Goal: Task Accomplishment & Management: Use online tool/utility

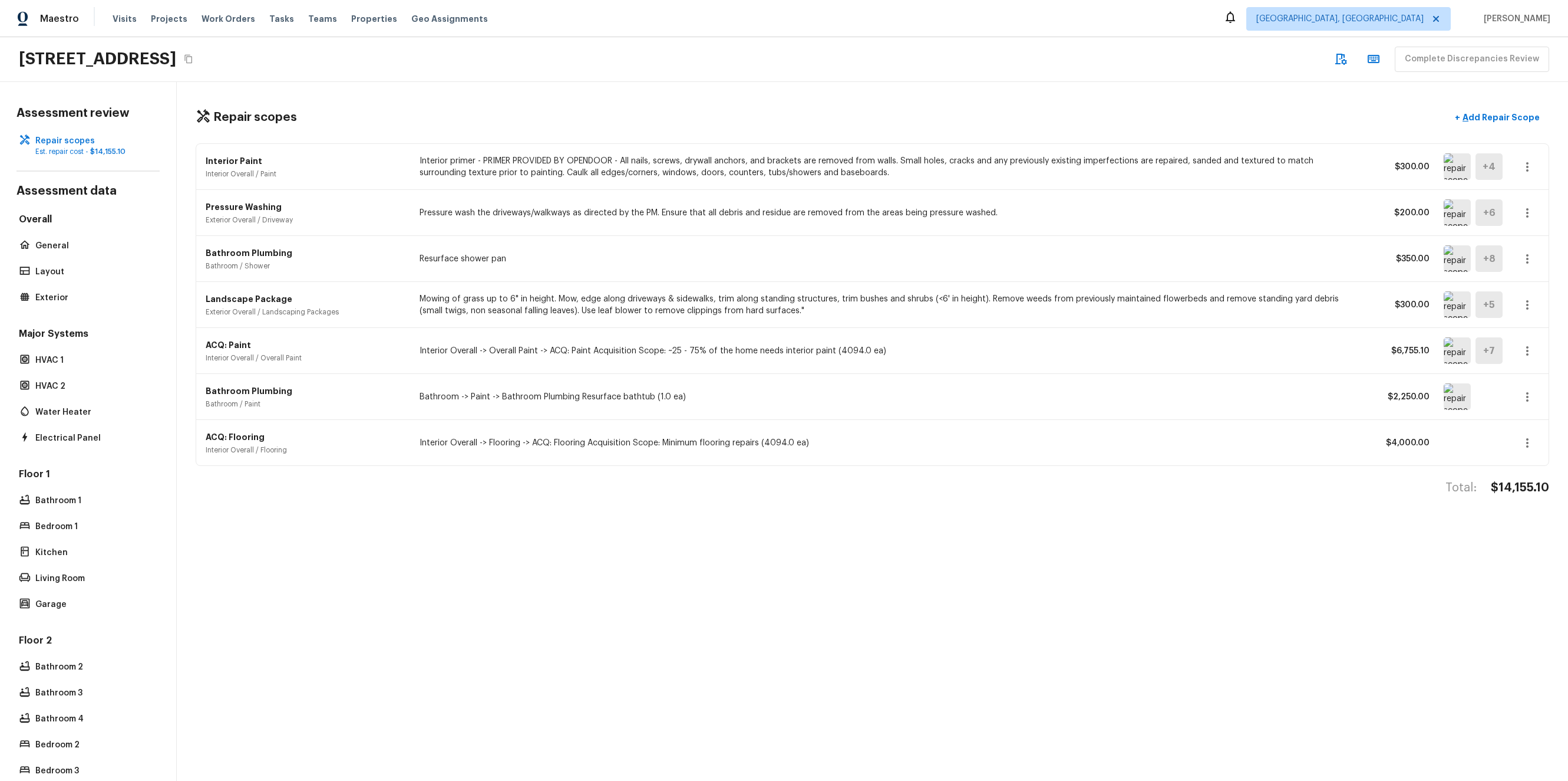
click at [758, 183] on div "Interior Paint Interior Overall / Paint Interior primer - PRIMER PROVIDED BY OP…" at bounding box center [872, 166] width 1352 height 46
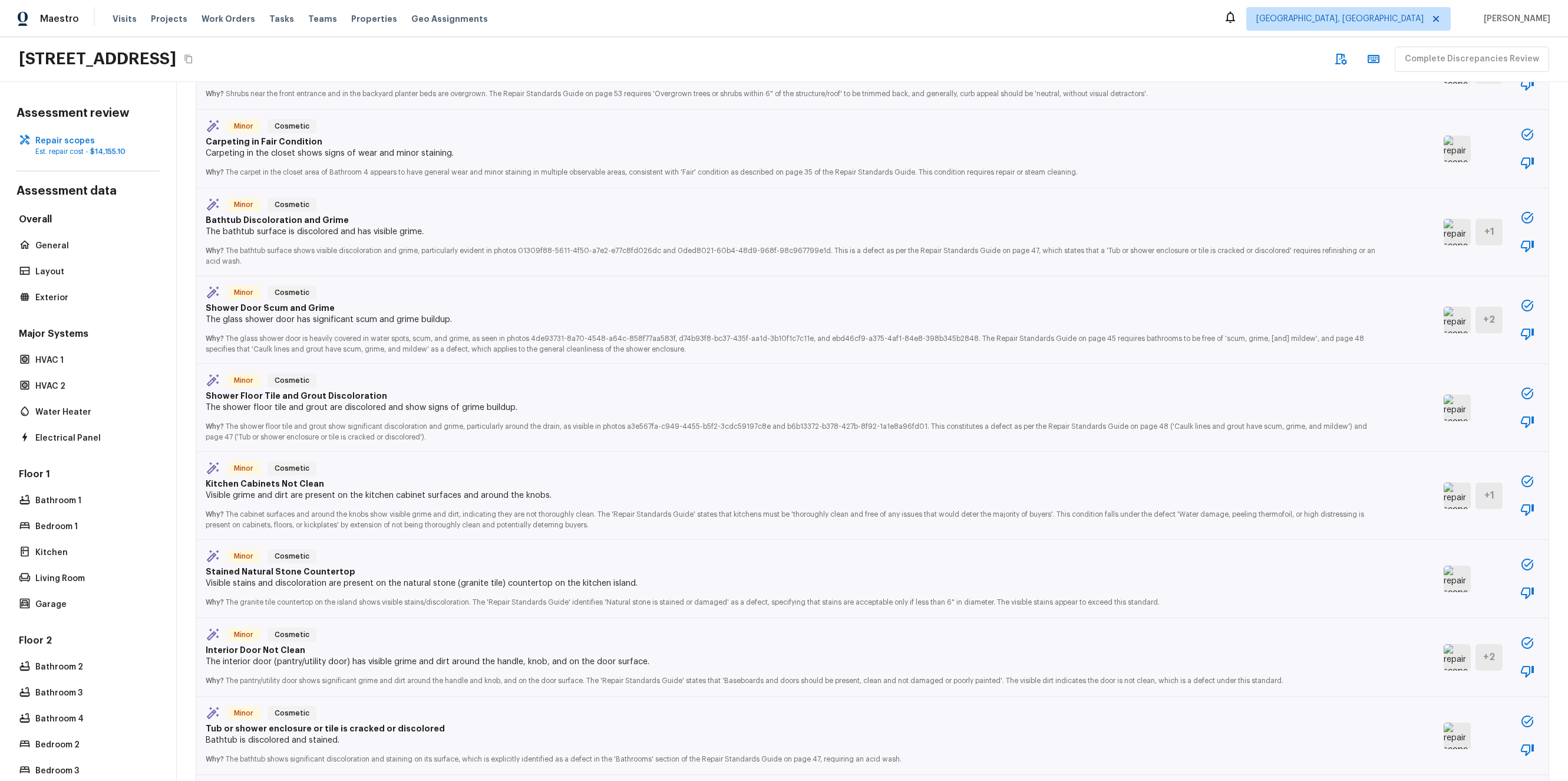
scroll to position [2323, 0]
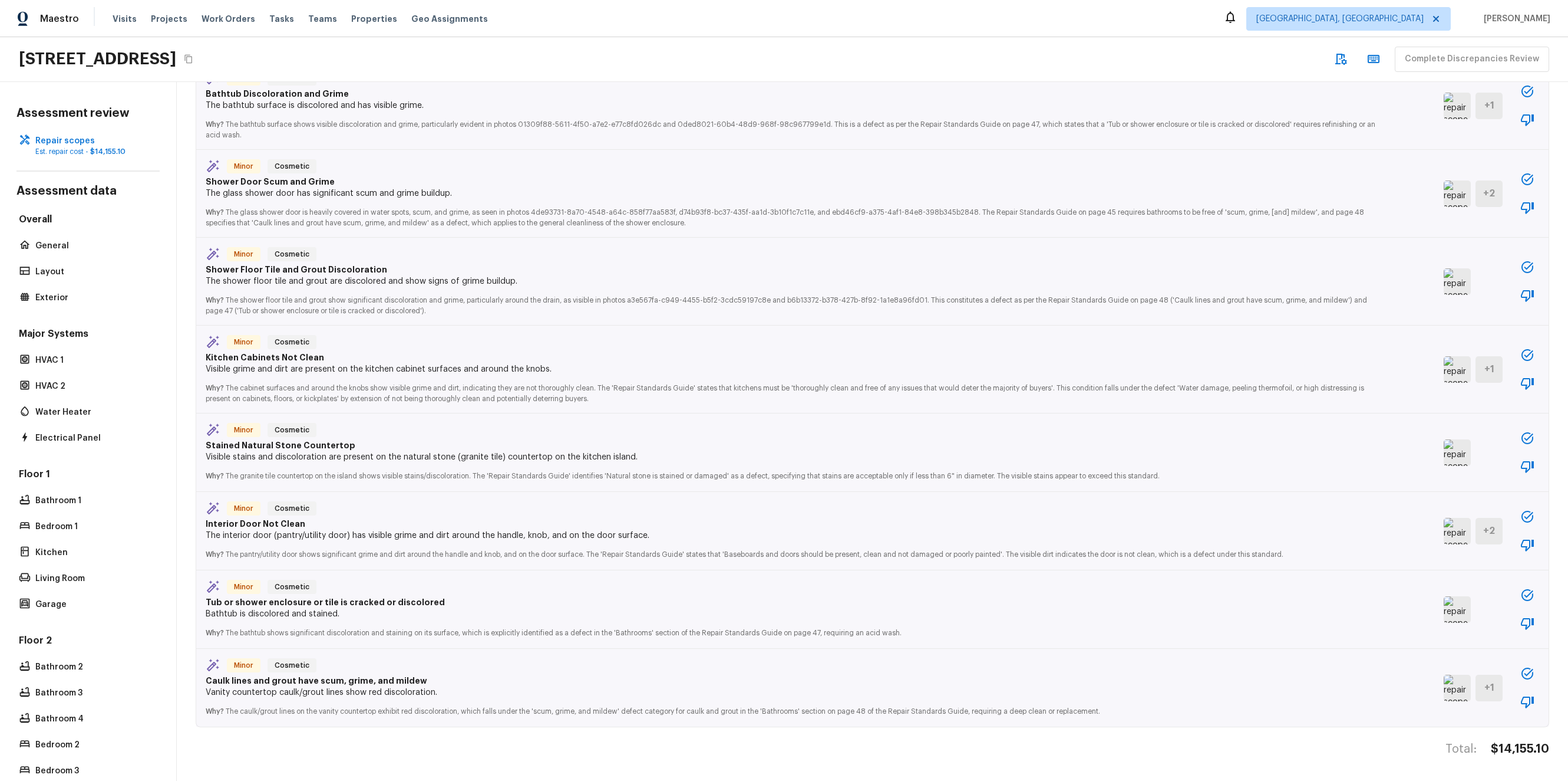
click at [1443, 678] on img at bounding box center [1456, 687] width 27 height 27
click at [1443, 603] on img at bounding box center [1456, 609] width 27 height 27
click at [1443, 523] on img at bounding box center [1456, 530] width 27 height 27
click at [1443, 444] on img at bounding box center [1456, 452] width 27 height 27
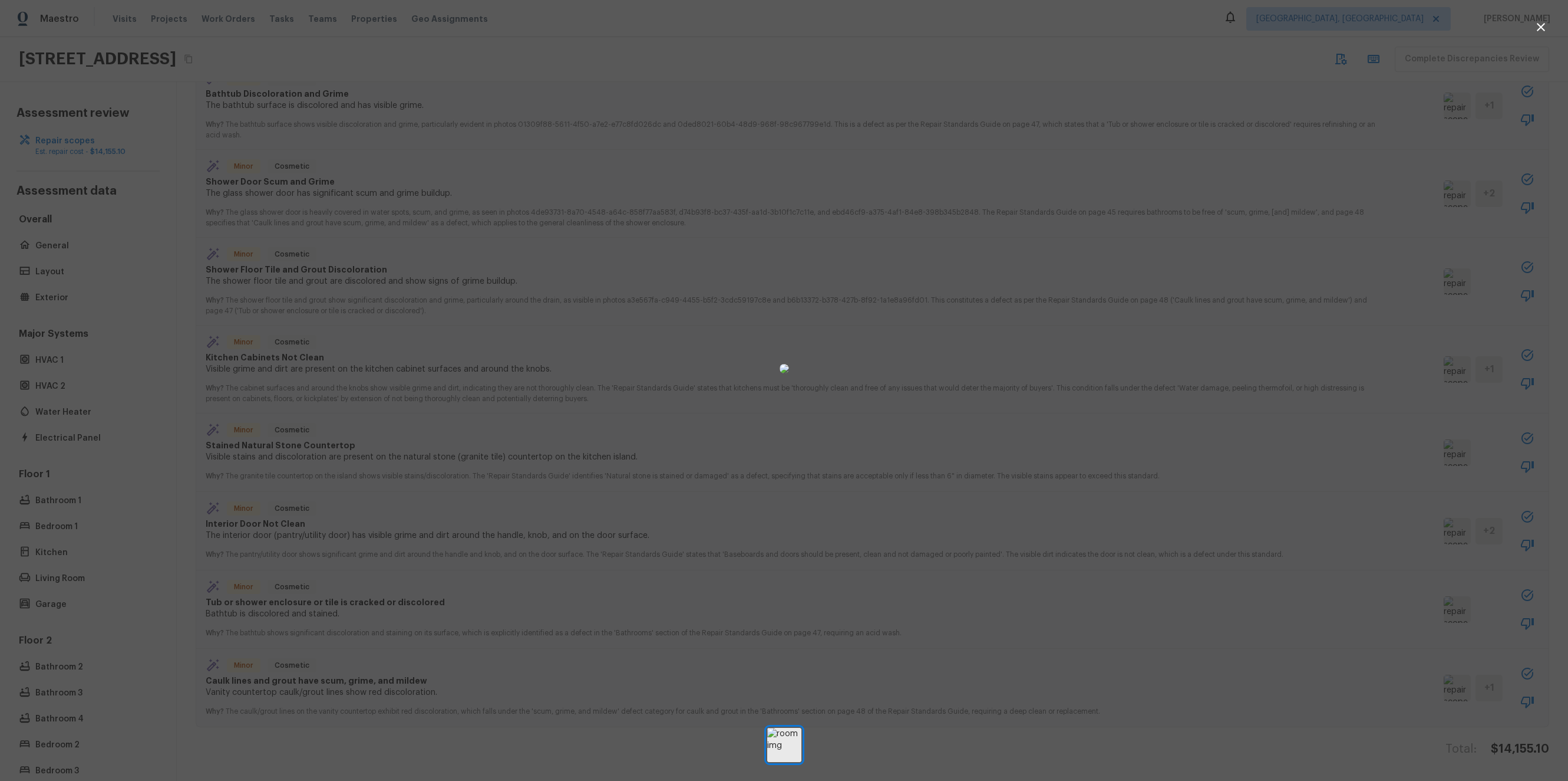
click at [1432, 444] on div at bounding box center [784, 369] width 1568 height 699
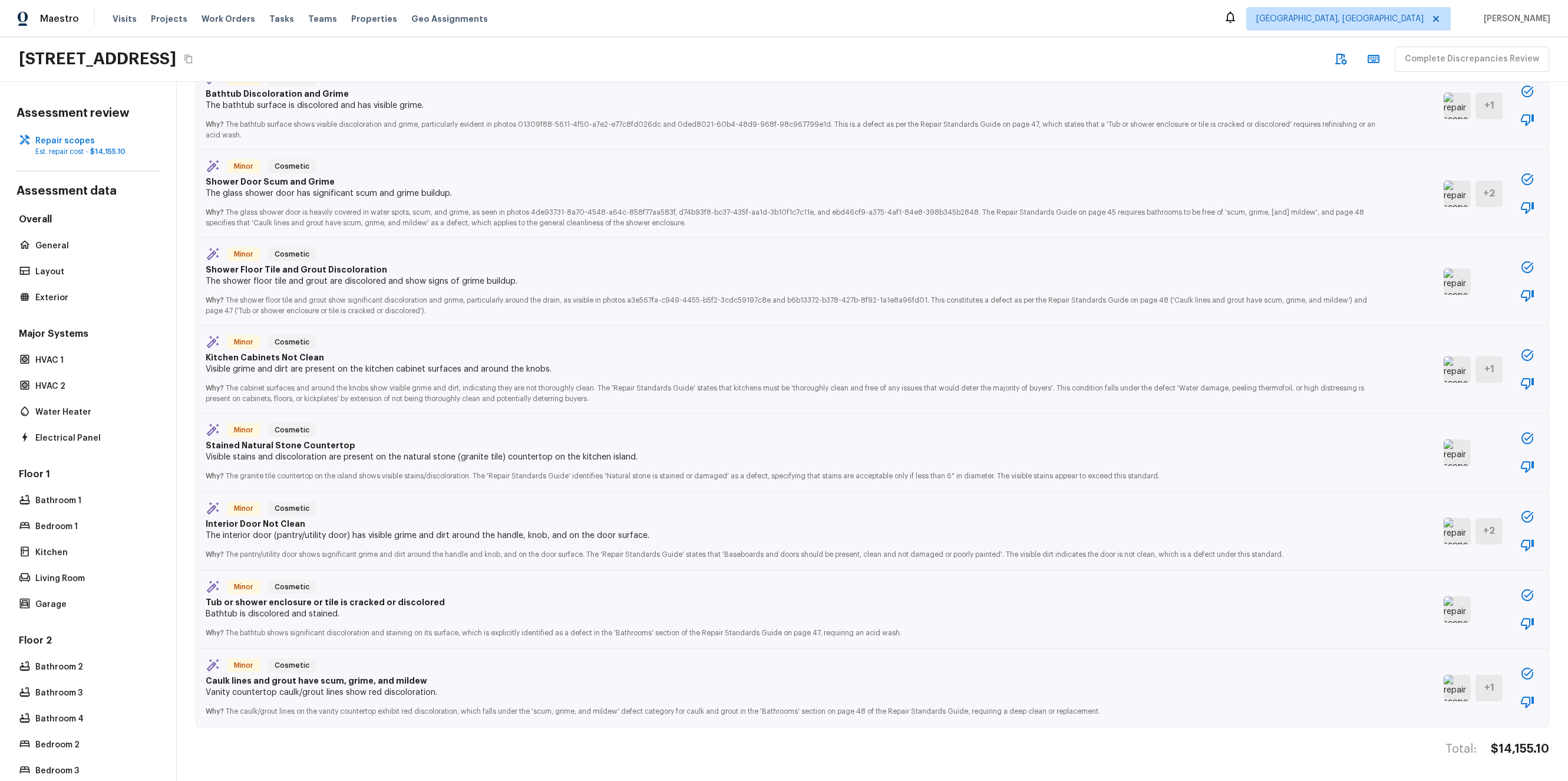
click at [1443, 444] on img at bounding box center [1456, 452] width 27 height 27
click at [1446, 369] on img at bounding box center [1456, 369] width 27 height 27
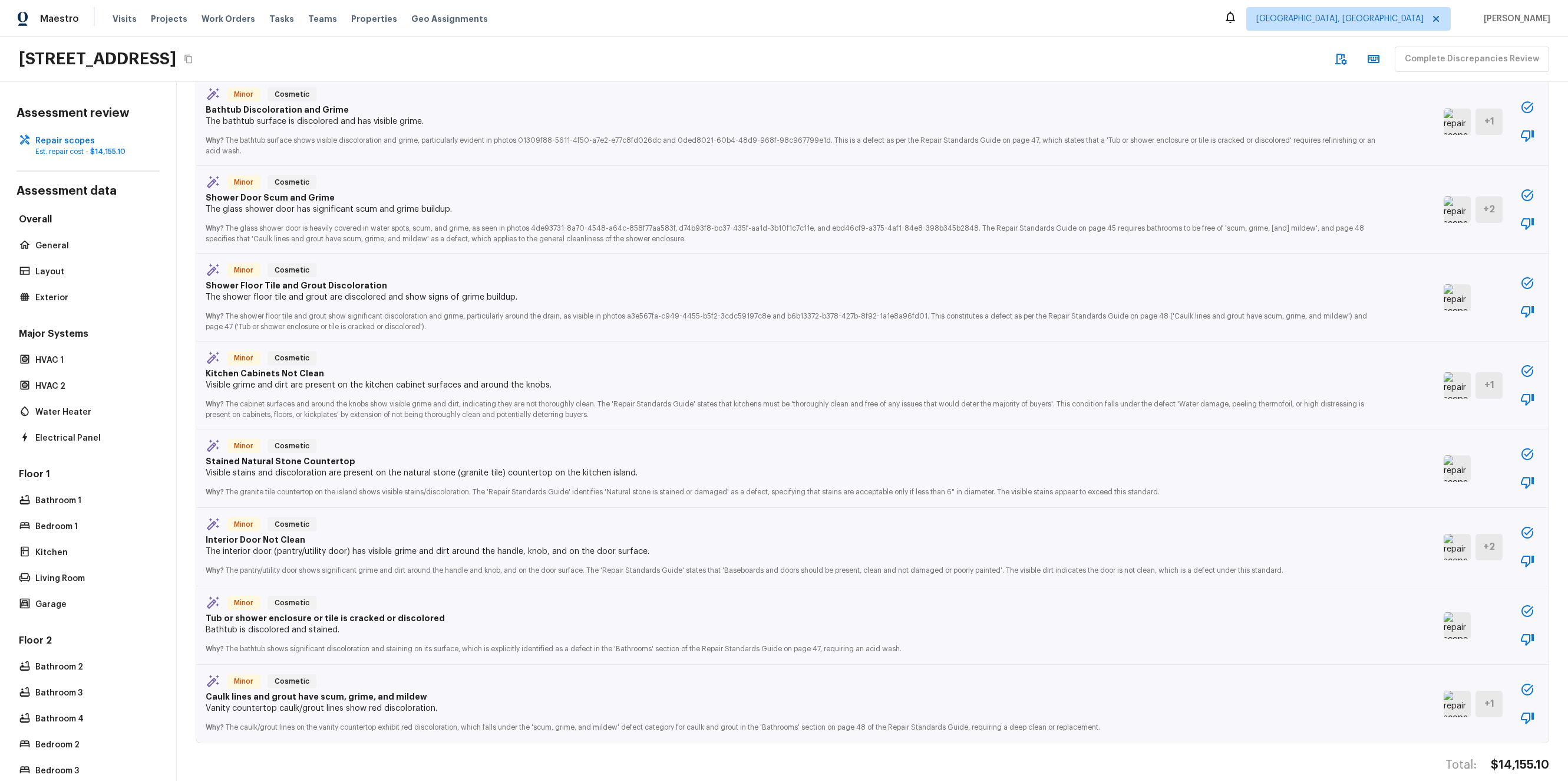
scroll to position [2289, 0]
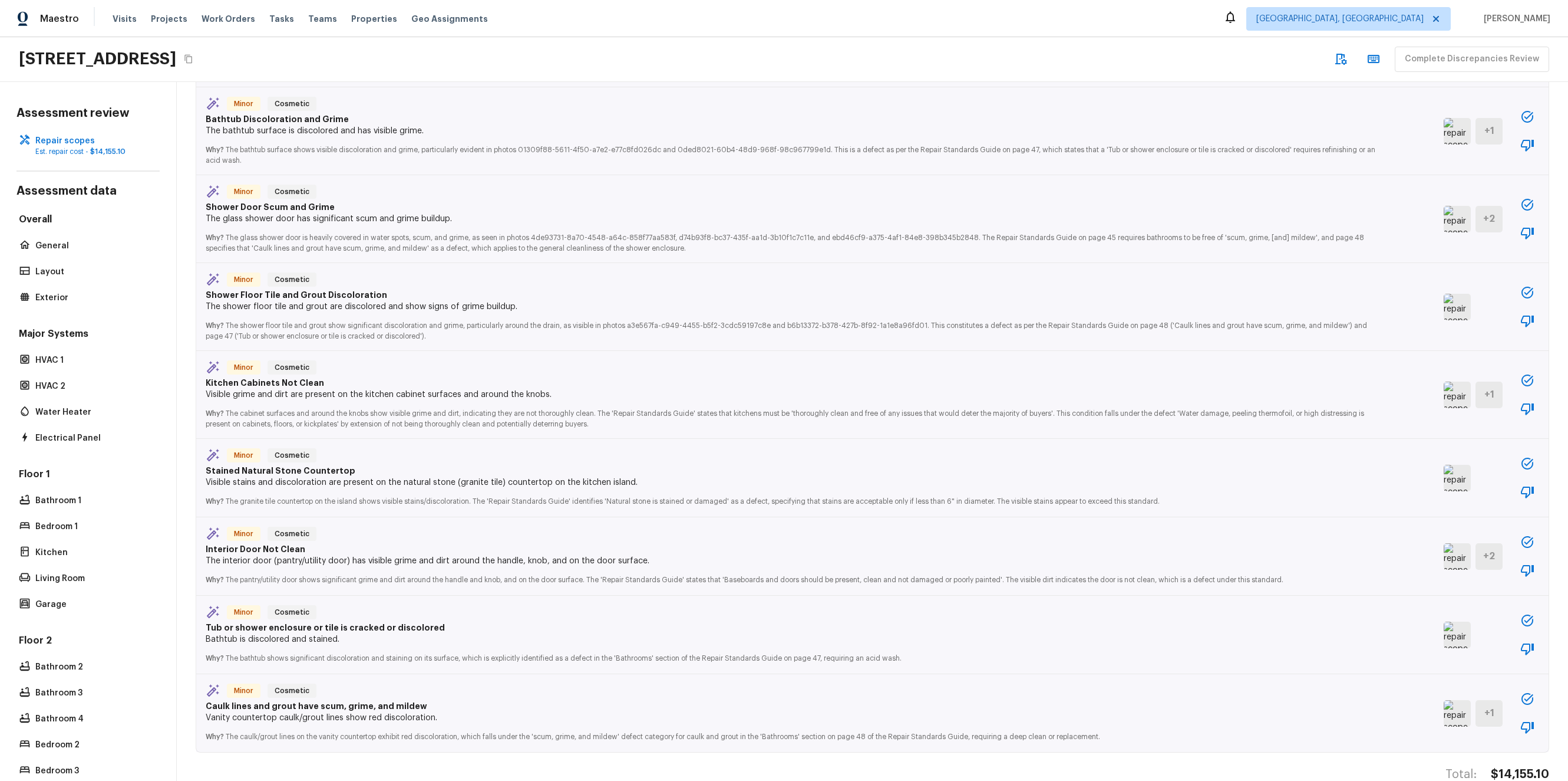
click at [1448, 307] on img at bounding box center [1456, 307] width 27 height 27
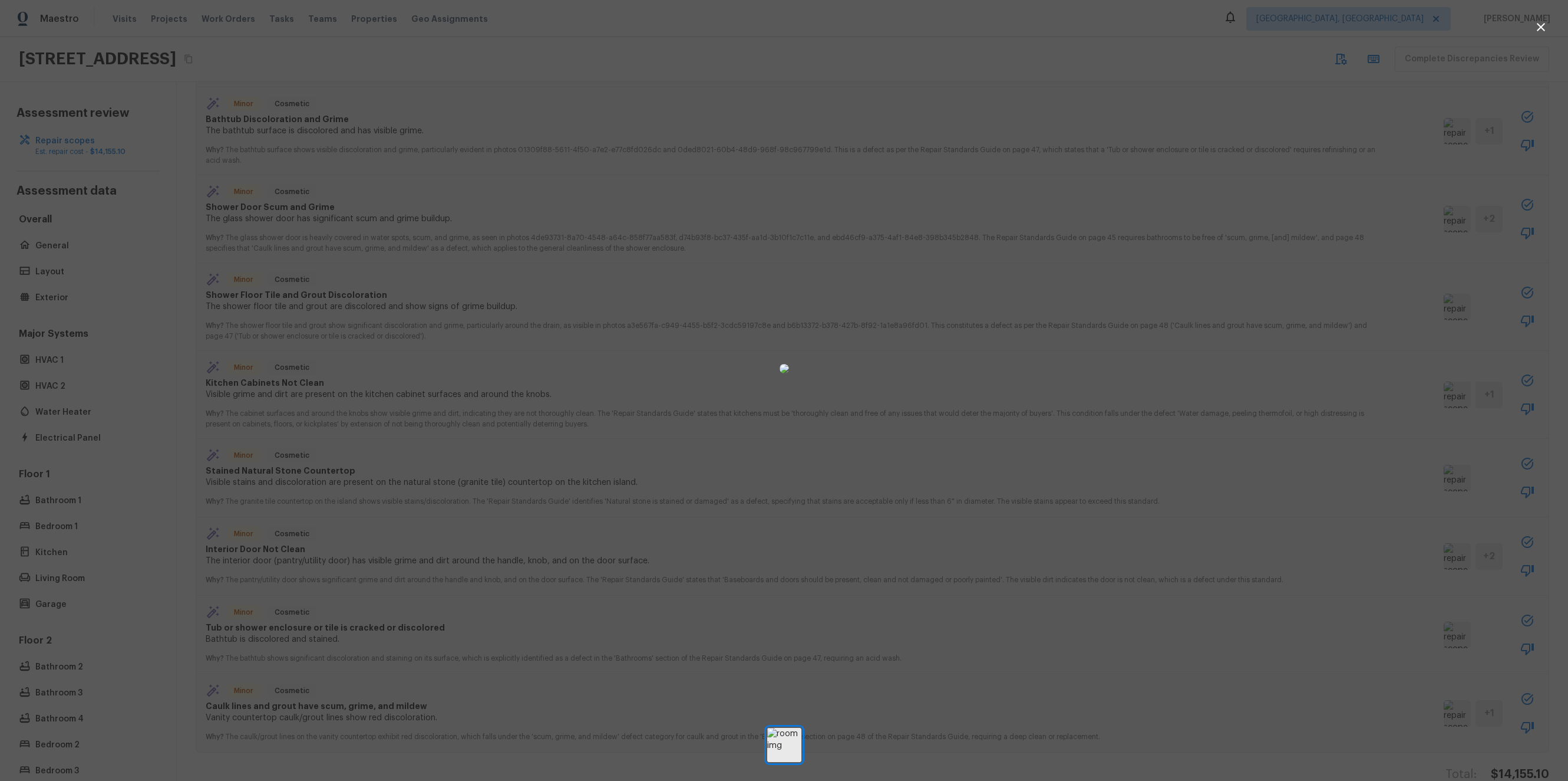
click at [1448, 307] on div at bounding box center [784, 369] width 1568 height 699
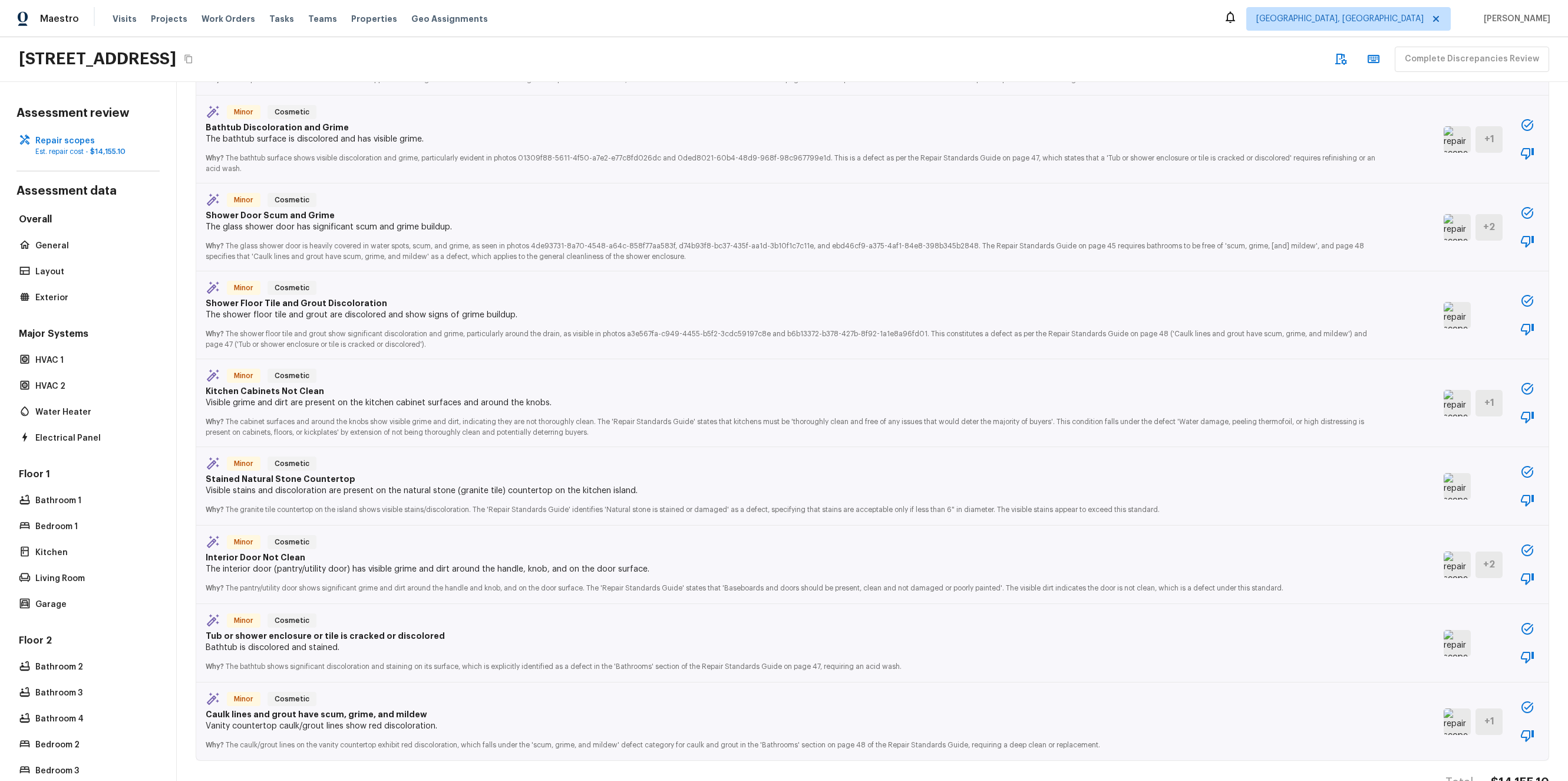
scroll to position [2272, 0]
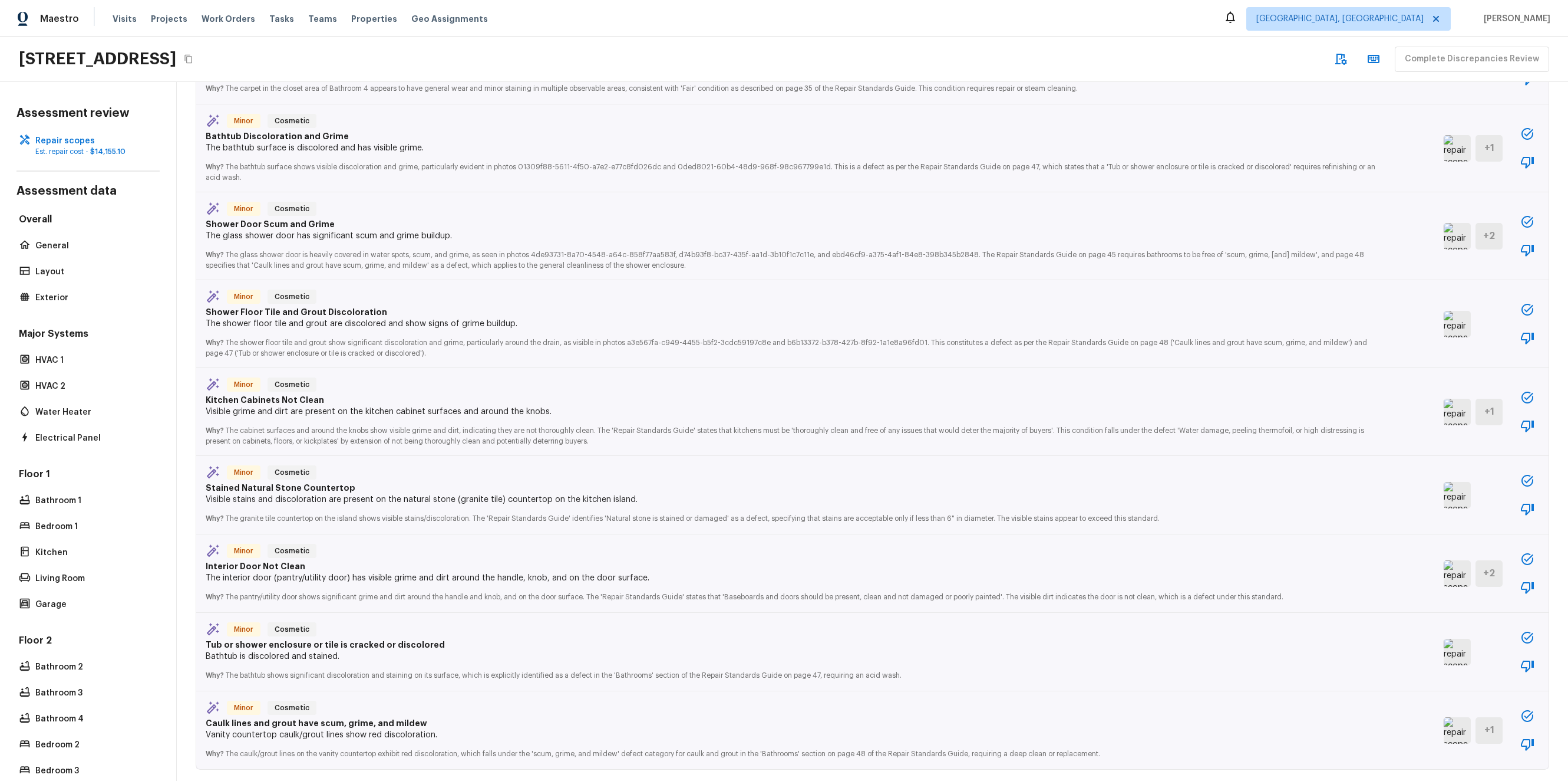
click at [1443, 246] on img at bounding box center [1456, 236] width 27 height 27
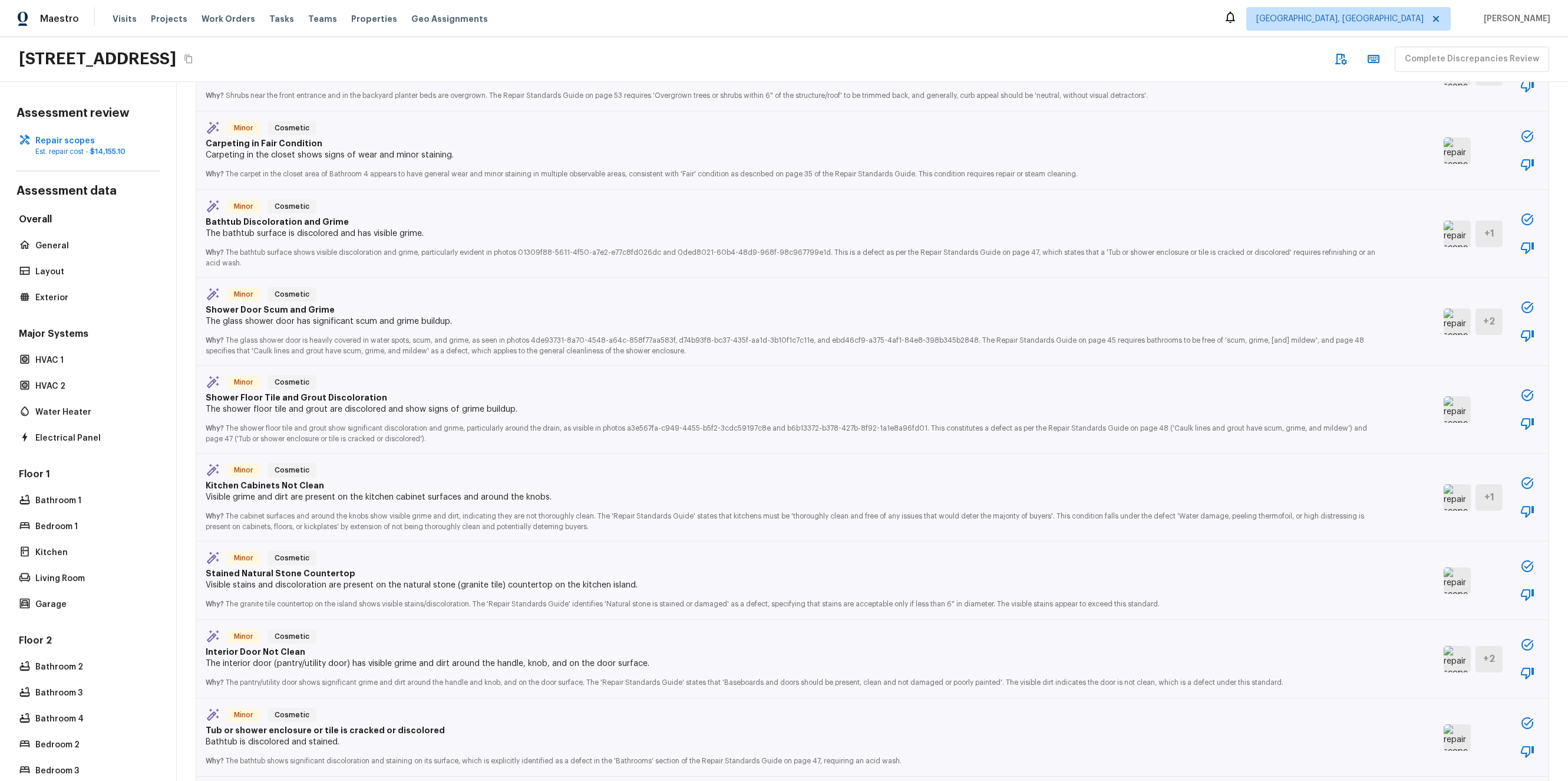
click at [1443, 238] on img at bounding box center [1456, 233] width 27 height 27
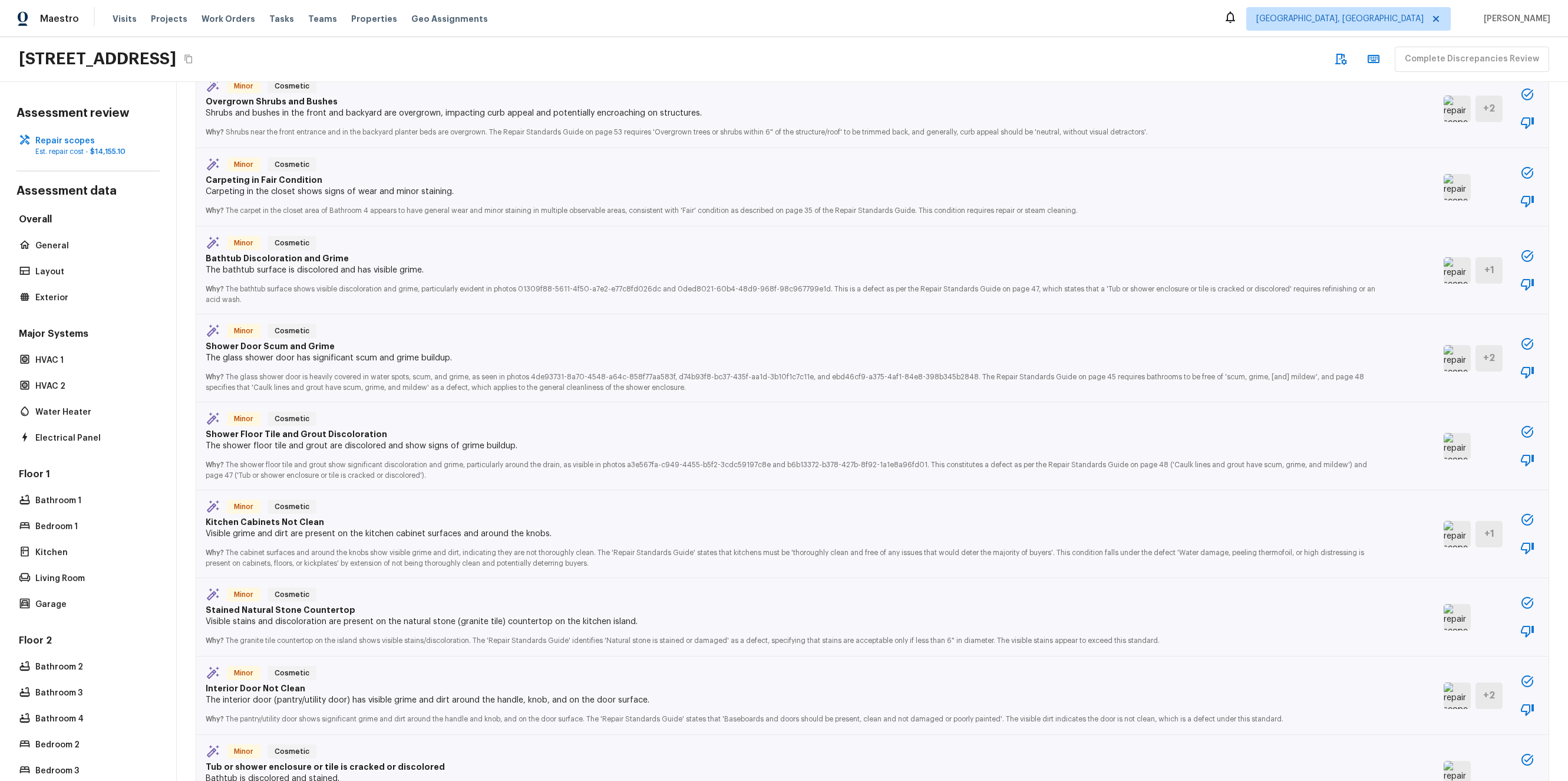
scroll to position [2143, 0]
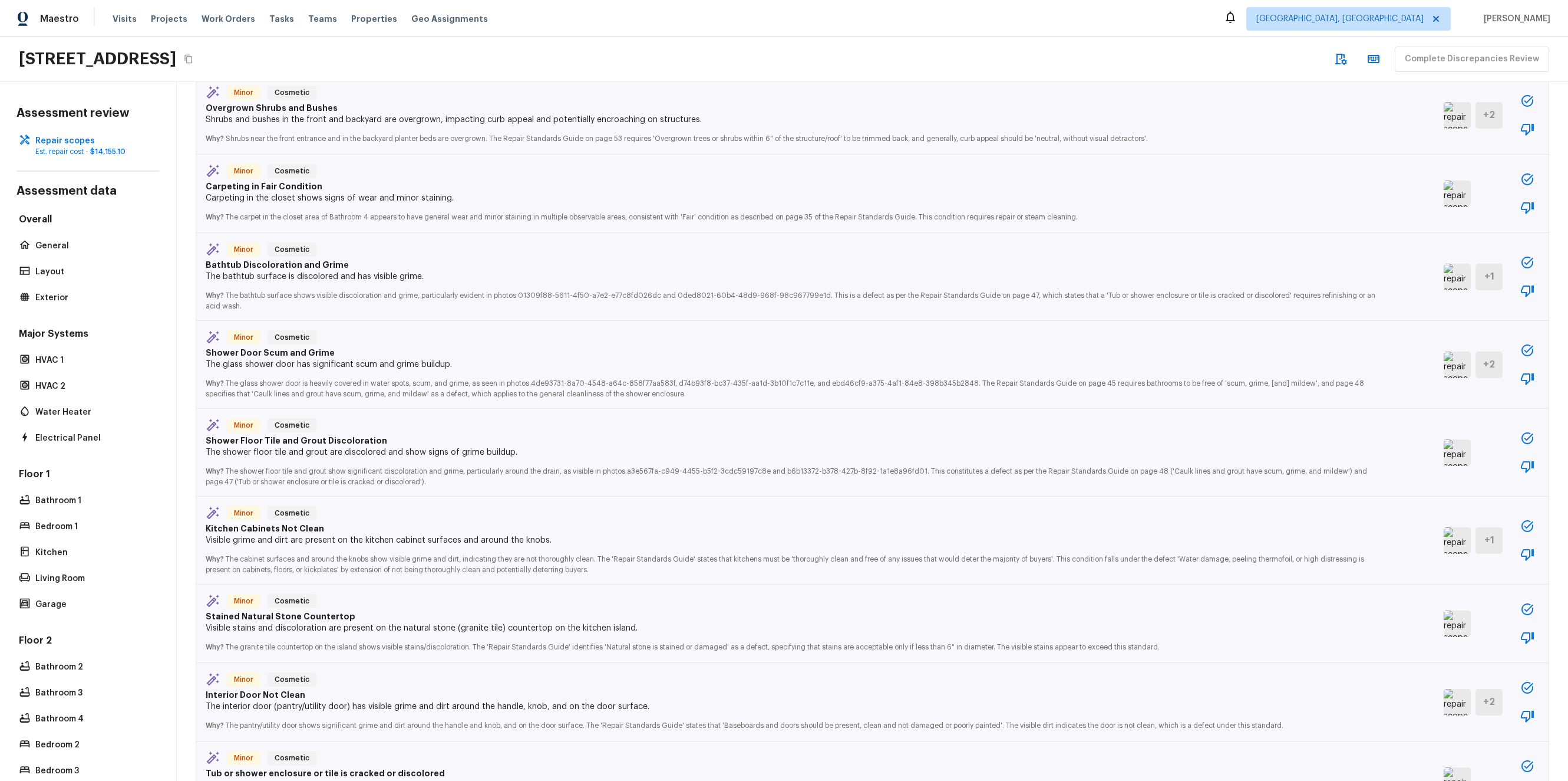
click at [1443, 192] on img at bounding box center [1456, 194] width 27 height 27
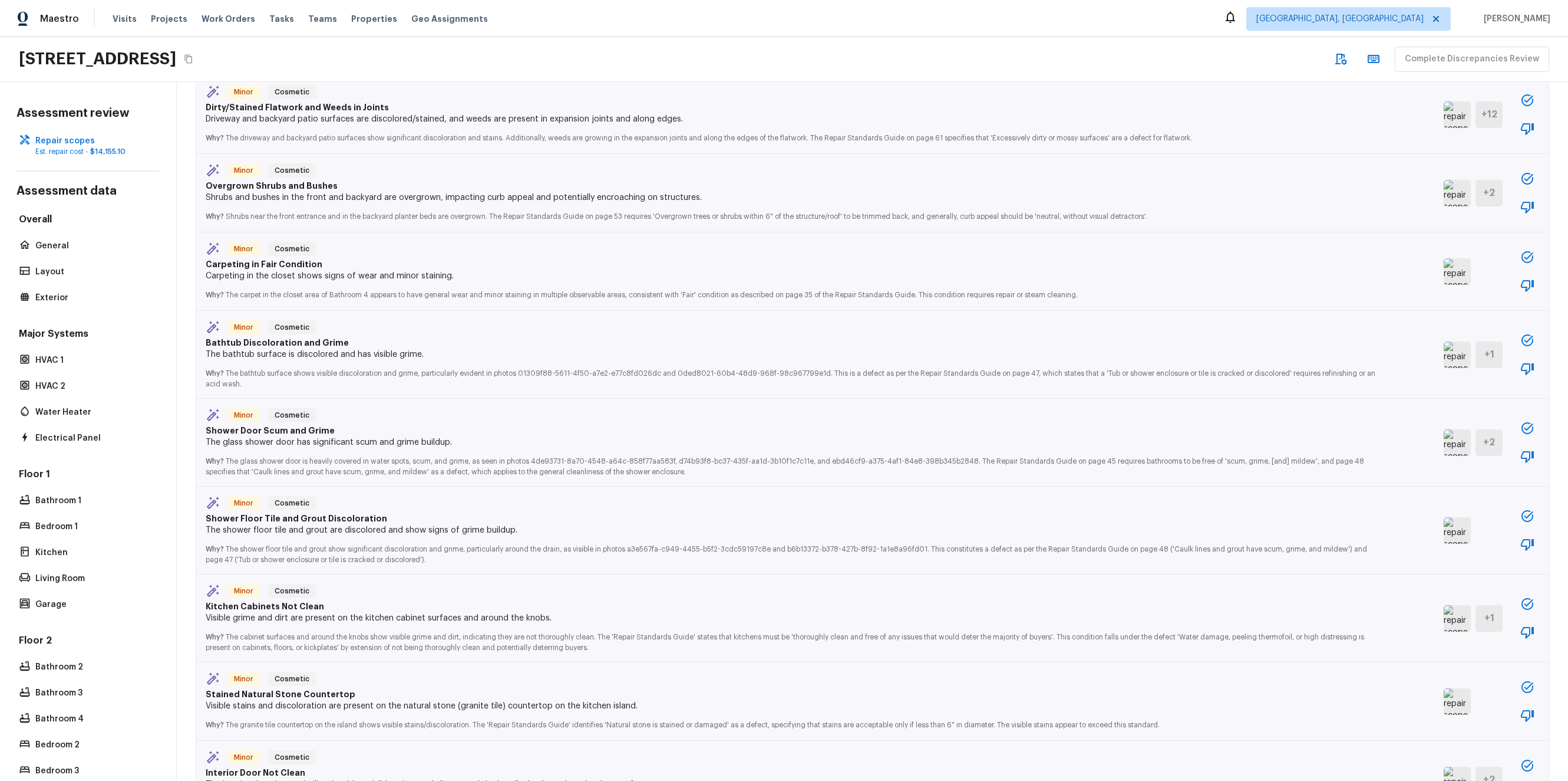
scroll to position [2058, 0]
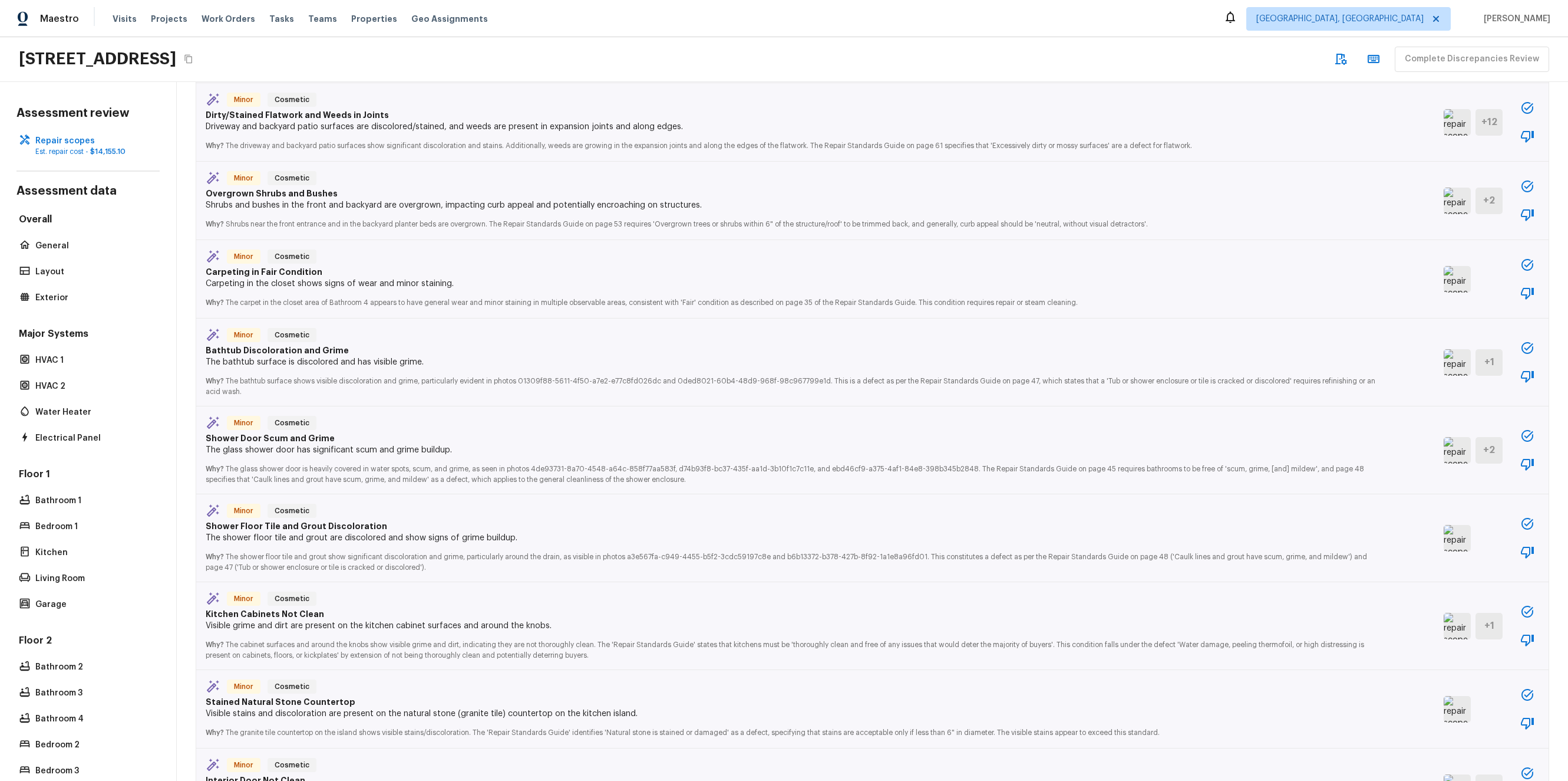
click at [1470, 181] on div "Minor Cosmetic Overgrown Shrubs and Bushes Shrubs and bushes in the front and b…" at bounding box center [872, 201] width 1352 height 78
click at [1475, 178] on div "Minor Cosmetic Overgrown Shrubs and Bushes Shrubs and bushes in the front and b…" at bounding box center [872, 201] width 1352 height 78
click at [1451, 193] on img at bounding box center [1456, 201] width 27 height 27
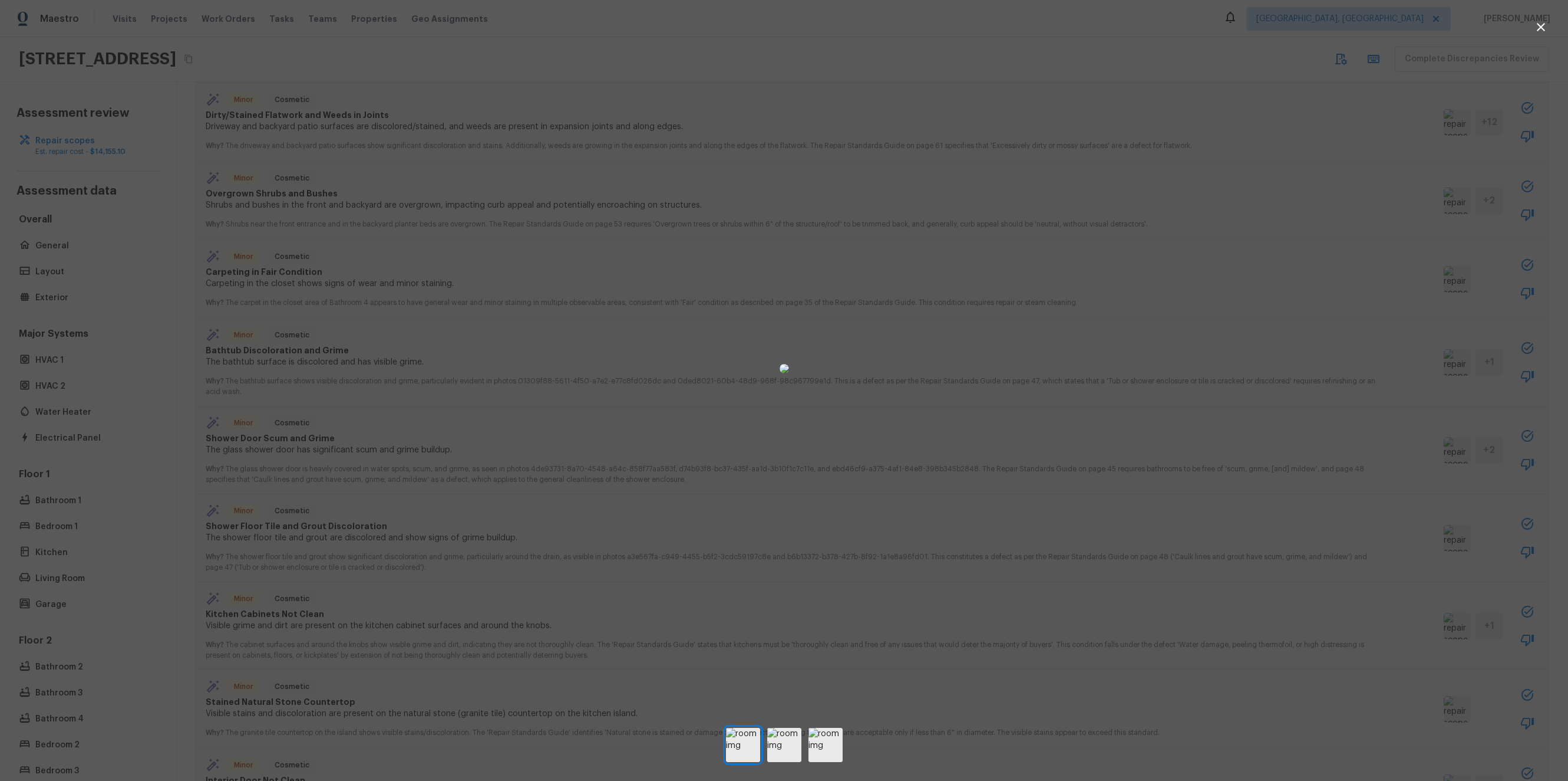
click at [791, 718] on div at bounding box center [784, 390] width 1568 height 781
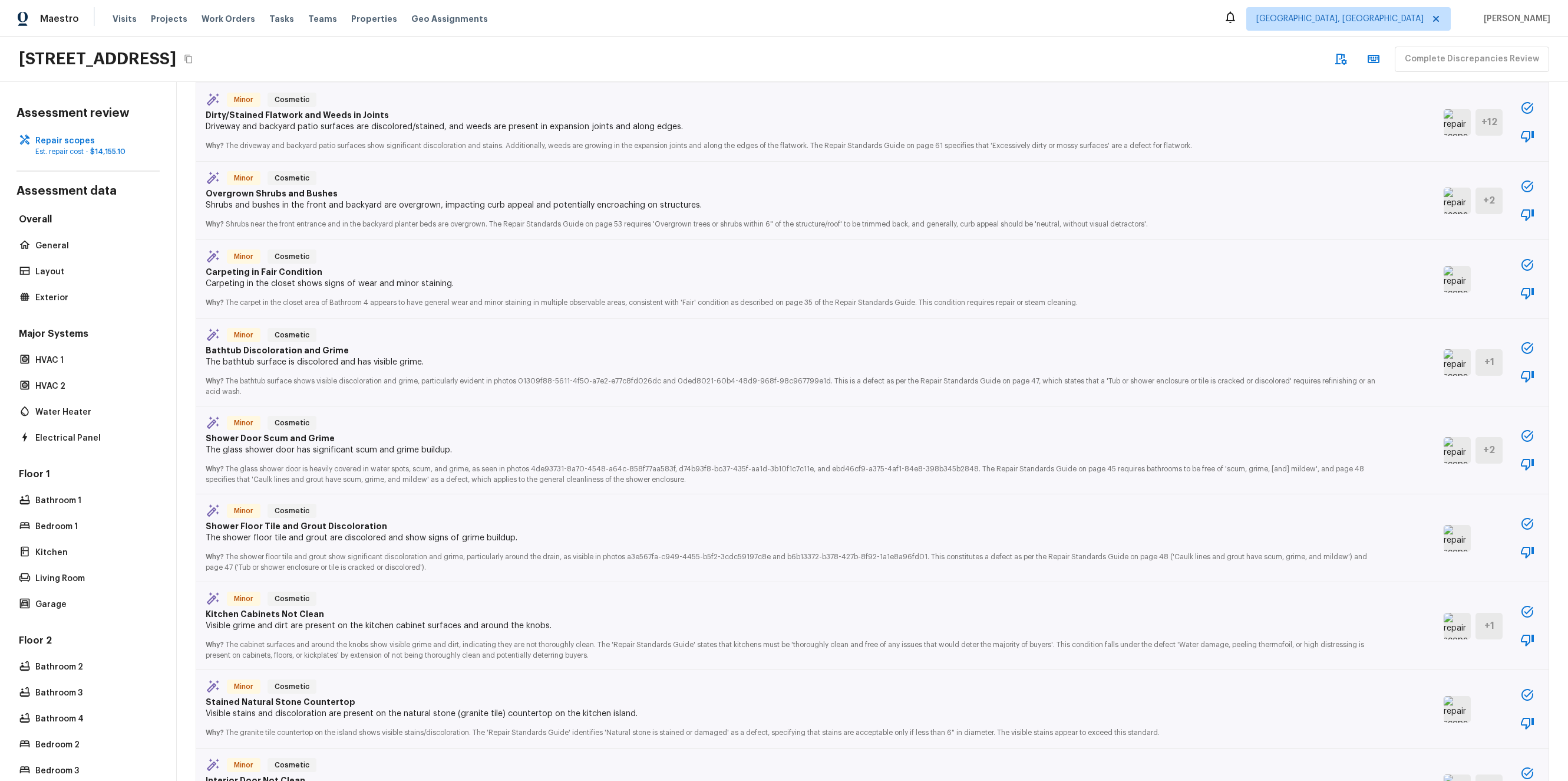
click at [787, 738] on p "Why? The granite tile countertop on the island shows visible stains/discolorati…" at bounding box center [792, 728] width 1172 height 19
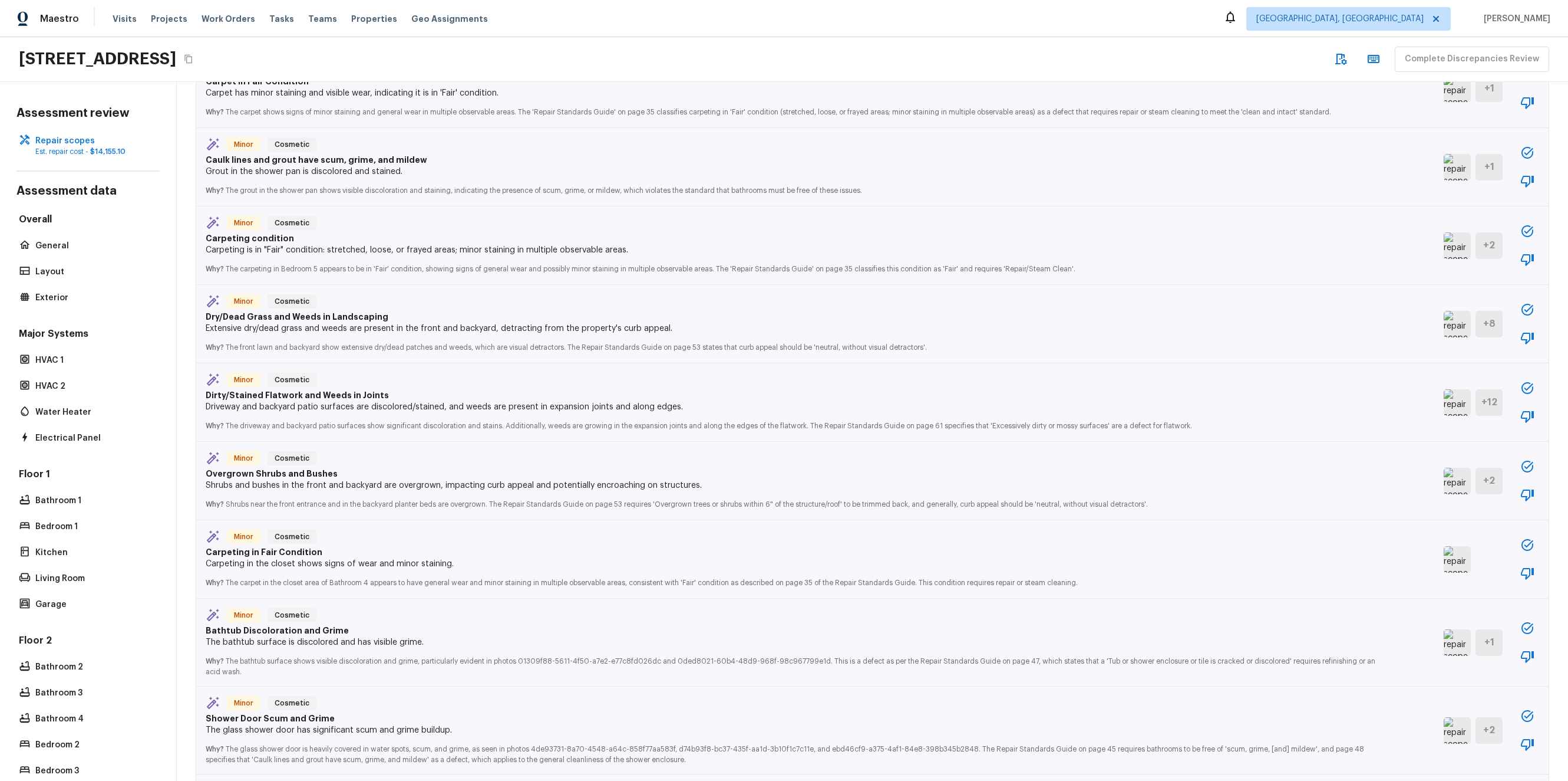
scroll to position [1699, 0]
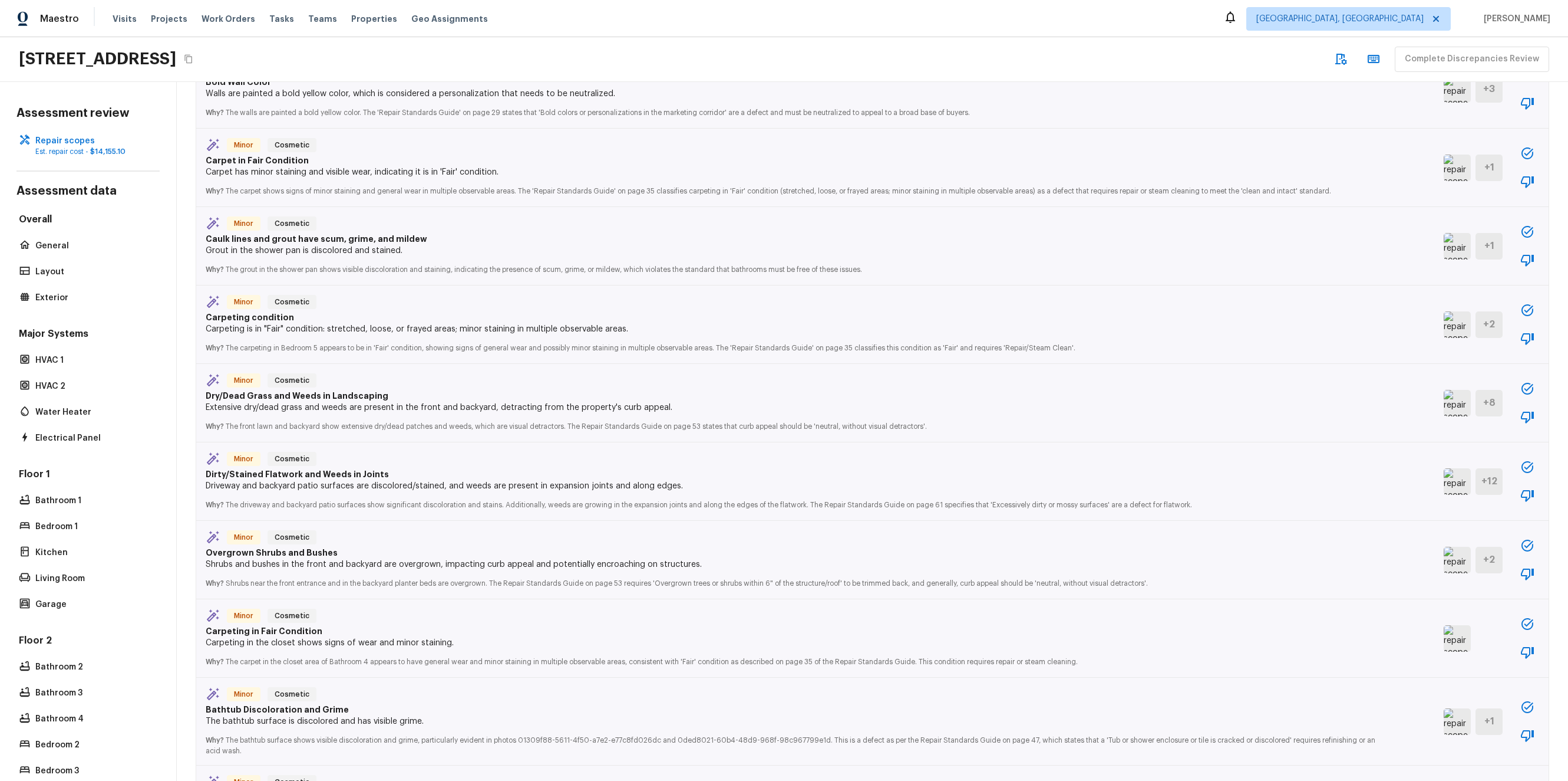
click at [1443, 409] on img at bounding box center [1456, 403] width 27 height 27
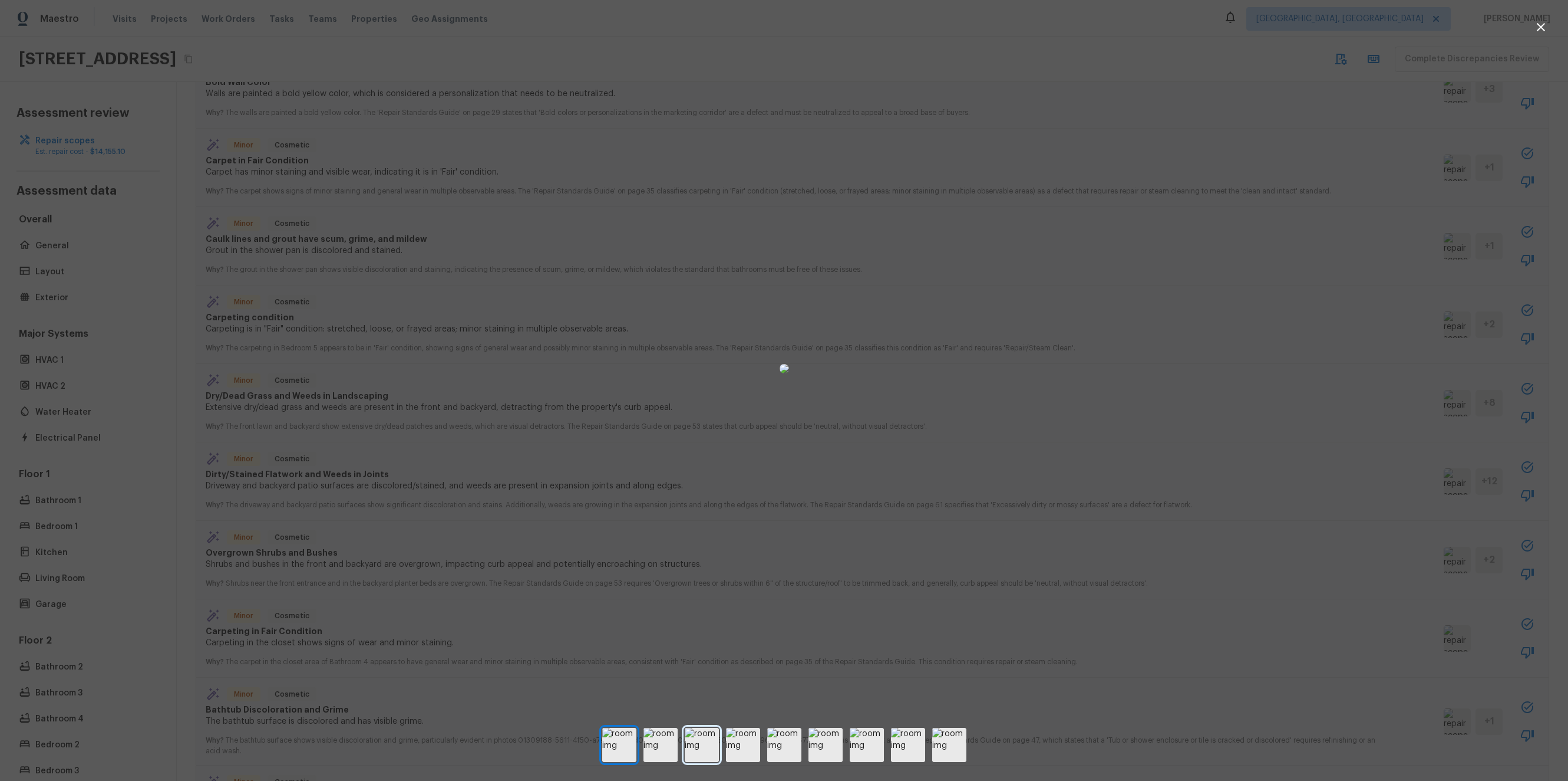
click at [704, 760] on img at bounding box center [702, 745] width 34 height 34
click at [892, 751] on img at bounding box center [908, 745] width 34 height 34
click at [947, 747] on img at bounding box center [949, 745] width 34 height 34
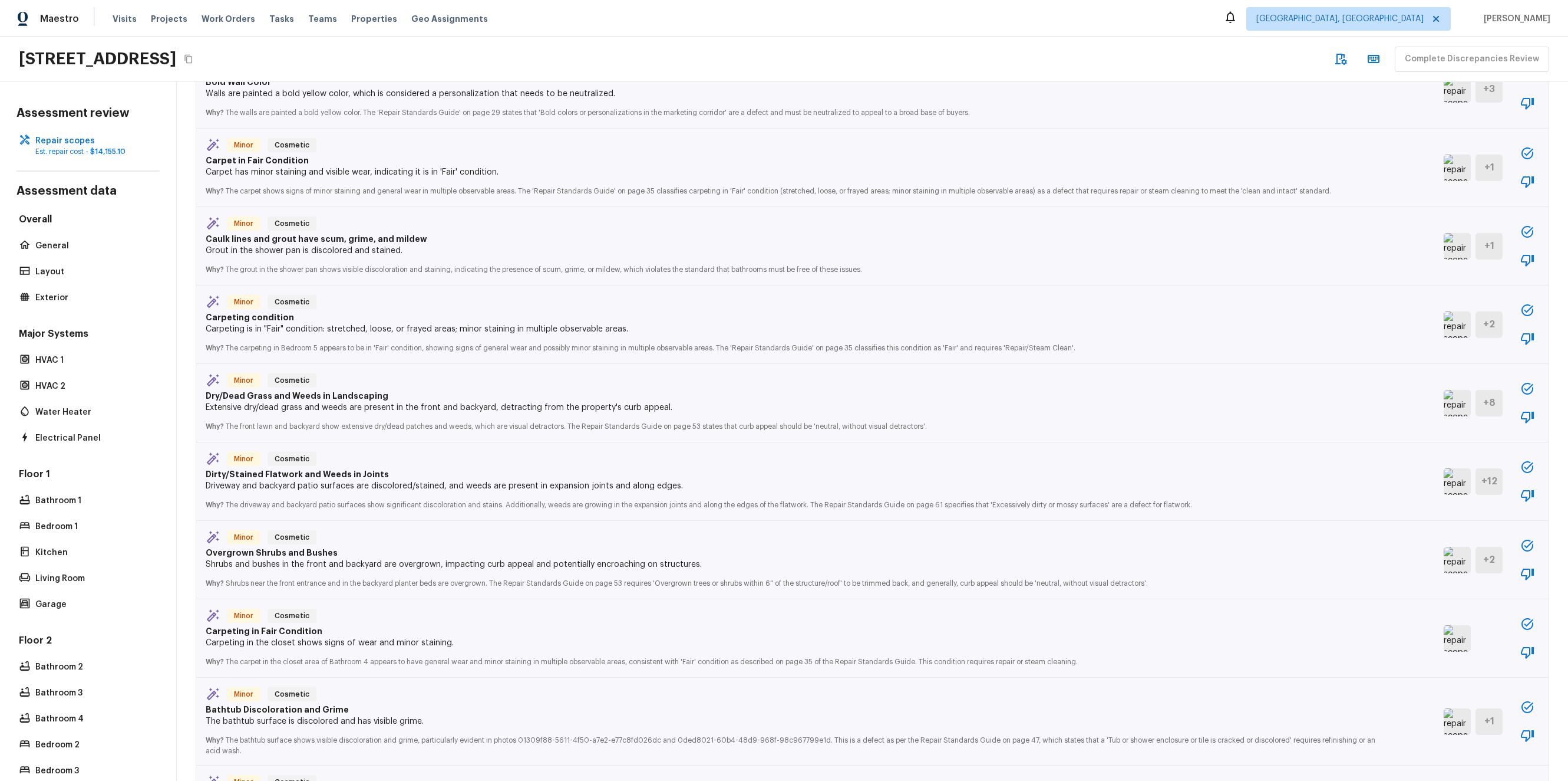
click at [1443, 490] on img at bounding box center [1456, 481] width 27 height 27
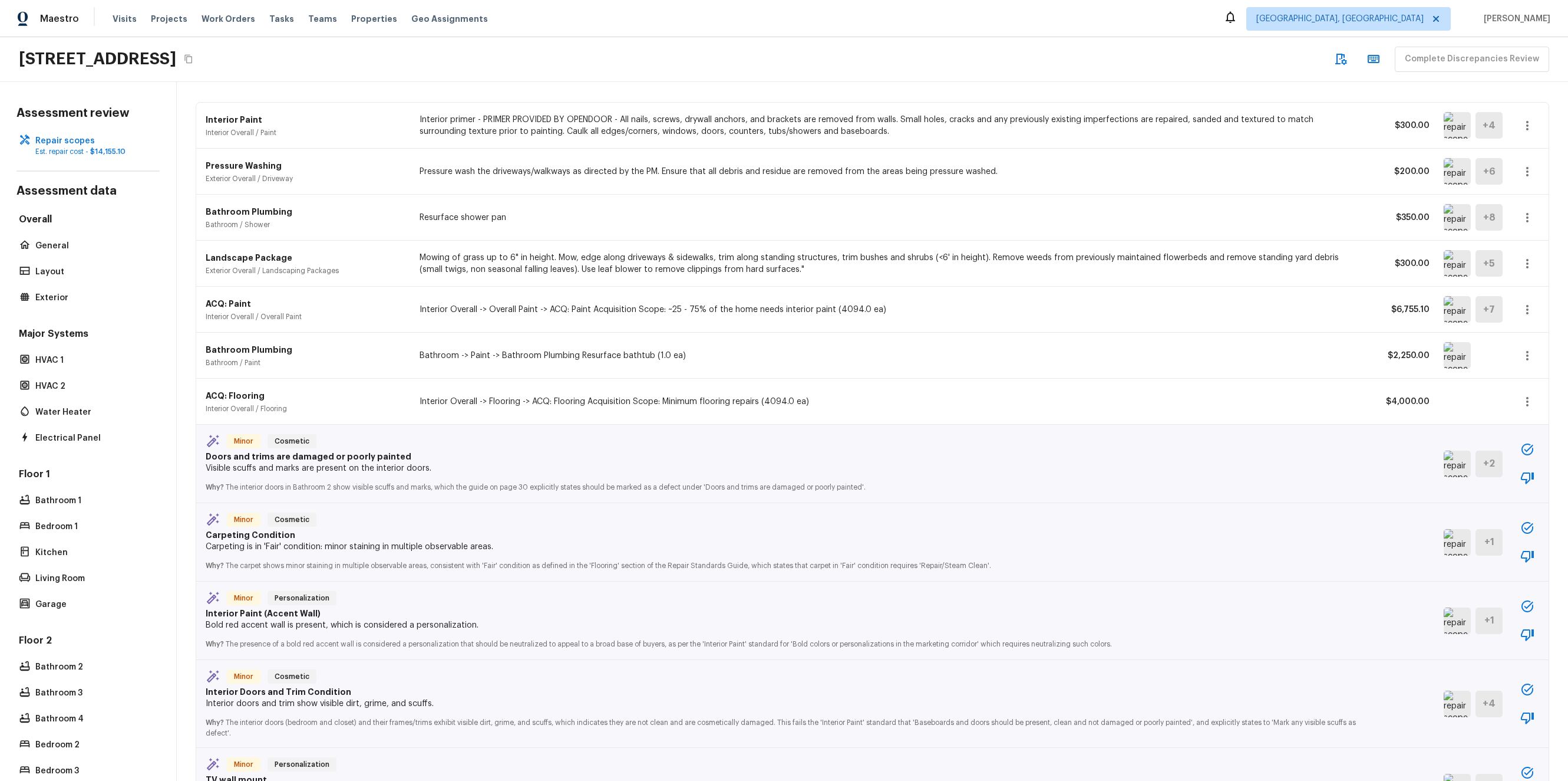
scroll to position [0, 0]
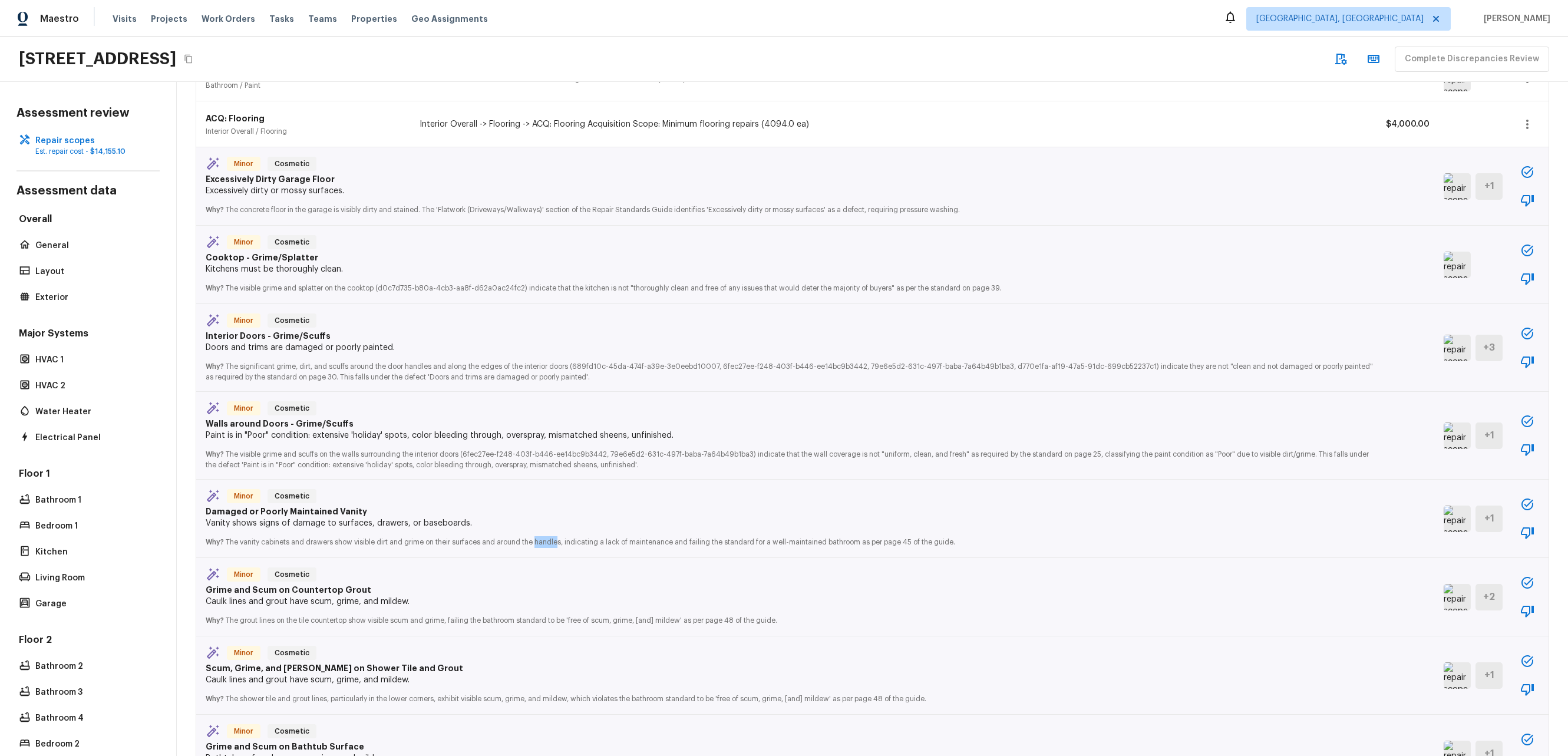
scroll to position [70, 0]
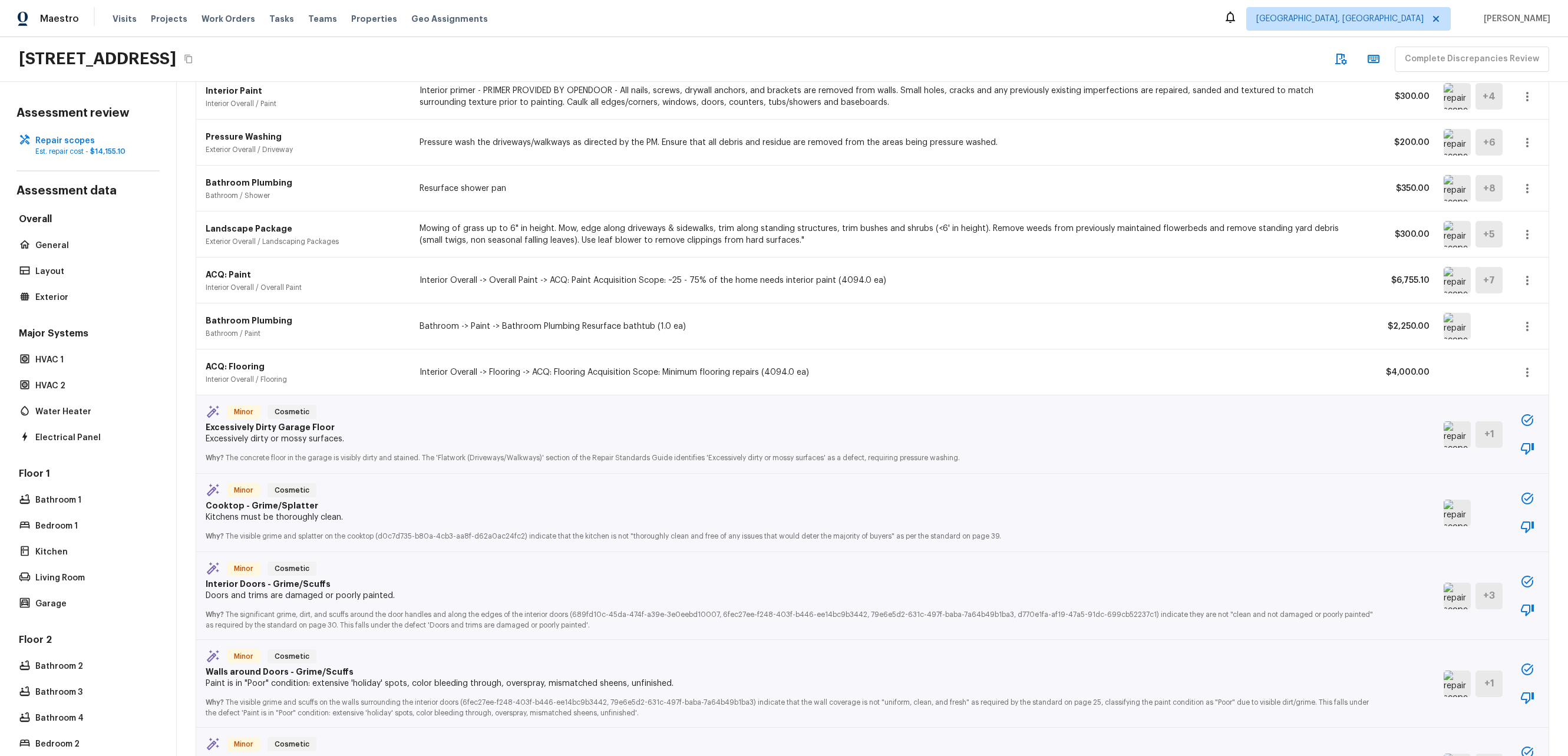
click at [421, 517] on p "Kitchens must be thoroughly clean." at bounding box center [792, 517] width 1172 height 12
click at [281, 508] on p "Cooktop - Grime/Splatter" at bounding box center [792, 506] width 1172 height 12
click at [1443, 436] on img at bounding box center [1456, 435] width 27 height 27
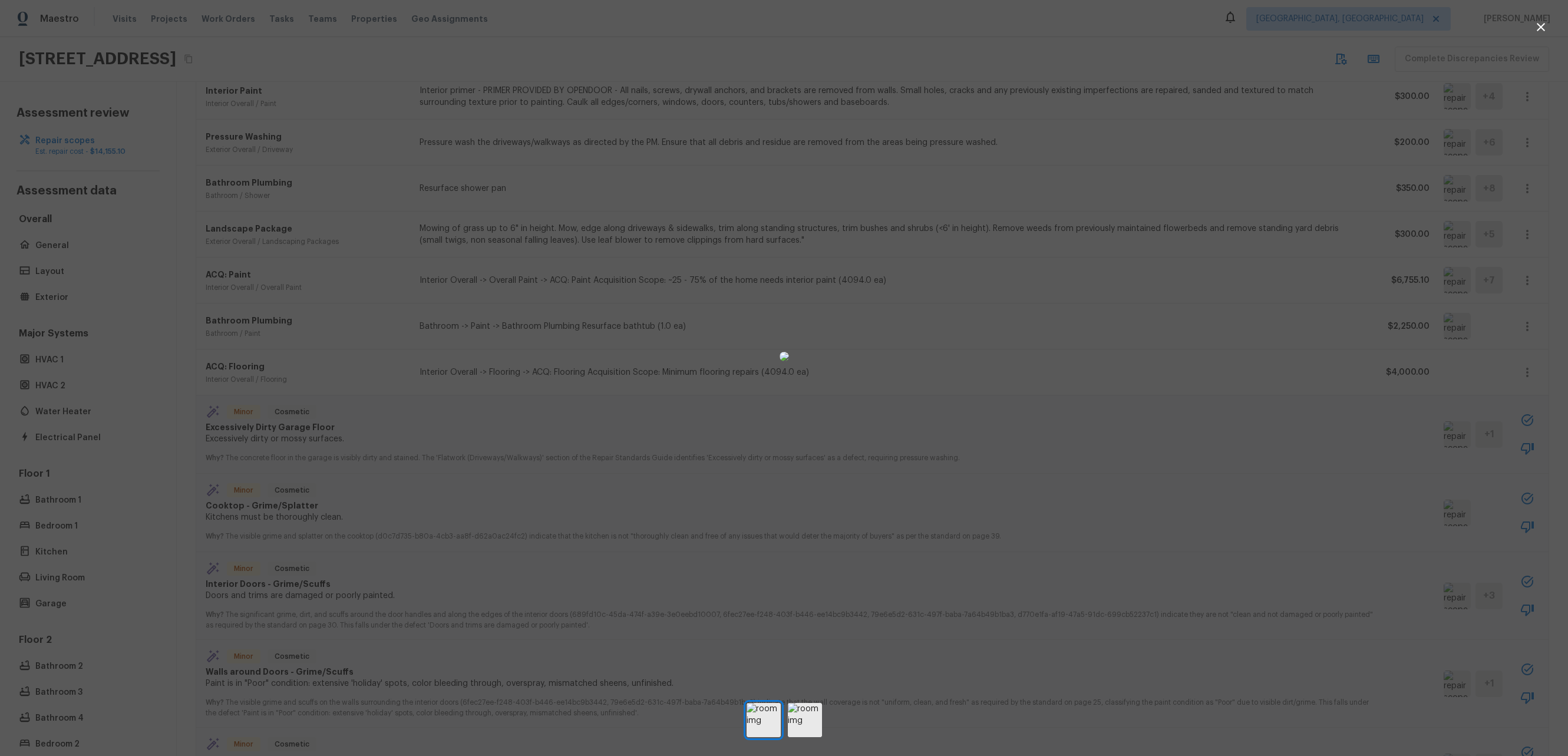
click at [1443, 442] on div at bounding box center [784, 356] width 1568 height 675
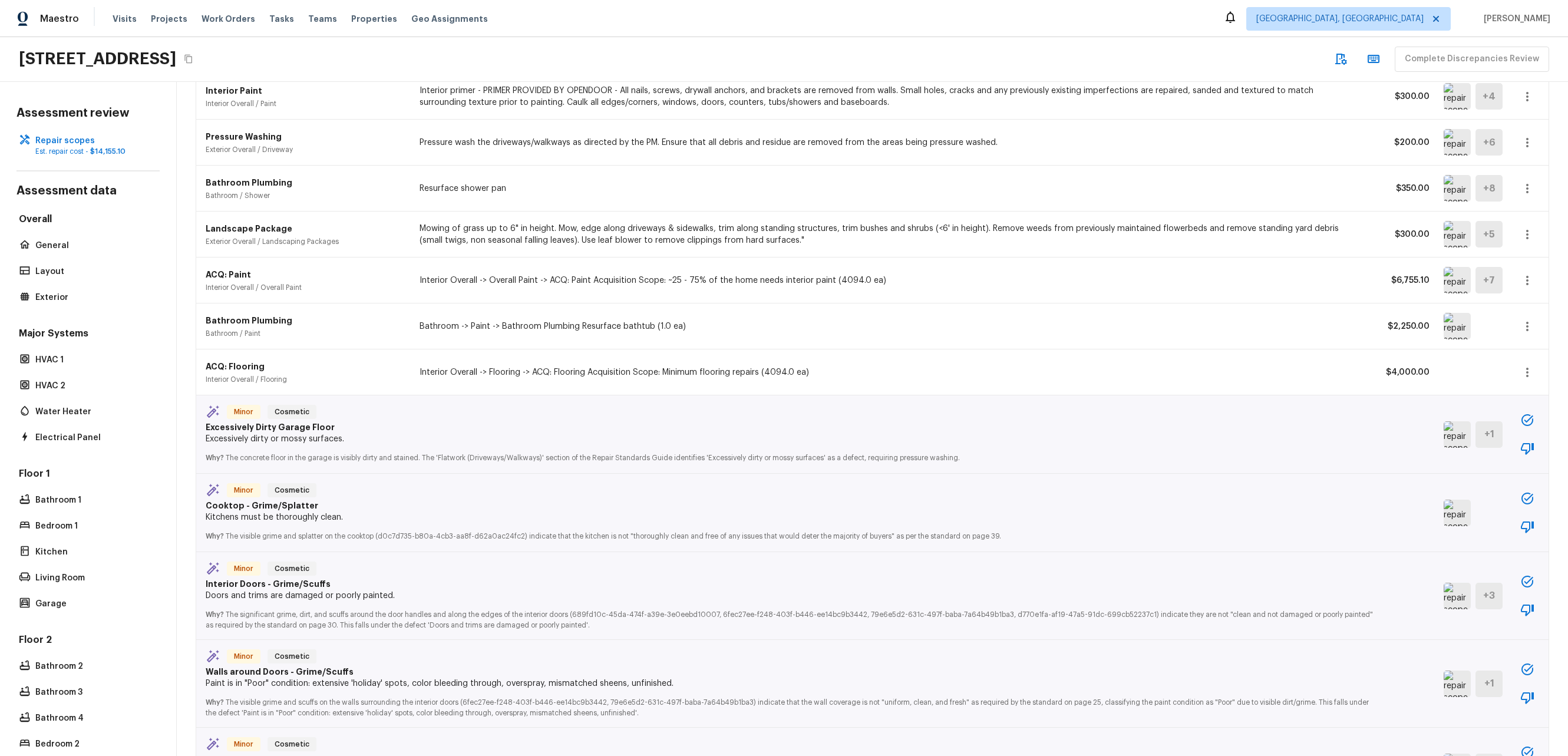
click at [1443, 506] on img at bounding box center [1456, 513] width 27 height 27
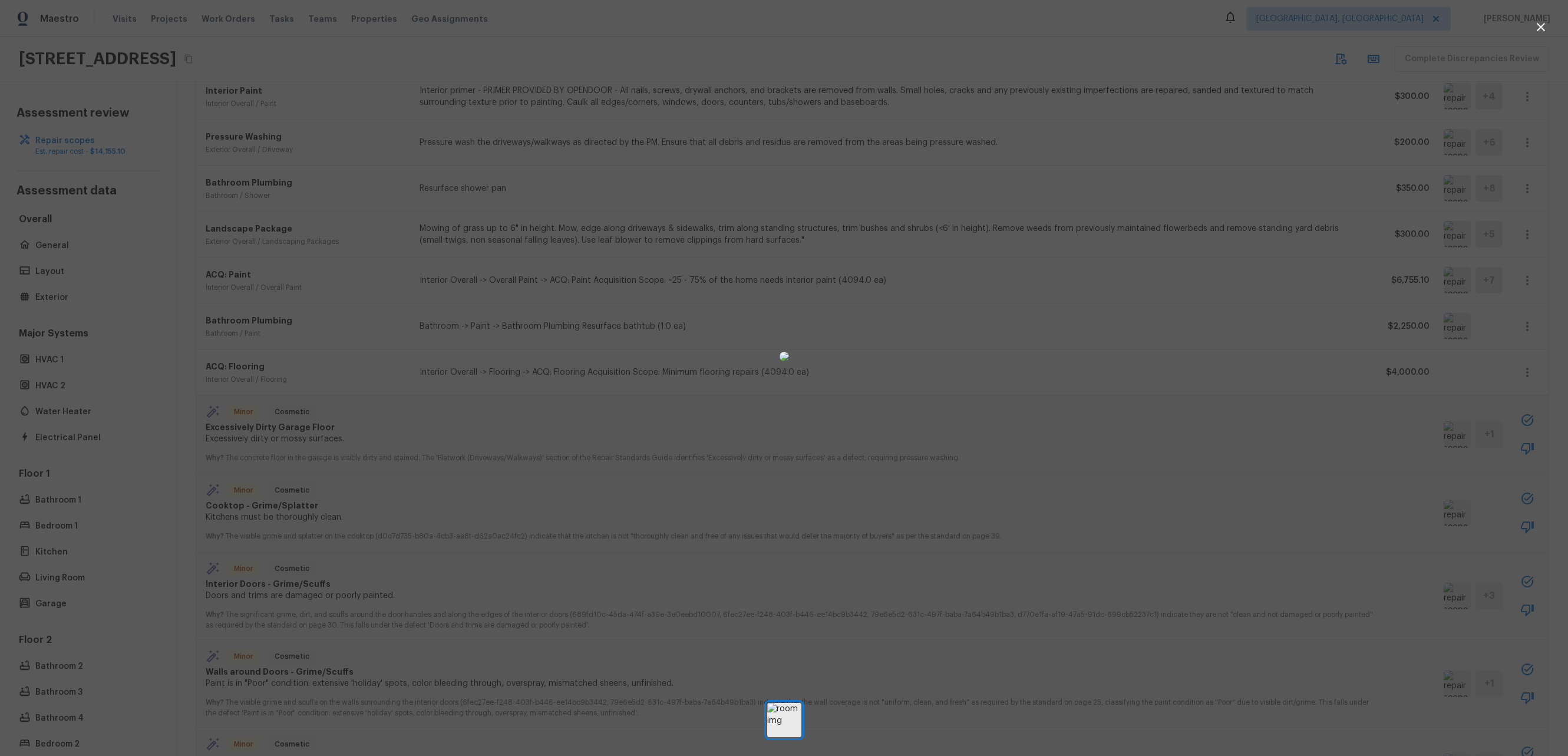
click at [1428, 509] on div at bounding box center [784, 356] width 1568 height 675
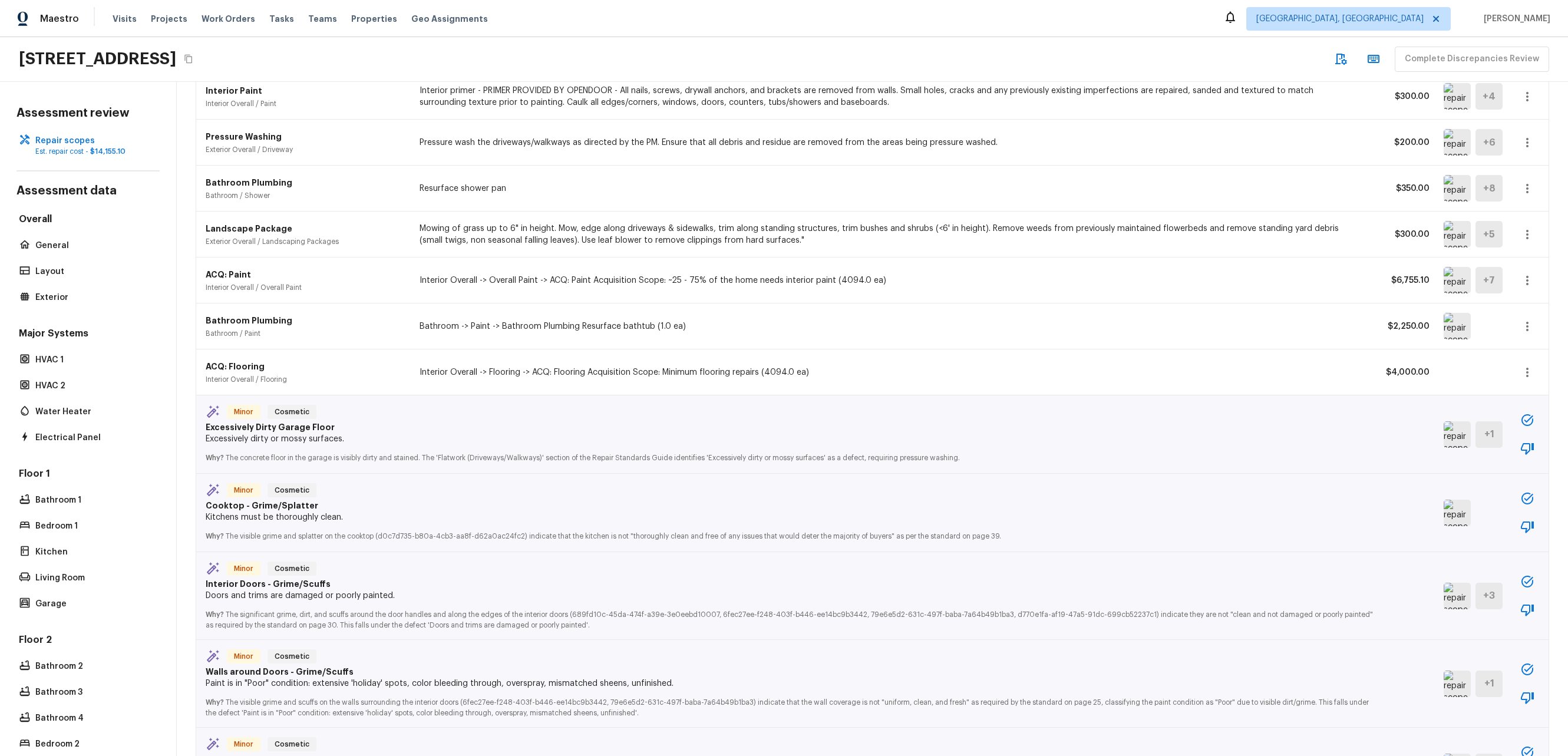
click at [1443, 585] on img at bounding box center [1456, 596] width 27 height 27
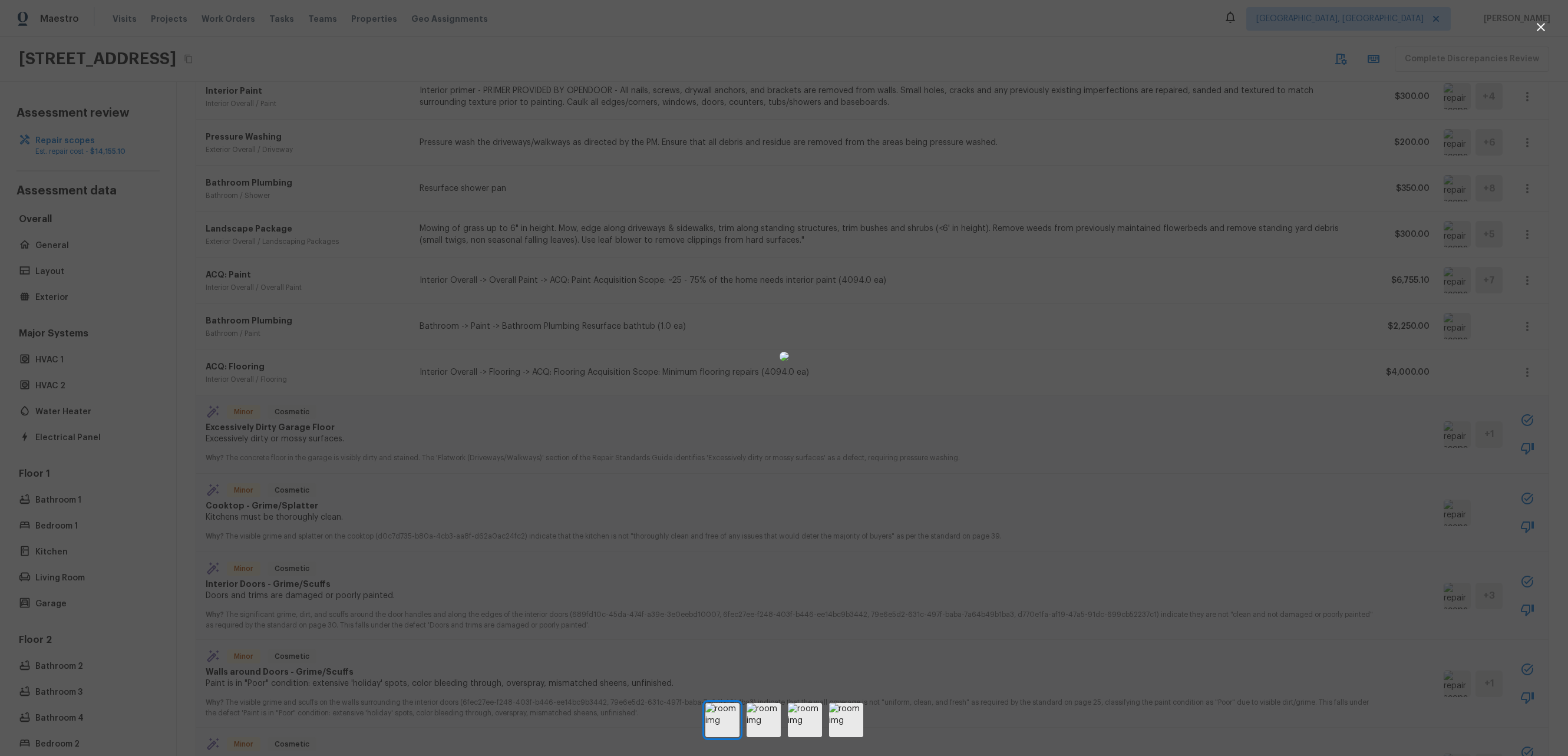
click at [1431, 585] on div at bounding box center [784, 356] width 1568 height 675
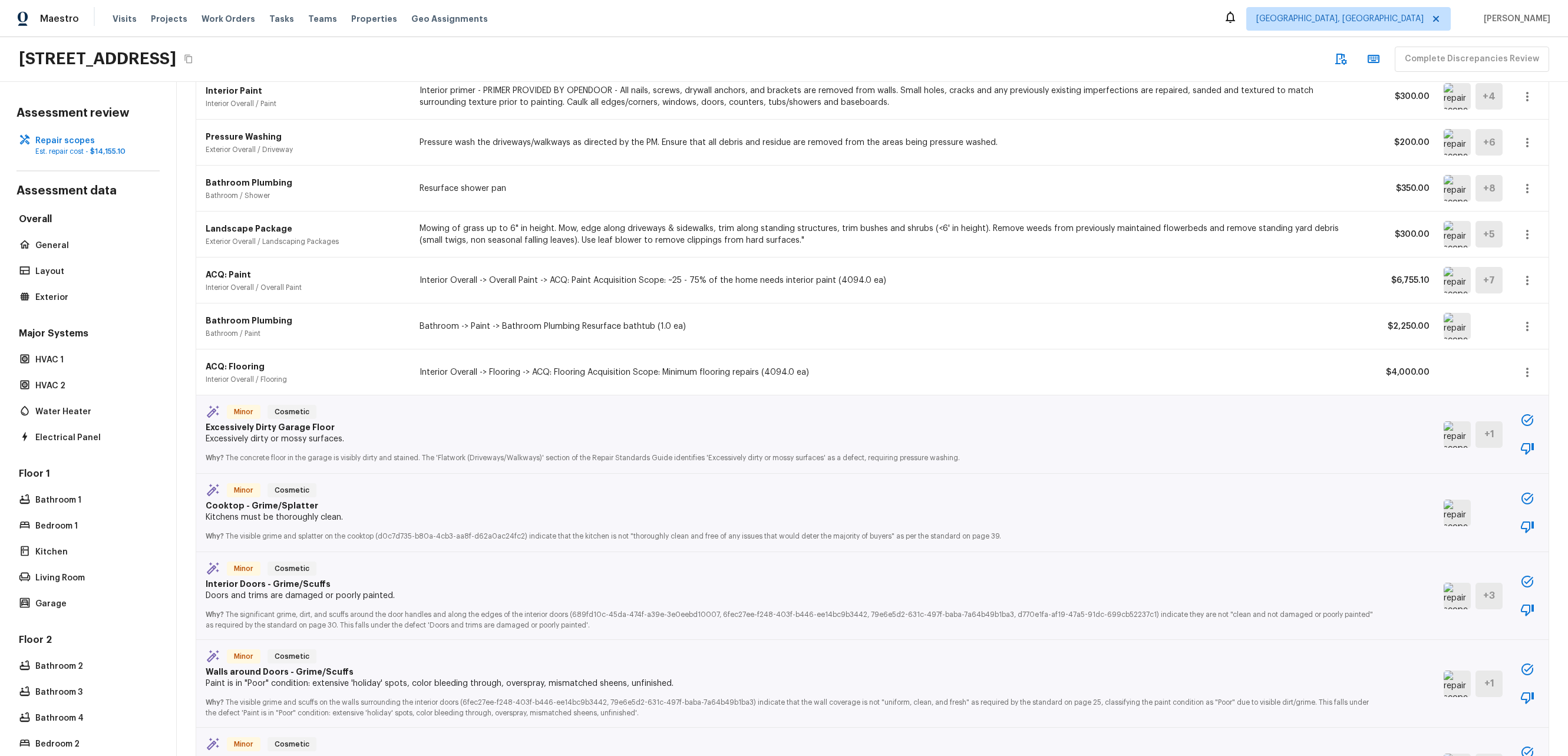
click at [1476, 596] on div "+ 3" at bounding box center [1488, 596] width 27 height 27
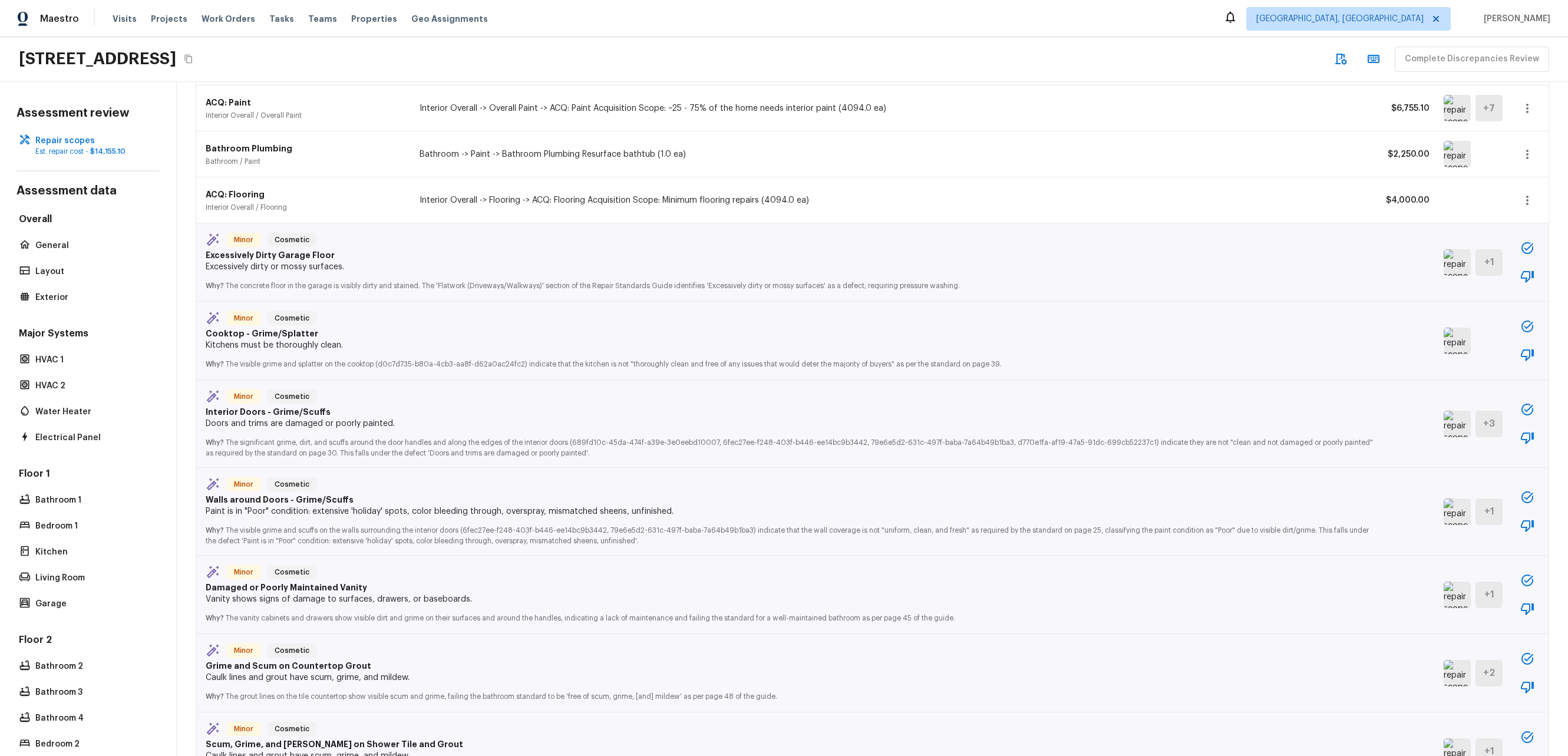
scroll to position [293, 0]
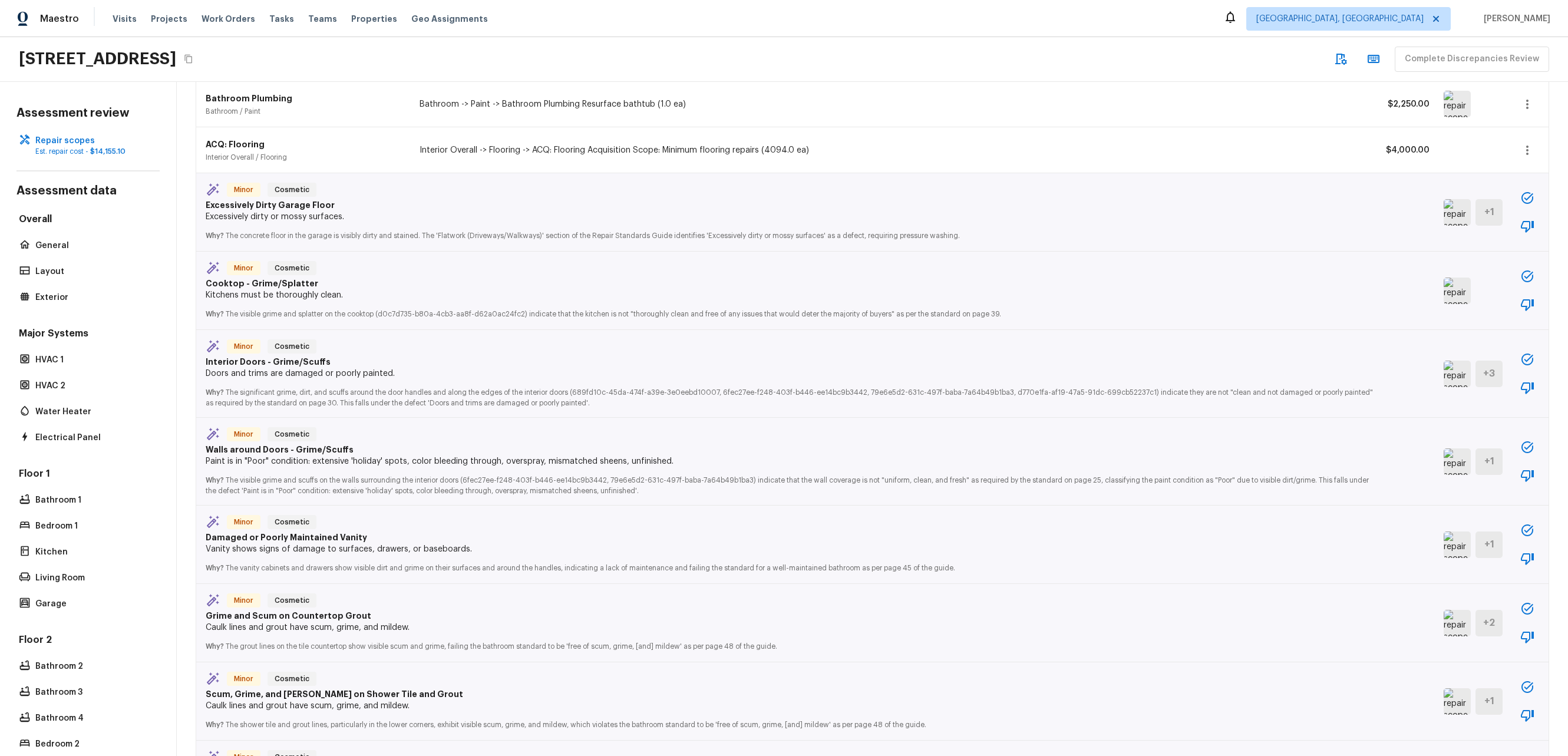
click at [1443, 465] on img at bounding box center [1456, 462] width 27 height 27
click at [1435, 570] on div "Minor Cosmetic Damaged or Poorly Maintained Vanity Vanity shows signs of damage…" at bounding box center [872, 544] width 1352 height 78
click at [1443, 550] on img at bounding box center [1456, 545] width 27 height 27
click at [1443, 628] on img at bounding box center [1456, 623] width 27 height 27
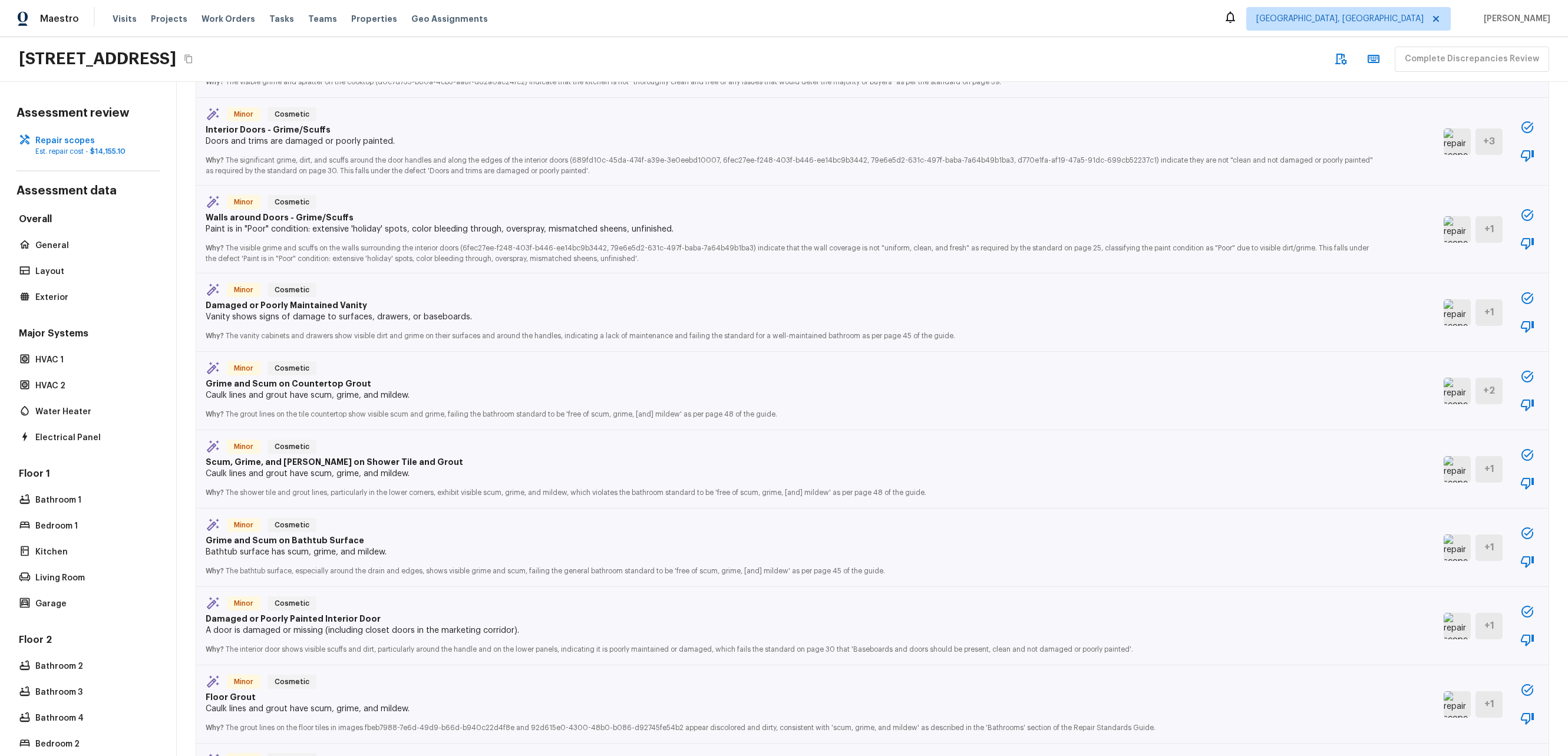
scroll to position [1230, 0]
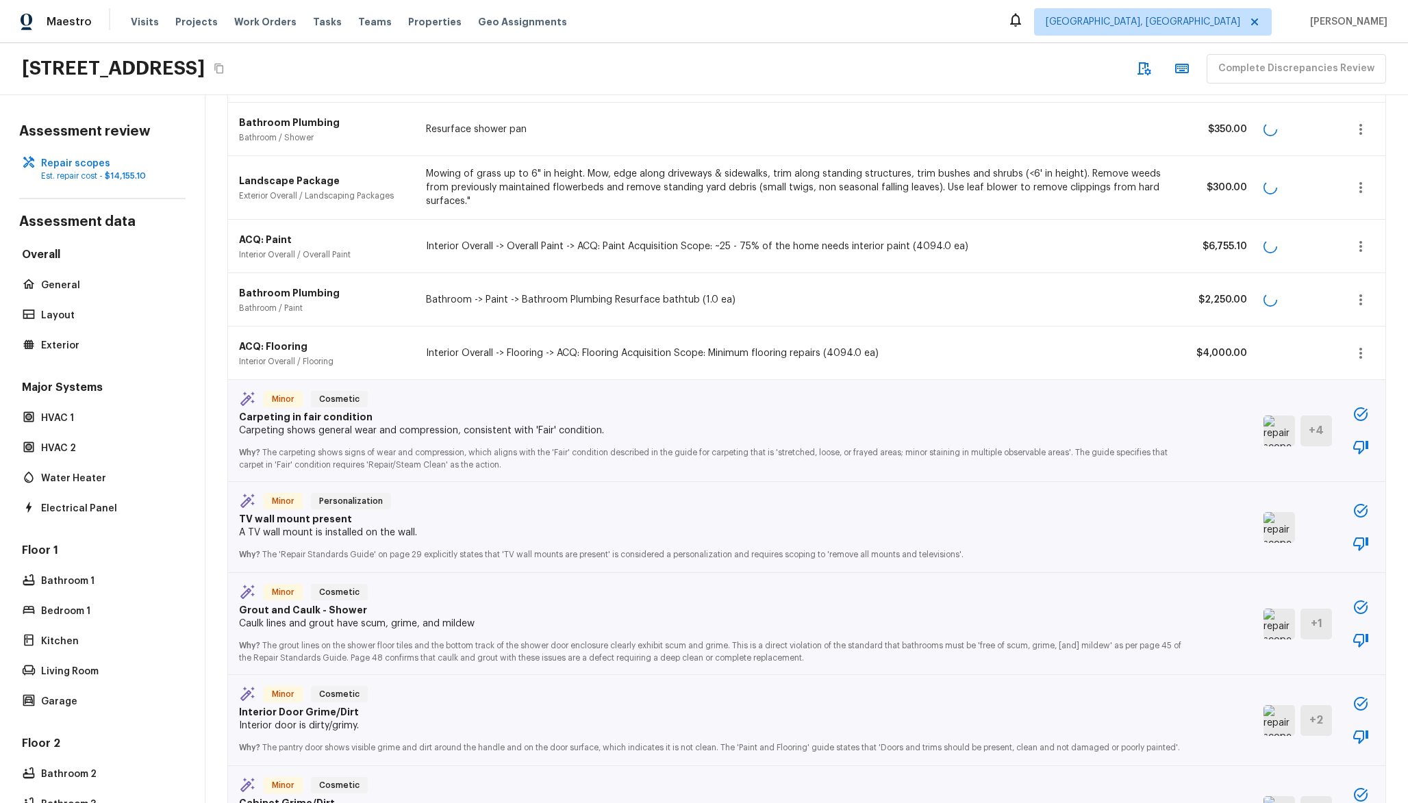
scroll to position [429, 0]
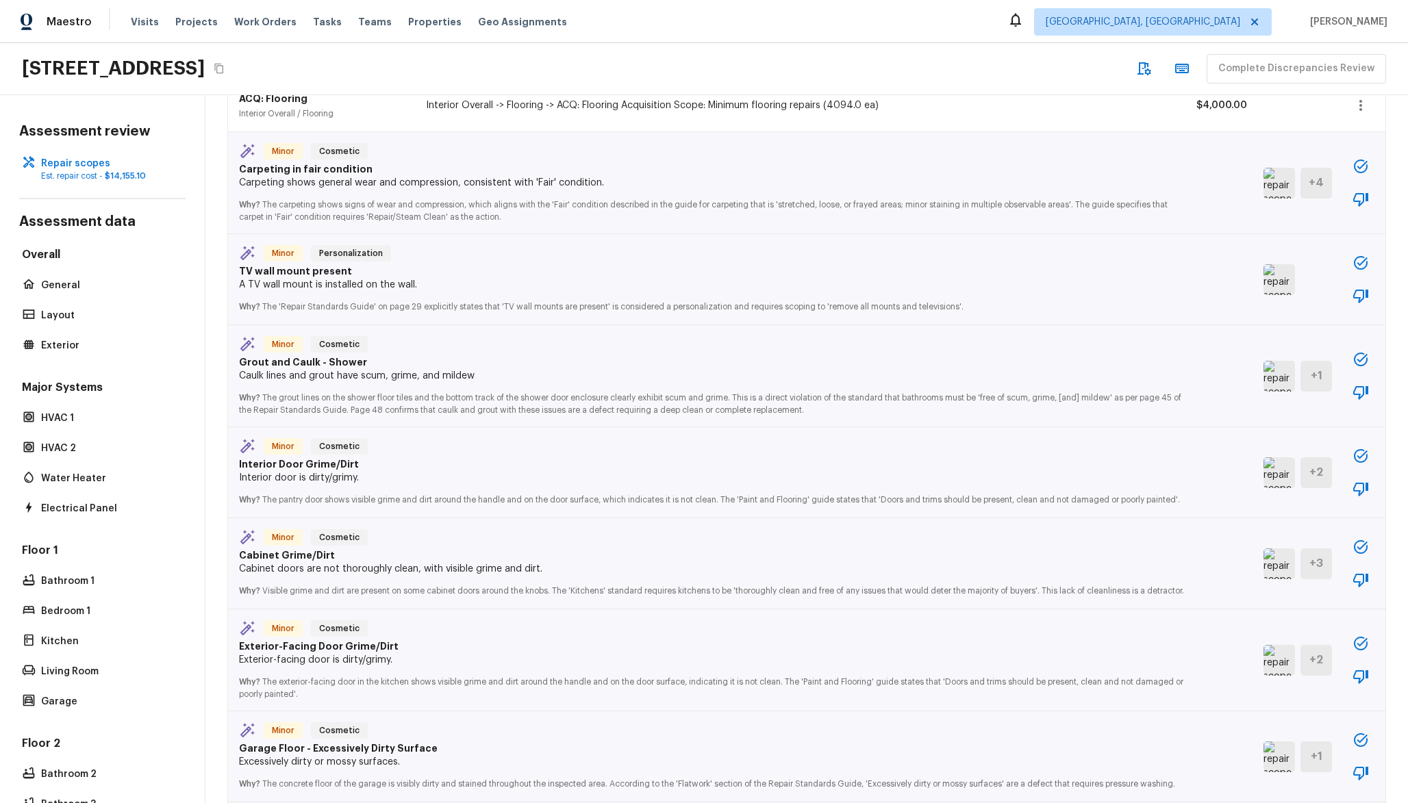
click at [1281, 471] on img at bounding box center [1278, 472] width 31 height 31
click at [1293, 579] on img at bounding box center [1278, 563] width 31 height 31
click at [1269, 676] on img at bounding box center [1278, 660] width 31 height 31
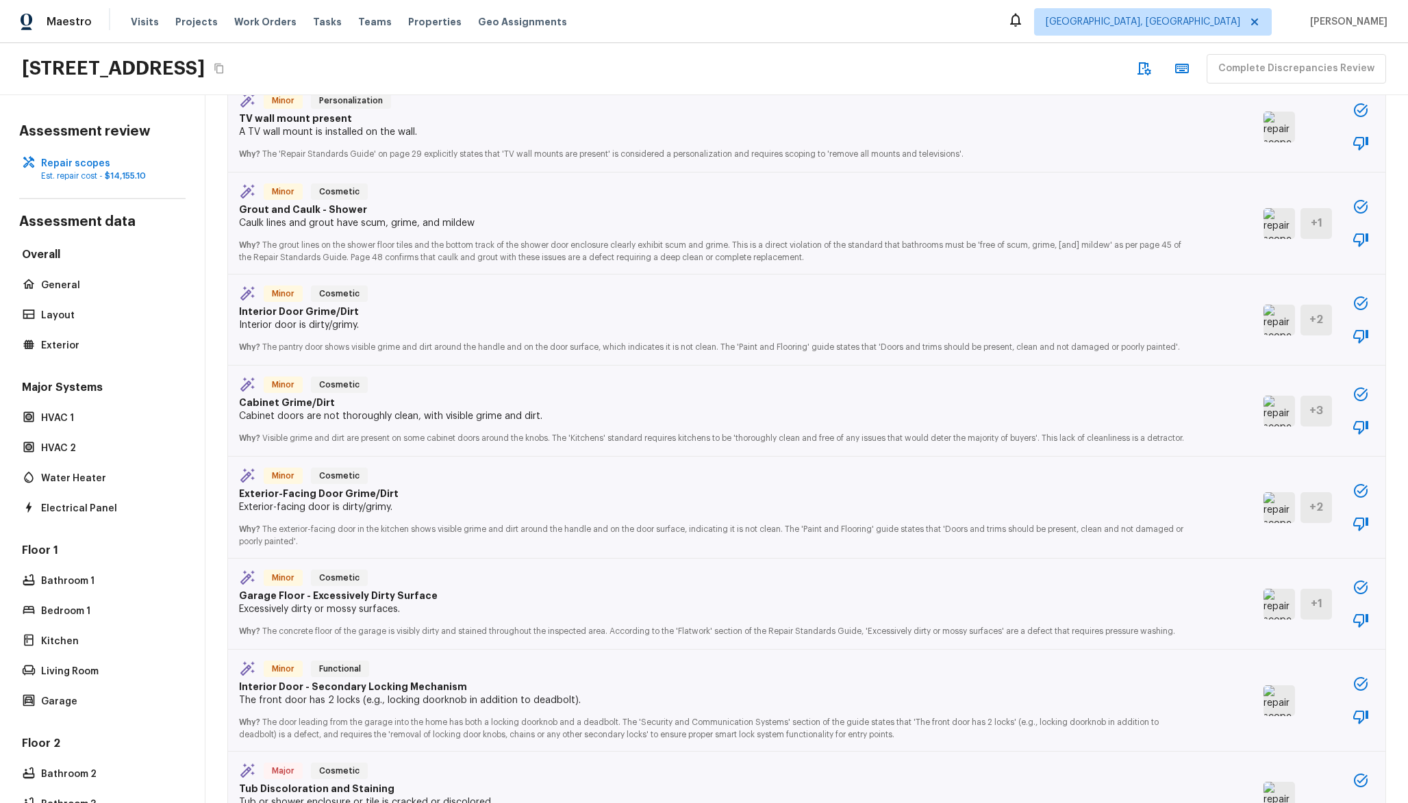
scroll to position [585, 0]
click at [1281, 514] on img at bounding box center [1278, 505] width 31 height 31
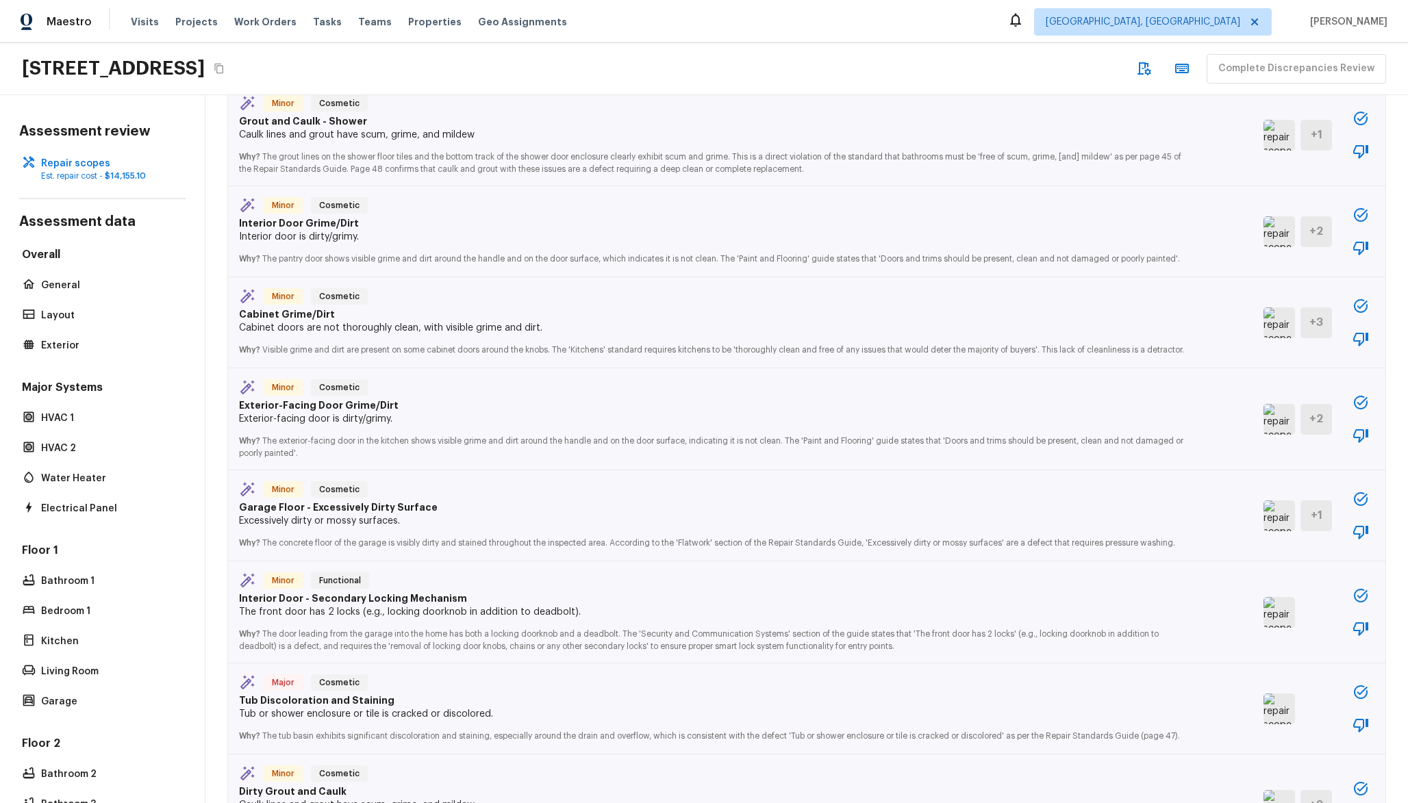
scroll to position [714, 0]
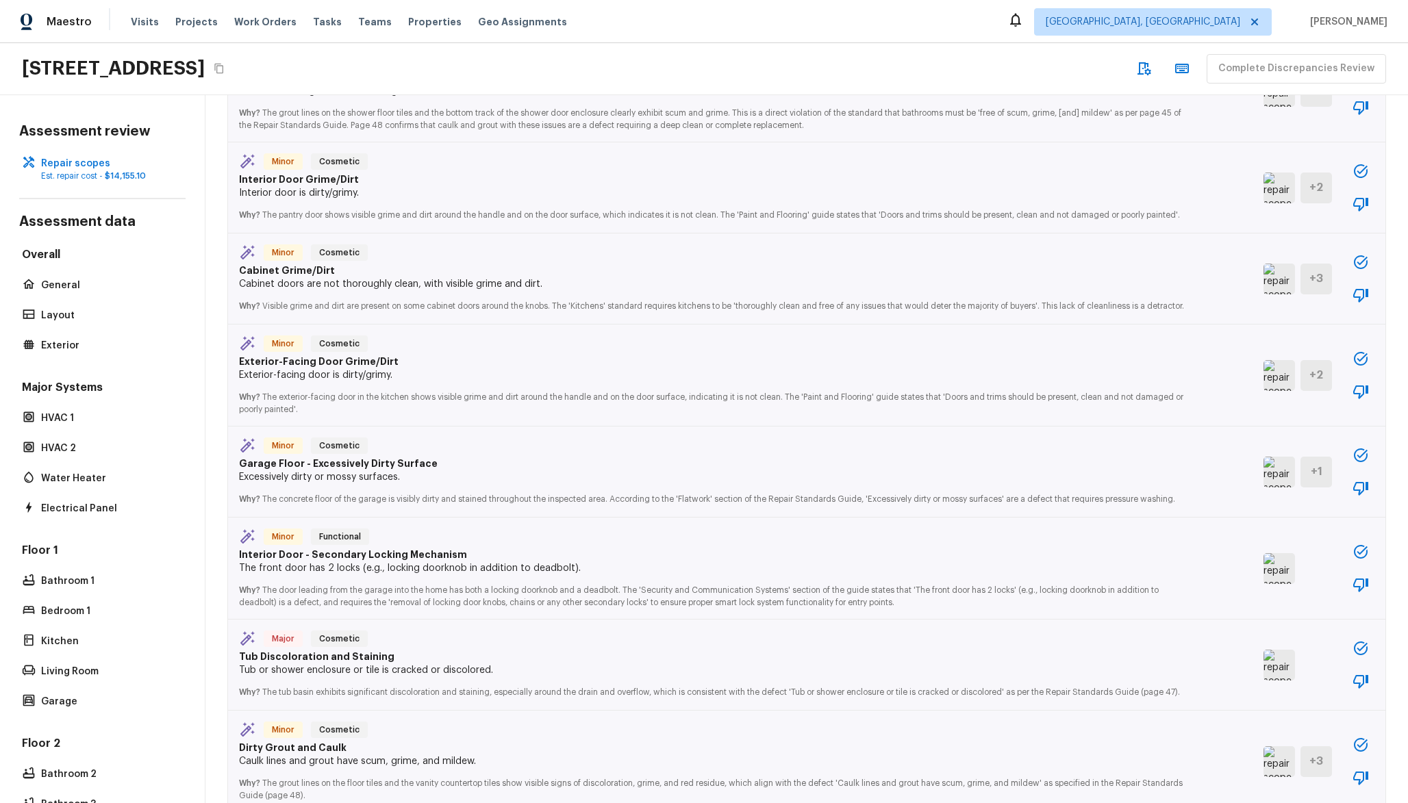
click at [1282, 581] on img at bounding box center [1278, 568] width 31 height 31
click at [1256, 578] on div "Minor Functional Interior Door - Secondary Locking Mechanism The front door has…" at bounding box center [806, 569] width 1157 height 102
click at [1283, 584] on img at bounding box center [1278, 568] width 31 height 31
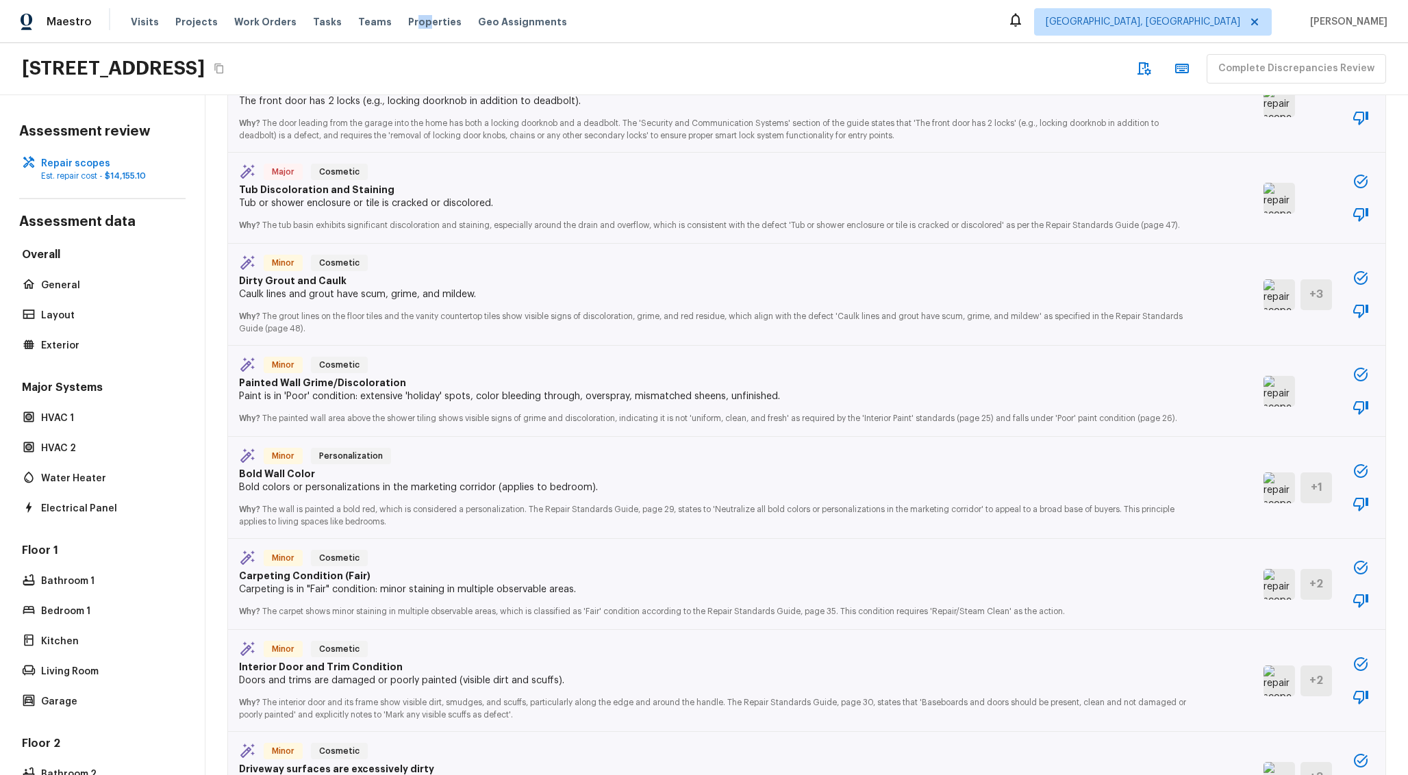
scroll to position [1180, 0]
click at [1275, 600] on img at bounding box center [1278, 585] width 31 height 31
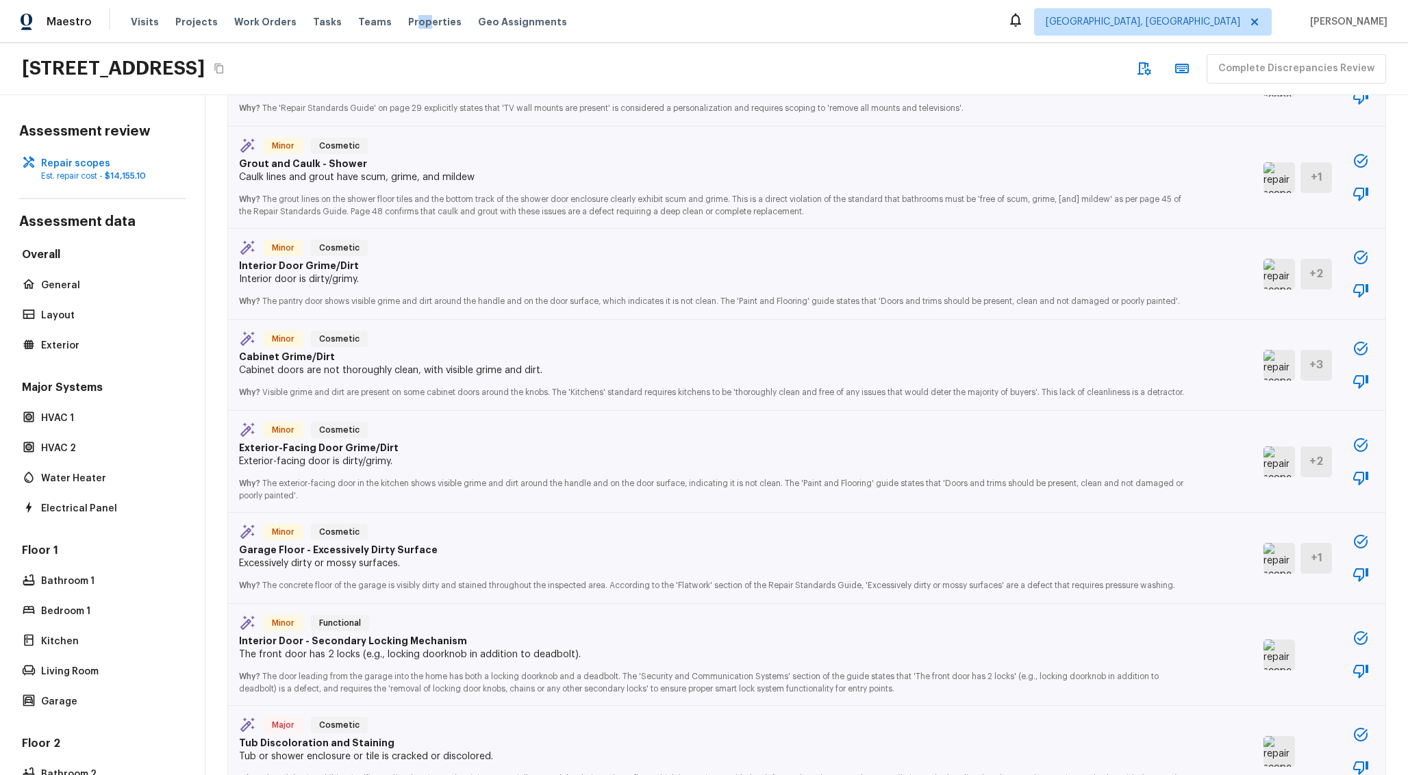
scroll to position [466, 0]
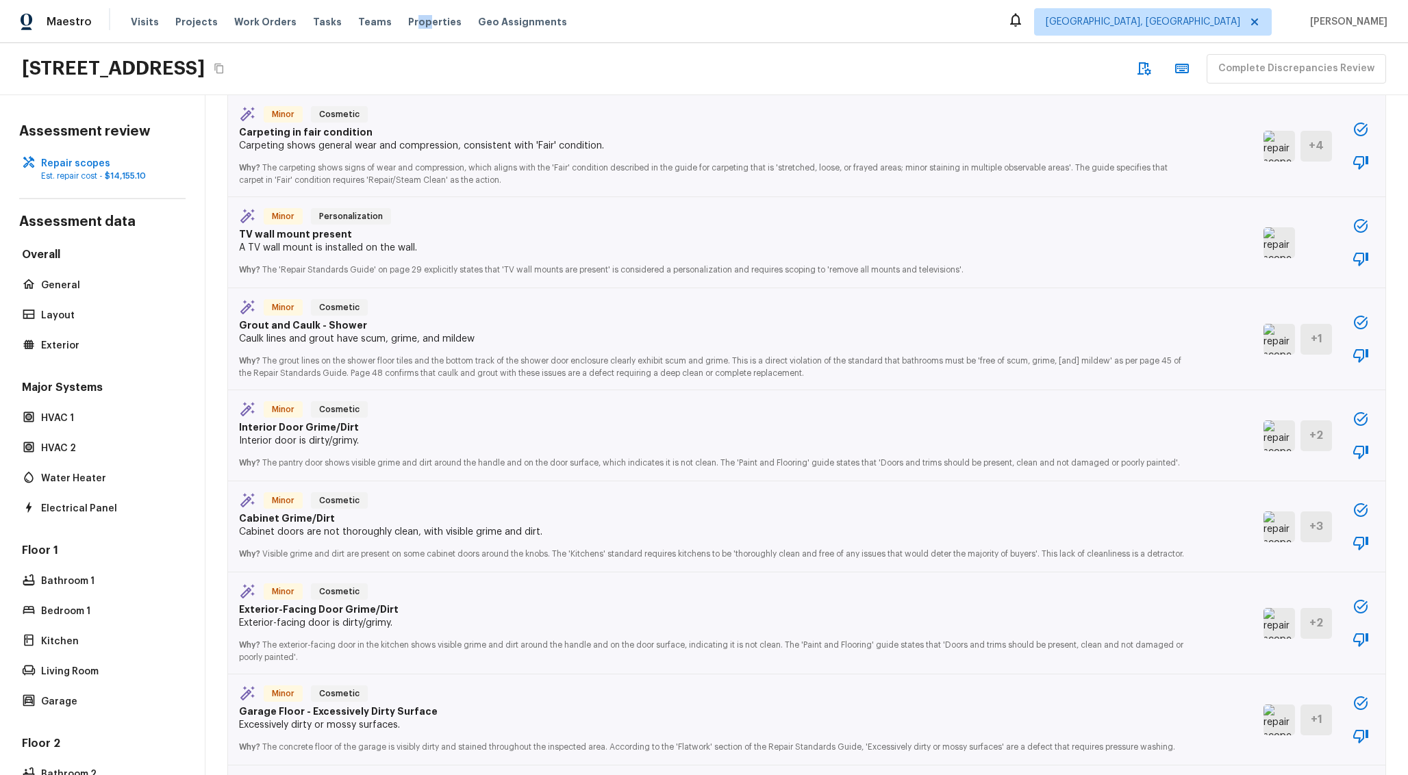
click at [1286, 335] on img at bounding box center [1278, 339] width 31 height 31
click at [1269, 235] on img at bounding box center [1278, 242] width 31 height 31
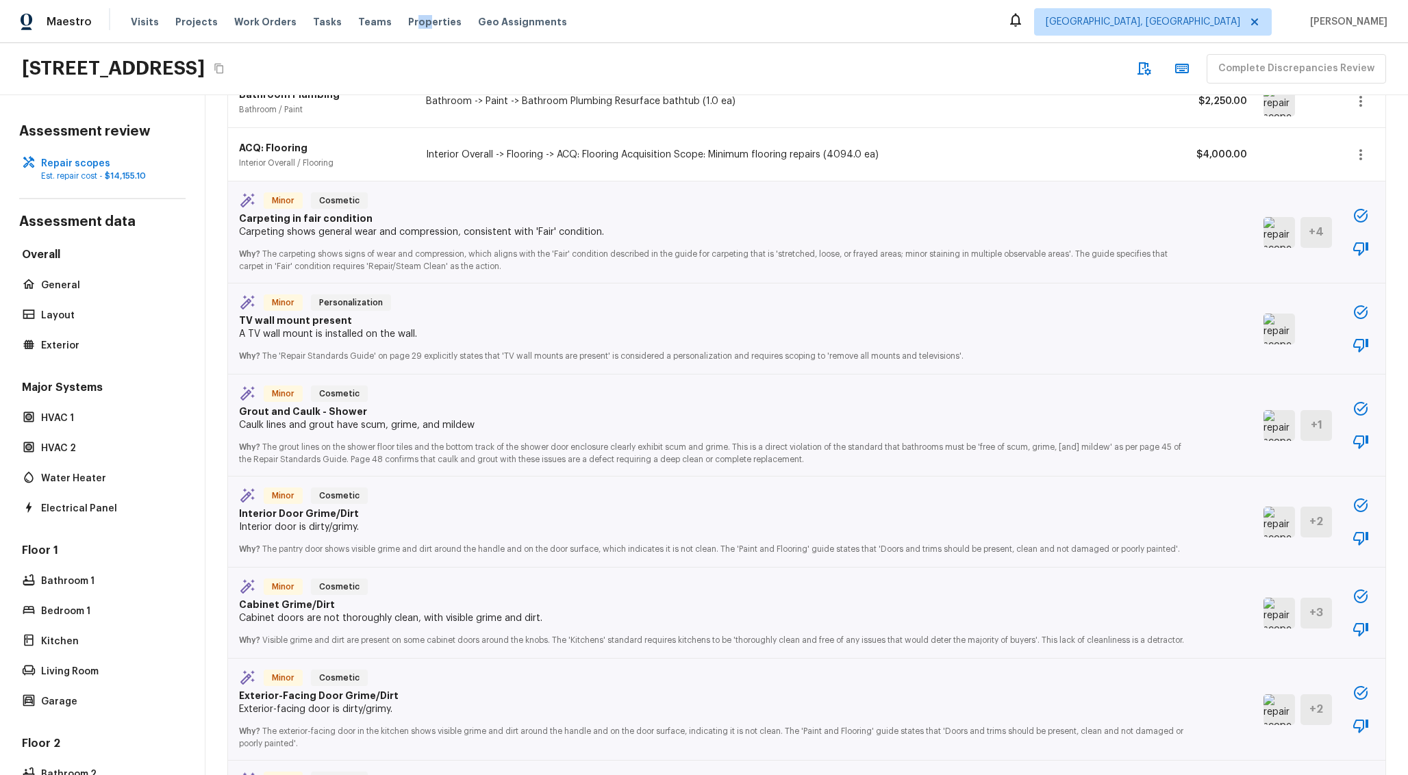
scroll to position [378, 0]
click at [1284, 236] on img at bounding box center [1278, 234] width 31 height 31
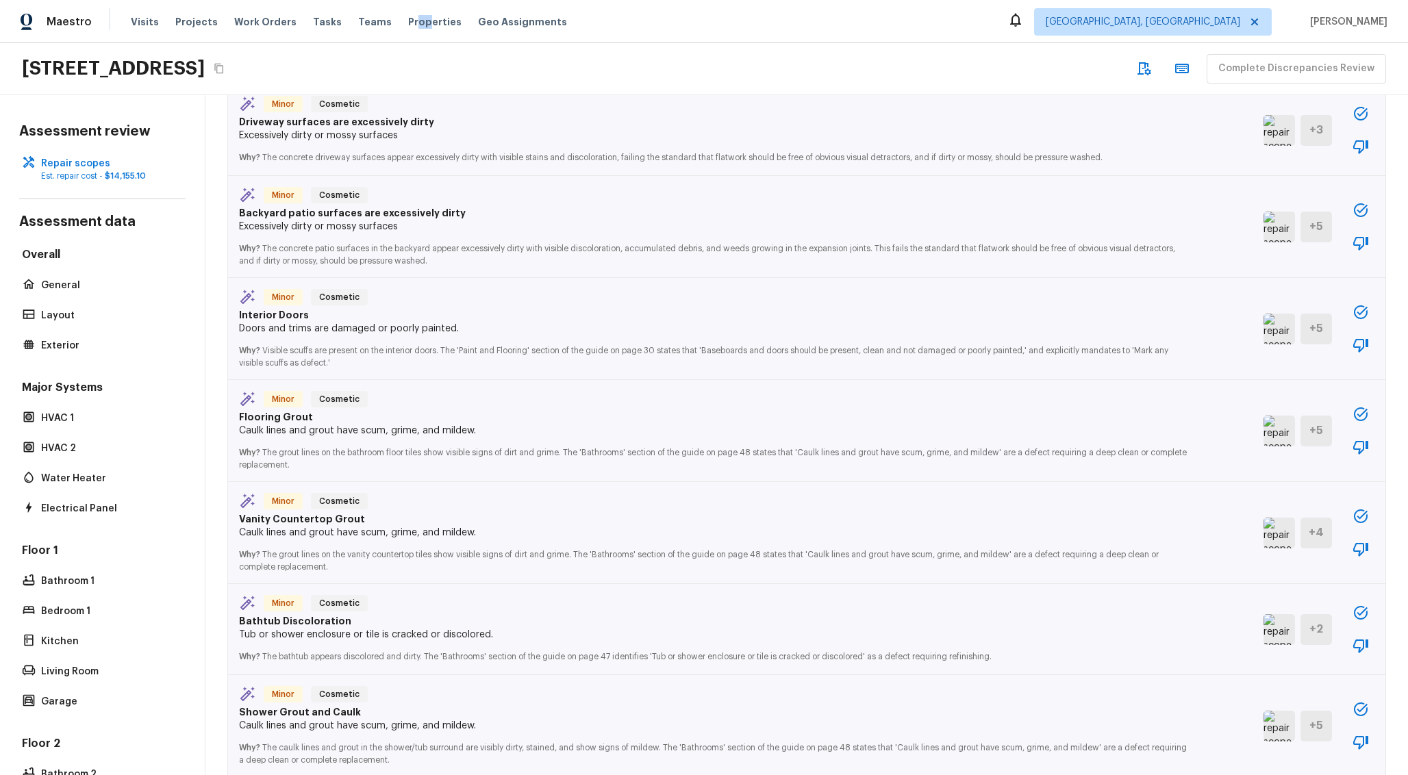
scroll to position [2392, 0]
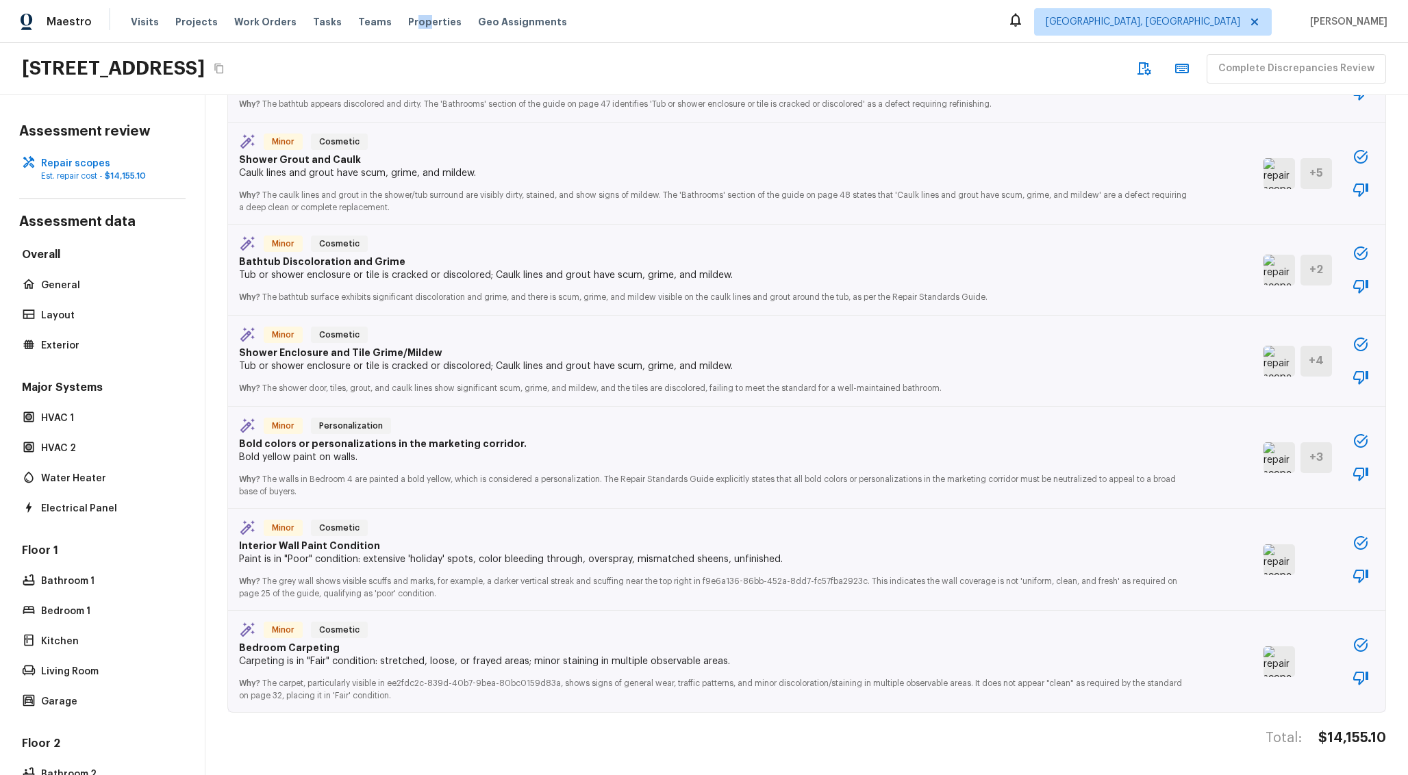
click at [1279, 570] on img at bounding box center [1278, 559] width 31 height 31
click at [1285, 448] on img at bounding box center [1278, 457] width 31 height 31
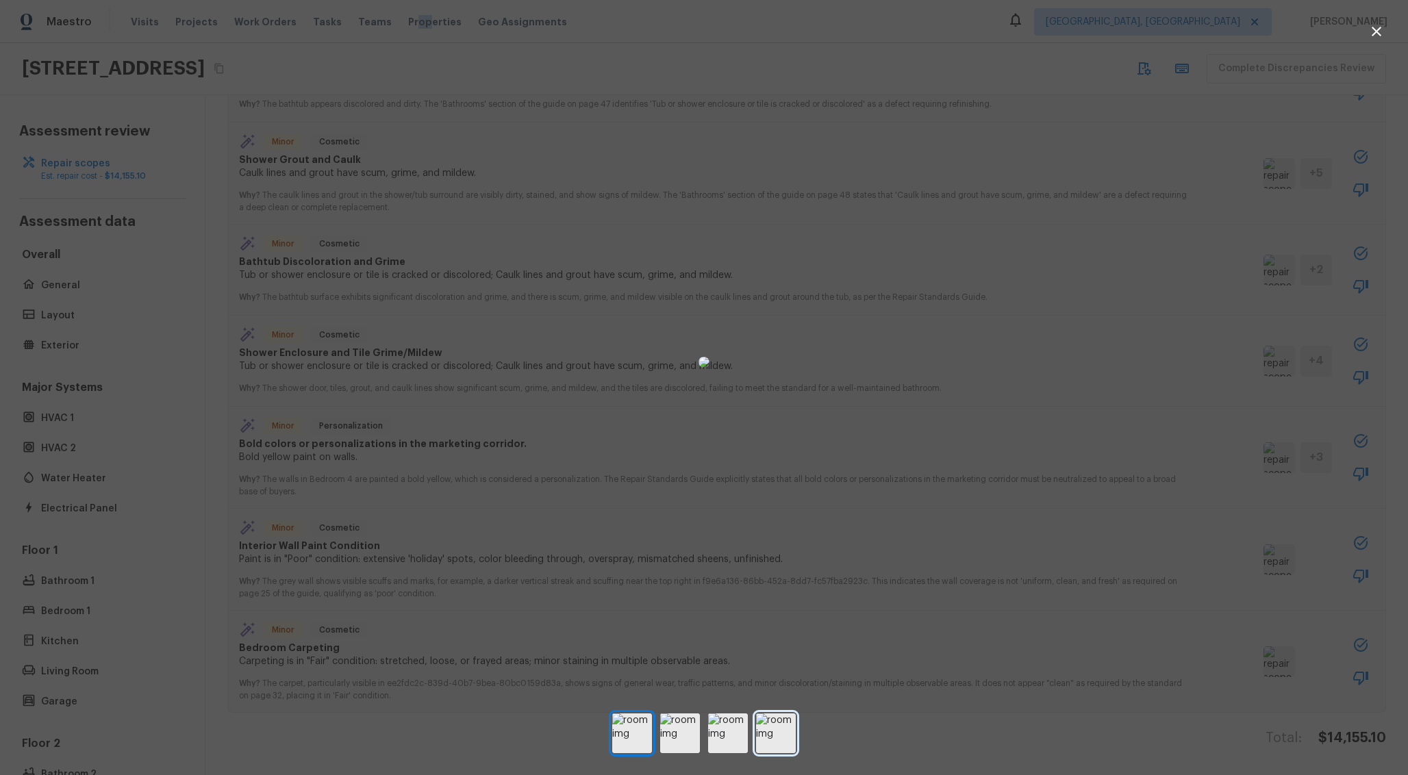
click at [773, 726] on img at bounding box center [776, 733] width 40 height 40
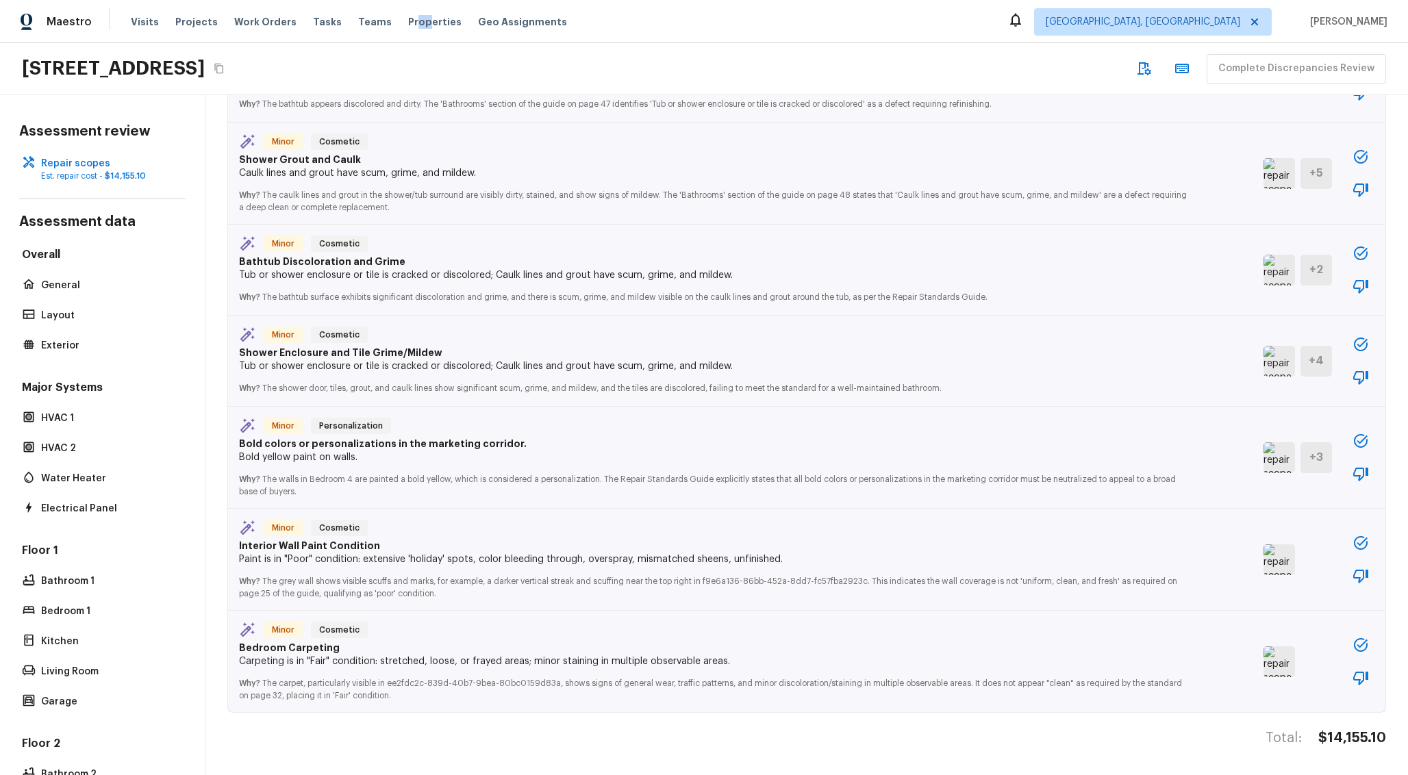
click at [1271, 366] on img at bounding box center [1278, 361] width 31 height 31
click at [1283, 260] on img at bounding box center [1278, 270] width 31 height 31
click at [1280, 175] on img at bounding box center [1278, 173] width 31 height 31
click at [1275, 270] on img at bounding box center [1278, 270] width 31 height 31
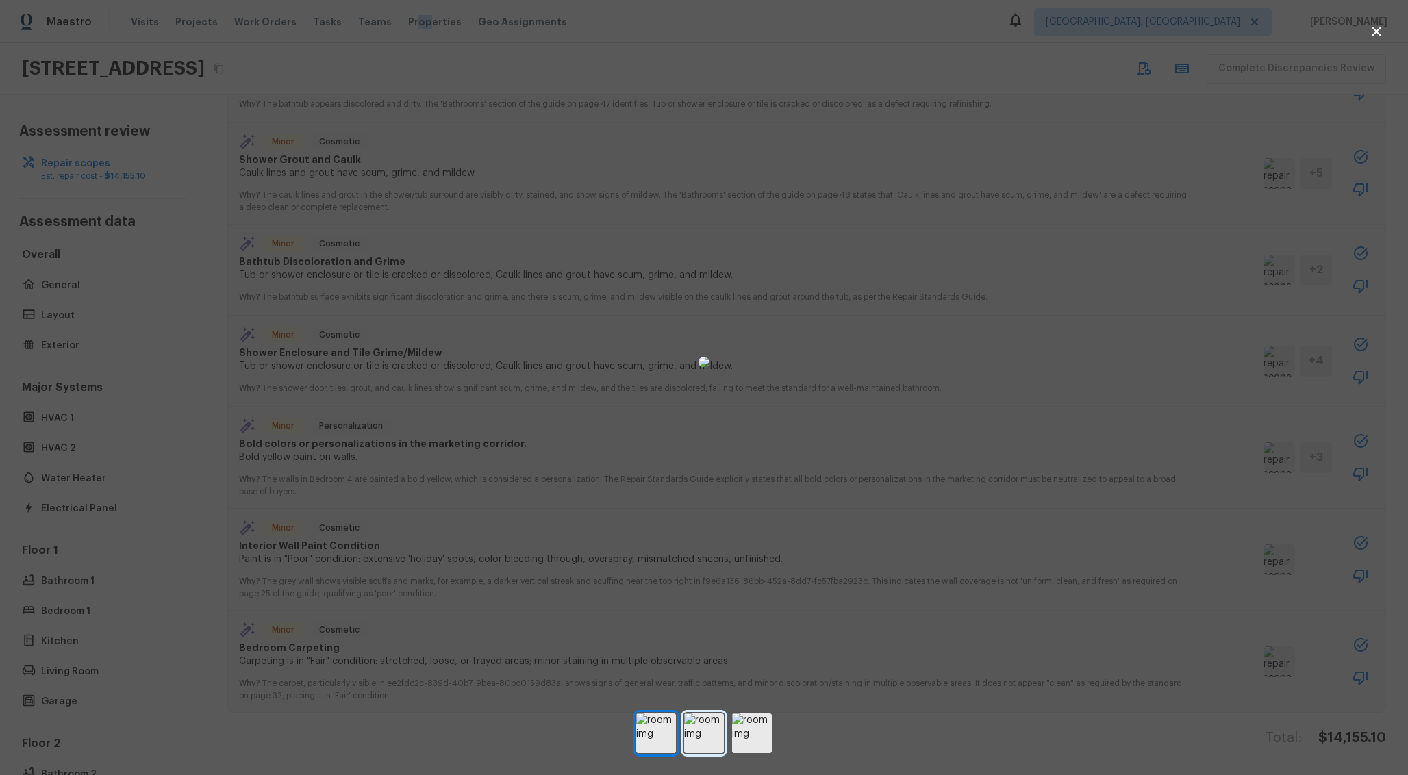
click at [694, 743] on img at bounding box center [704, 733] width 40 height 40
click at [742, 737] on img at bounding box center [752, 733] width 40 height 40
click at [713, 736] on img at bounding box center [704, 733] width 40 height 40
click at [695, 731] on img at bounding box center [704, 733] width 40 height 40
click at [651, 736] on img at bounding box center [656, 733] width 40 height 40
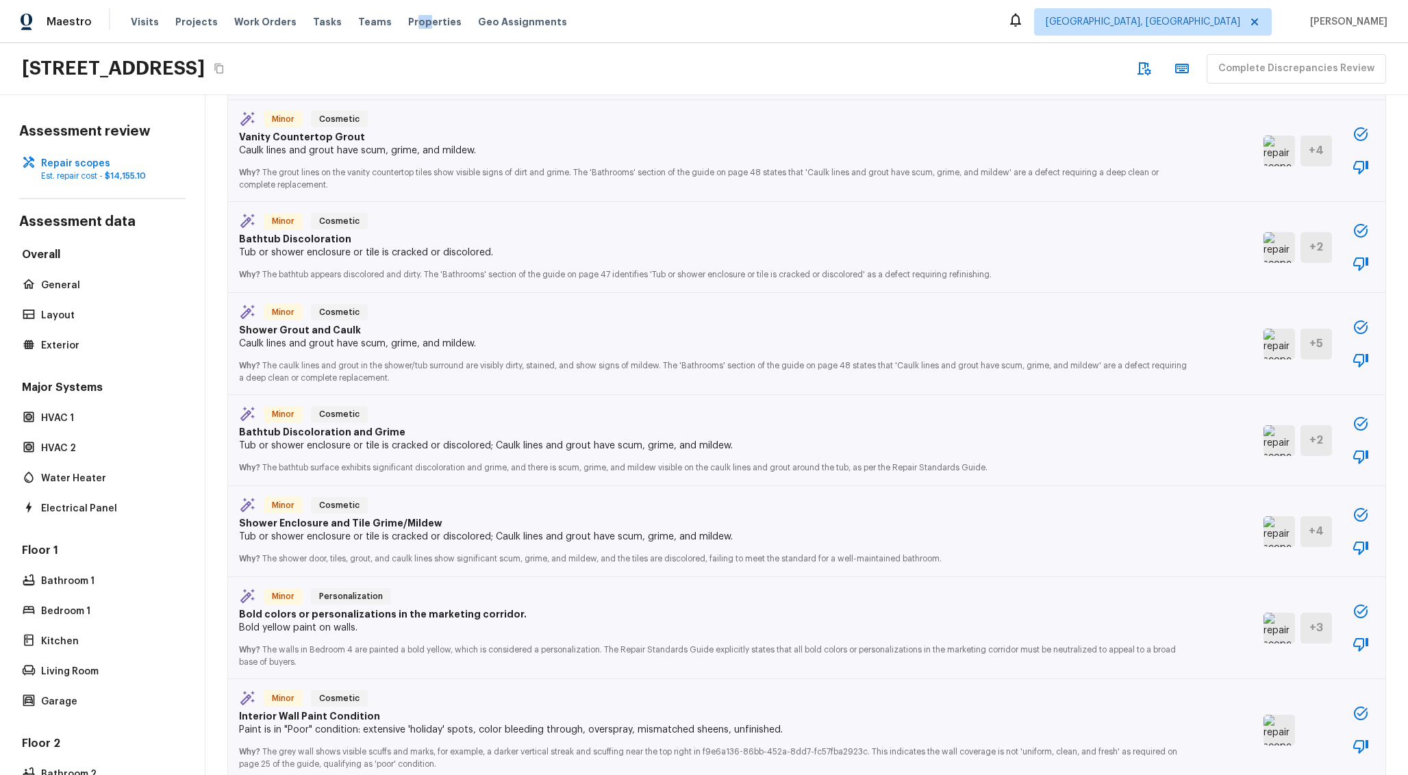
scroll to position [2084, 0]
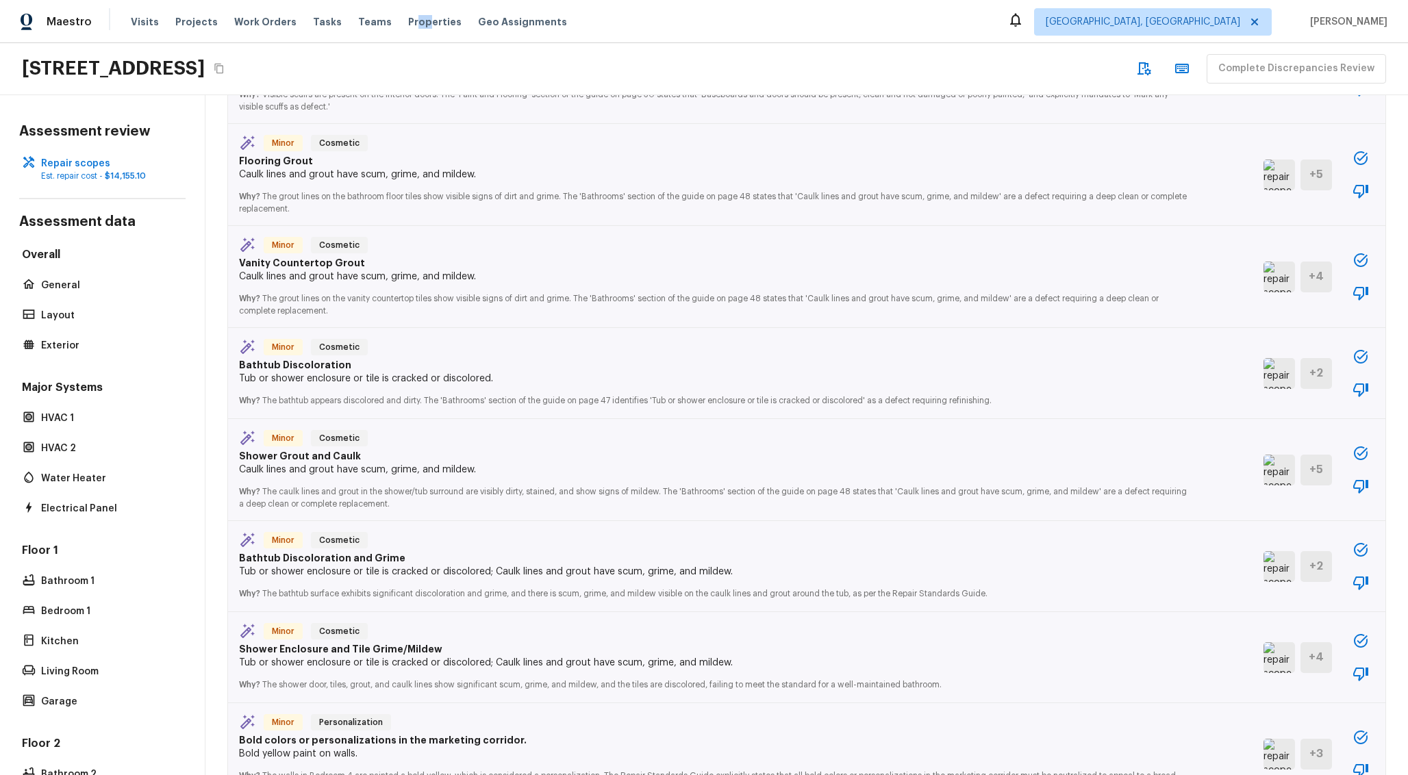
click at [1293, 477] on img at bounding box center [1278, 470] width 31 height 31
click at [1270, 582] on img at bounding box center [1278, 566] width 31 height 31
click at [1276, 673] on img at bounding box center [1278, 657] width 31 height 31
click at [1365, 398] on icon "button" at bounding box center [1360, 389] width 16 height 16
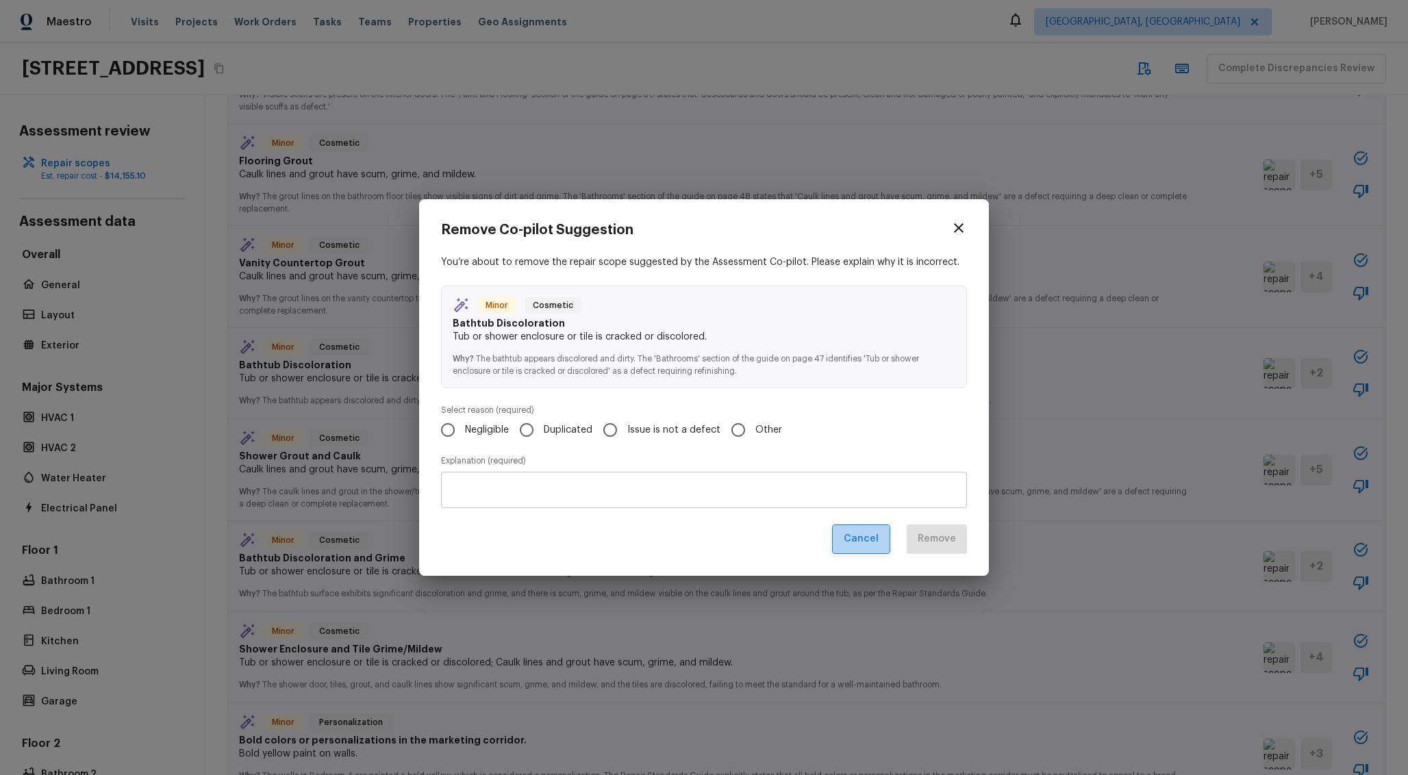
click at [861, 546] on button "Cancel" at bounding box center [861, 538] width 58 height 29
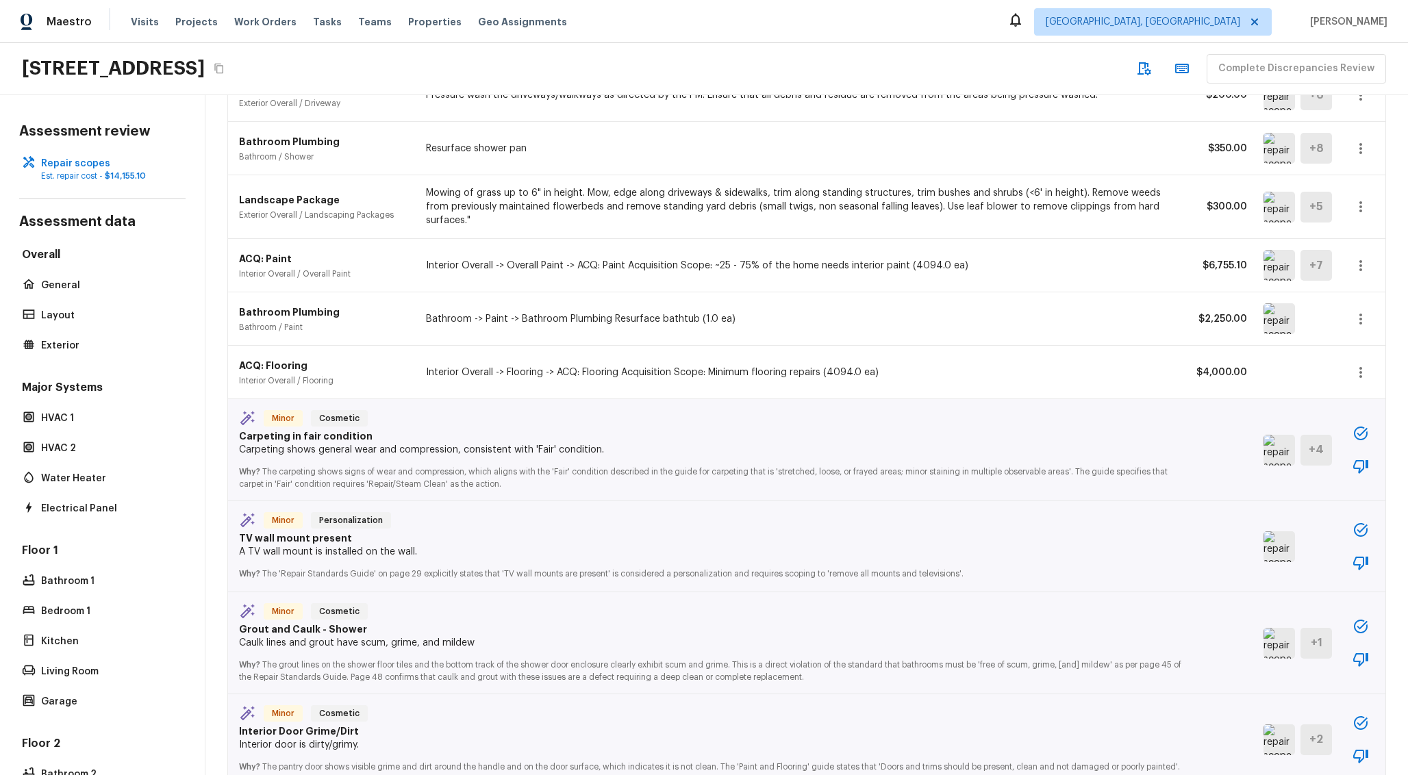
scroll to position [0, 0]
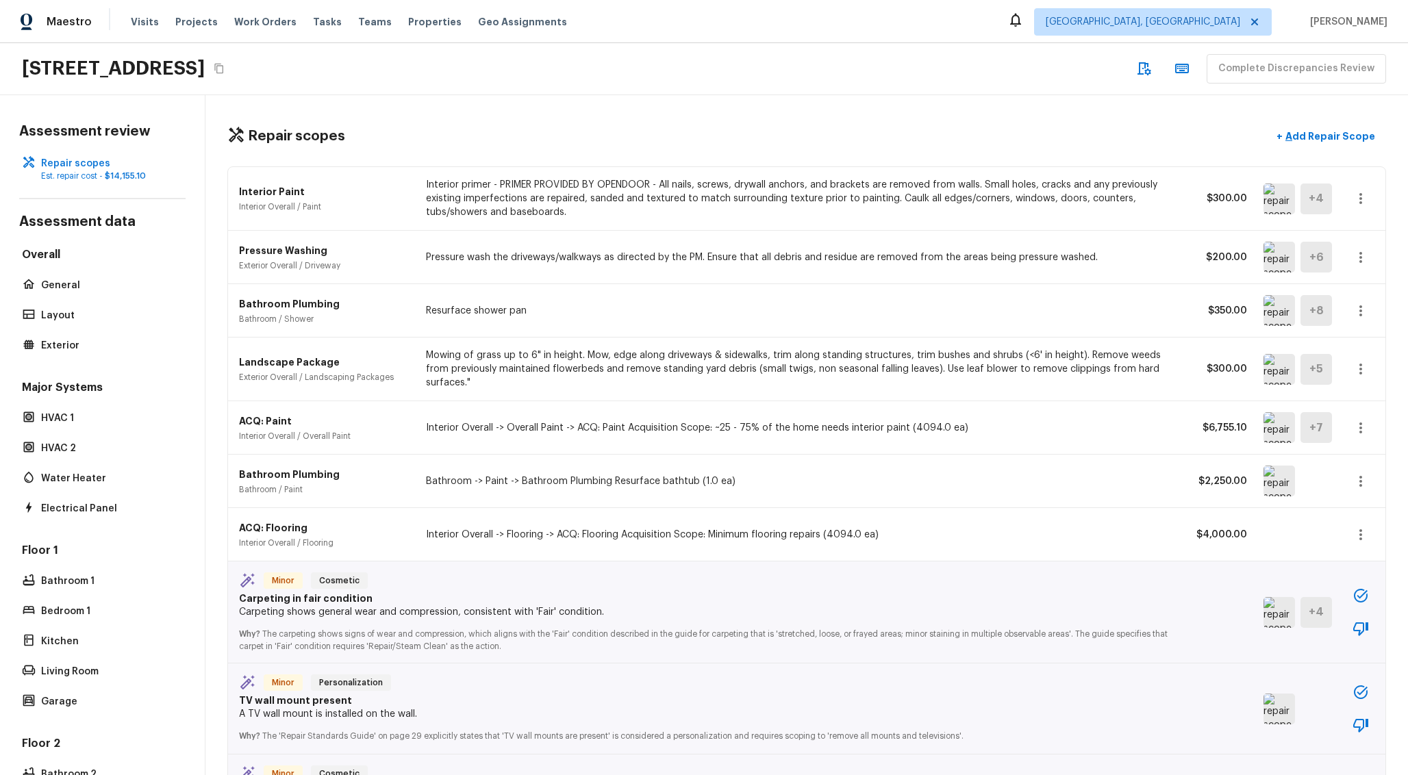
click at [653, 401] on div "ACQ: Paint Interior Overall / Overall Paint Interior Overall -> Overall Paint -…" at bounding box center [806, 427] width 1157 height 53
click at [709, 533] on p "Interior Overall -> Flooring -> ACQ: Flooring Acquisition Scope: Minimum floori…" at bounding box center [797, 535] width 743 height 14
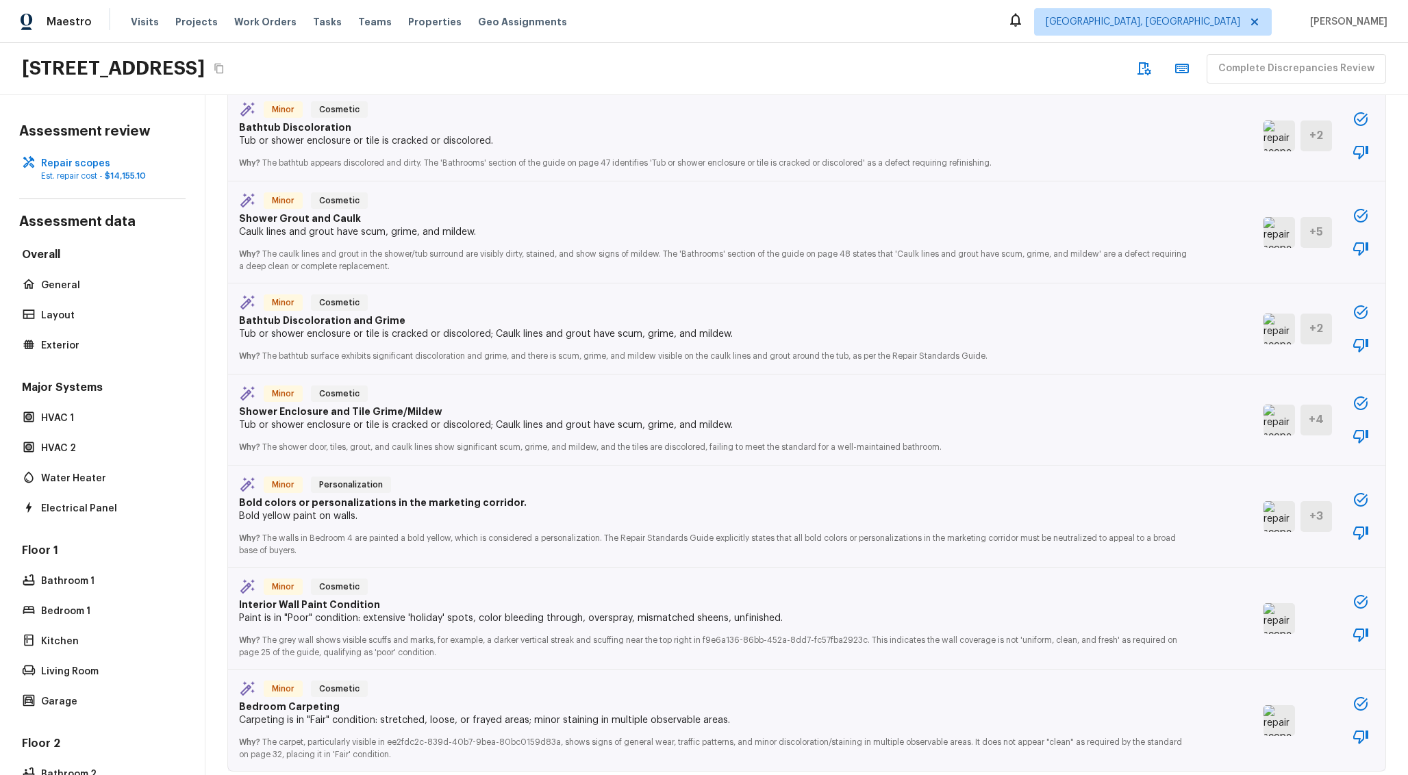
scroll to position [2392, 0]
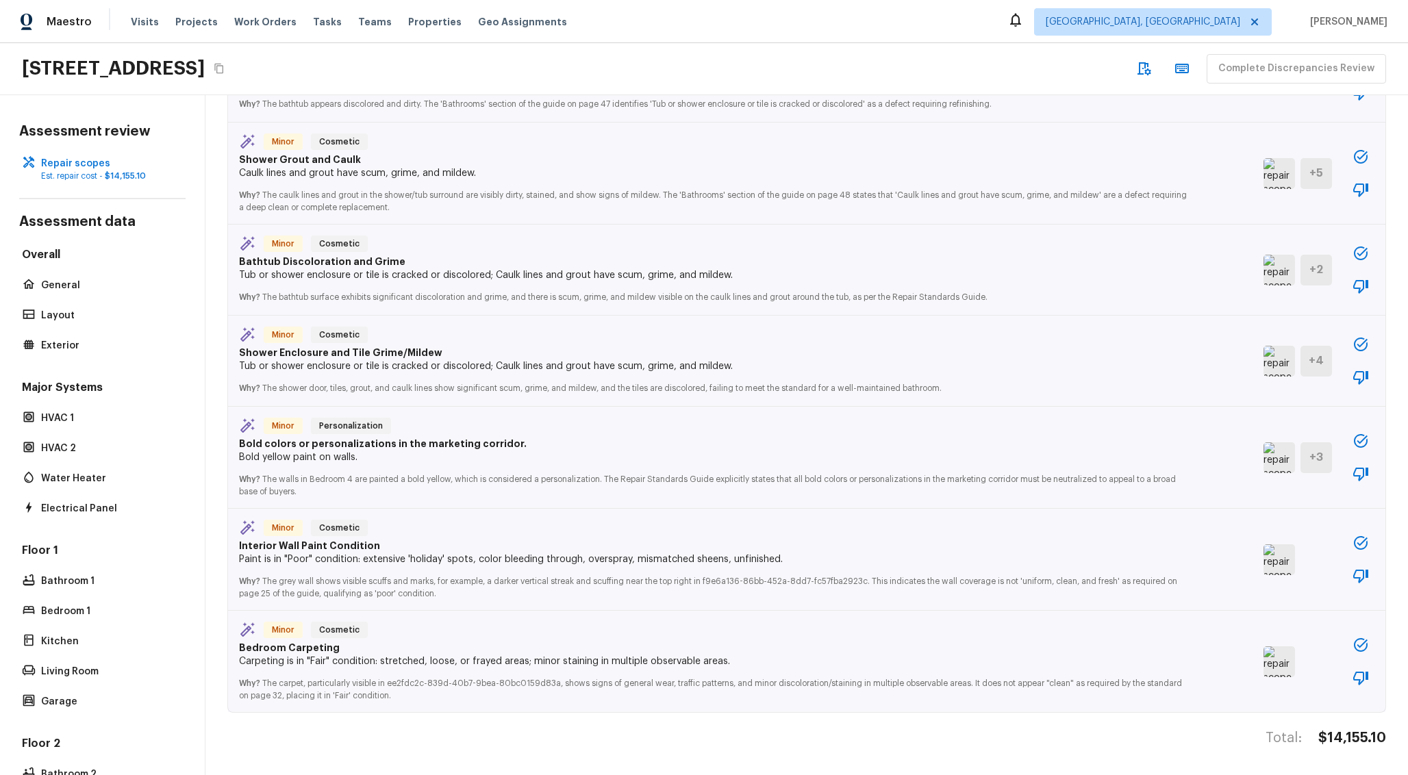
click at [1284, 665] on img at bounding box center [1278, 661] width 31 height 31
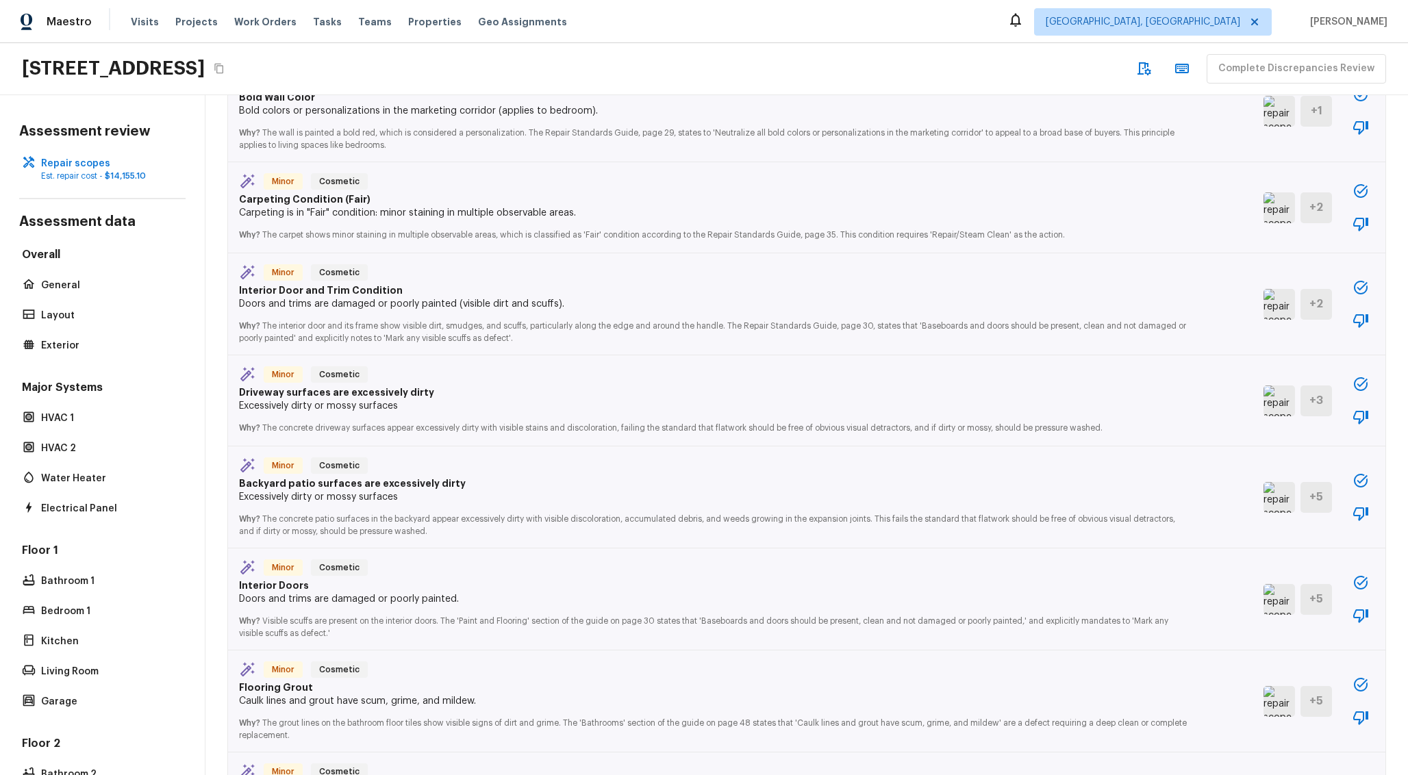
scroll to position [1543, 0]
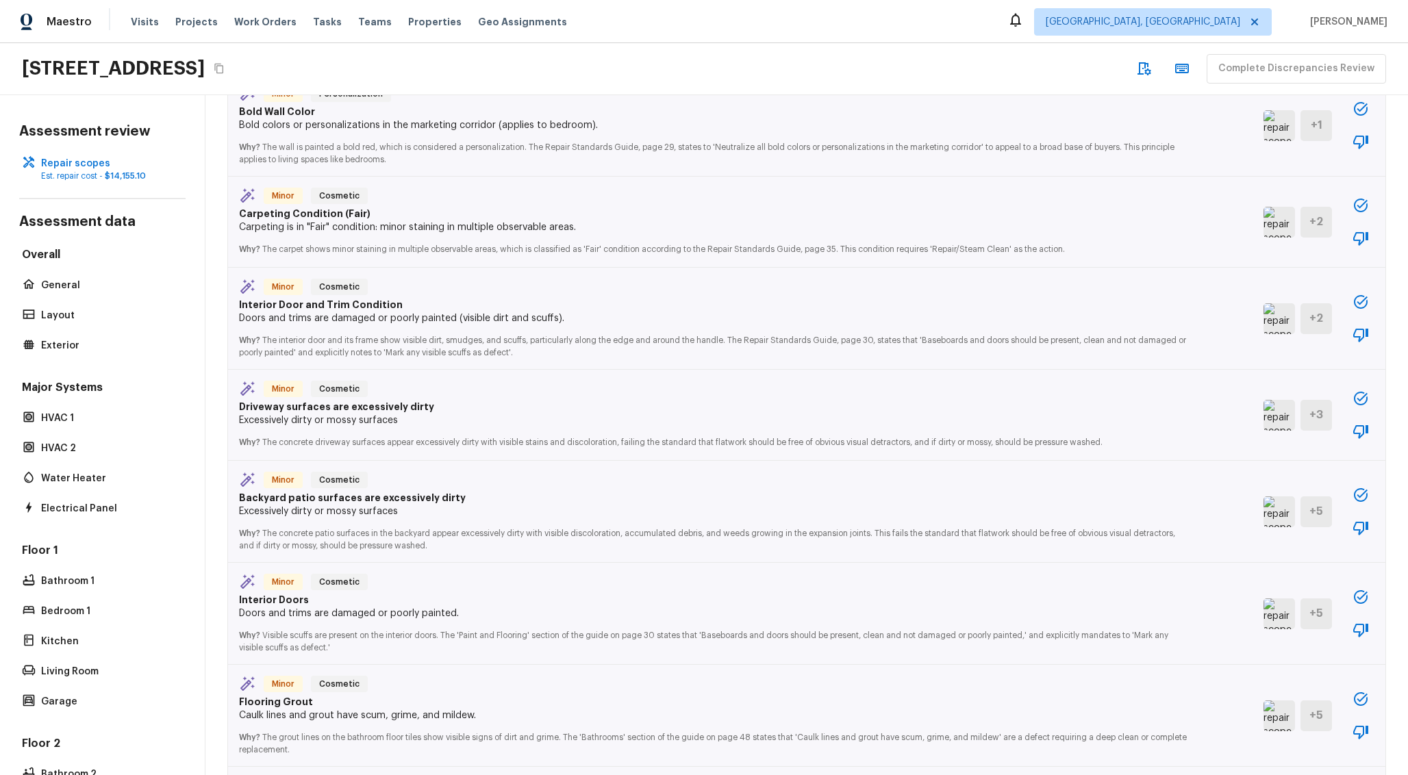
click at [1287, 417] on img at bounding box center [1278, 415] width 31 height 31
click at [1256, 323] on div "Minor Cosmetic Interior Door and Trim Condition Doors and trims are damaged or …" at bounding box center [806, 319] width 1157 height 102
click at [1285, 326] on img at bounding box center [1278, 318] width 31 height 31
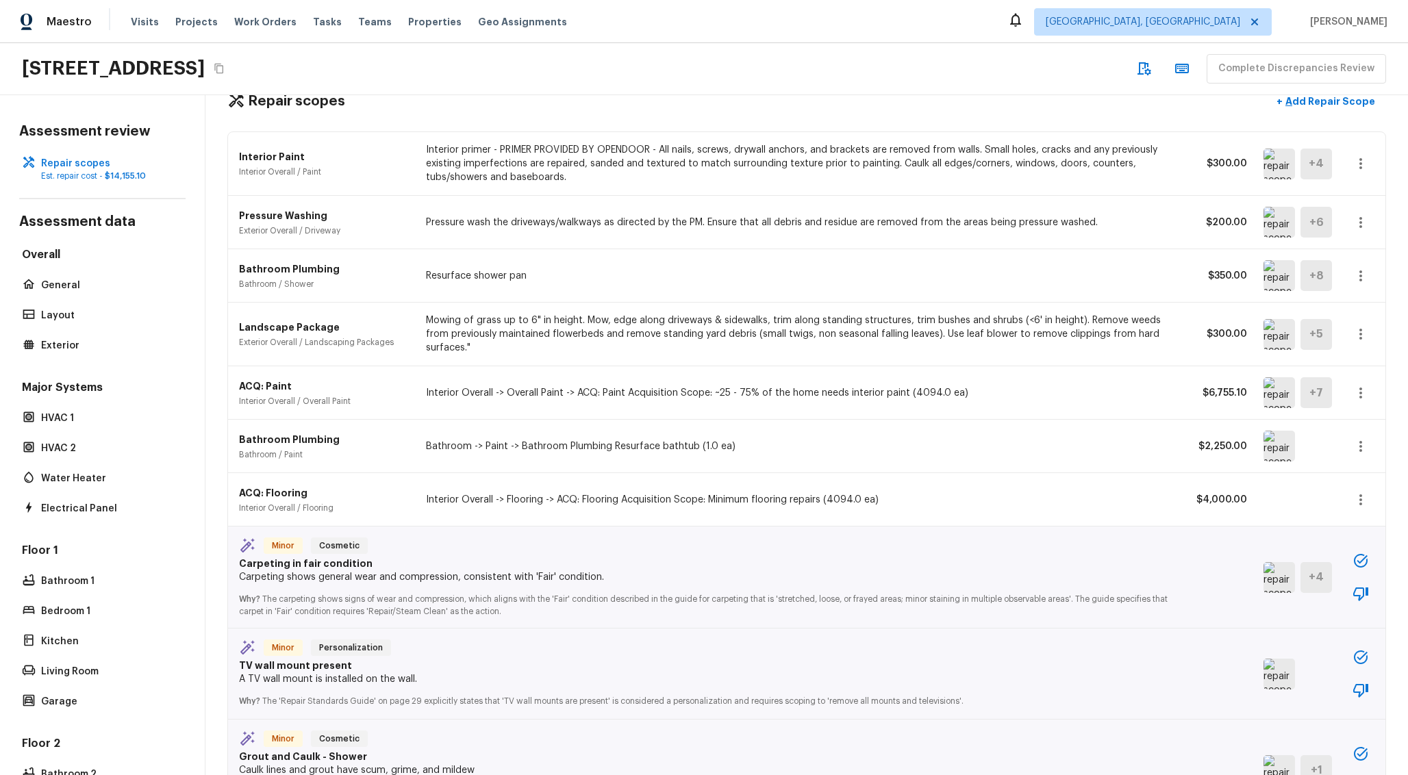
scroll to position [0, 0]
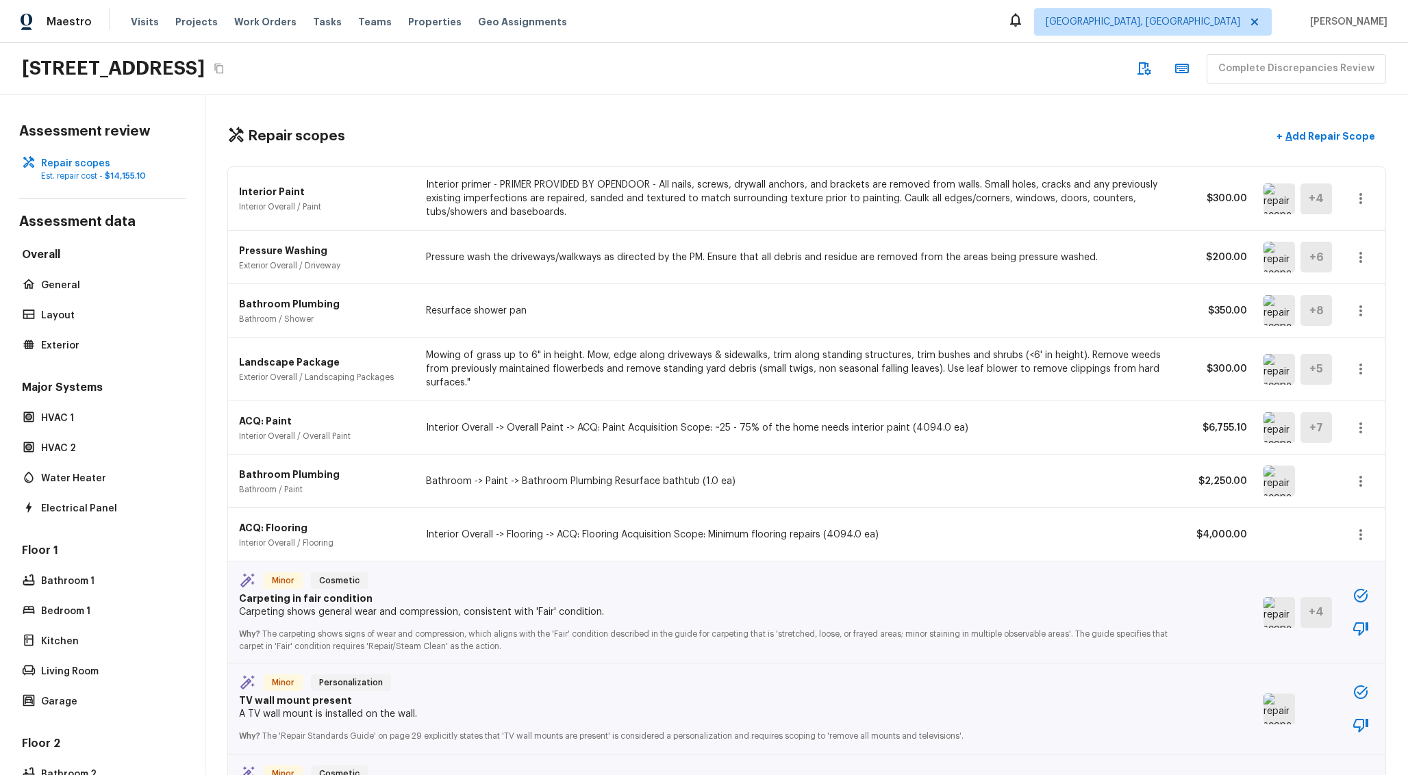
click at [659, 374] on p "Mowing of grass up to 6" in height. Mow, edge along driveways & sidewalks, trim…" at bounding box center [797, 369] width 743 height 41
click at [705, 373] on p "Mowing of grass up to 6" in height. Mow, edge along driveways & sidewalks, trim…" at bounding box center [797, 369] width 743 height 41
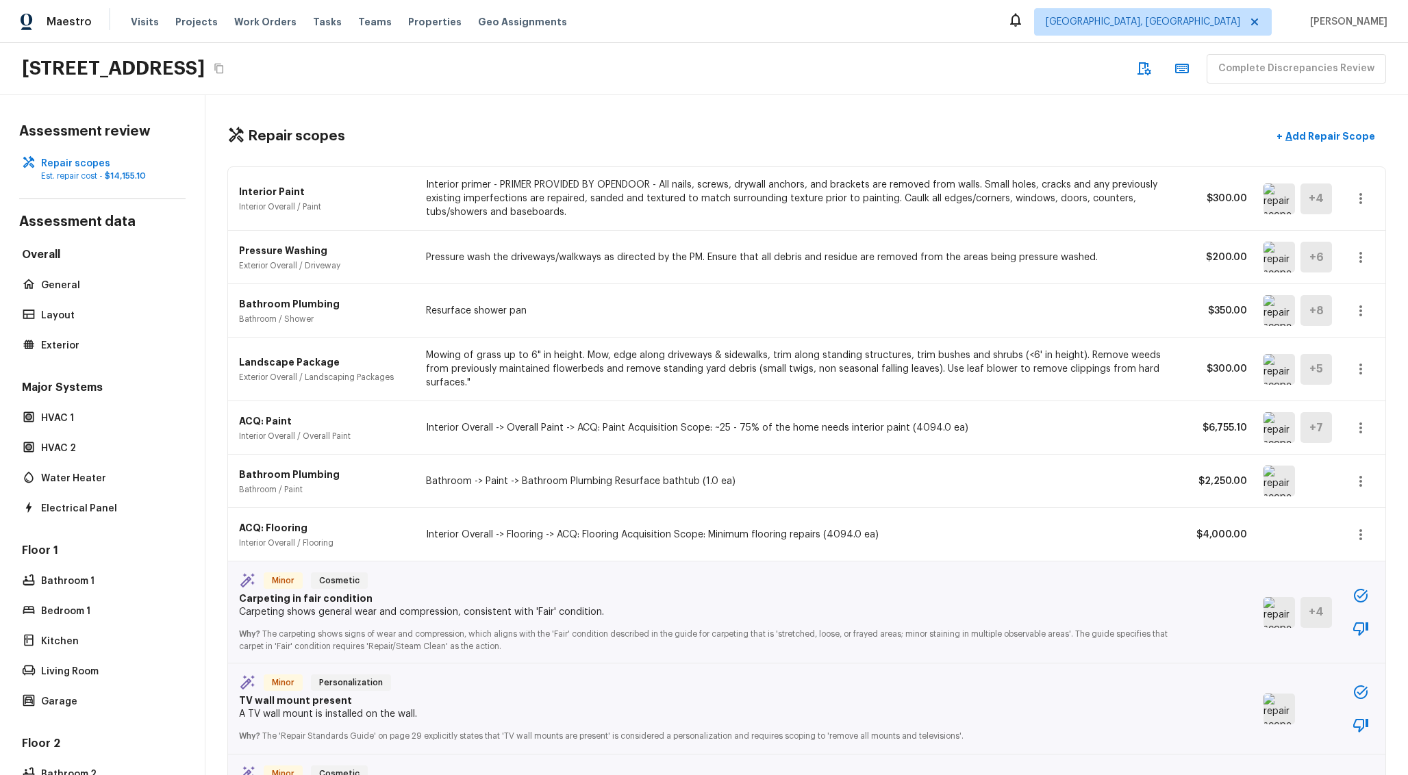
click at [705, 373] on p "Mowing of grass up to 6" in height. Mow, edge along driveways & sidewalks, trim…" at bounding box center [797, 369] width 743 height 41
click at [715, 374] on p "Mowing of grass up to 6" in height. Mow, edge along driveways & sidewalks, trim…" at bounding box center [797, 369] width 743 height 41
click at [737, 378] on p "Mowing of grass up to 6" in height. Mow, edge along driveways & sidewalks, trim…" at bounding box center [797, 369] width 743 height 41
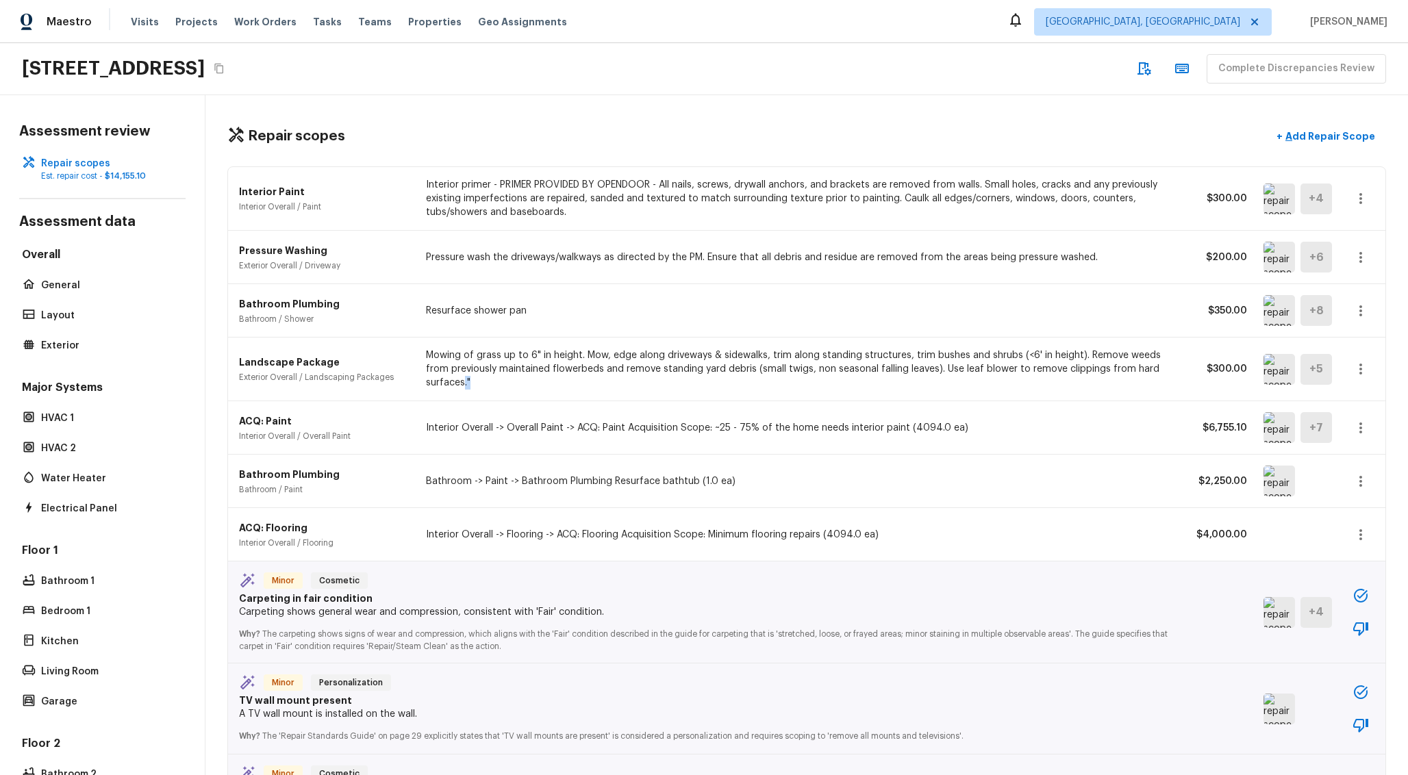
click at [737, 378] on p "Mowing of grass up to 6" in height. Mow, edge along driveways & sidewalks, trim…" at bounding box center [797, 369] width 743 height 41
click at [701, 349] on p "Mowing of grass up to 6" in height. Mow, edge along driveways & sidewalks, trim…" at bounding box center [797, 369] width 743 height 41
click at [1341, 141] on p "Add Repair Scope" at bounding box center [1328, 136] width 92 height 14
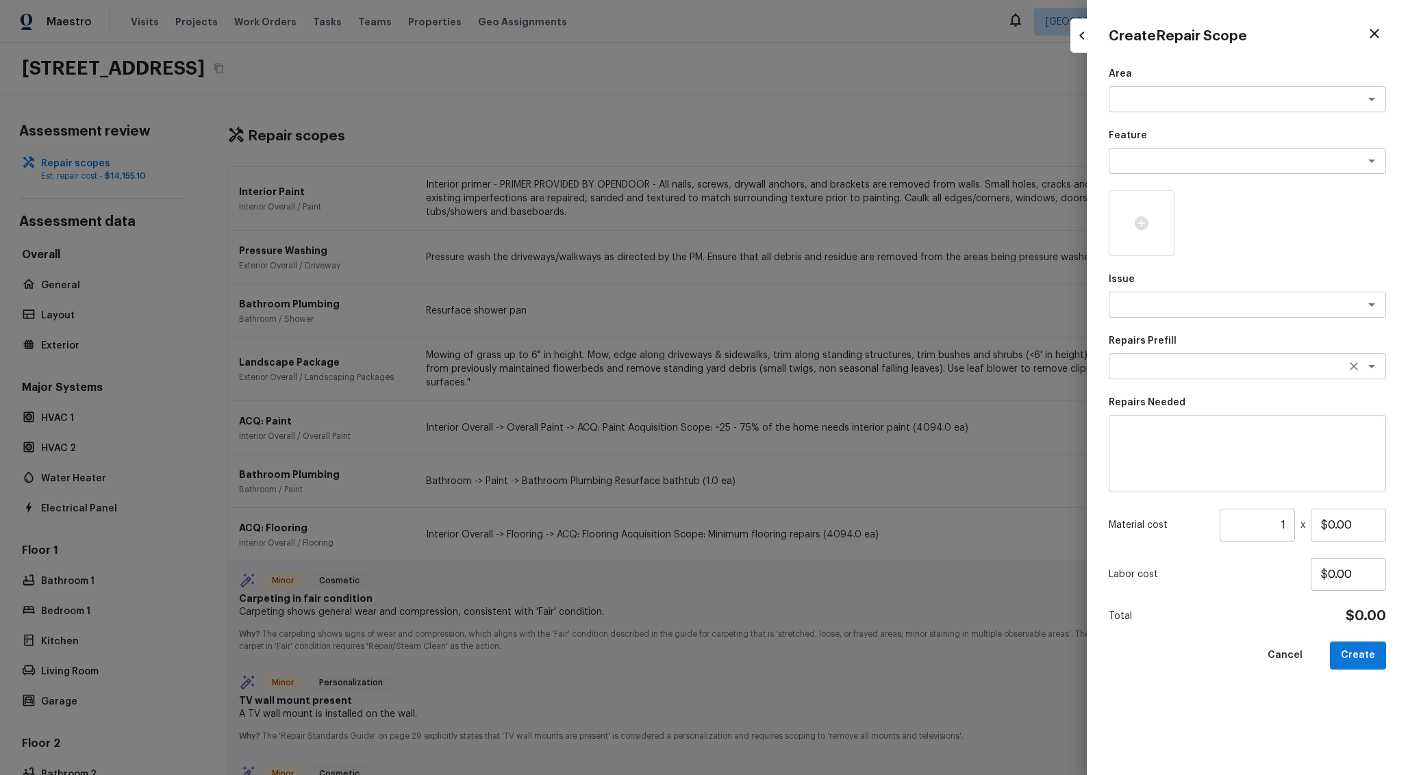
click at [1209, 362] on textarea at bounding box center [1228, 366] width 227 height 14
click at [1221, 305] on textarea at bounding box center [1228, 305] width 227 height 14
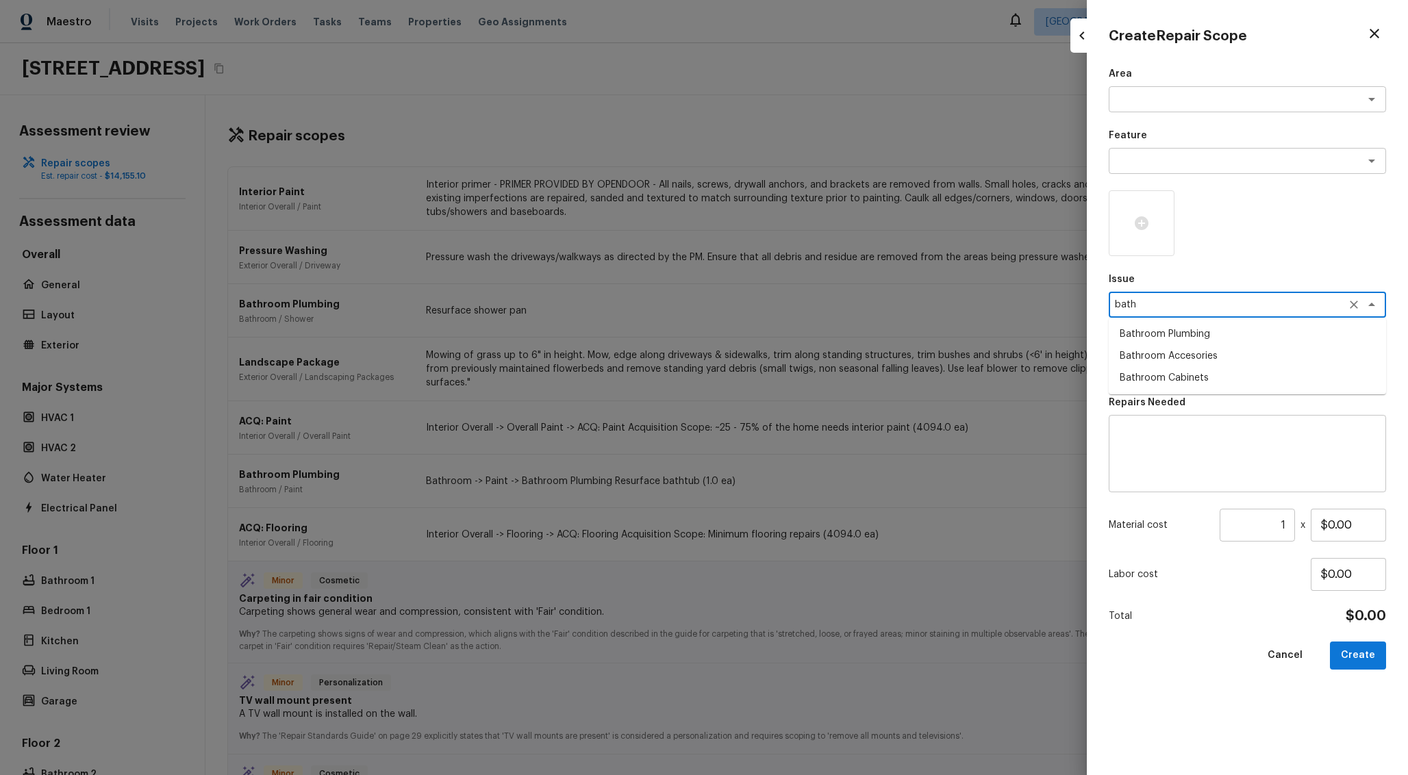
click at [1203, 334] on li "Bathroom Plumbing" at bounding box center [1247, 334] width 277 height 22
type textarea "Bathroom Plumbing"
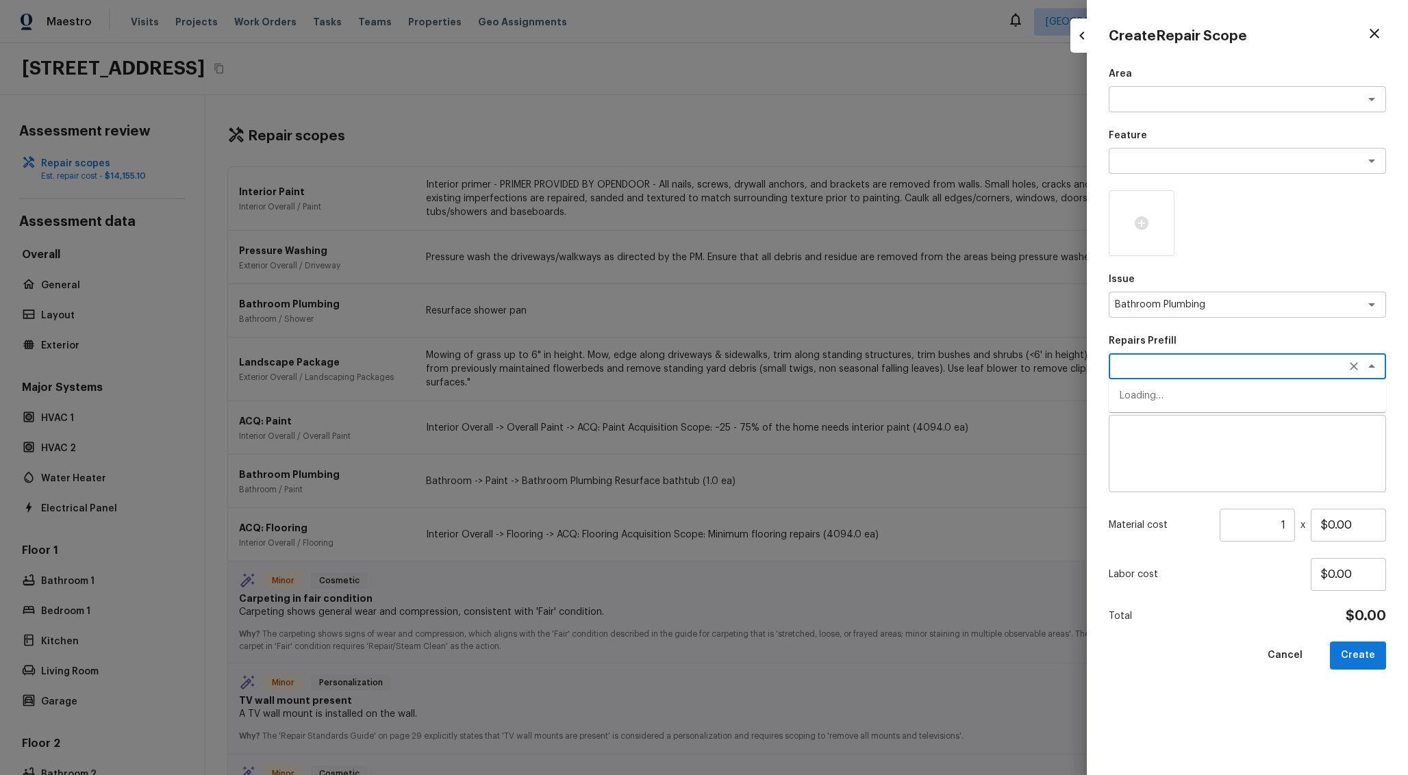
click at [1202, 366] on textarea at bounding box center [1228, 366] width 227 height 14
type textarea "clea"
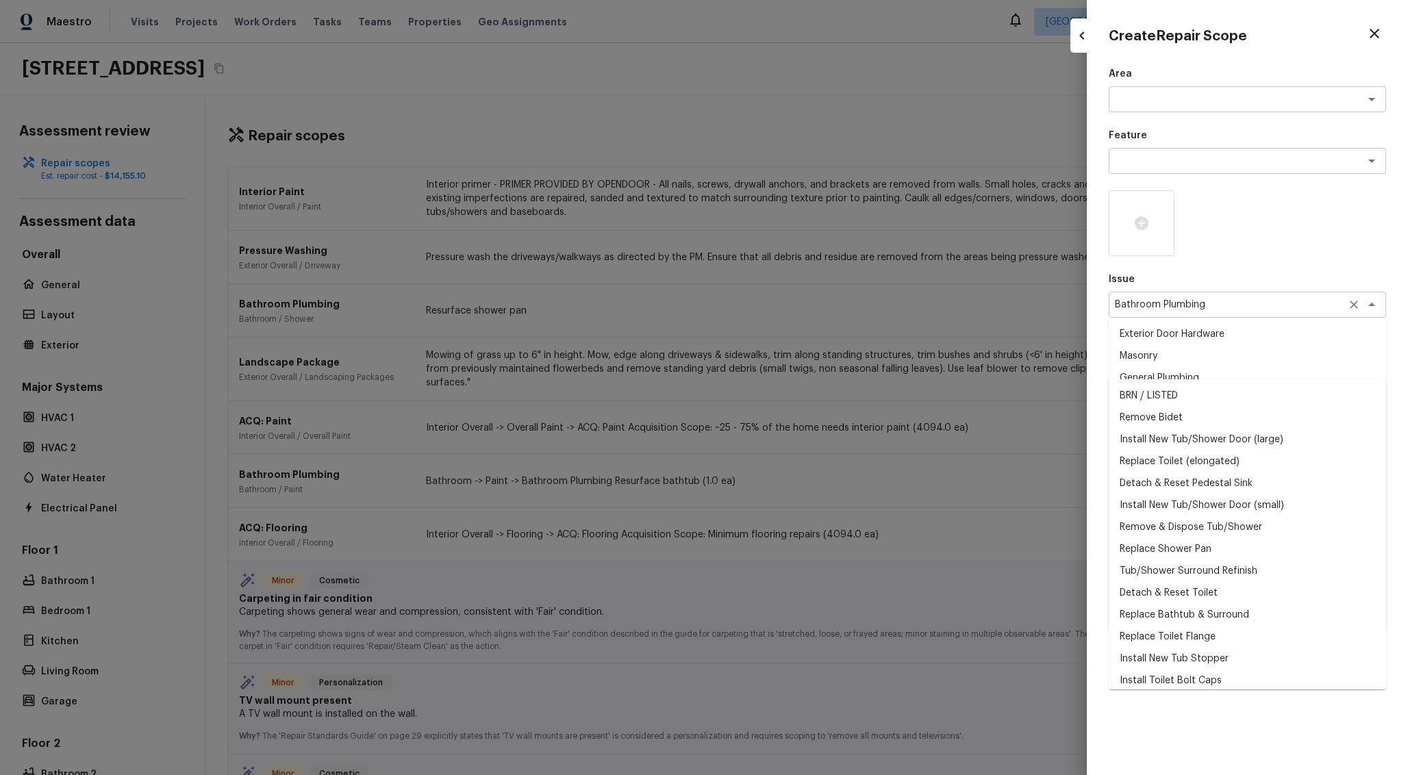
click at [1238, 294] on div "Bathroom Plumbing x ​" at bounding box center [1247, 305] width 277 height 26
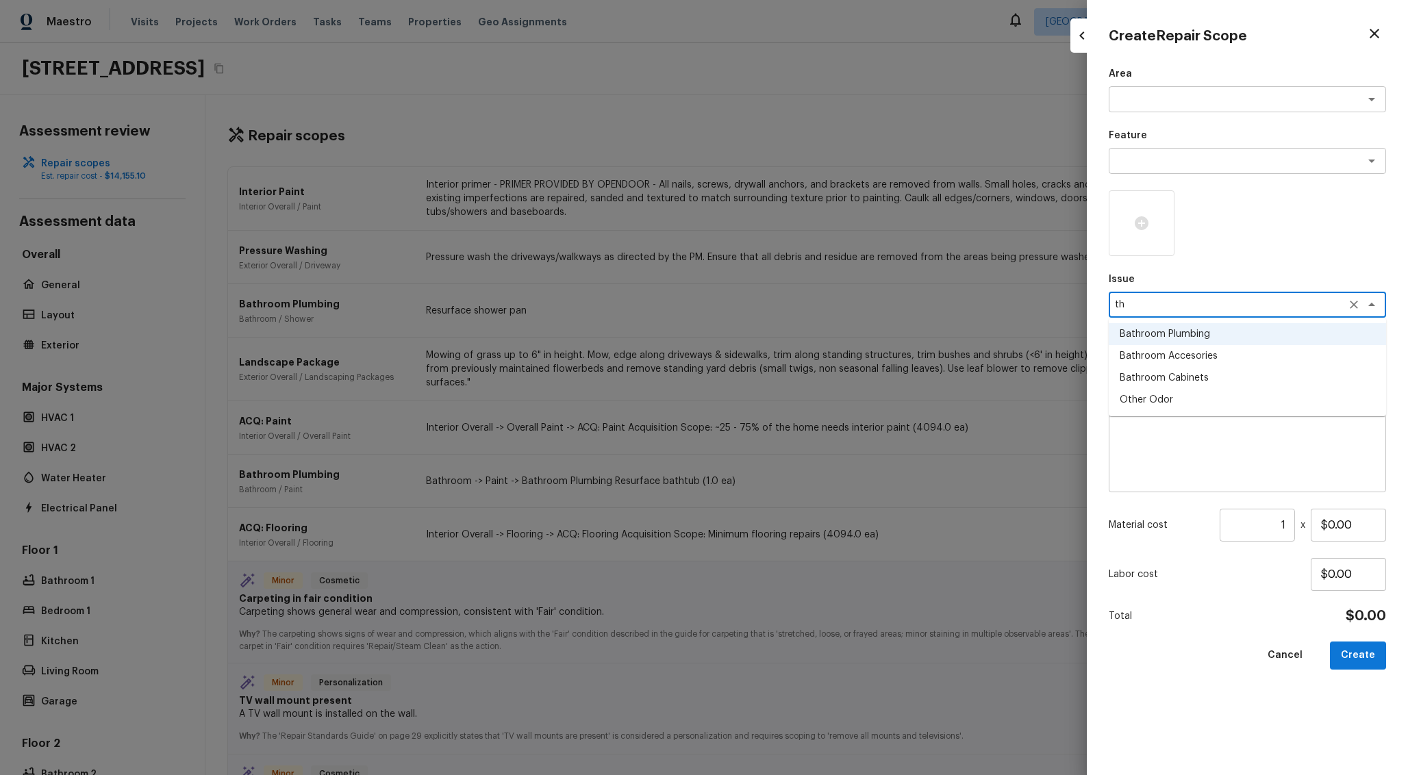
click at [1221, 380] on li "Bathroom Cabinets" at bounding box center [1247, 378] width 277 height 22
type textarea "Bathroom Cabinets"
click at [1224, 366] on textarea at bounding box center [1228, 366] width 227 height 14
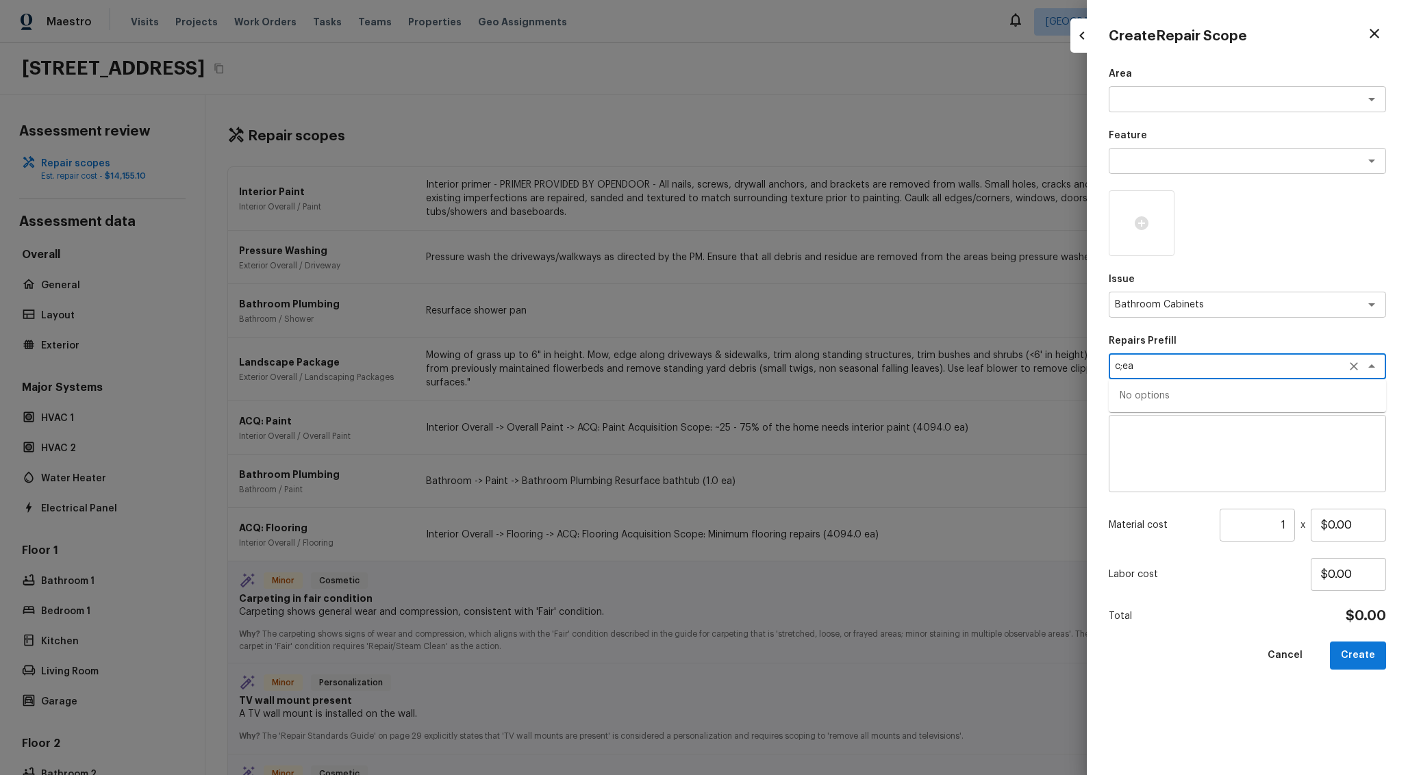
type textarea "c;eam"
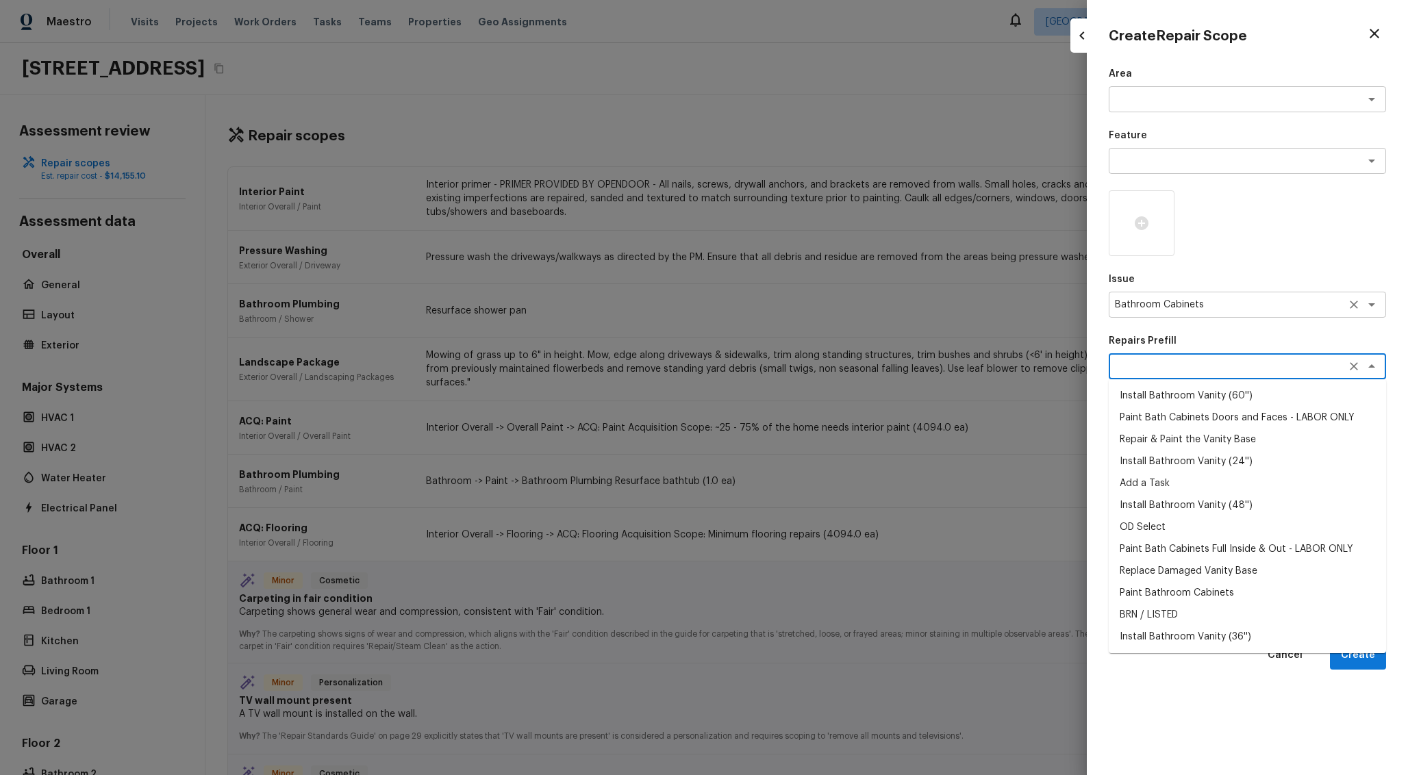
click at [1215, 295] on div "Bathroom Cabinets x ​" at bounding box center [1247, 305] width 277 height 26
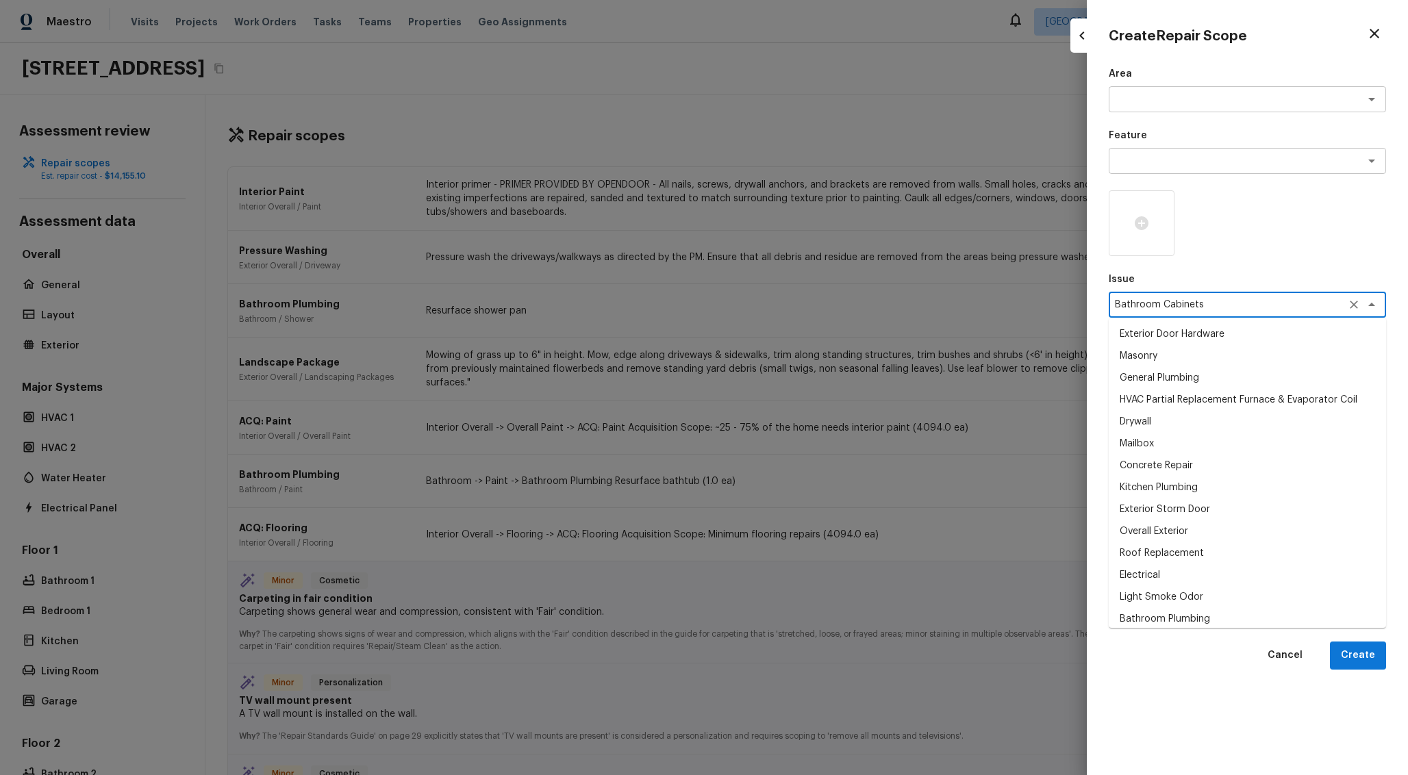
scroll to position [221, 0]
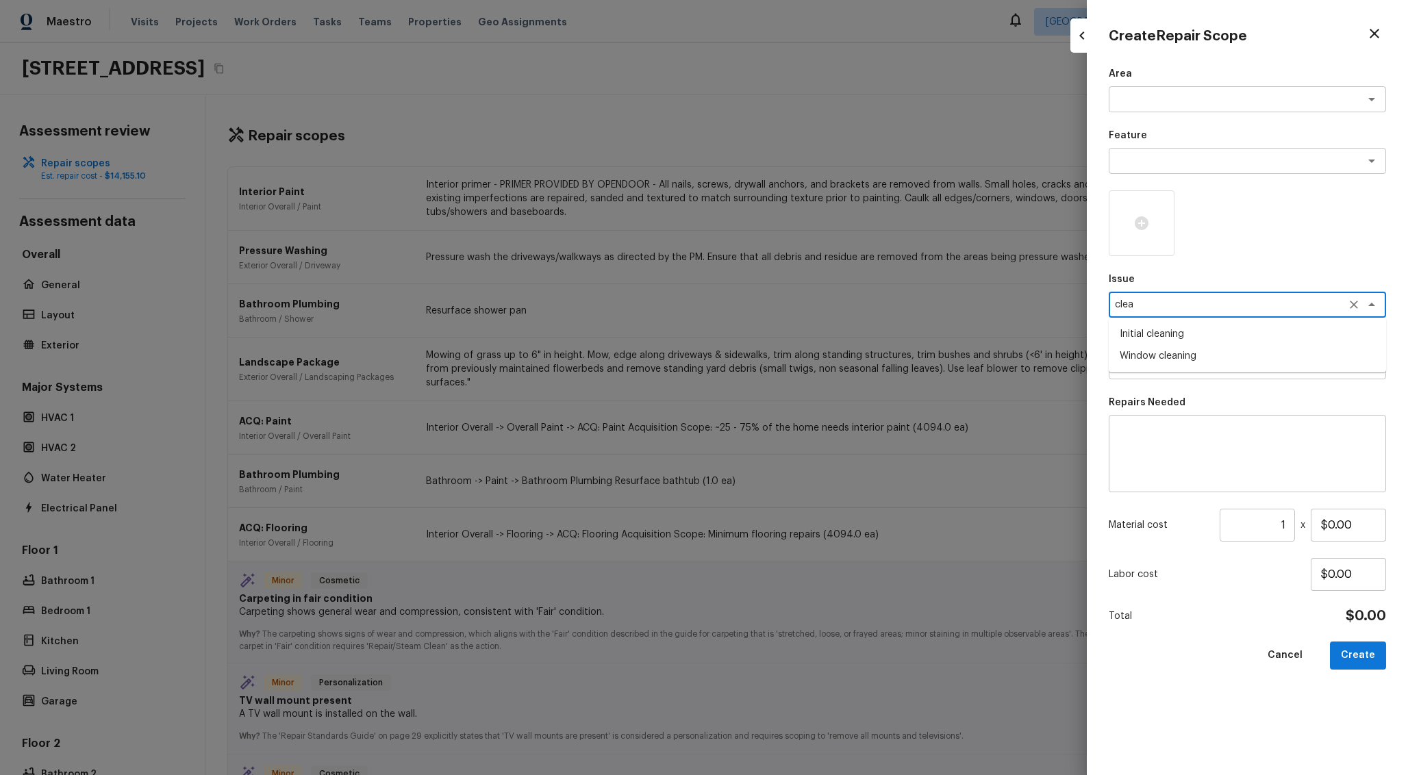
click at [1187, 328] on li "Initial cleaning" at bounding box center [1247, 334] width 277 height 22
click at [1195, 376] on div "x ​" at bounding box center [1247, 366] width 277 height 26
type textarea "Initial cleaning"
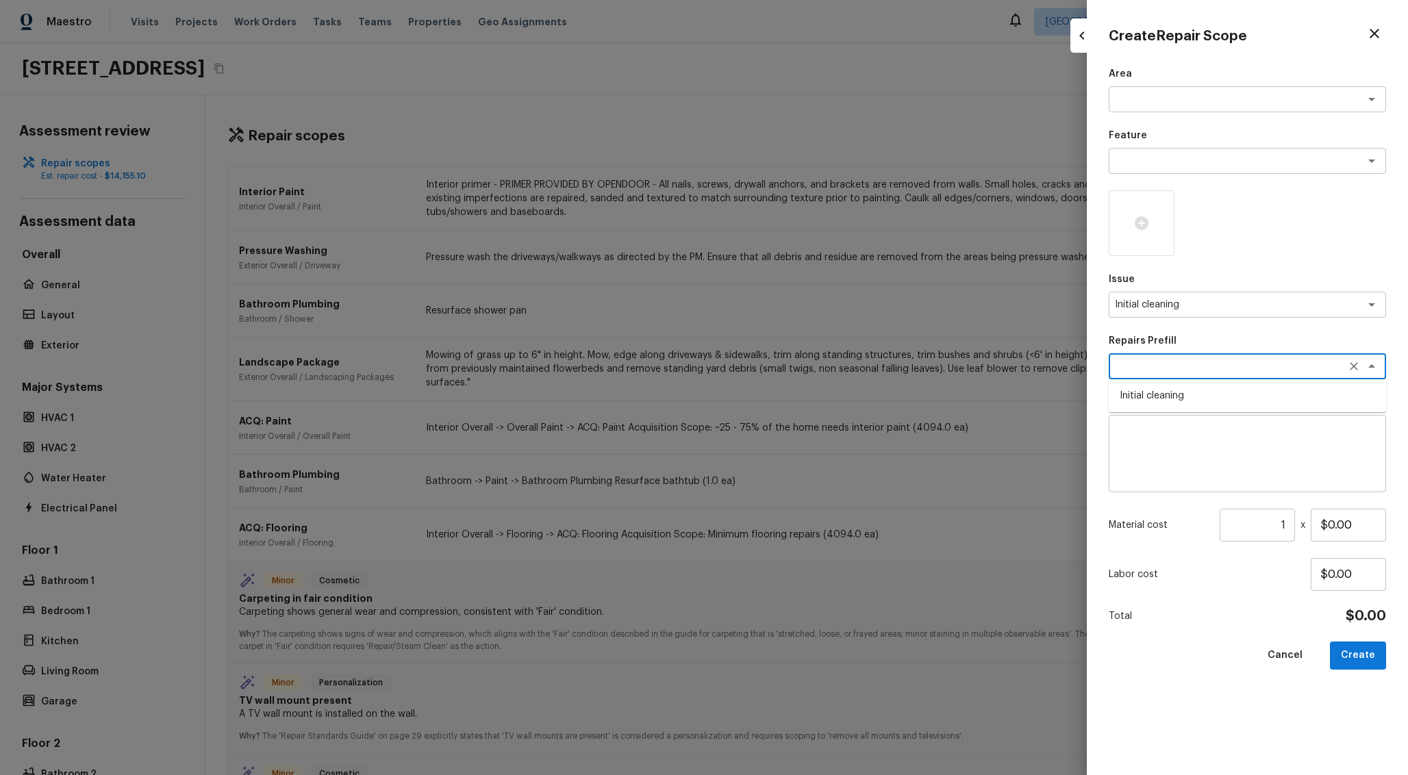
click at [1193, 394] on li "Initial cleaning" at bounding box center [1247, 396] width 277 height 22
type textarea "Initial cleaning"
type textarea "1. Wipe down exterior doors and trim. 2. Clean out all exterior light fixtures …"
type input "$300.00"
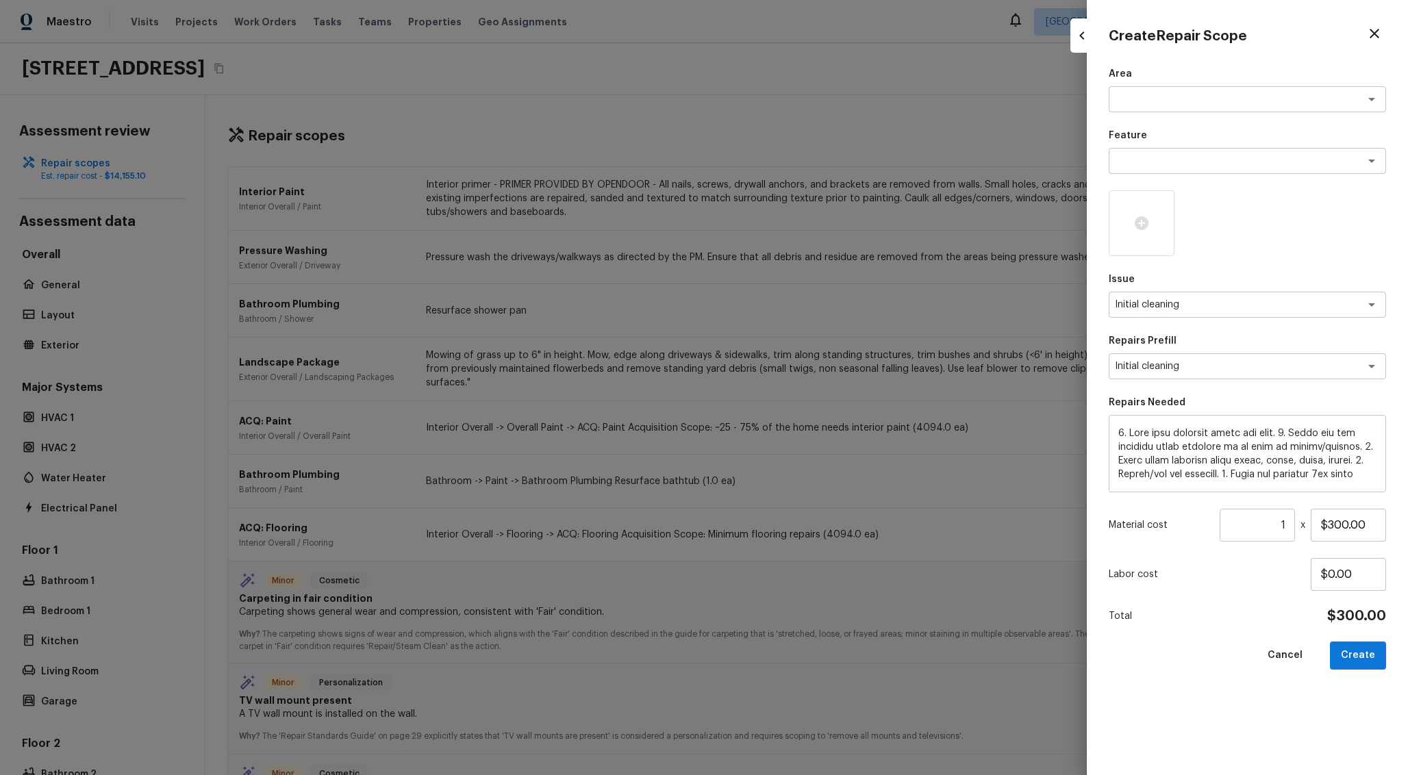
click at [622, 72] on div at bounding box center [704, 387] width 1408 height 775
type input "$0.00"
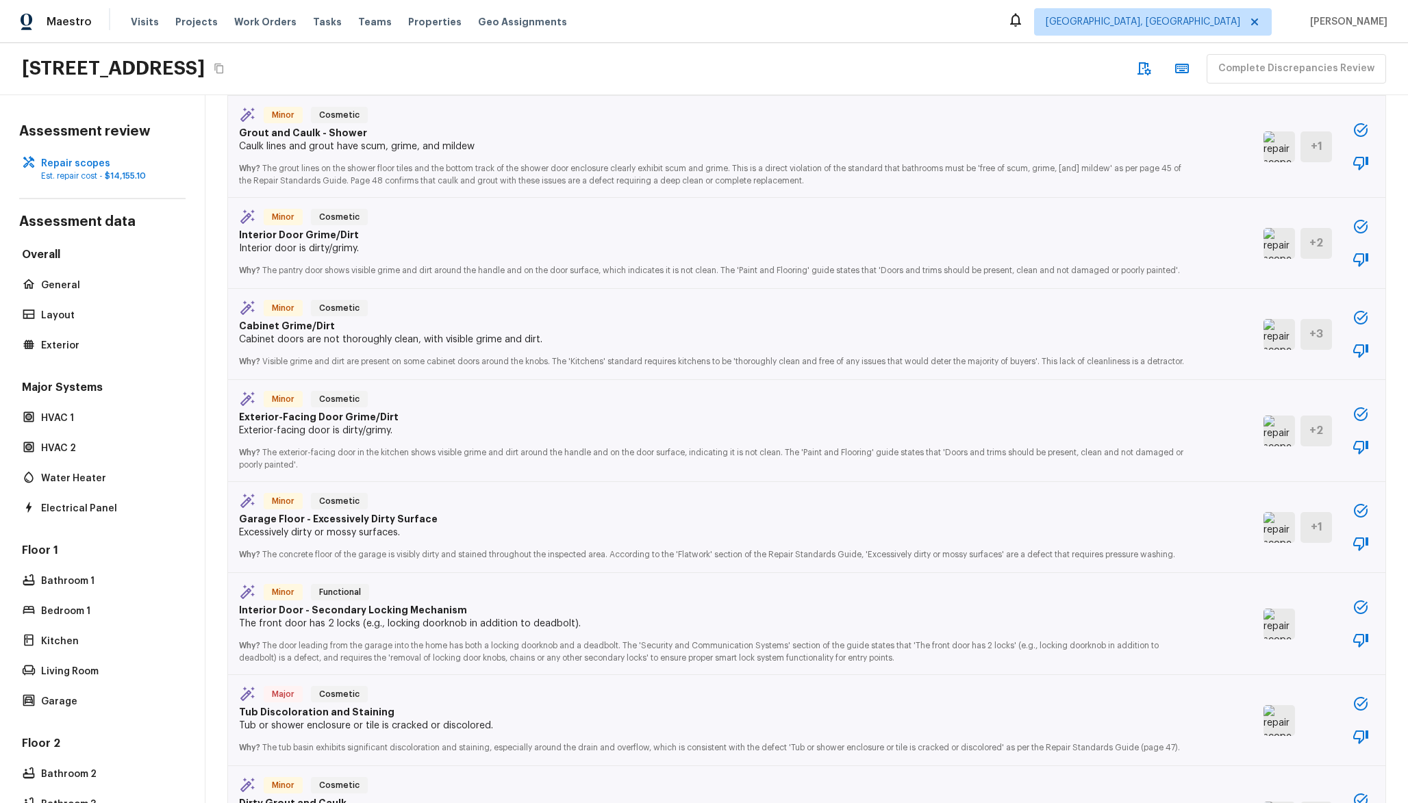
scroll to position [0, 0]
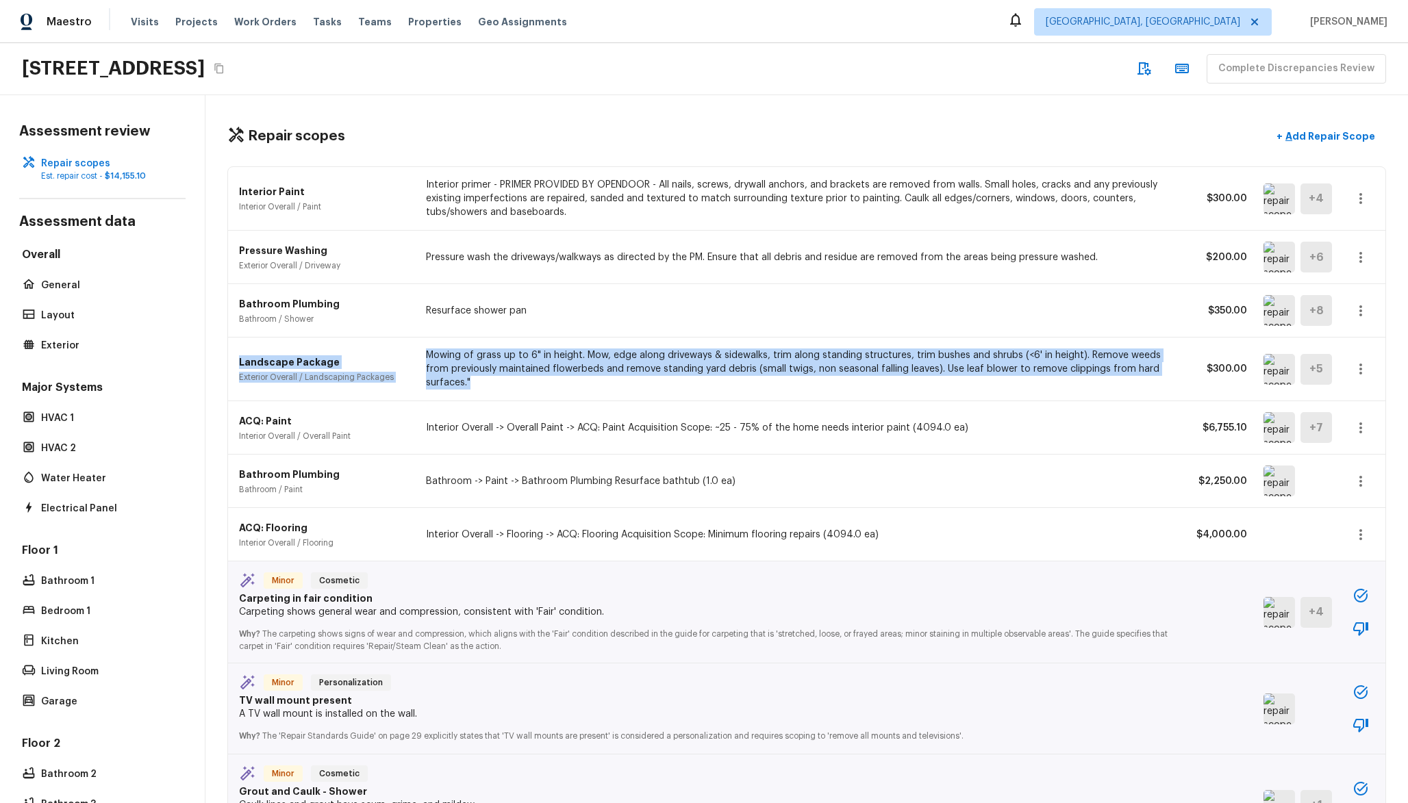
drag, startPoint x: 319, startPoint y: 177, endPoint x: 716, endPoint y: 414, distance: 462.8
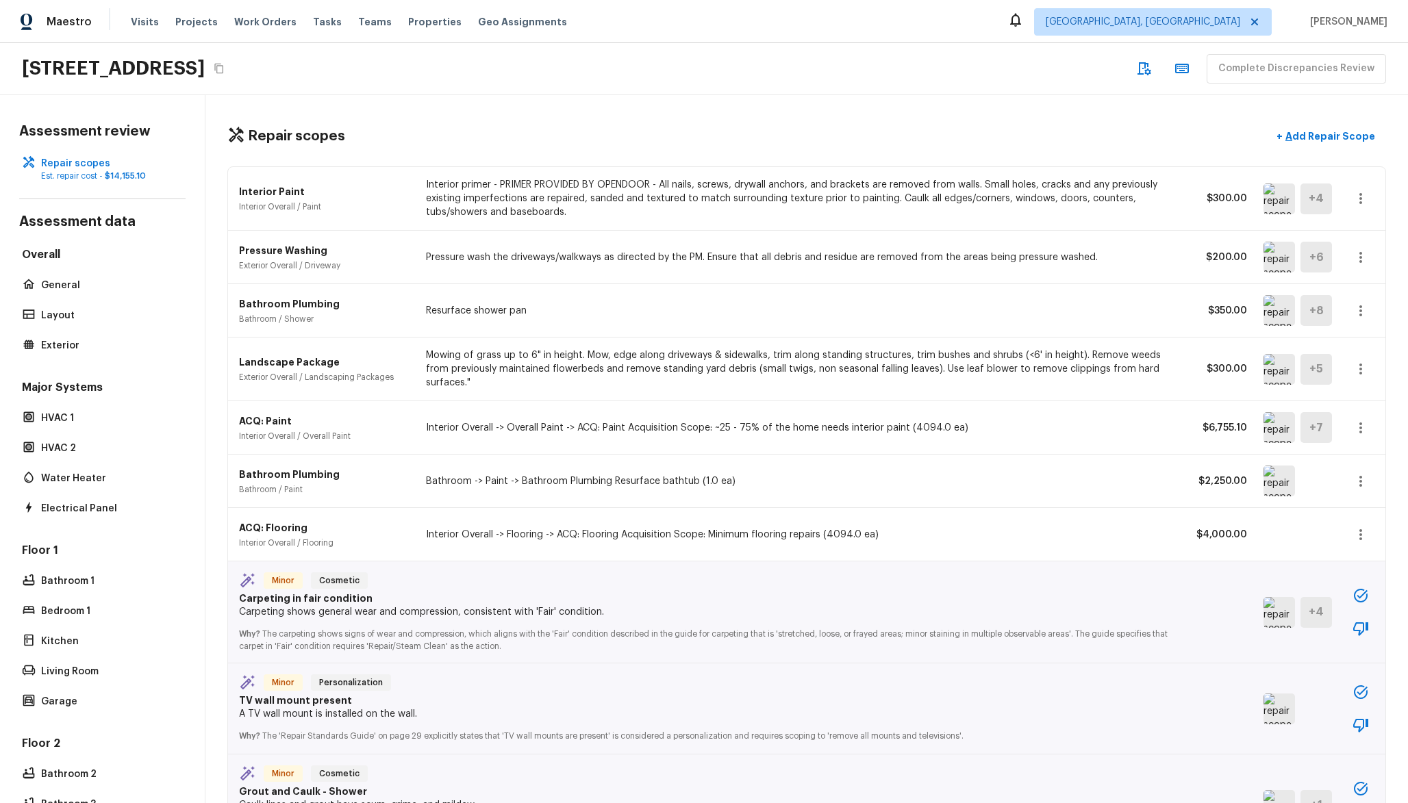
click at [718, 415] on div "ACQ: Paint Interior Overall / Overall Paint Interior Overall -> Overall Paint -…" at bounding box center [806, 427] width 1157 height 53
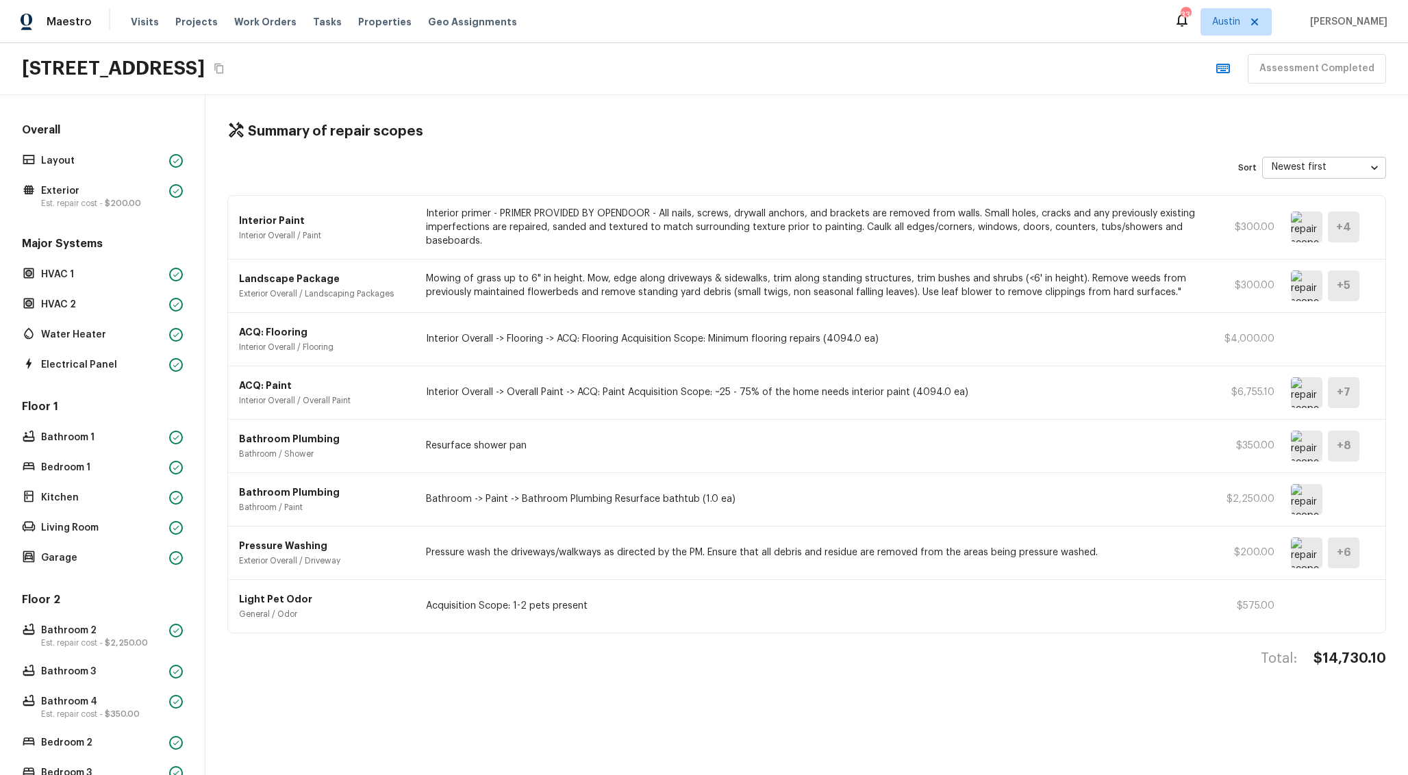
click at [302, 278] on p "Landscape Package" at bounding box center [324, 279] width 170 height 14
click at [356, 276] on p "Landscape Package" at bounding box center [324, 279] width 170 height 14
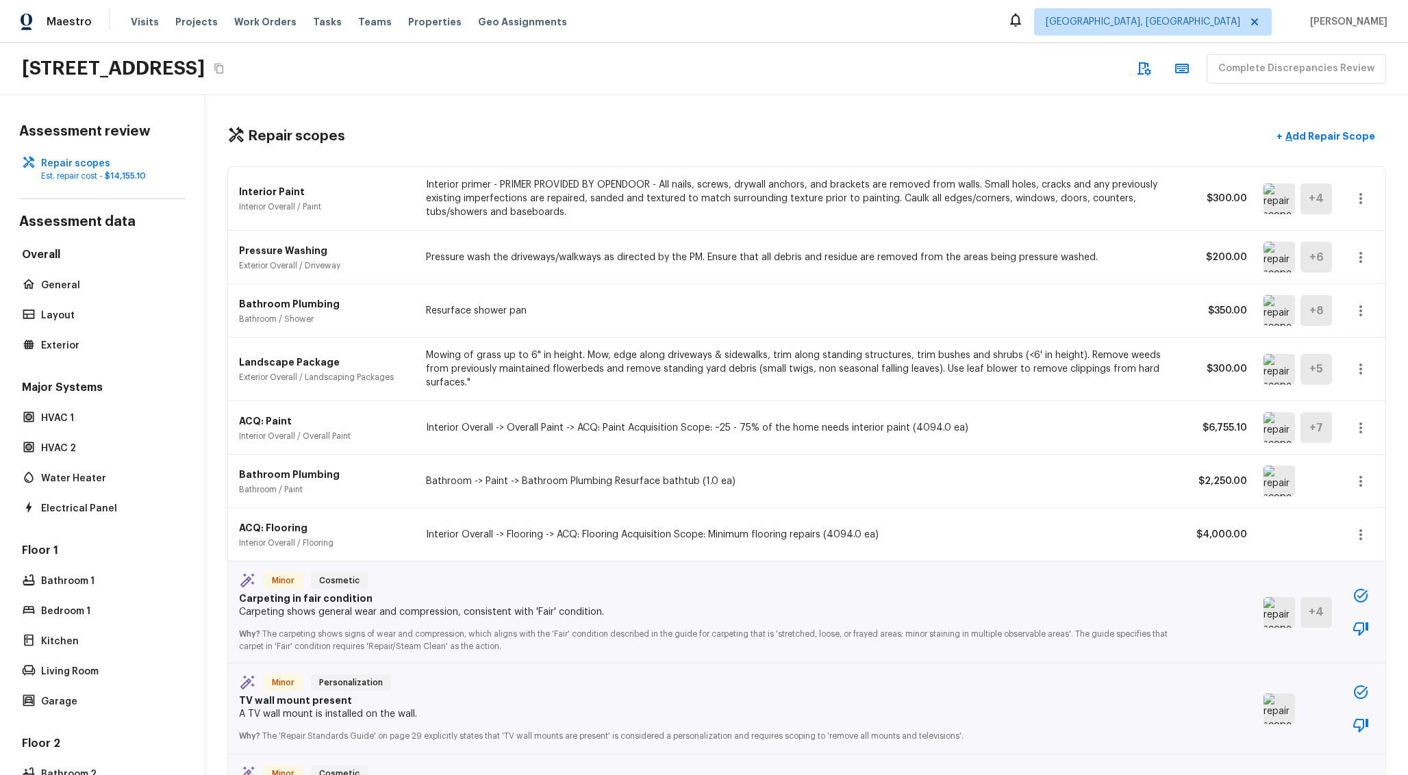
scroll to position [1213, 0]
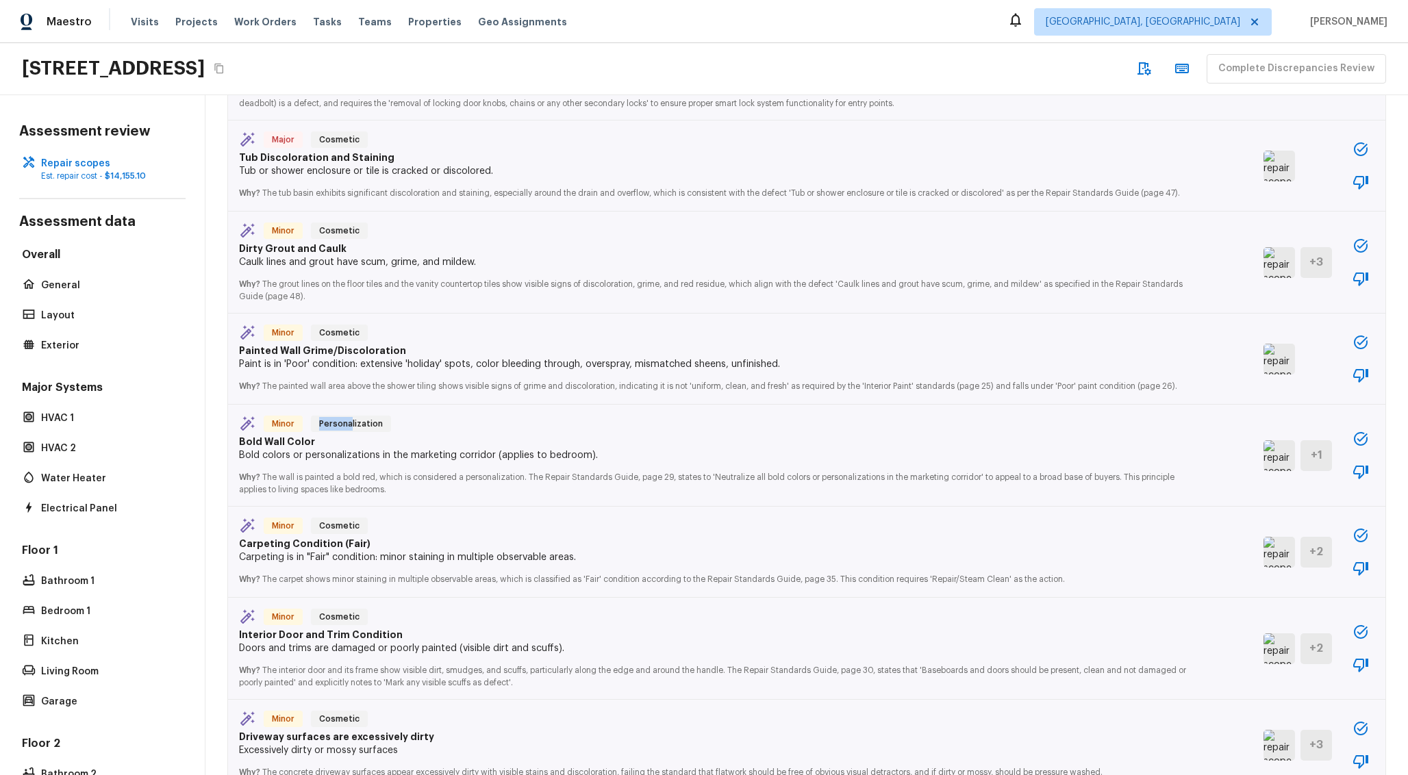
click at [1278, 470] on img at bounding box center [1278, 455] width 31 height 31
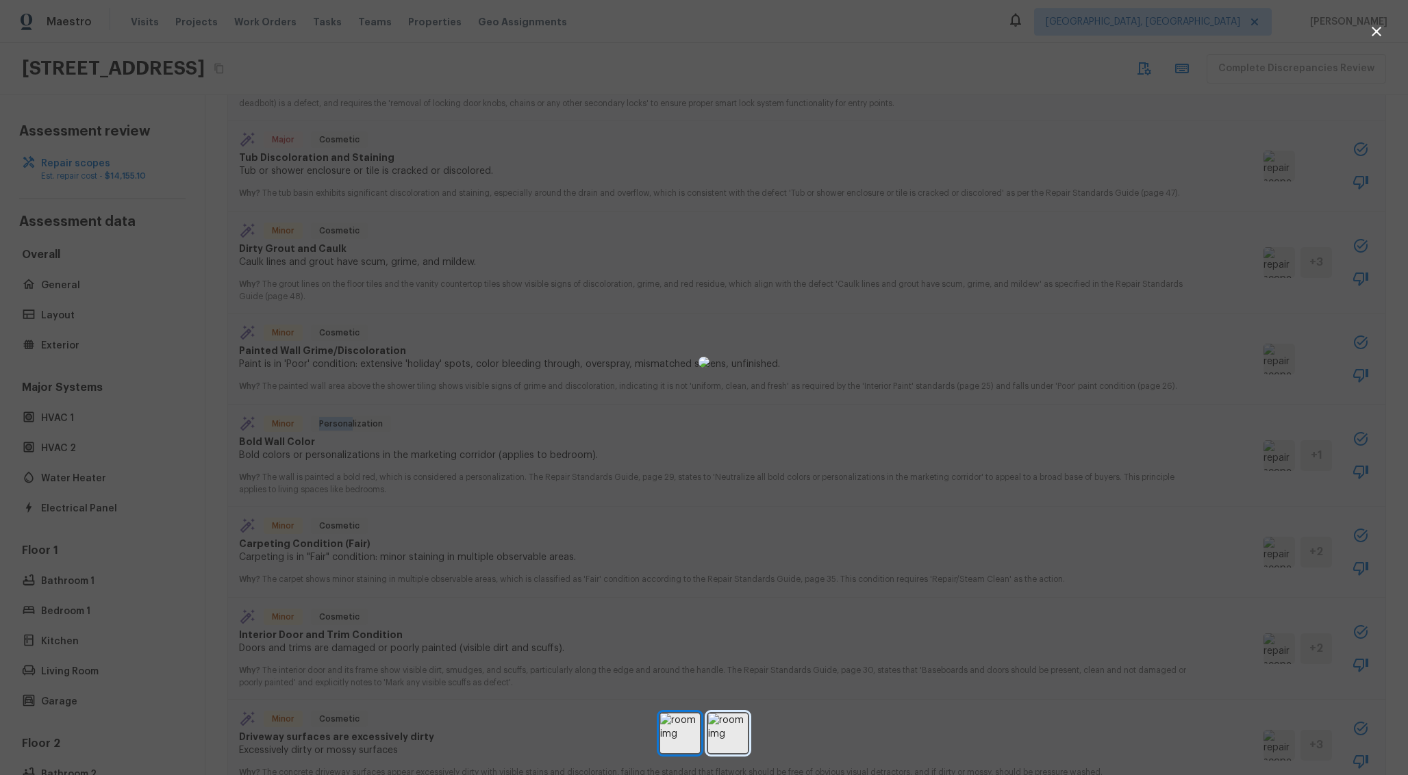
click at [742, 732] on img at bounding box center [728, 733] width 40 height 40
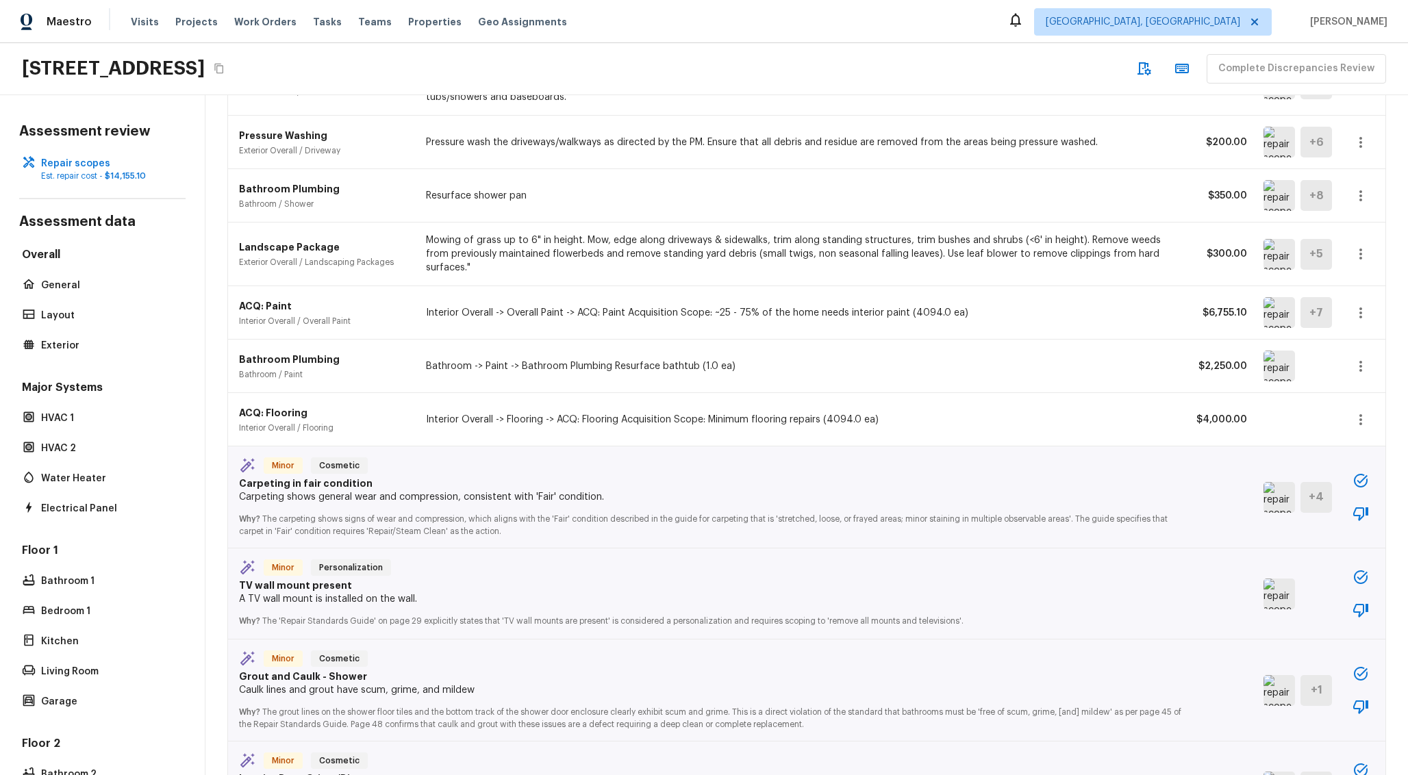
scroll to position [0, 0]
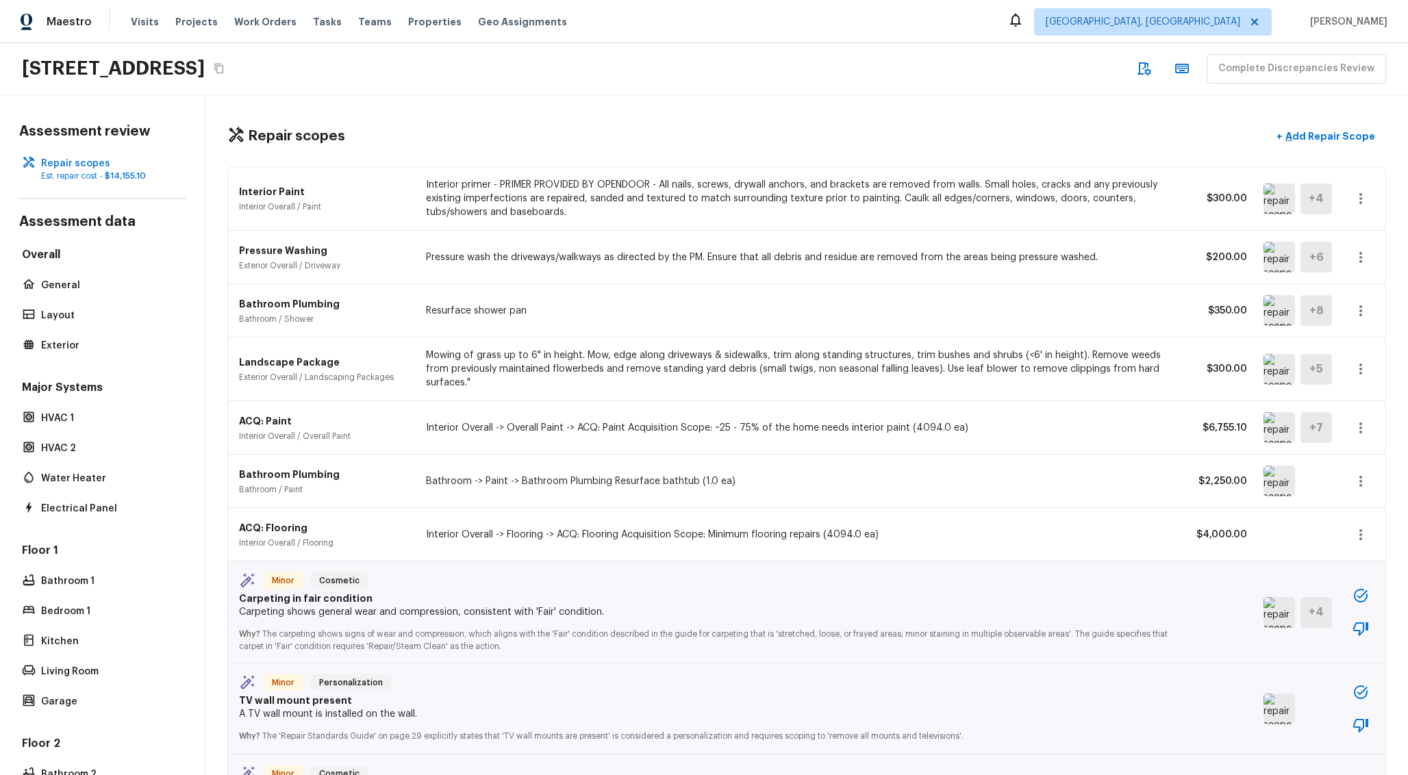
click at [340, 249] on p "Pressure Washing" at bounding box center [324, 251] width 170 height 14
click at [1278, 260] on img at bounding box center [1278, 257] width 31 height 31
click at [296, 254] on p "Pressure Washing" at bounding box center [324, 251] width 170 height 14
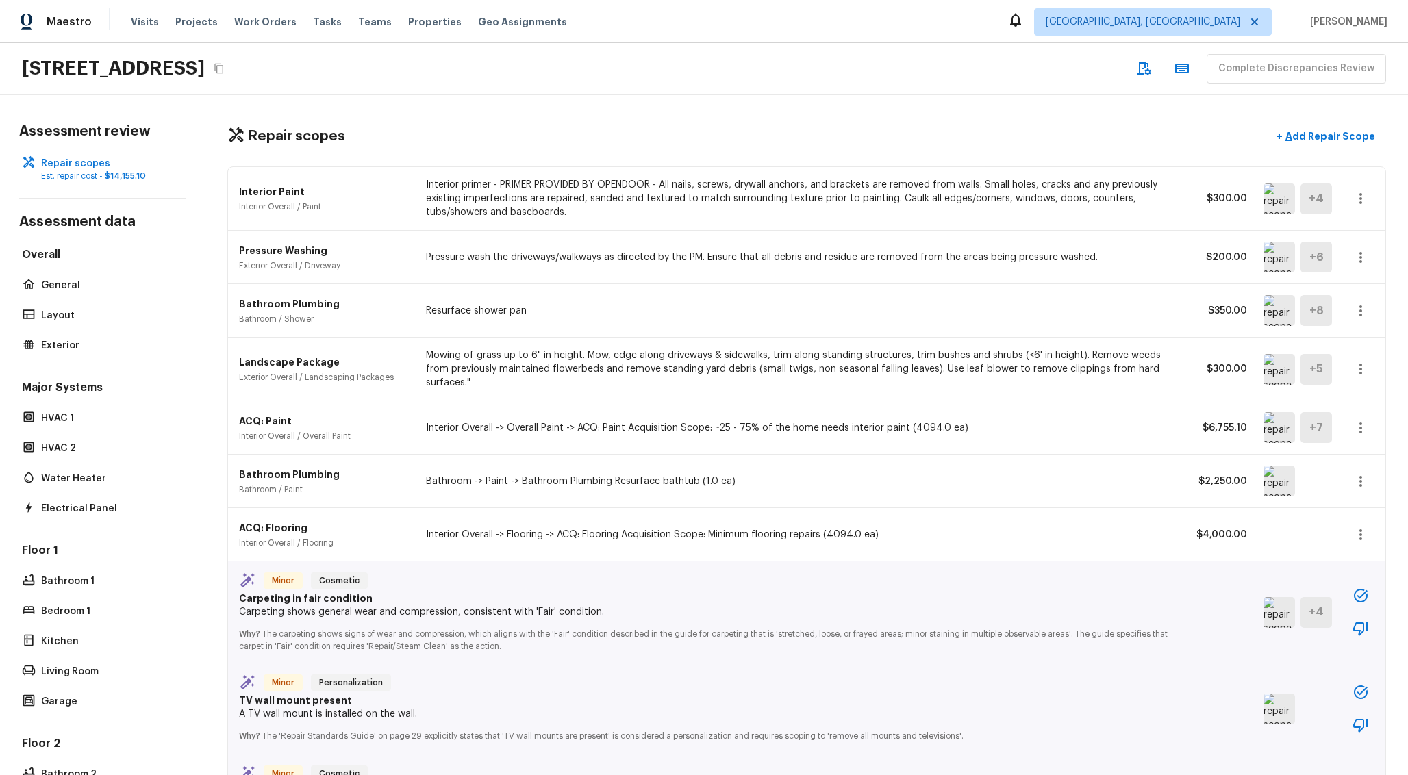
click at [296, 254] on p "Pressure Washing" at bounding box center [324, 251] width 170 height 14
click at [507, 265] on div "Pressure Washing Exterior Overall / Driveway Pressure wash the driveways/walkwa…" at bounding box center [806, 257] width 1157 height 53
click at [1265, 257] on img at bounding box center [1278, 257] width 31 height 31
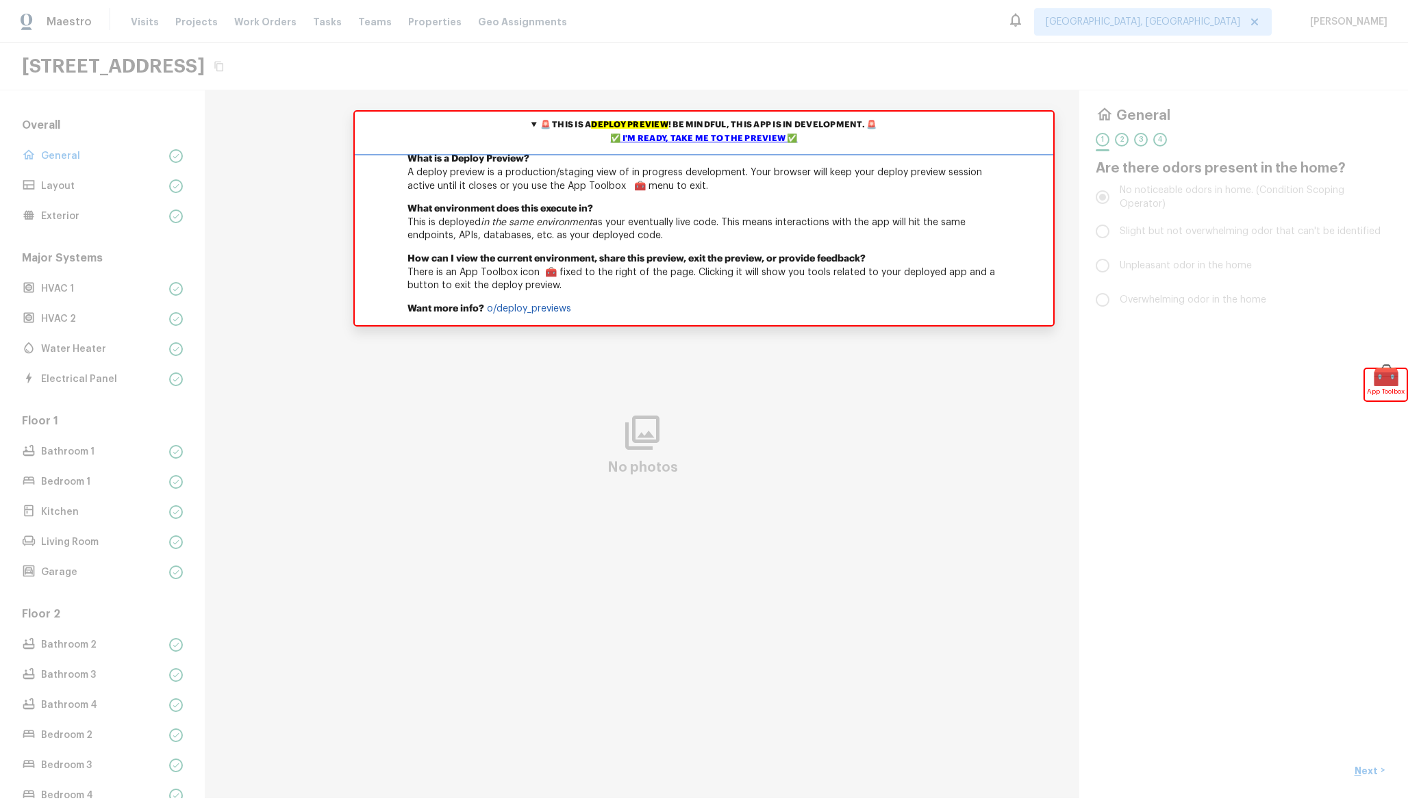
click at [748, 143] on div "✅ I'm ready, take me to the preview ✅" at bounding box center [704, 139] width 692 height 14
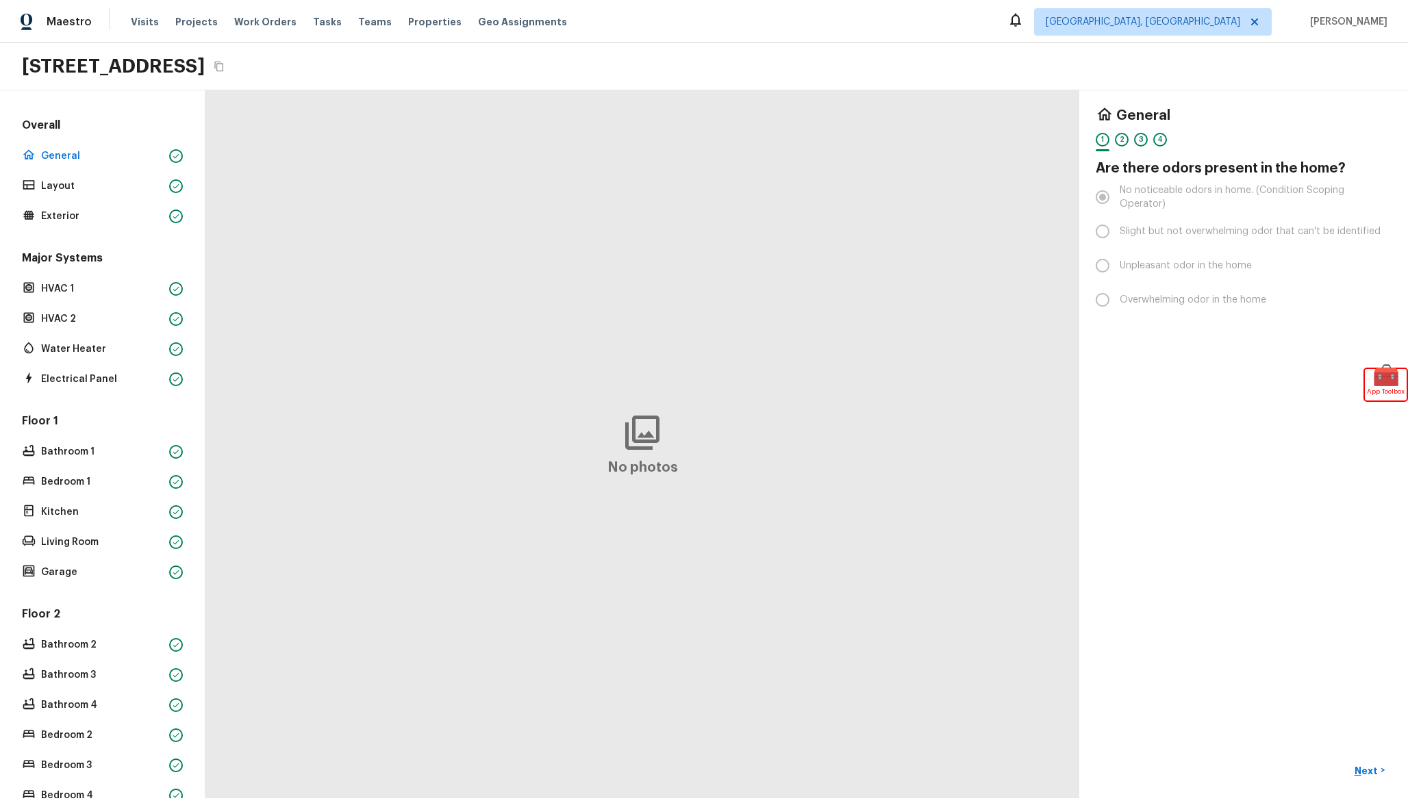
click at [114, 204] on div "Overall General Layout Exterior" at bounding box center [102, 172] width 166 height 108
click at [128, 179] on p "Layout" at bounding box center [102, 186] width 123 height 14
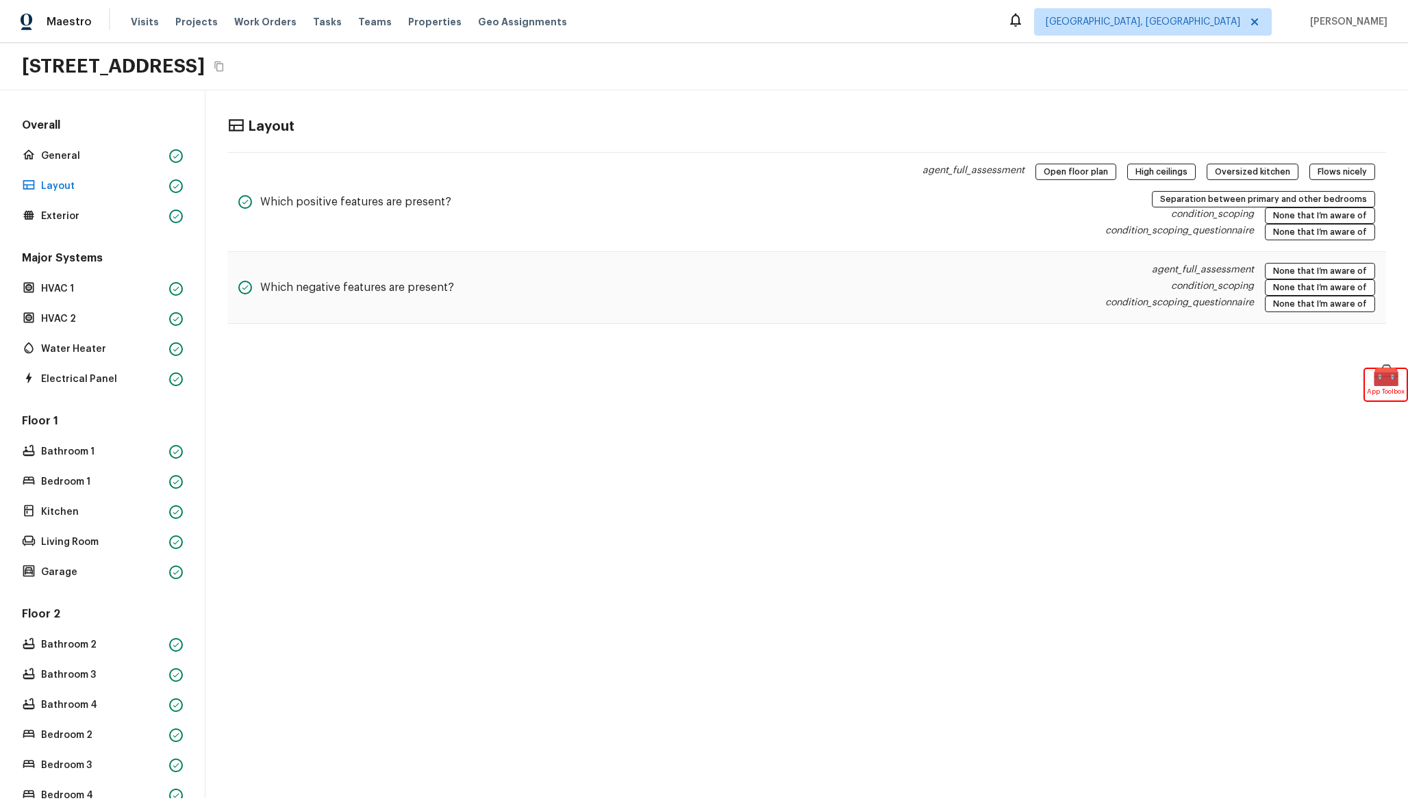
click at [81, 300] on div "Major Systems HVAC 1 HVAC 2 Water Heater Electrical Panel" at bounding box center [102, 320] width 166 height 138
click at [88, 340] on div "Water Heater" at bounding box center [102, 349] width 166 height 19
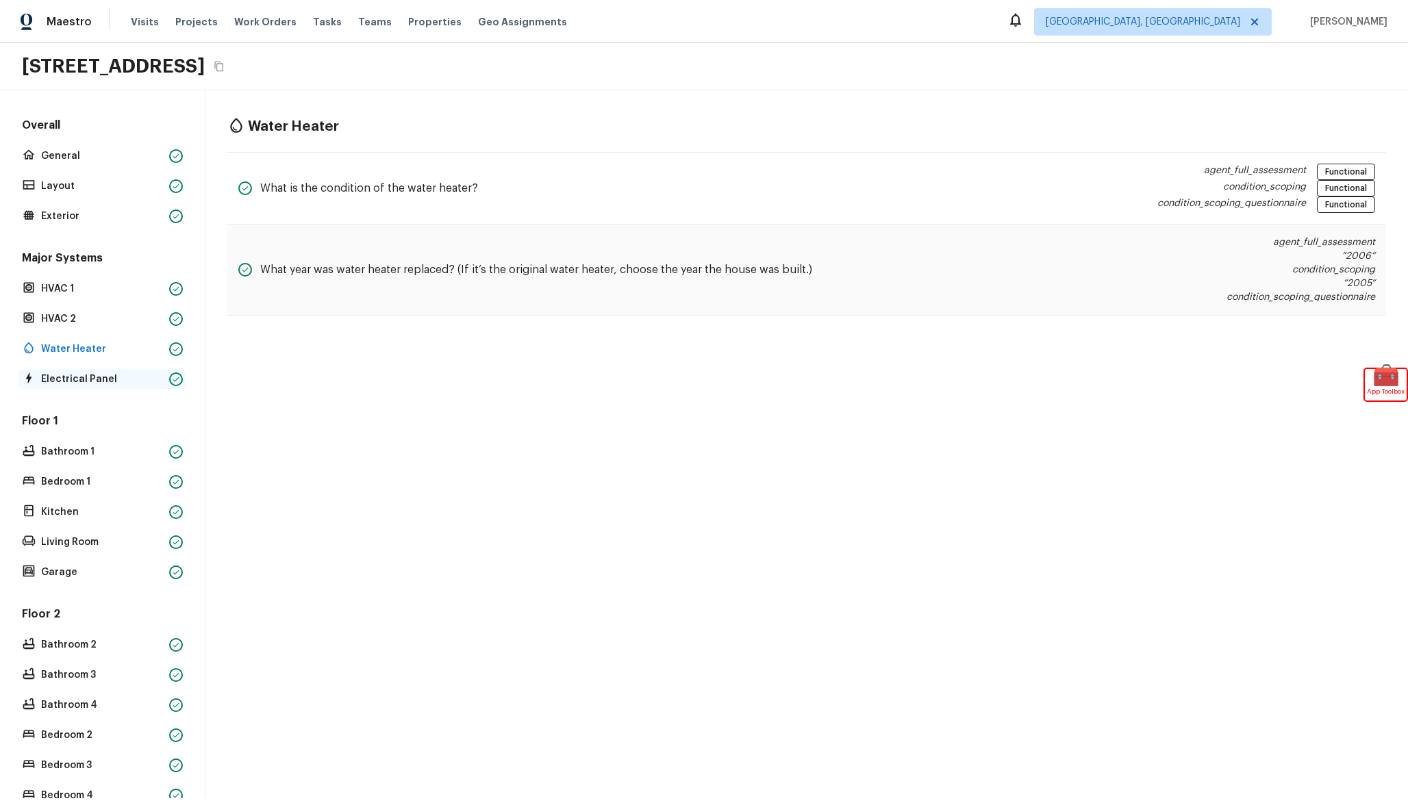
click at [93, 380] on p "Electrical Panel" at bounding box center [102, 379] width 123 height 14
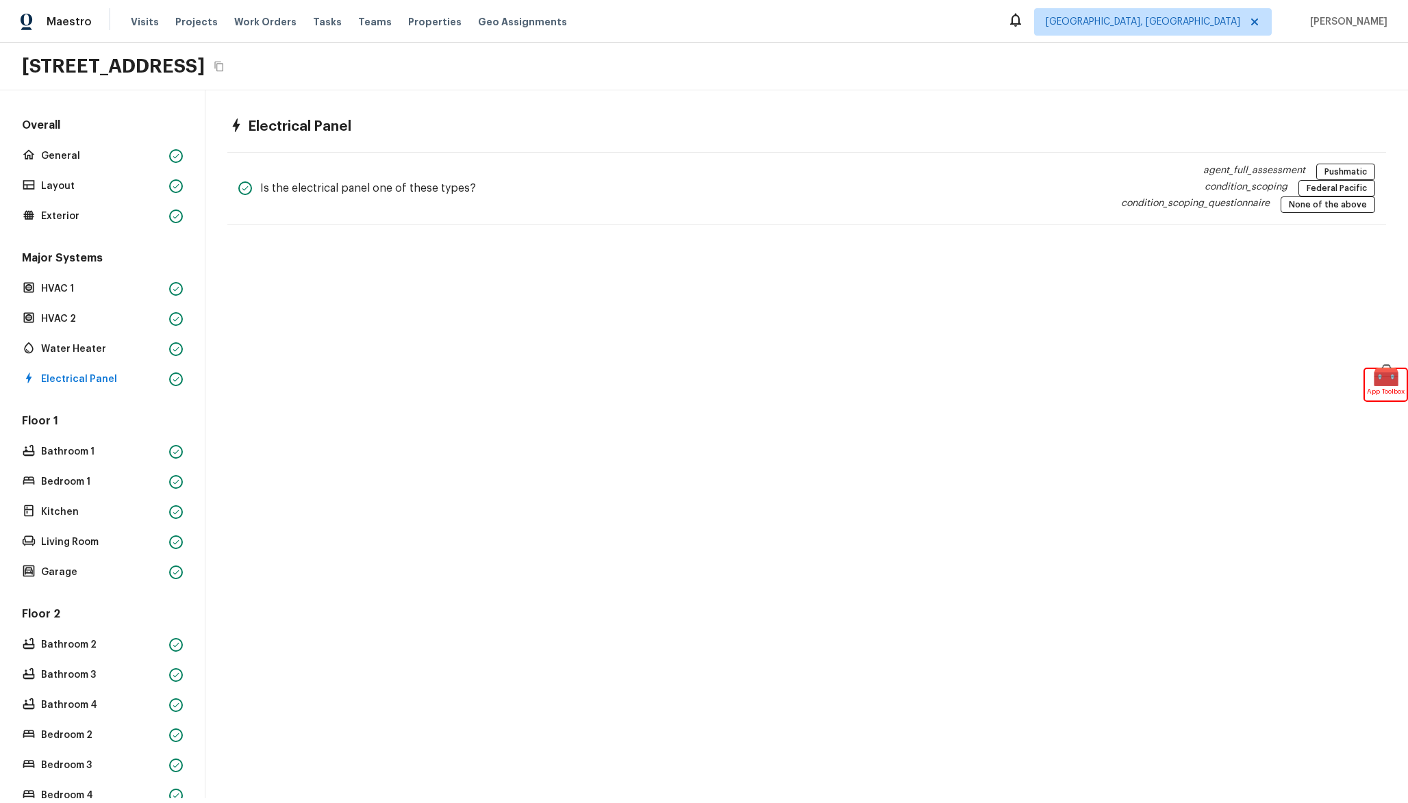
click at [84, 494] on div "Floor 1 Bathroom 1 Bedroom 1 Kitchen Living Room Garage" at bounding box center [102, 498] width 166 height 168
click at [90, 487] on p "Bedroom 1" at bounding box center [102, 482] width 123 height 14
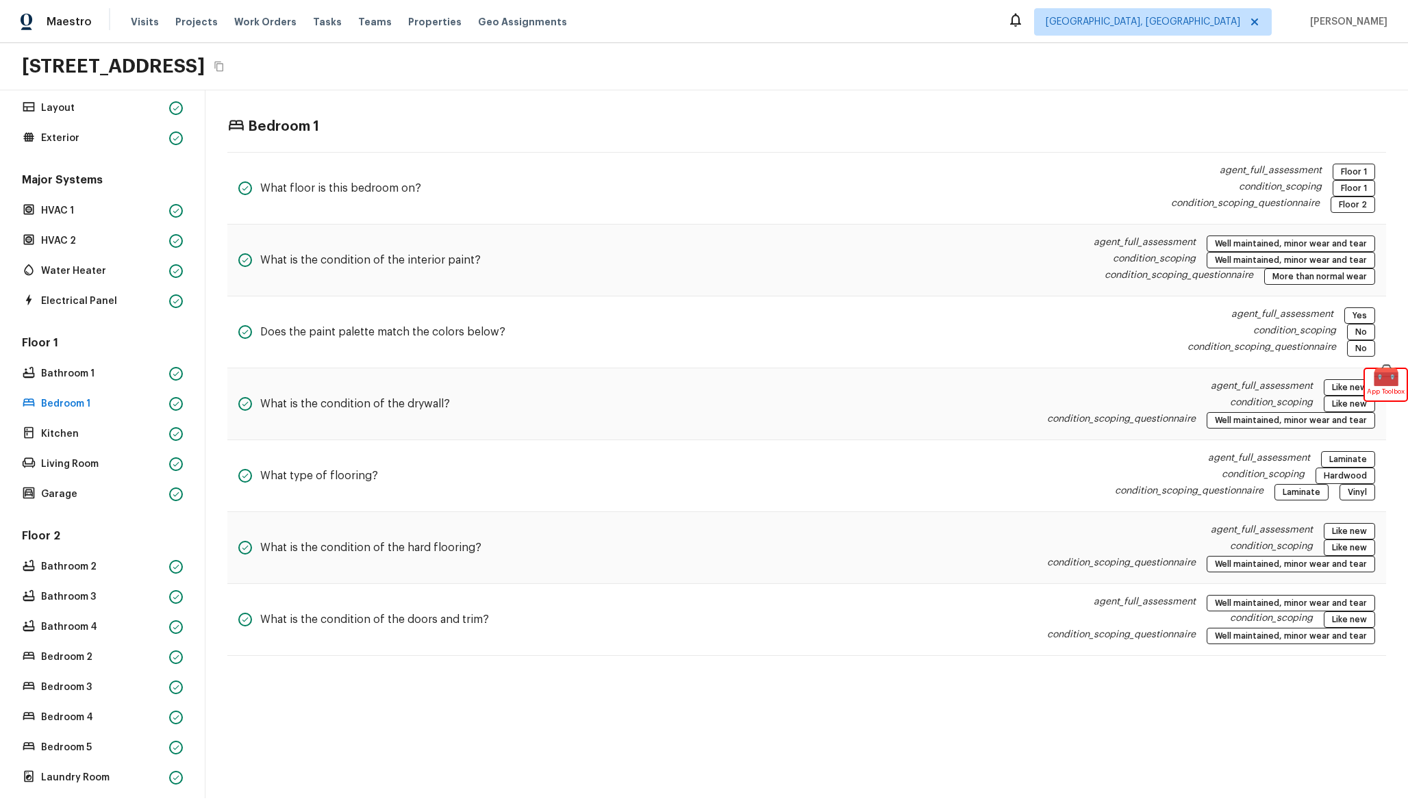
scroll to position [81, 0]
click at [85, 433] on p "Kitchen" at bounding box center [102, 432] width 123 height 14
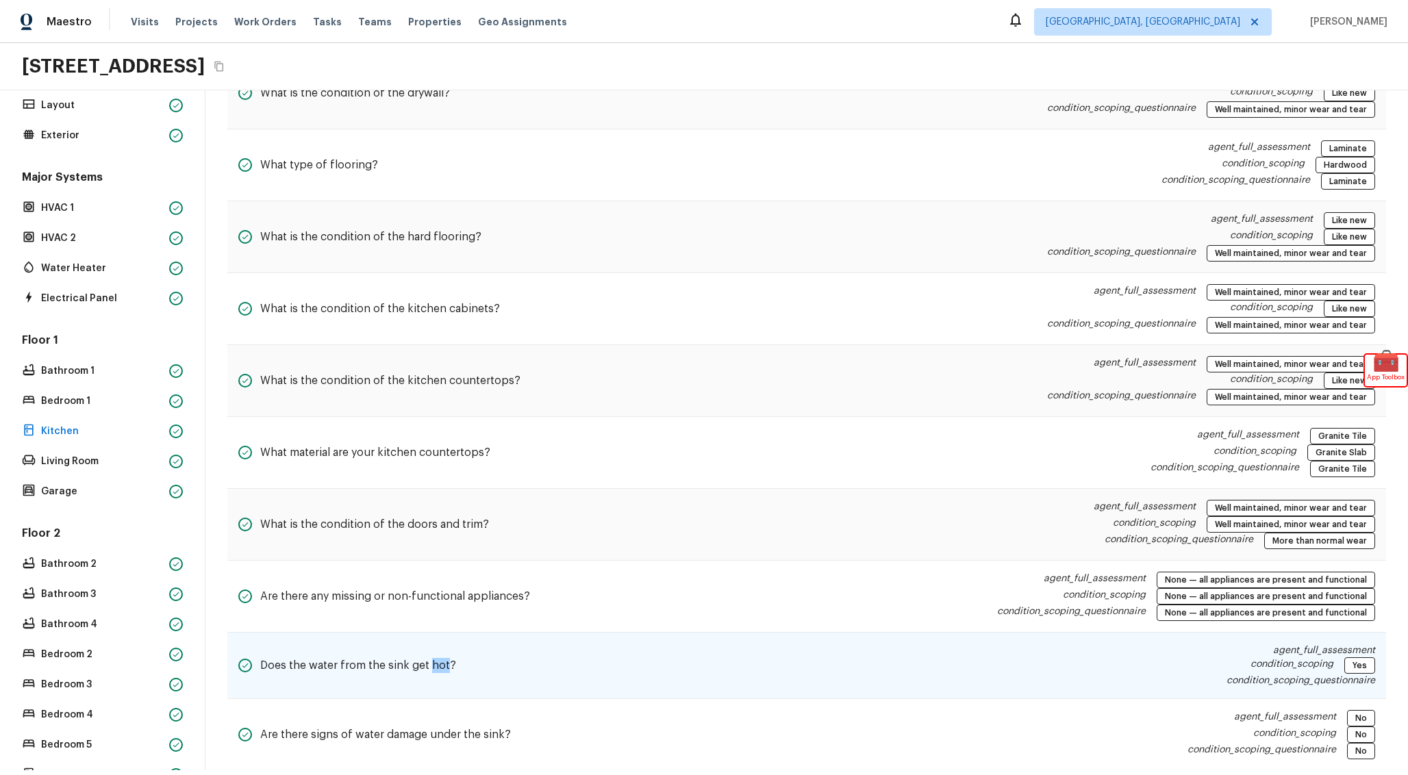
scroll to position [339, 0]
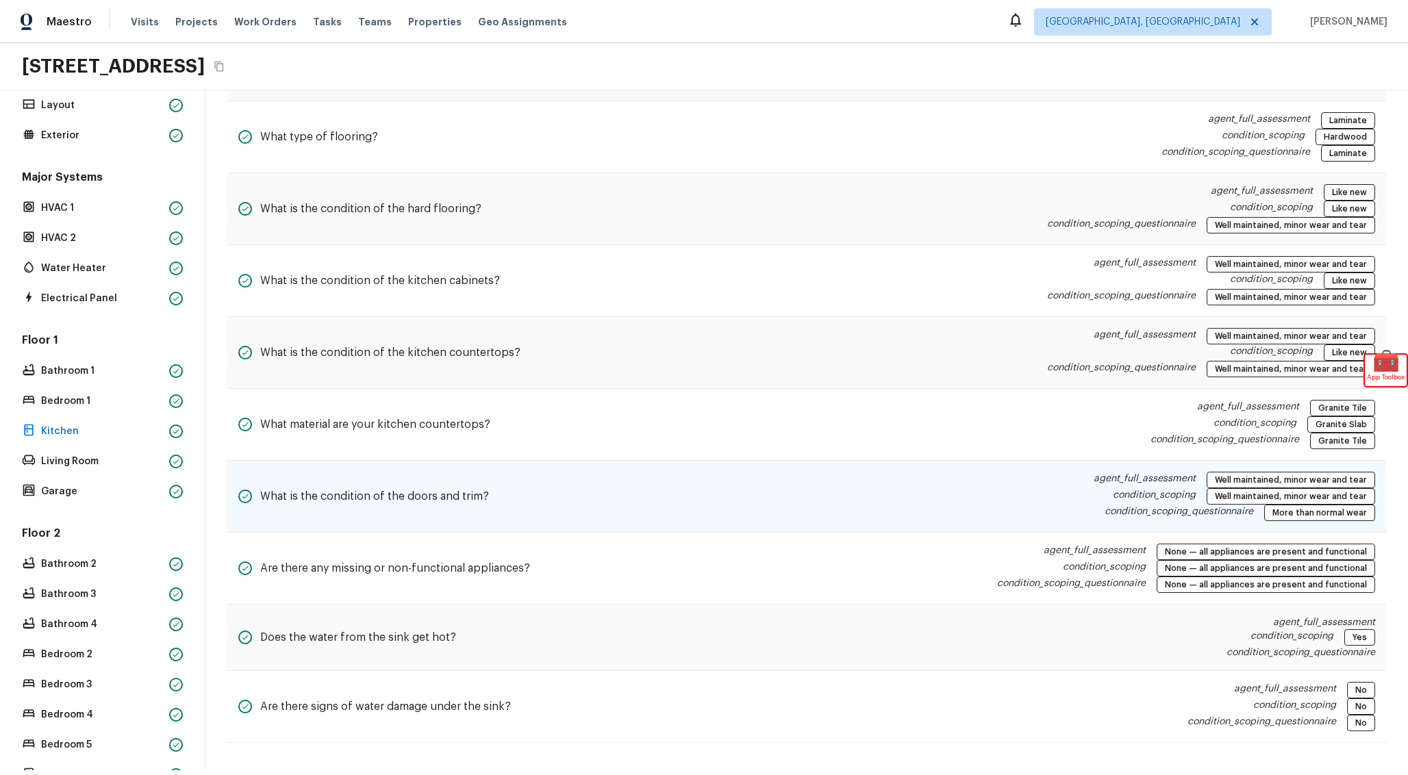
click at [763, 496] on div "What is the condition of the doors and trim? agent_full_assessment Well maintai…" at bounding box center [806, 497] width 1158 height 72
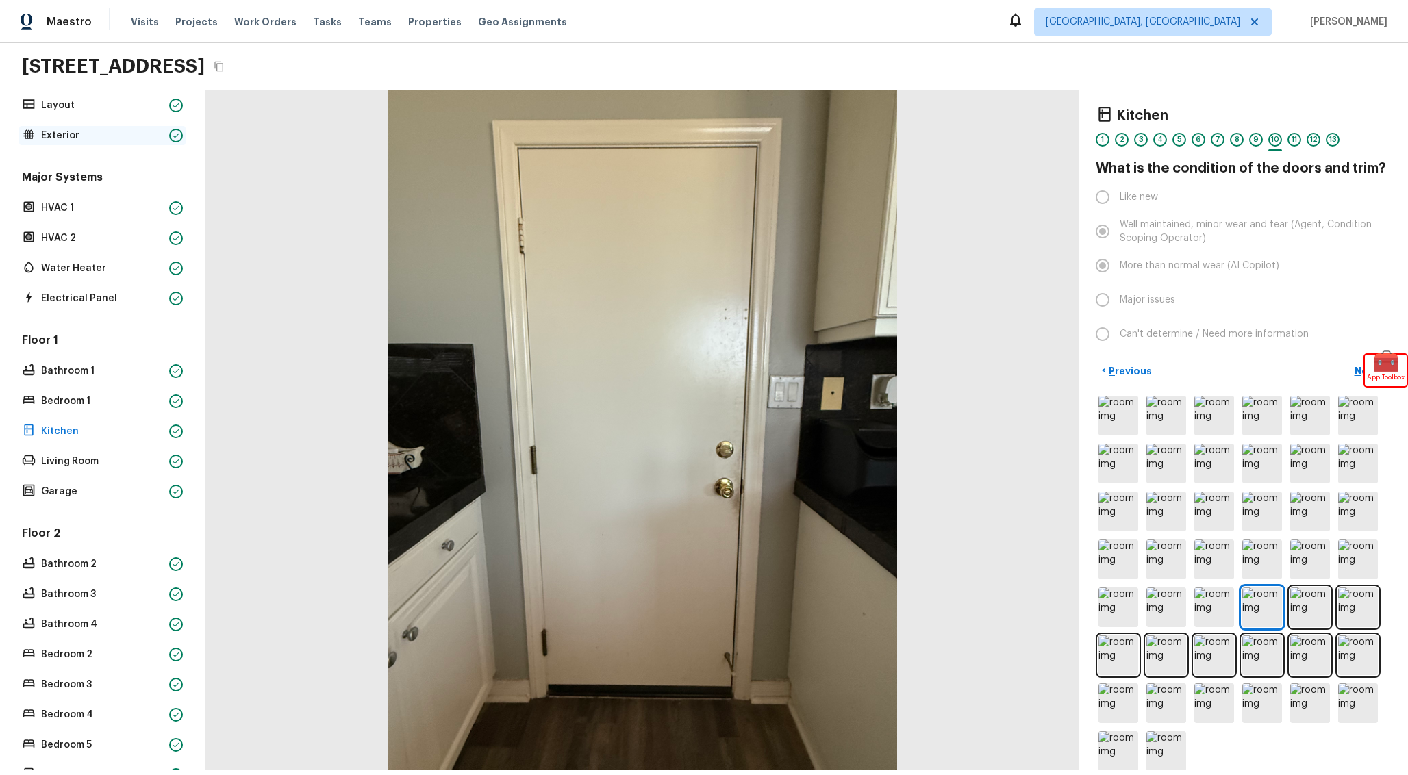
click at [81, 140] on p "Exterior" at bounding box center [102, 136] width 123 height 14
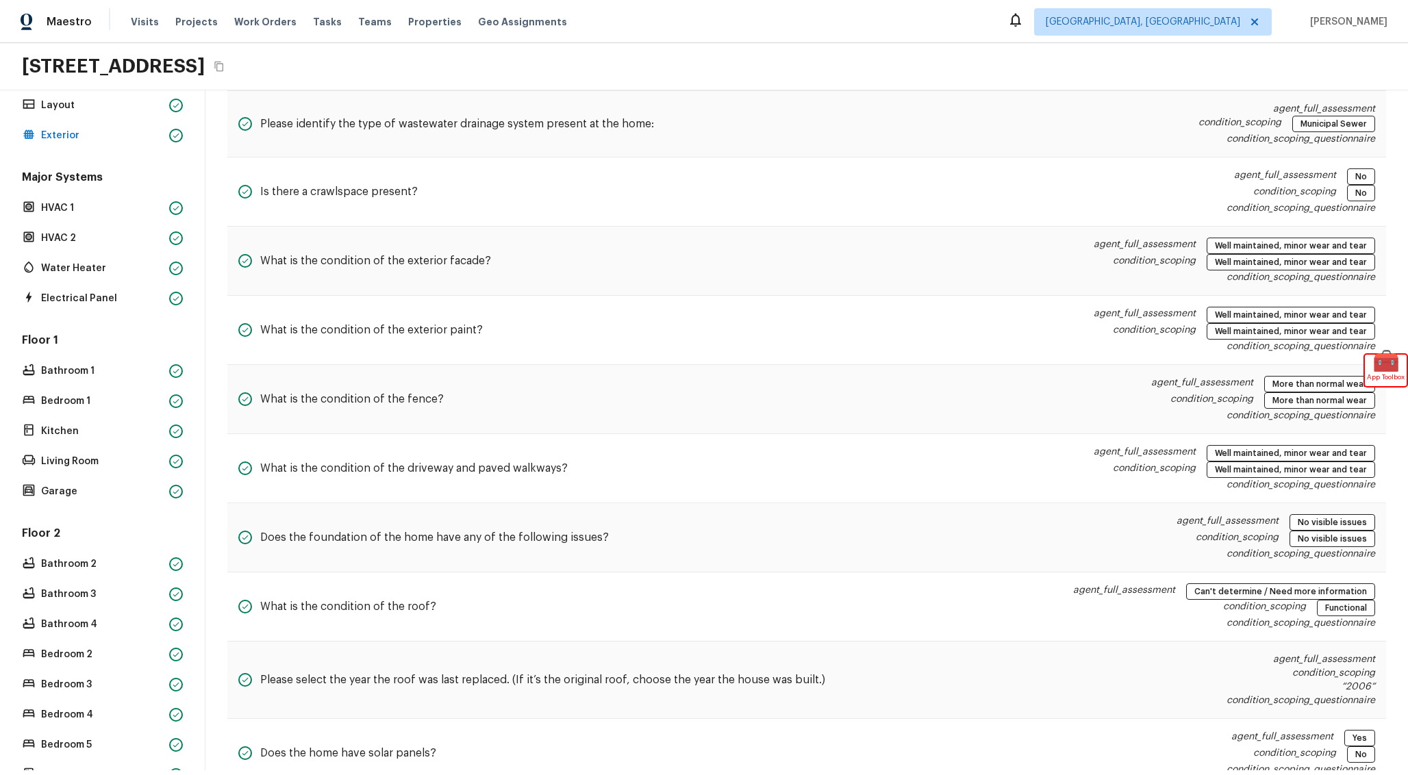
scroll to position [937, 0]
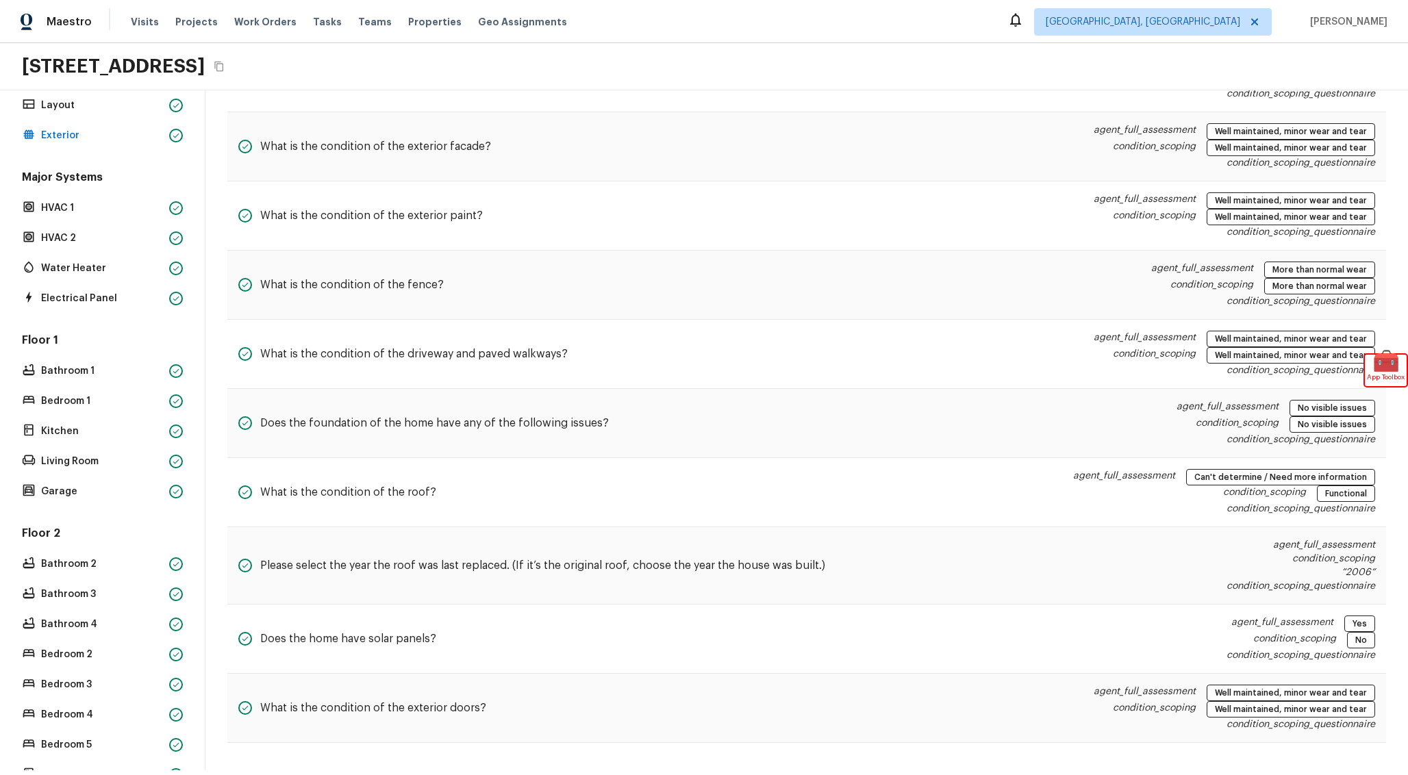
click at [113, 578] on div "Floor 2 Bathroom 2 Bathroom 3 Bathroom 4 Bedroom 2 Bedroom 3 Bedroom 4 Bedroom …" at bounding box center [102, 655] width 166 height 259
click at [121, 566] on p "Bathroom 2" at bounding box center [102, 564] width 123 height 14
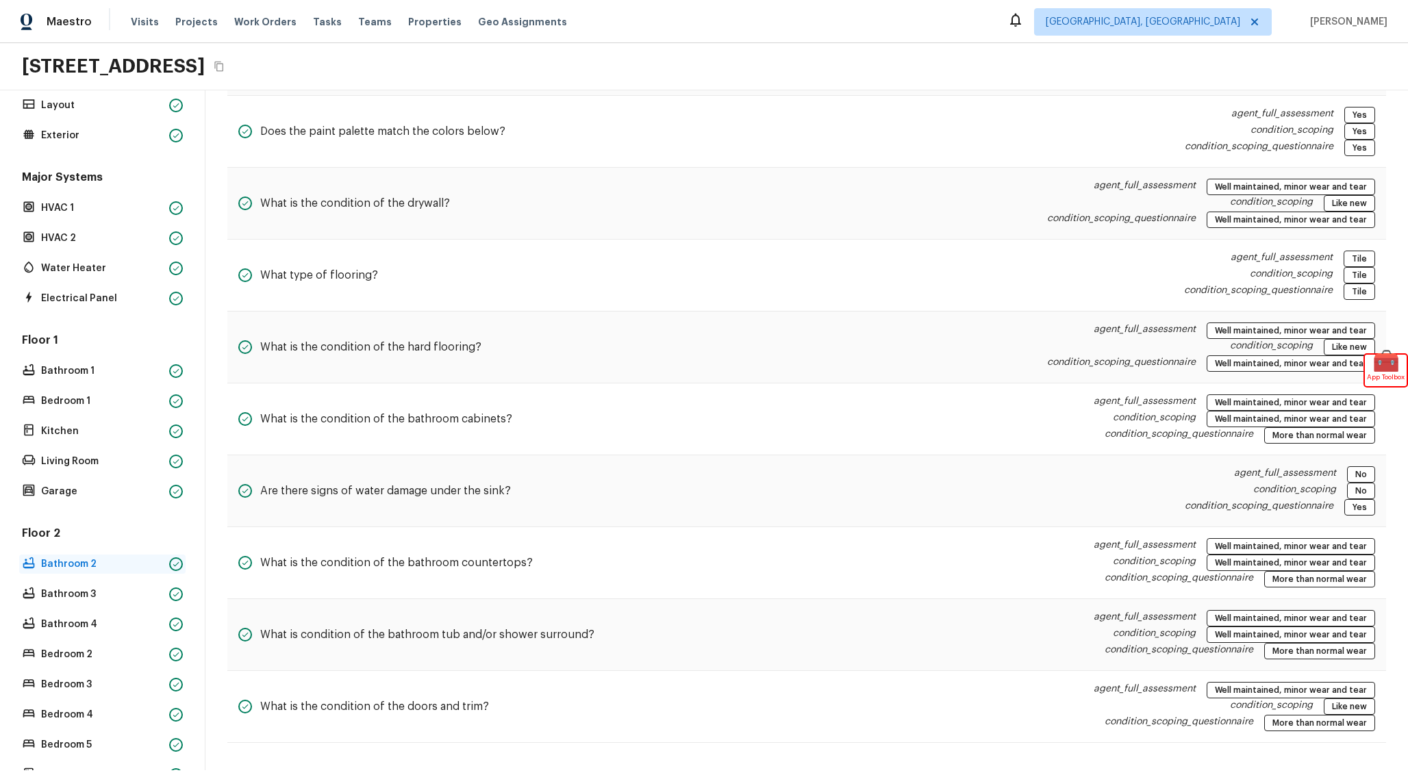
scroll to position [198, 0]
click at [153, 624] on p "Bathroom 4" at bounding box center [102, 625] width 123 height 14
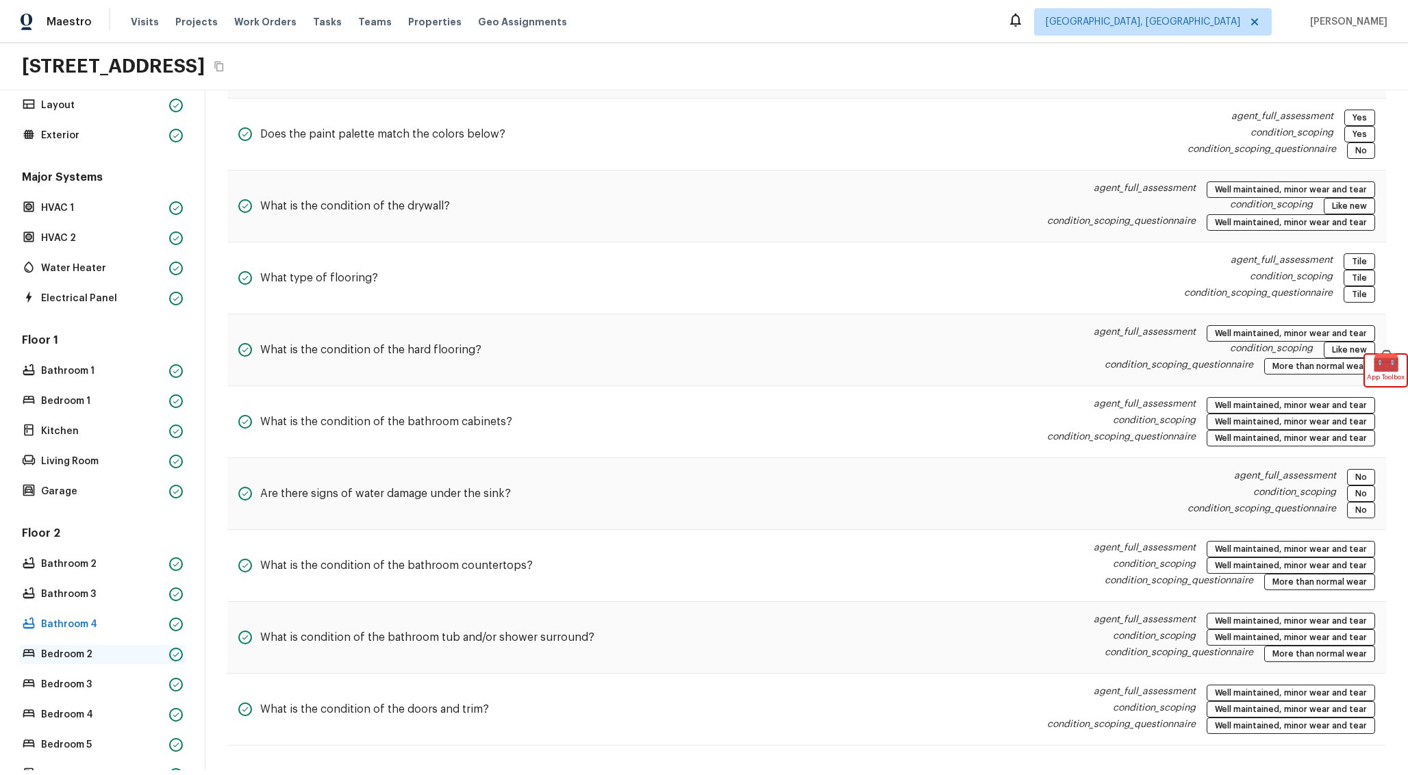
scroll to position [123, 0]
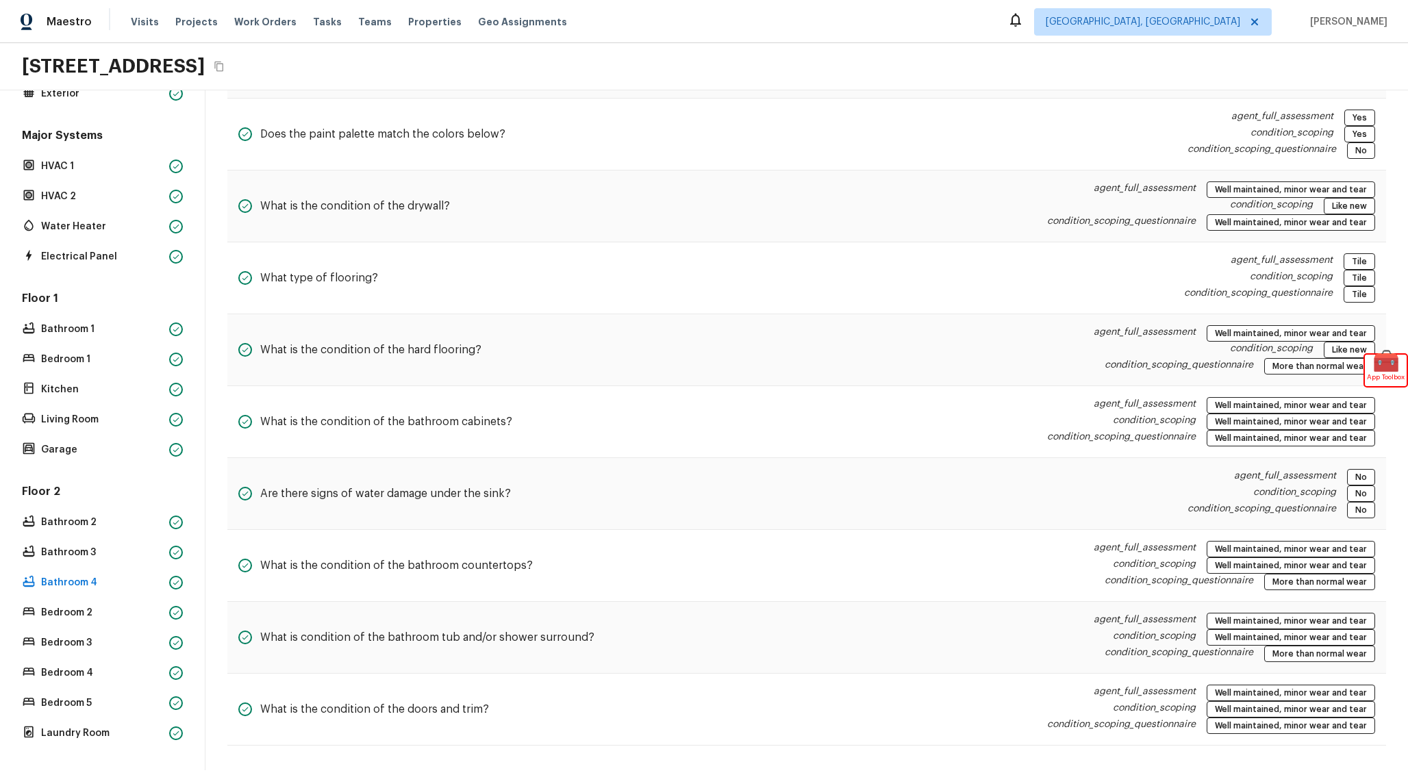
click at [139, 661] on div "Floor 2 Bathroom 2 Bathroom 3 Bathroom 4 Bedroom 2 Bedroom 3 Bedroom 4 Bedroom …" at bounding box center [102, 613] width 166 height 259
click at [144, 645] on p "Bedroom 3" at bounding box center [102, 643] width 123 height 14
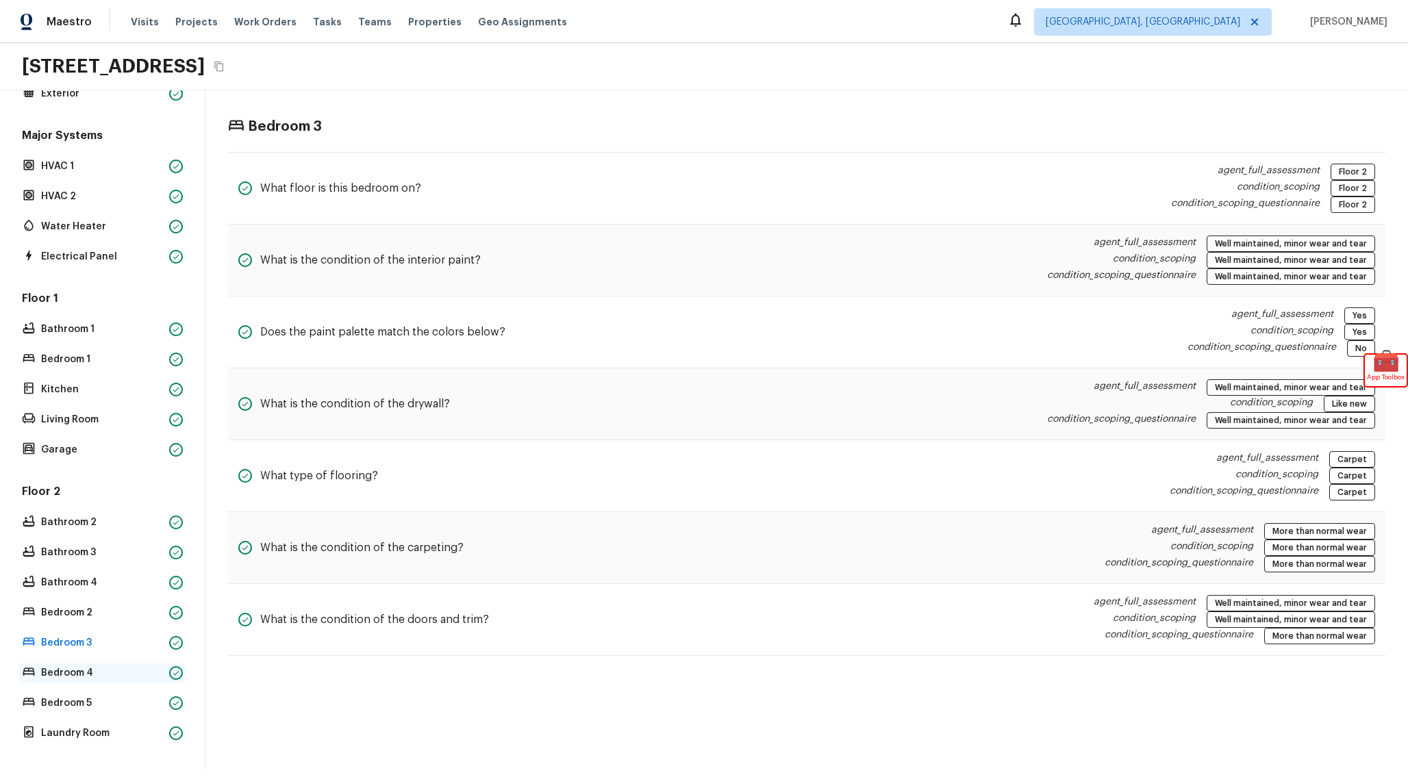
click at [130, 679] on p "Bedroom 4" at bounding box center [102, 673] width 123 height 14
click at [120, 700] on p "Bedroom 5" at bounding box center [102, 703] width 123 height 14
click at [125, 736] on p "Laundry Room" at bounding box center [102, 733] width 123 height 14
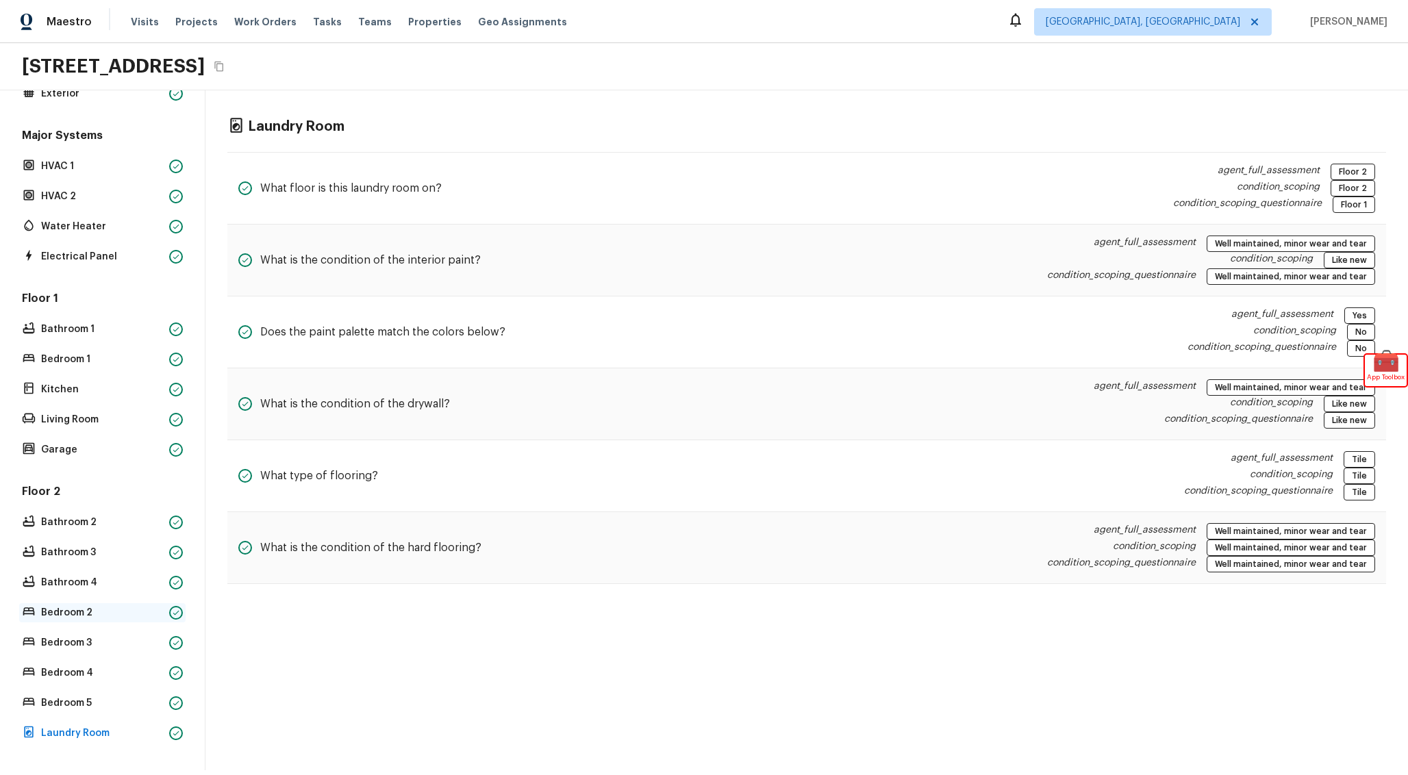
click at [118, 612] on p "Bedroom 2" at bounding box center [102, 613] width 123 height 14
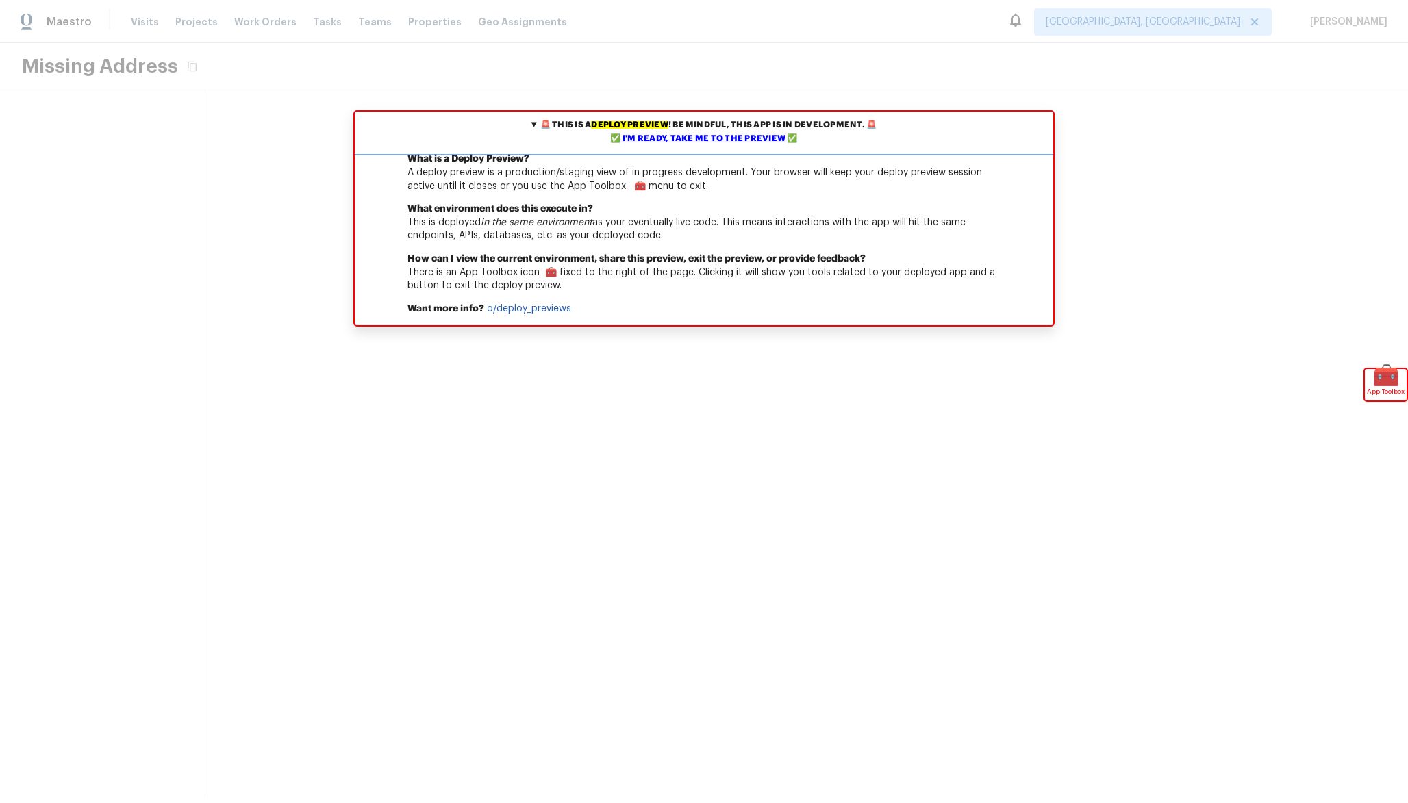
click at [749, 142] on div "✅ I'm ready, take me to the preview ✅" at bounding box center [704, 139] width 692 height 14
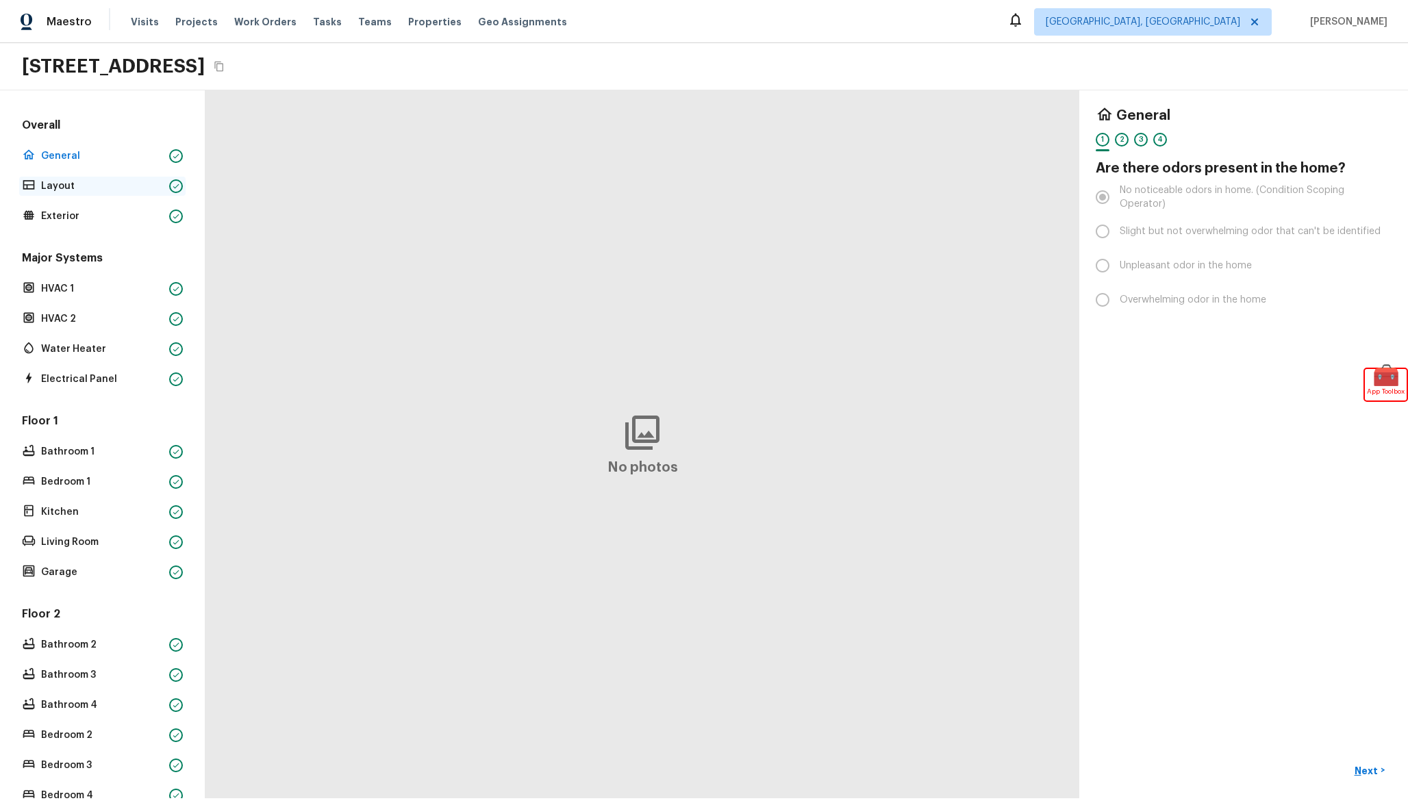
click at [109, 183] on p "Layout" at bounding box center [102, 186] width 123 height 14
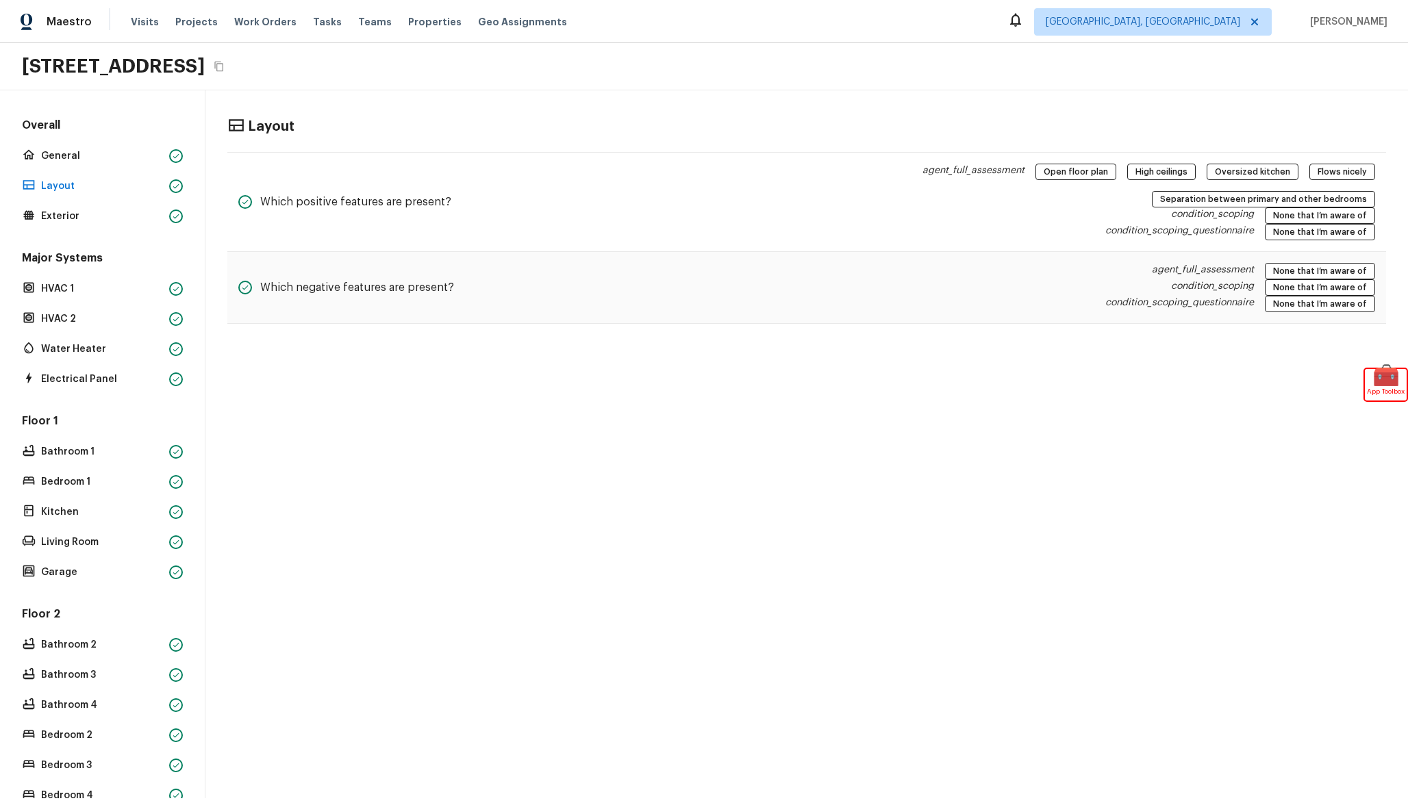
click at [115, 230] on div "Overall General Layout Exterior Major Systems HVAC 1 HVAC 2 Water Heater Electr…" at bounding box center [102, 492] width 166 height 748
click at [123, 220] on p "Exterior" at bounding box center [102, 217] width 123 height 14
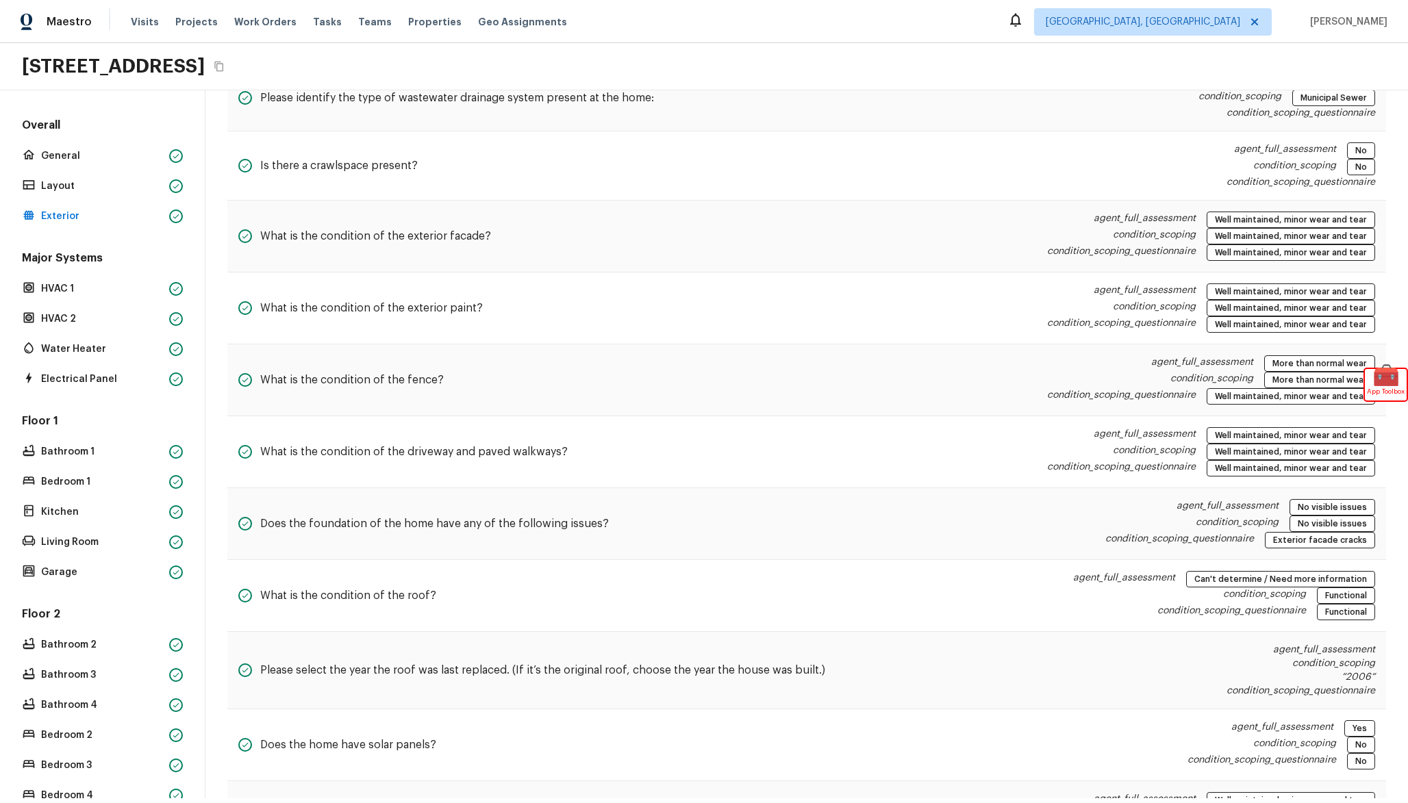
scroll to position [961, 0]
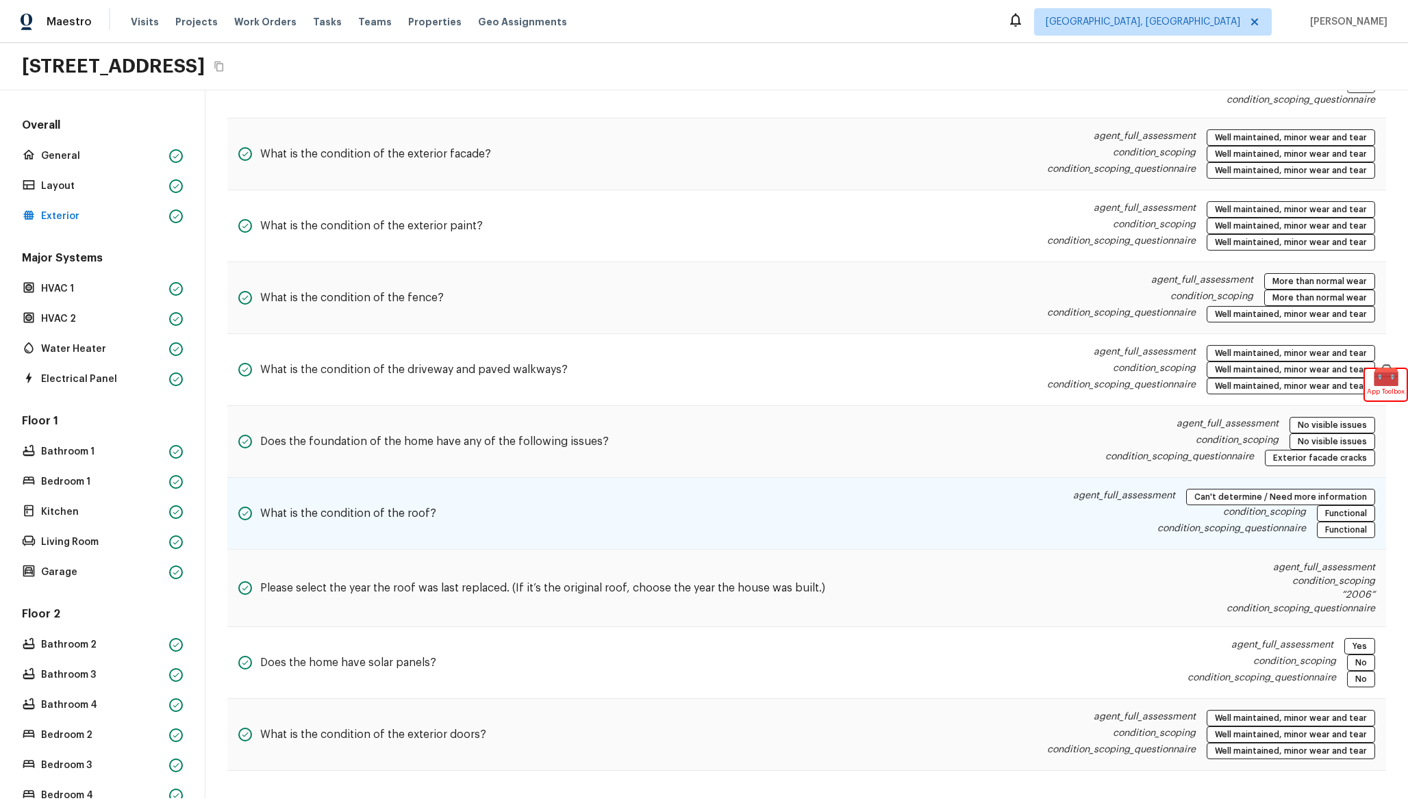
click at [781, 511] on div "What is the condition of the roof? agent_full_assessment Can't determine / Need…" at bounding box center [806, 514] width 1158 height 72
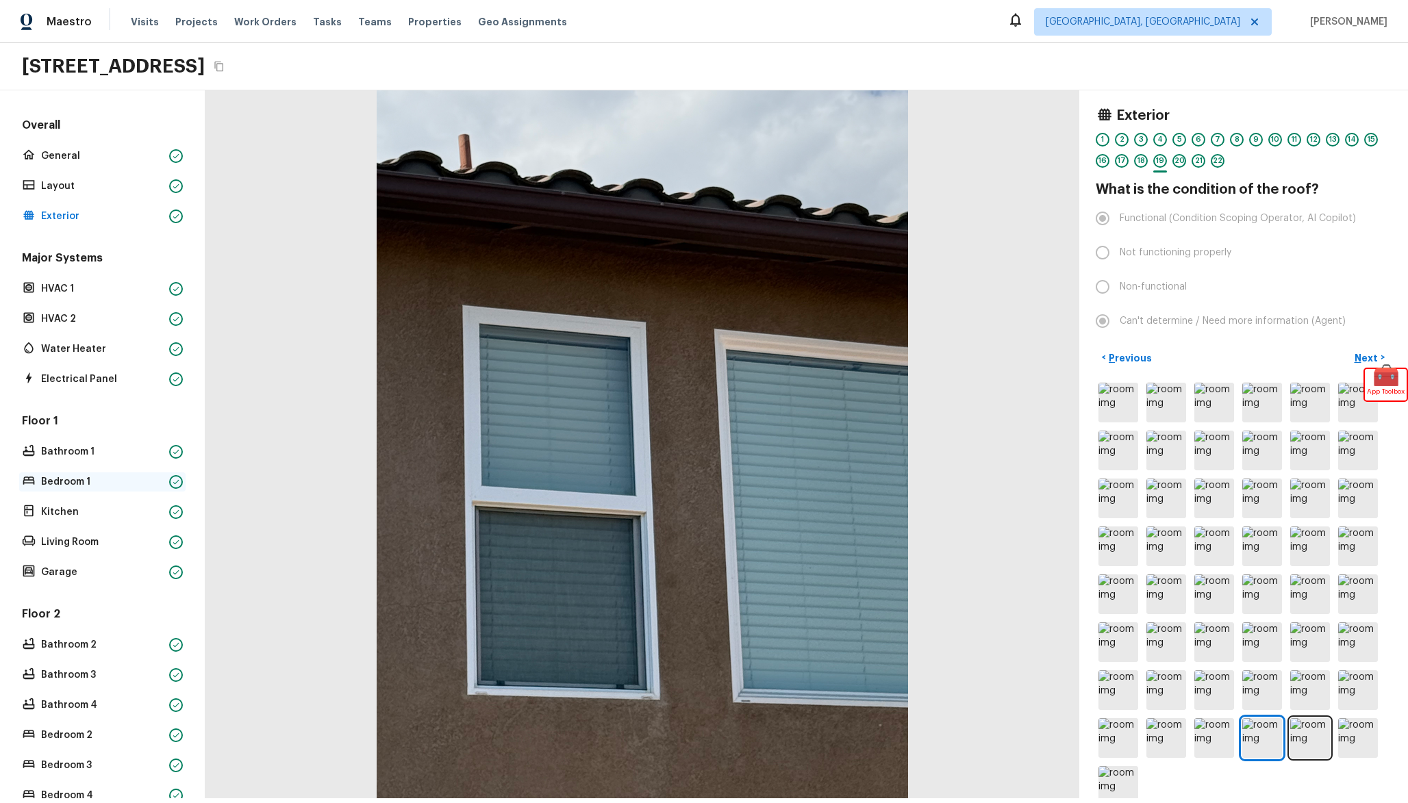
click at [128, 490] on div "Bedroom 1" at bounding box center [102, 481] width 166 height 19
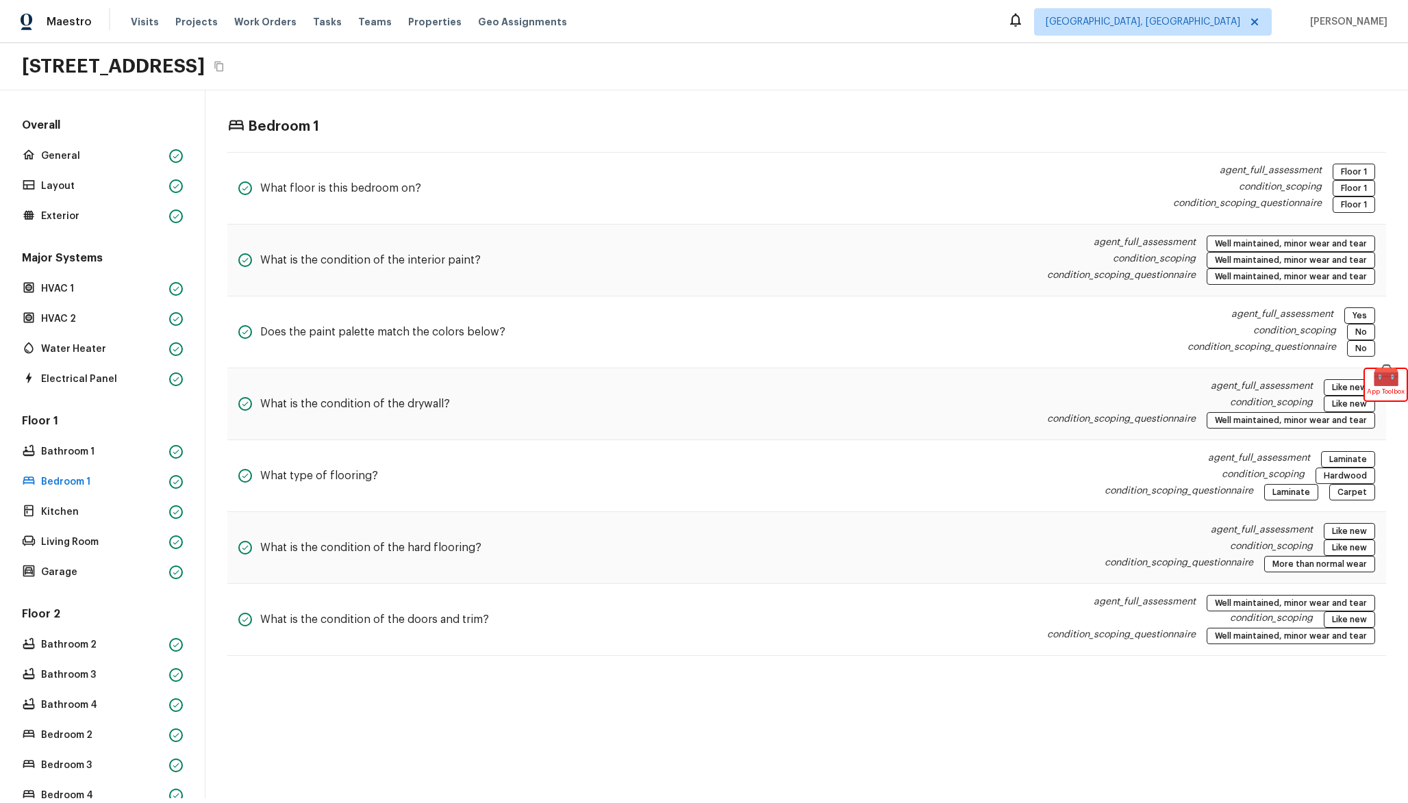
scroll to position [94, 0]
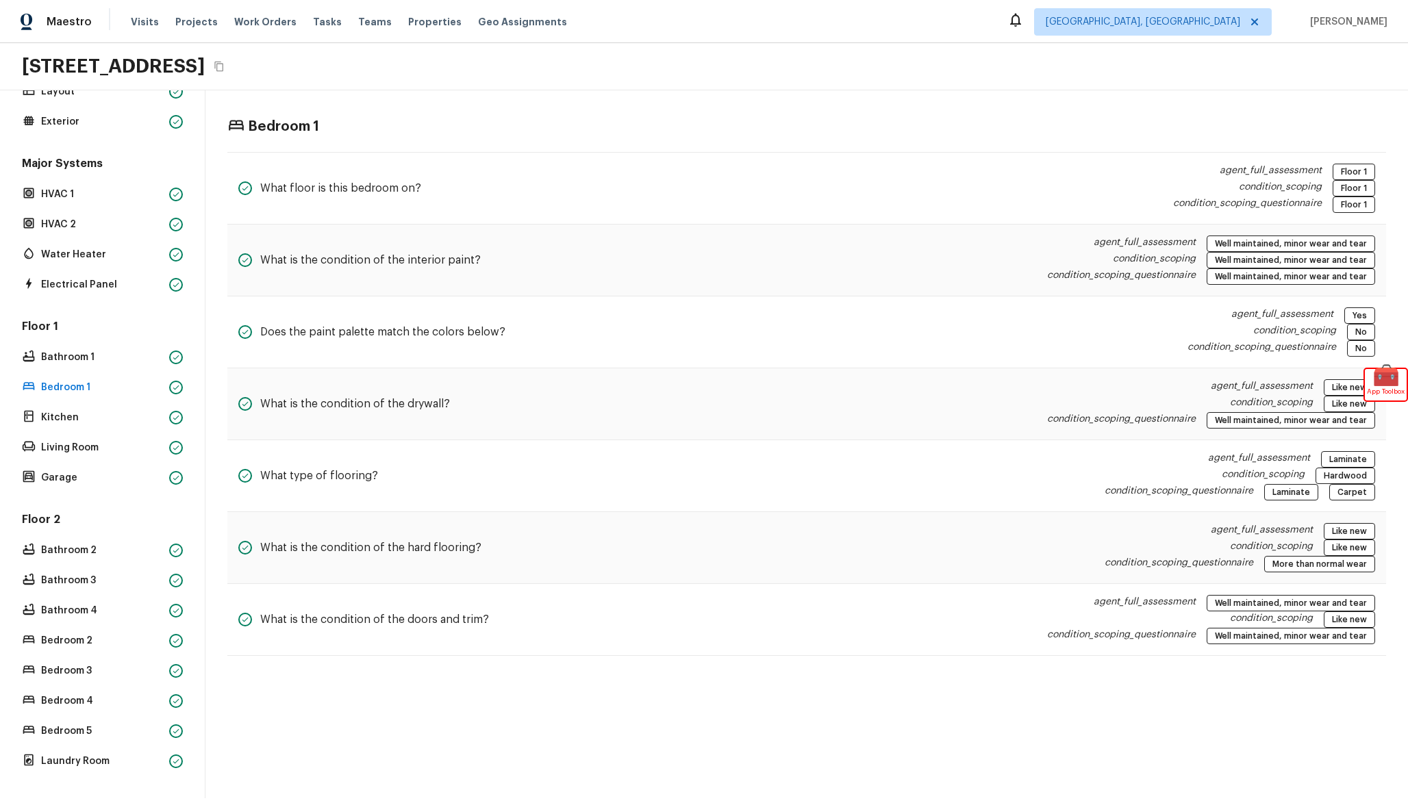
click at [121, 748] on div "Floor 2 Bathroom 2 Bathroom 3 Bathroom 4 Bedroom 2 Bedroom 3 Bedroom 4 Bedroom …" at bounding box center [102, 641] width 166 height 259
click at [96, 761] on p "Laundry Room" at bounding box center [102, 762] width 123 height 14
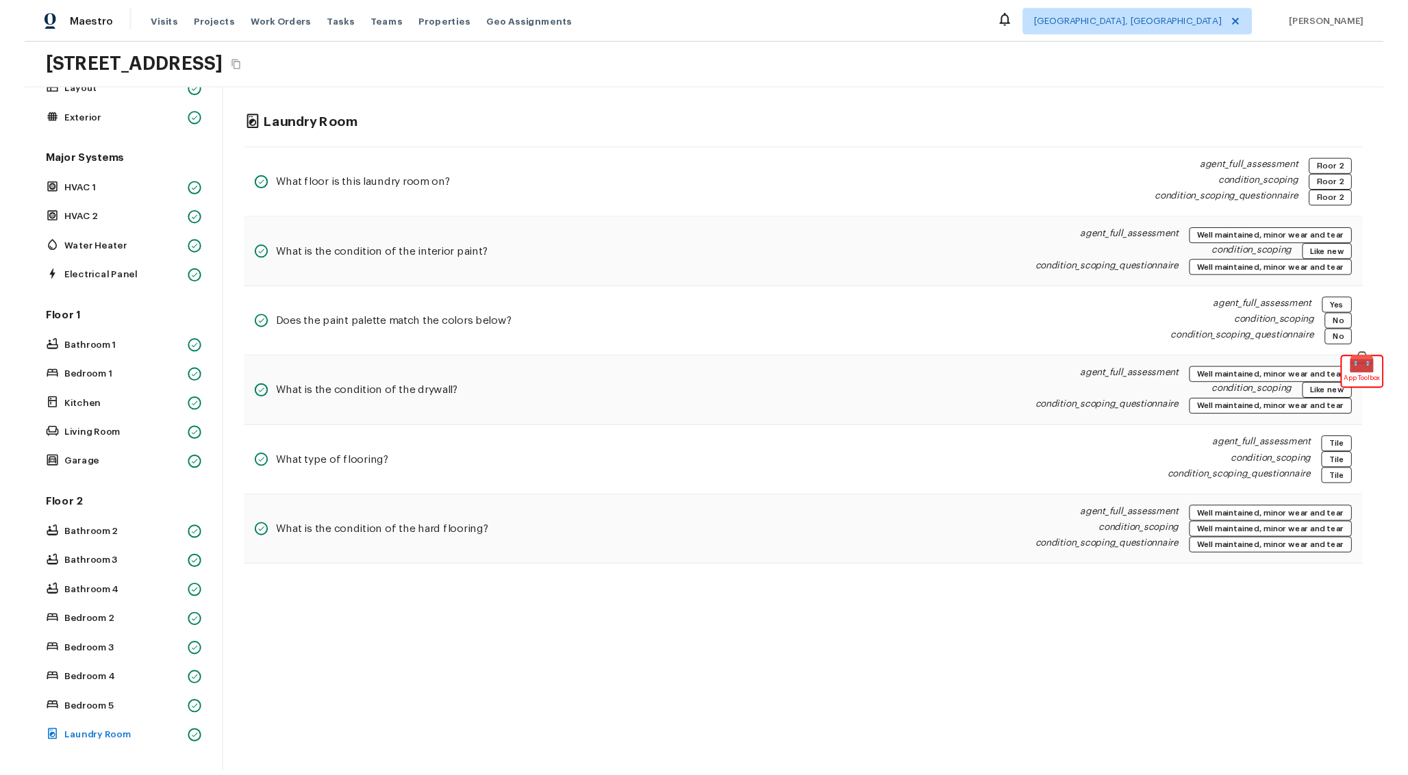
scroll to position [0, 0]
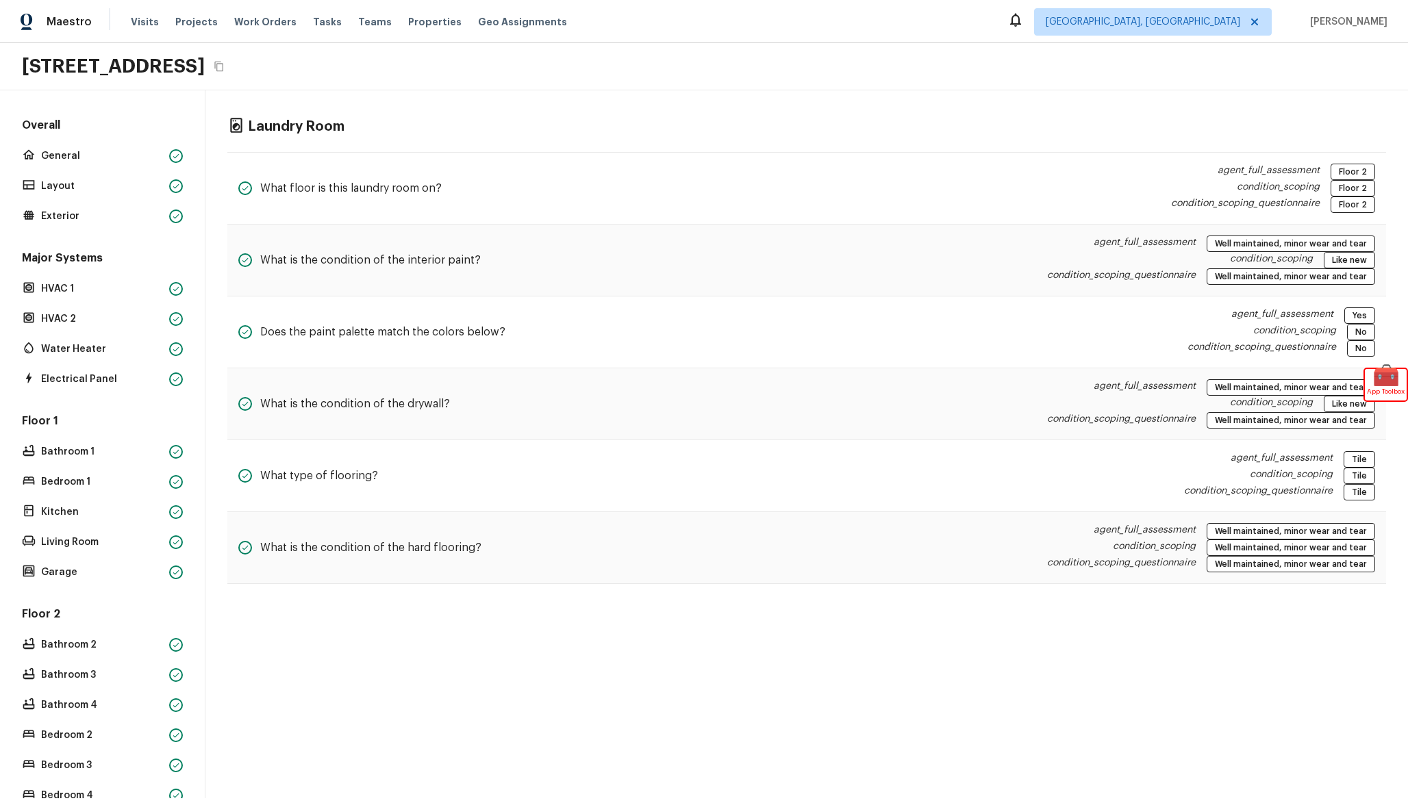
click at [116, 170] on div "Overall General Layout Exterior" at bounding box center [102, 172] width 166 height 108
click at [128, 153] on p "General" at bounding box center [102, 156] width 123 height 14
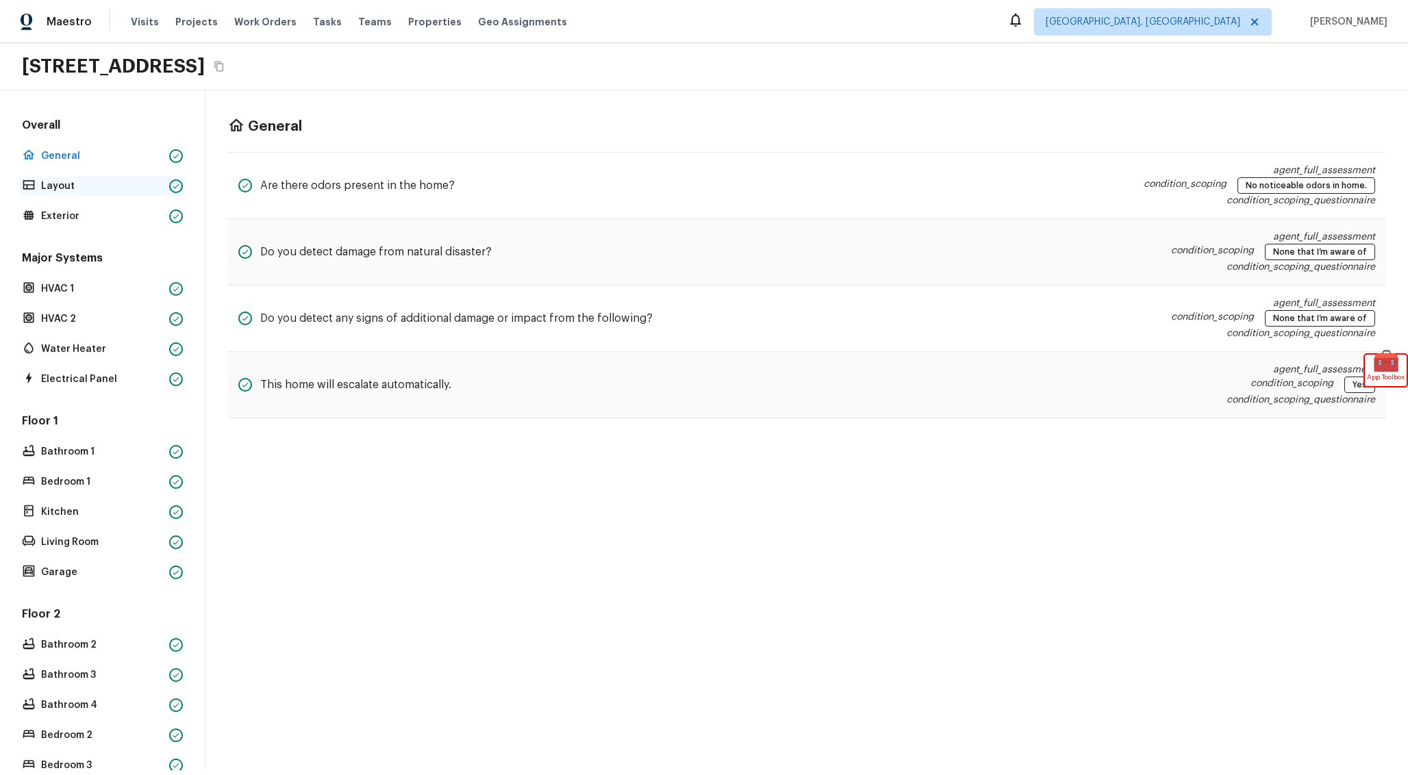
click at [95, 186] on p "Layout" at bounding box center [102, 186] width 123 height 14
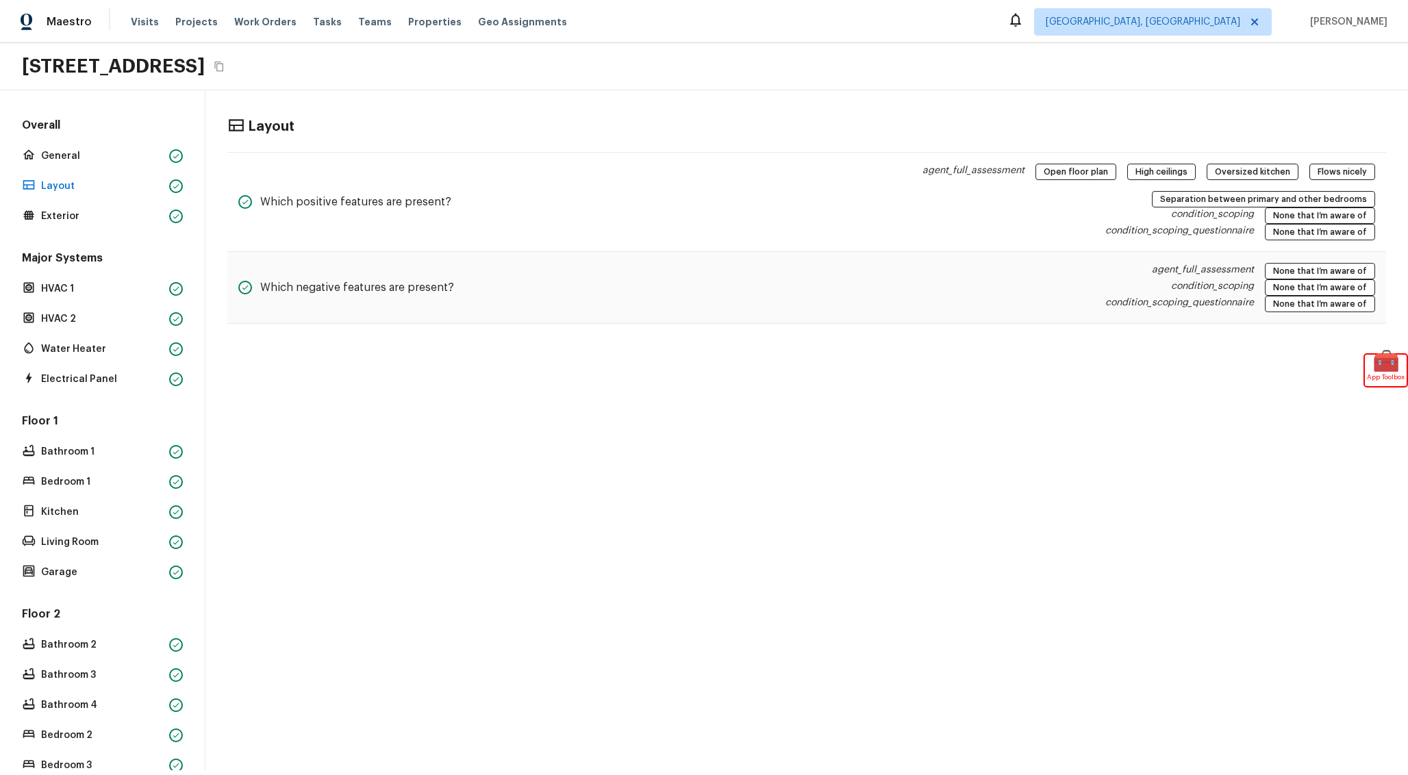
click at [121, 255] on h5 "Major Systems" at bounding box center [102, 260] width 166 height 18
click at [76, 247] on div "Overall General Layout Exterior Major Systems HVAC 1 HVAC 2 Water Heater Electr…" at bounding box center [102, 492] width 166 height 748
click at [66, 206] on div "Overall General Layout Exterior" at bounding box center [102, 172] width 166 height 108
click at [66, 212] on p "Exterior" at bounding box center [102, 217] width 123 height 14
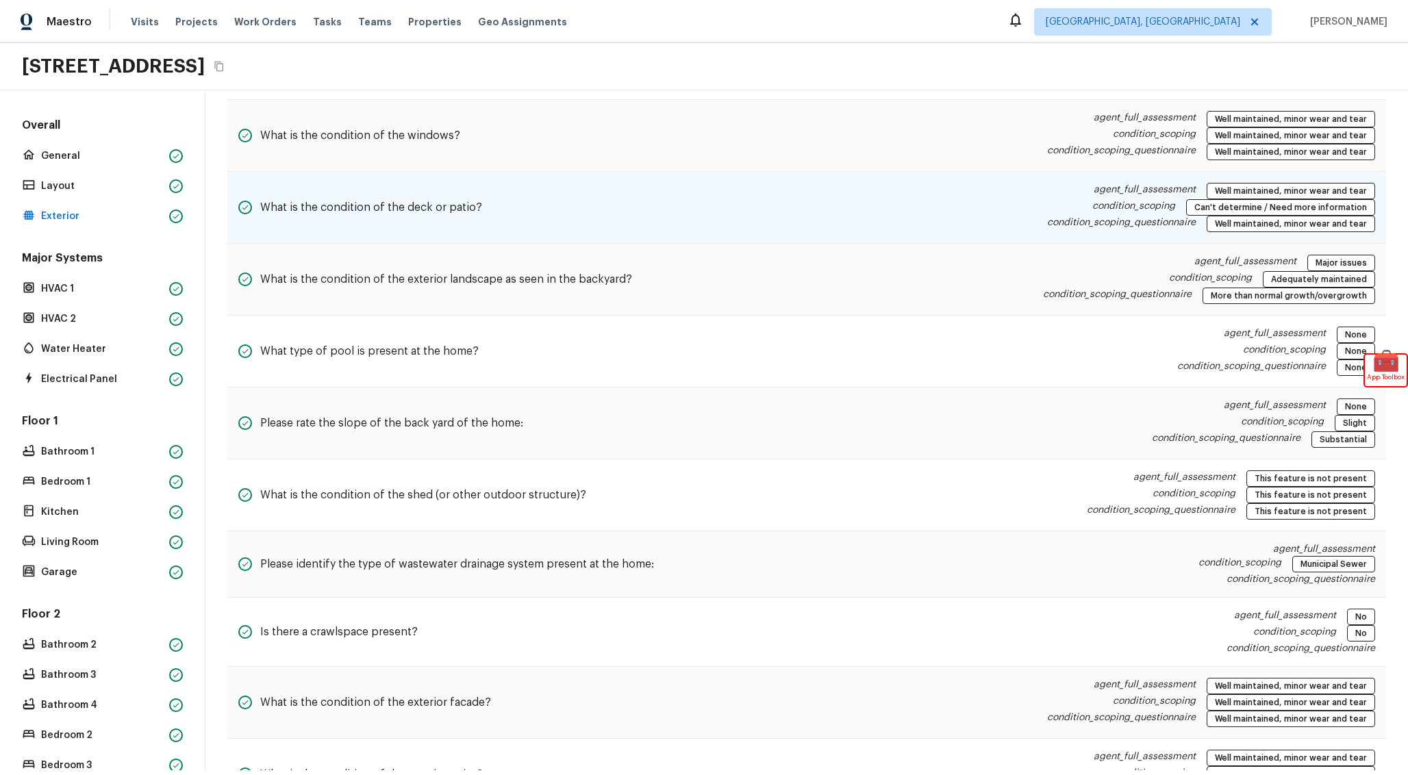
scroll to position [408, 0]
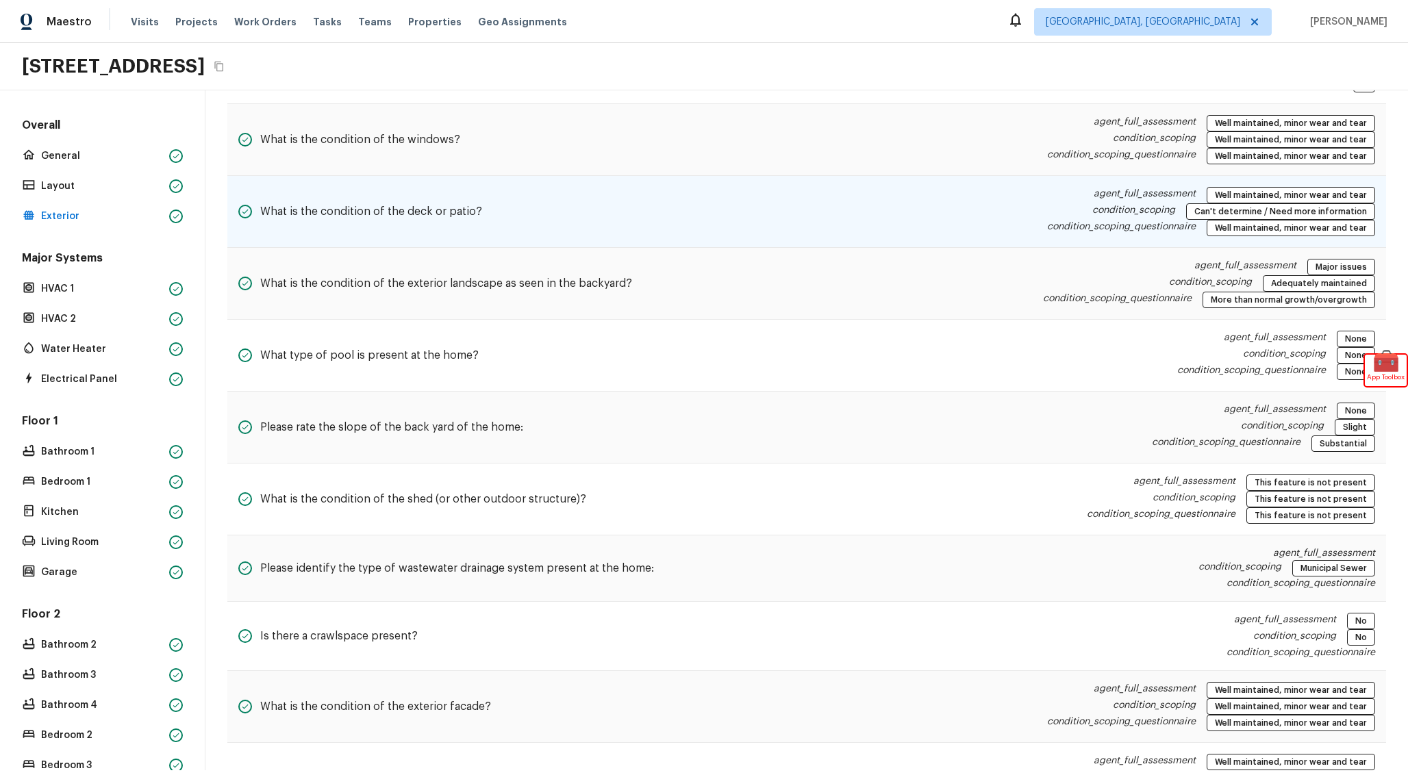
click at [898, 226] on div "What is the condition of the deck or patio? agent_full_assessment Well maintain…" at bounding box center [806, 212] width 1158 height 72
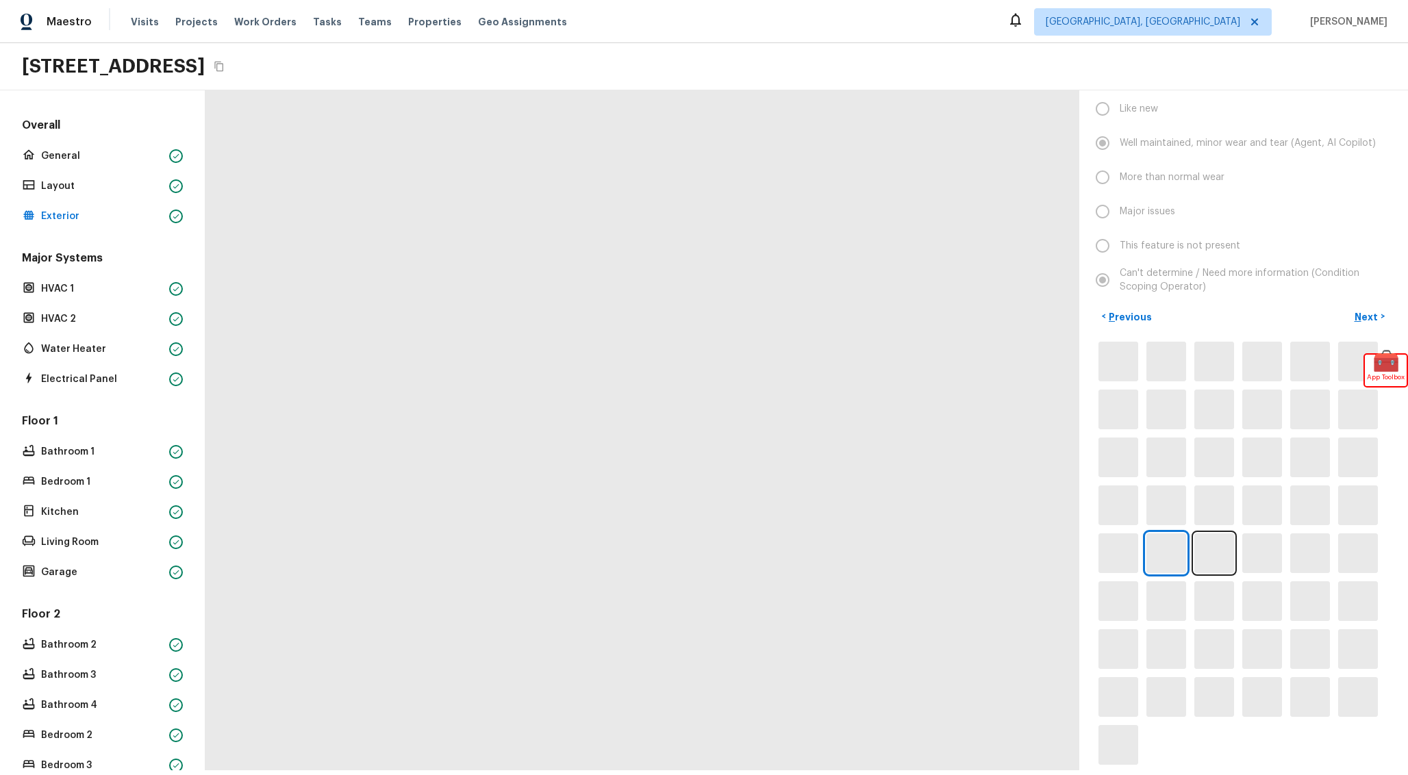
scroll to position [111, 0]
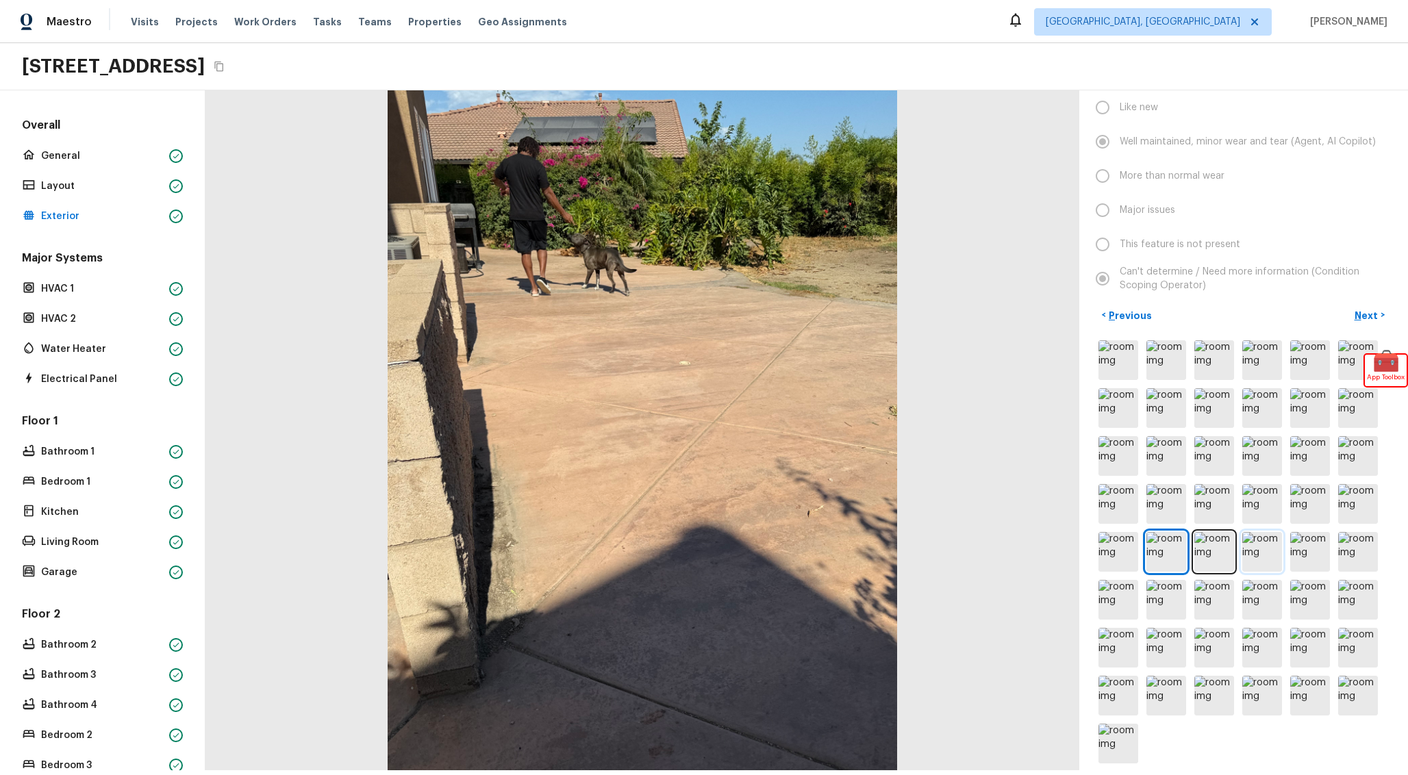
click at [1269, 561] on img at bounding box center [1262, 552] width 40 height 40
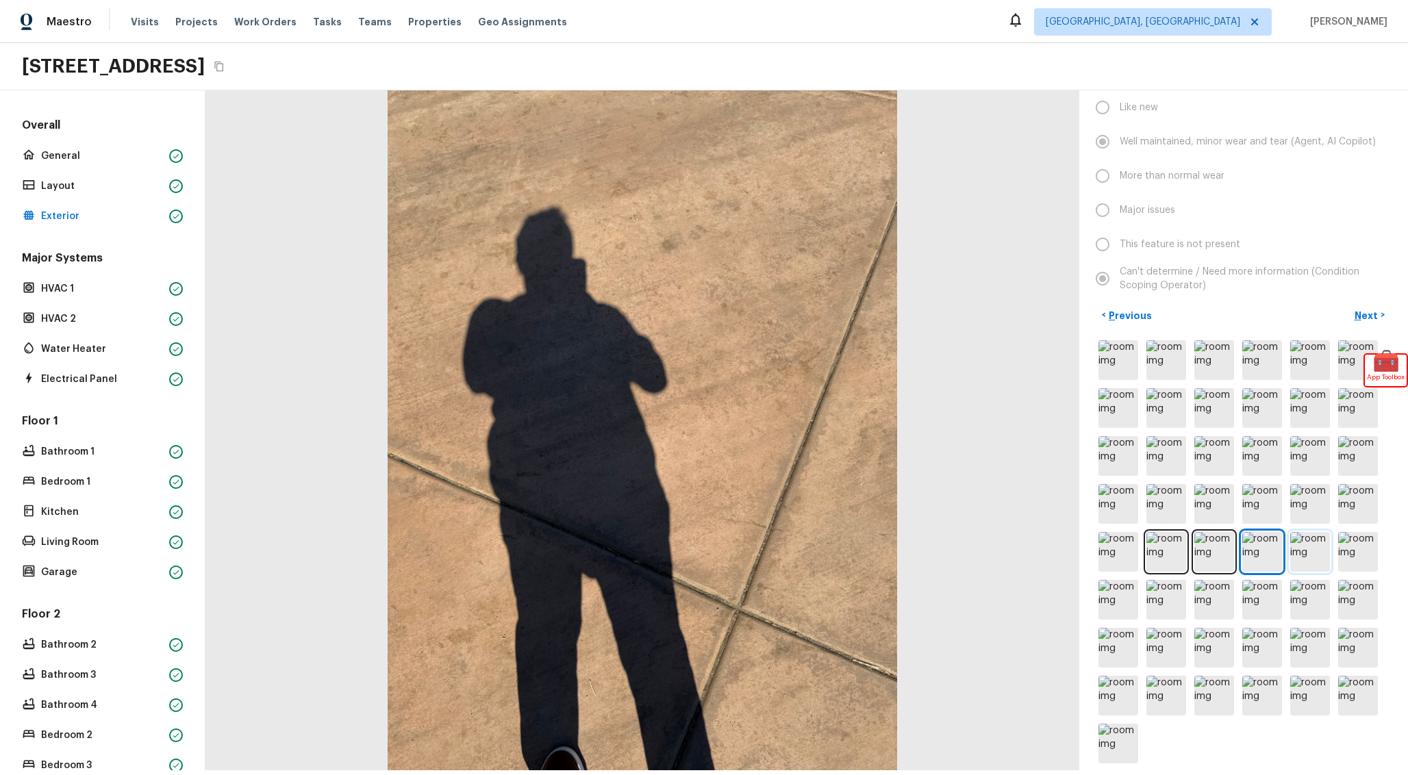
click at [1324, 558] on img at bounding box center [1310, 552] width 40 height 40
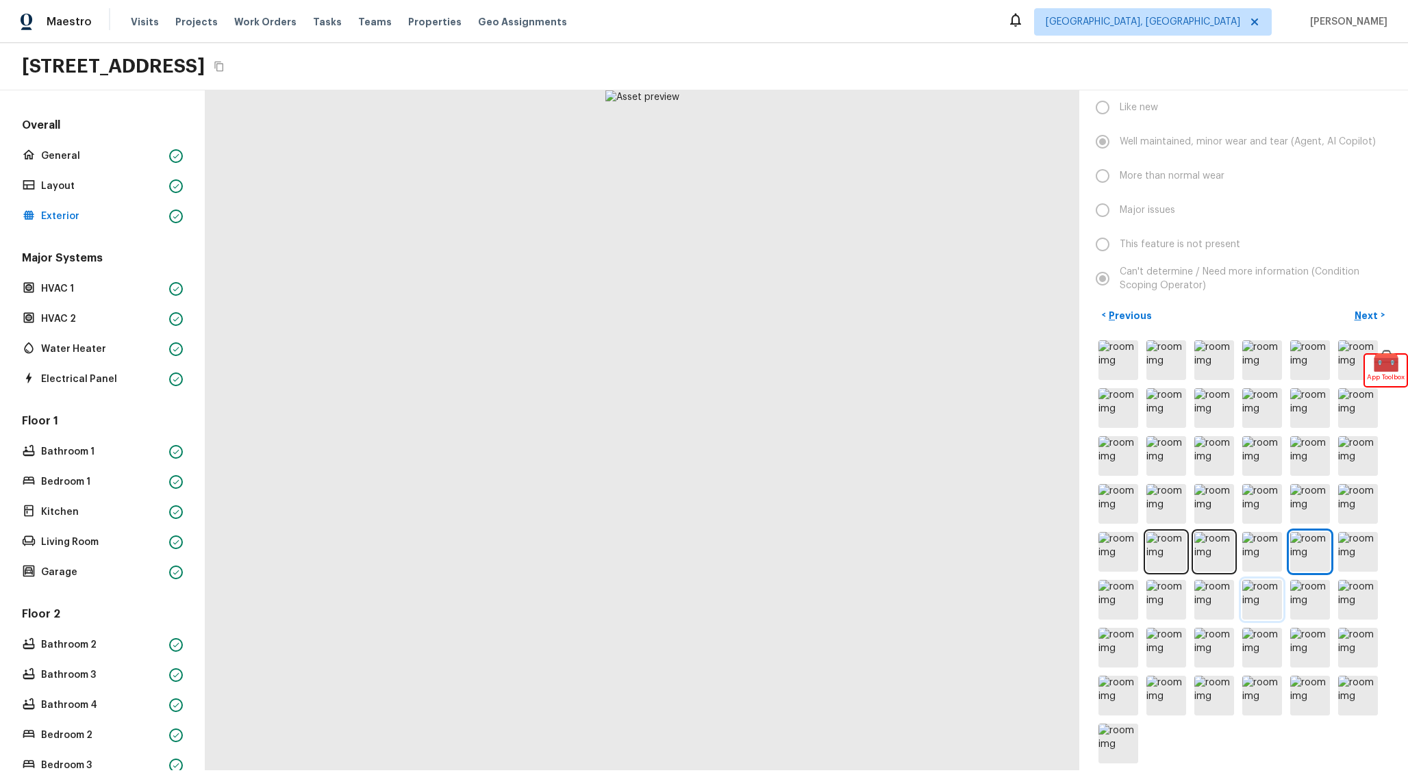
click at [1250, 606] on img at bounding box center [1262, 600] width 40 height 40
click at [1198, 548] on img at bounding box center [1214, 552] width 40 height 40
click at [1175, 557] on img at bounding box center [1166, 552] width 40 height 40
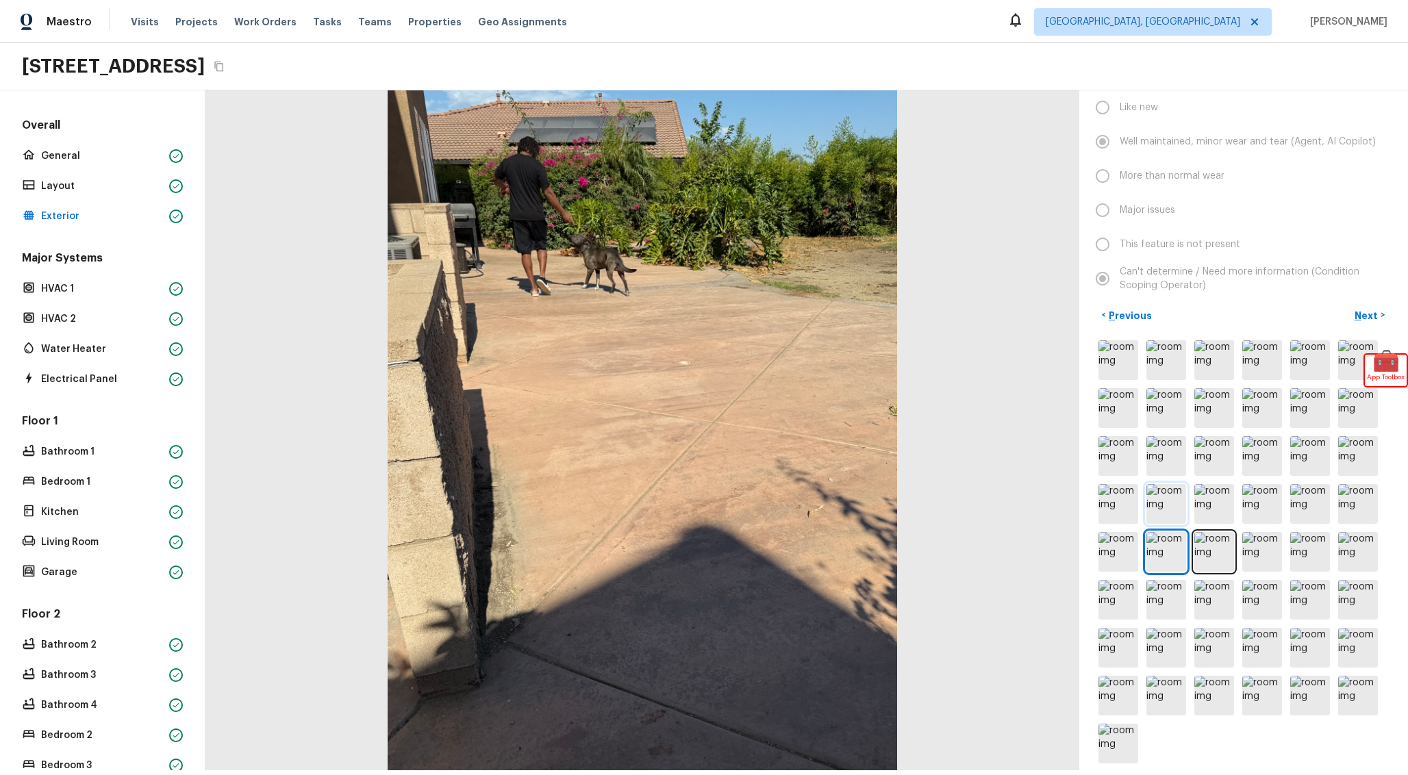
click at [1174, 501] on img at bounding box center [1166, 504] width 40 height 40
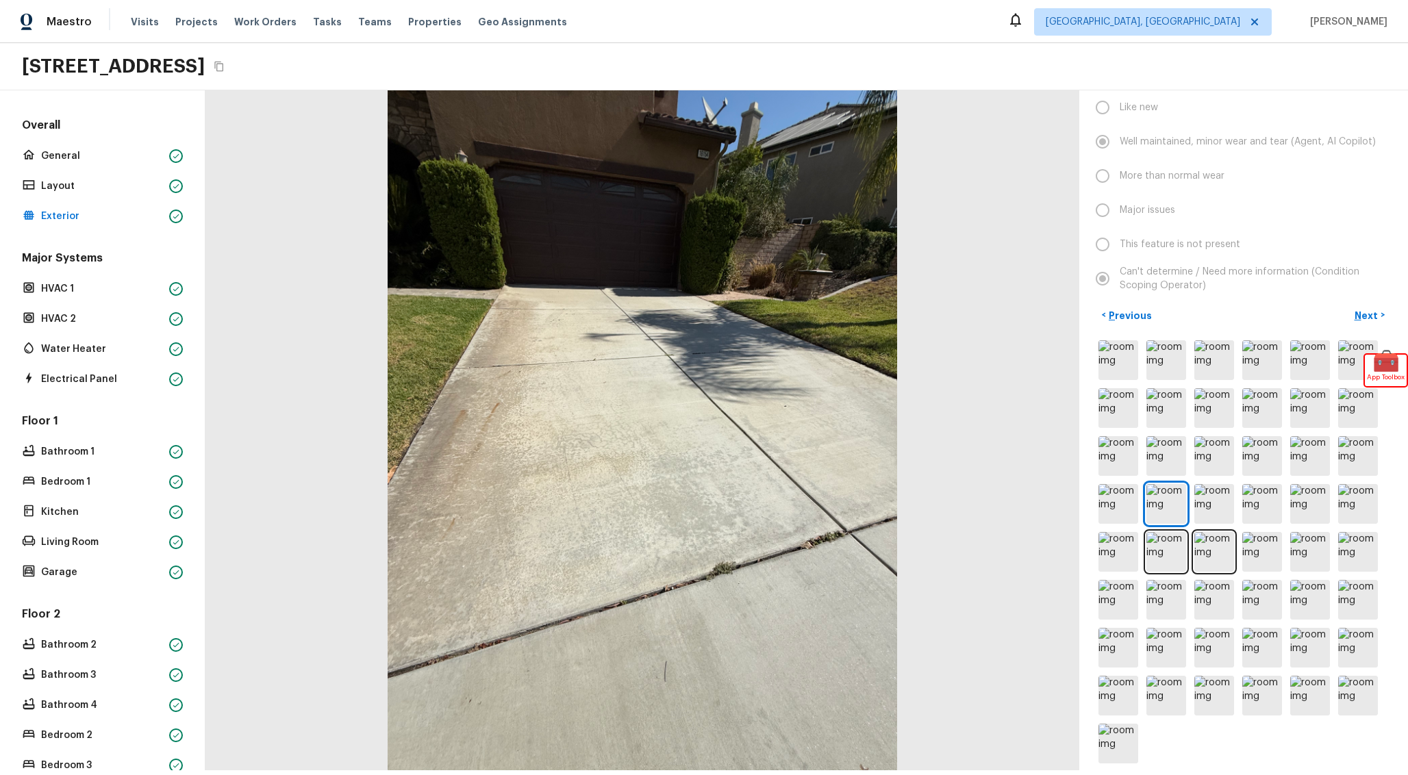
click at [1141, 550] on div at bounding box center [1244, 552] width 296 height 429
click at [1113, 559] on img at bounding box center [1118, 552] width 40 height 40
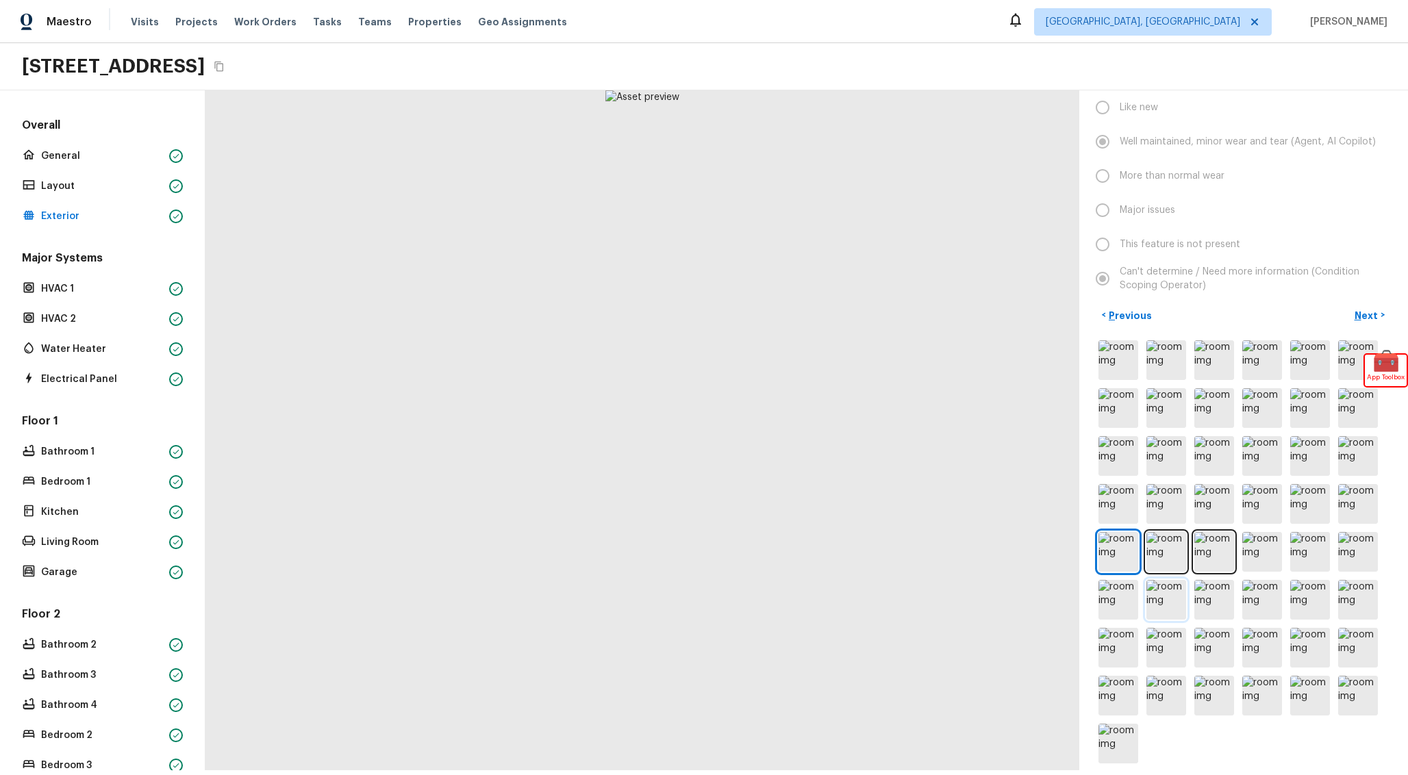
click at [1154, 603] on img at bounding box center [1166, 600] width 40 height 40
click at [1195, 609] on img at bounding box center [1214, 600] width 40 height 40
click at [1153, 609] on img at bounding box center [1166, 600] width 40 height 40
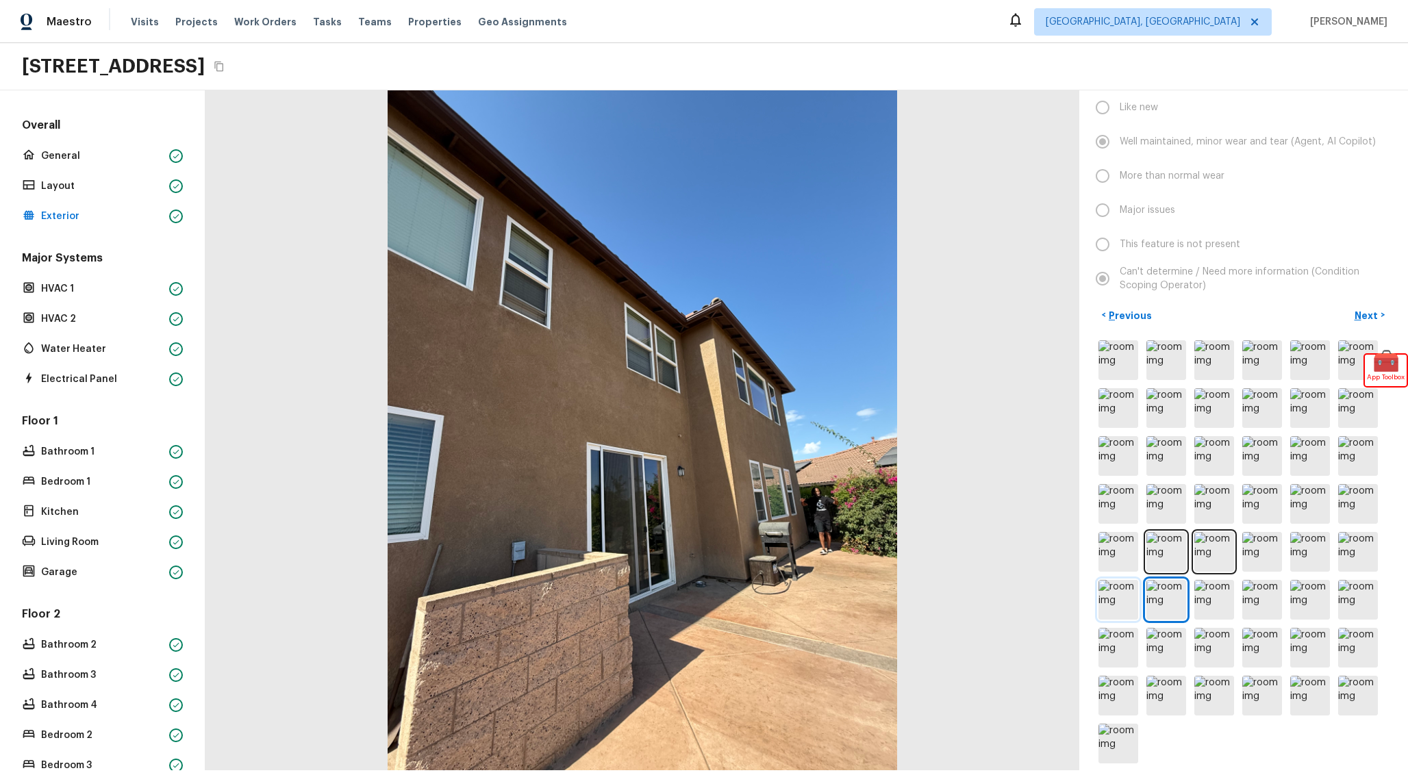
click at [1122, 609] on img at bounding box center [1118, 600] width 40 height 40
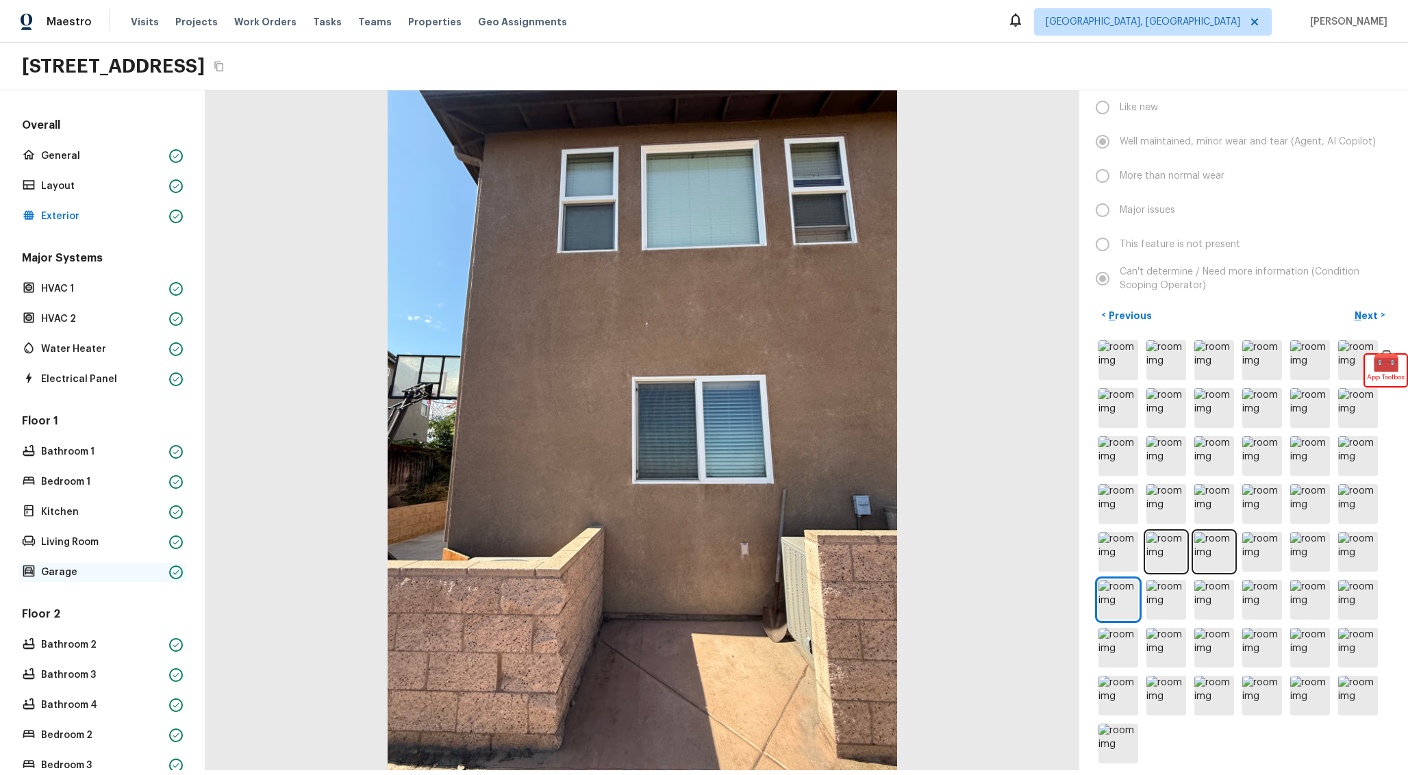
click at [109, 566] on div "Garage" at bounding box center [102, 572] width 166 height 19
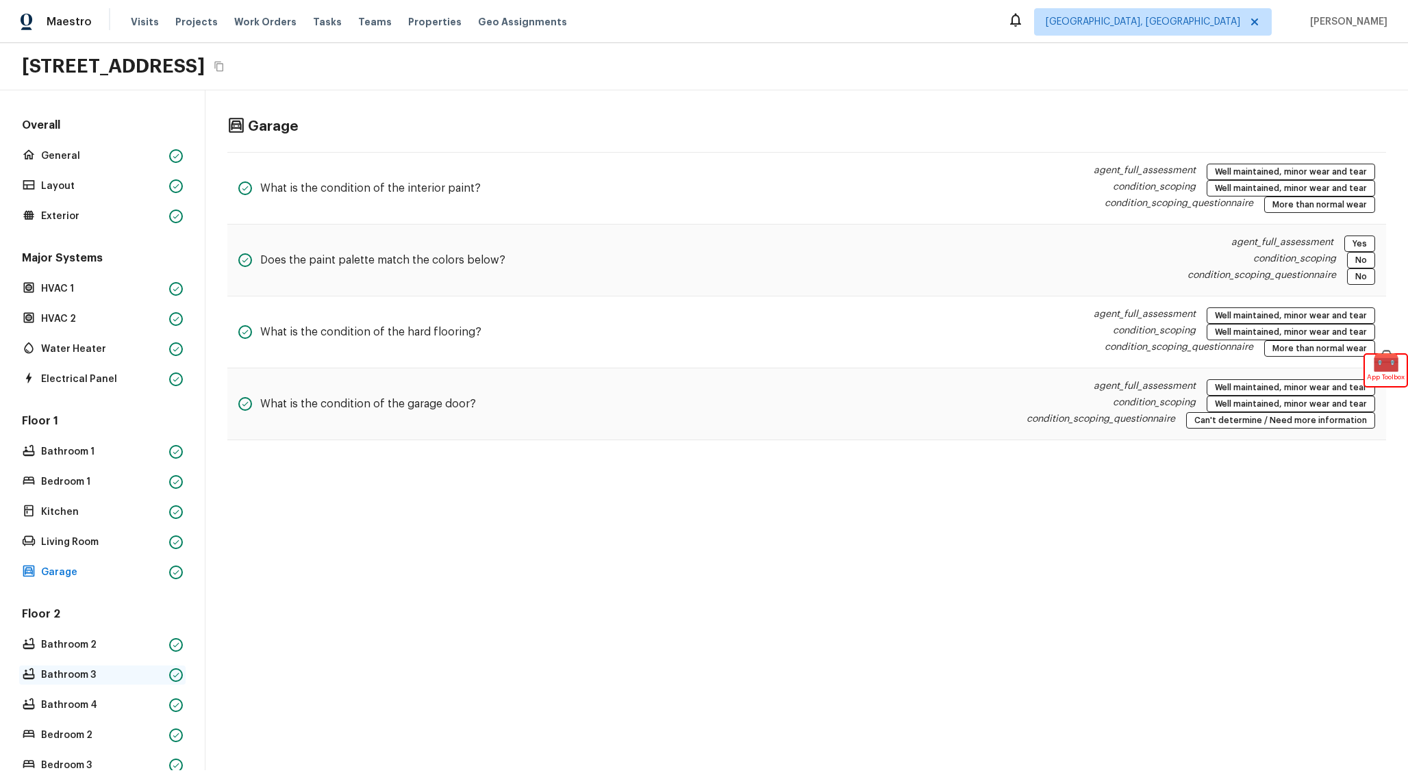
click at [122, 670] on p "Bathroom 3" at bounding box center [102, 675] width 123 height 14
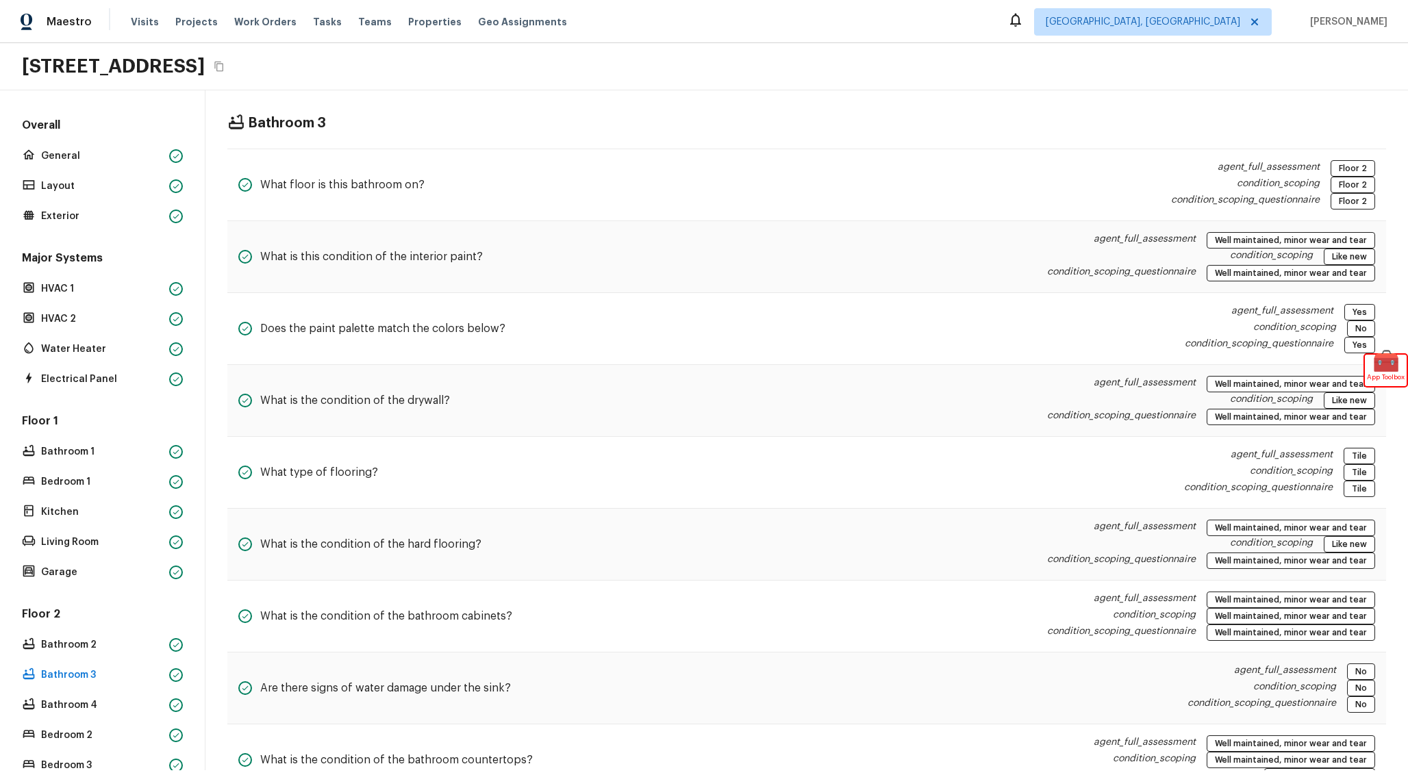
scroll to position [123, 0]
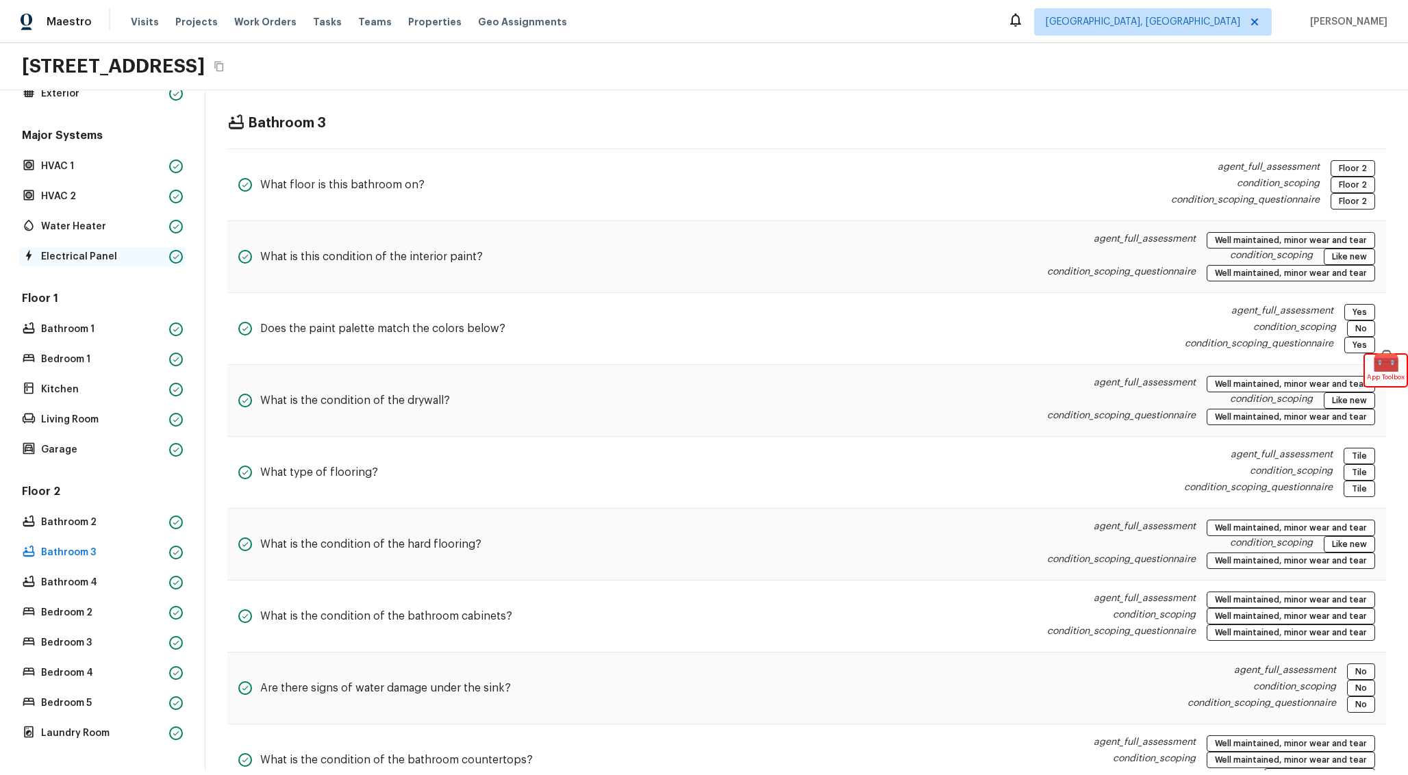
click at [104, 259] on p "Electrical Panel" at bounding box center [102, 257] width 123 height 14
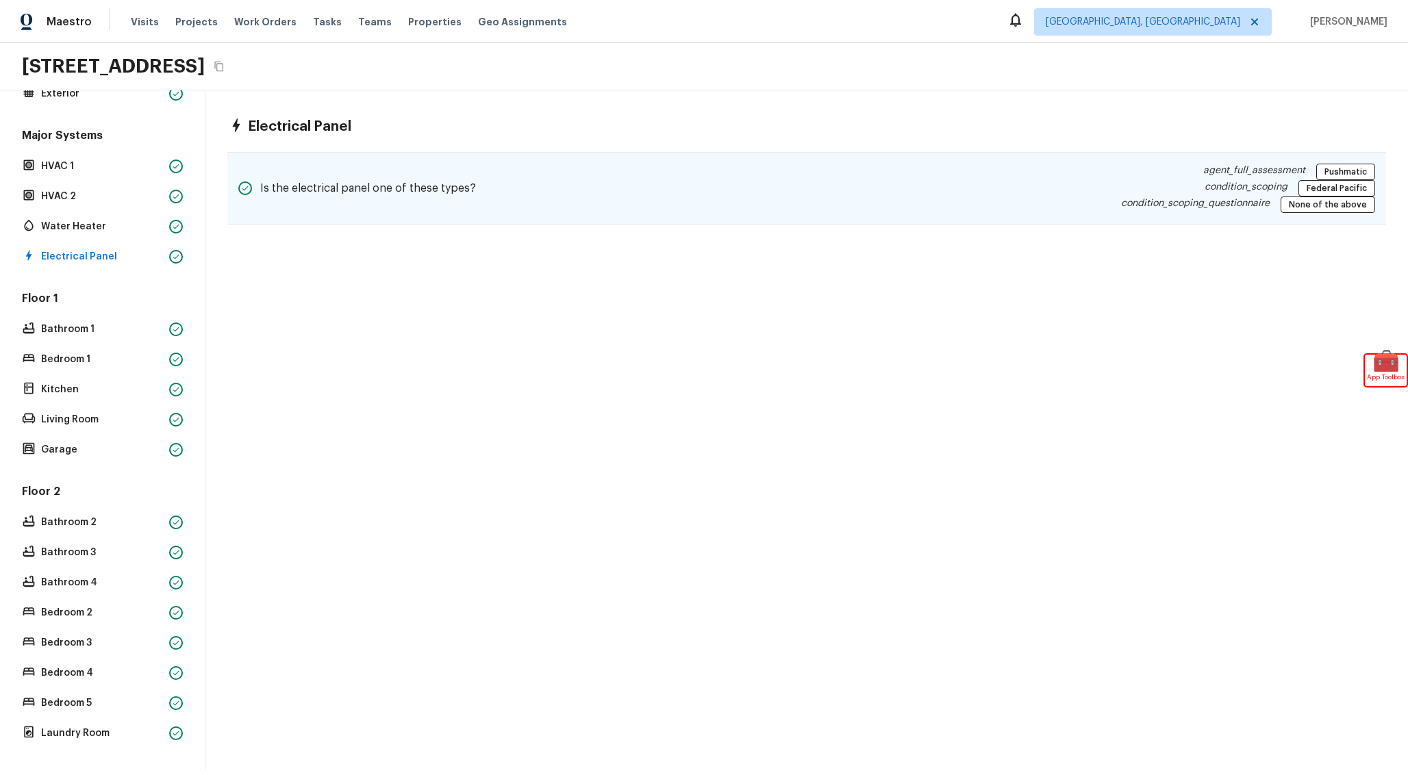
click at [566, 183] on div "Is the electrical panel one of these types? agent_full_assessment Pushmatic con…" at bounding box center [806, 188] width 1158 height 73
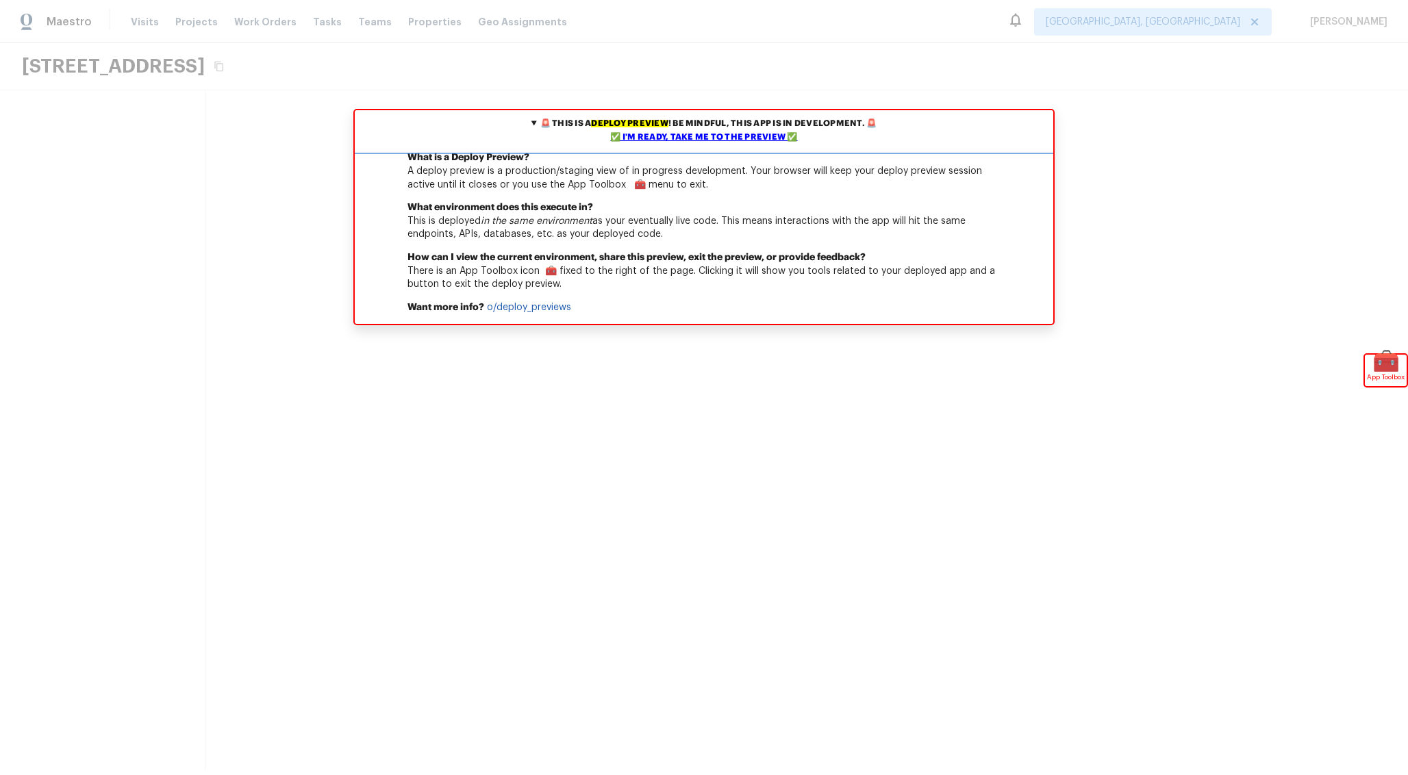
click at [677, 134] on div "✅ I'm ready, take me to the preview ✅" at bounding box center [704, 138] width 692 height 14
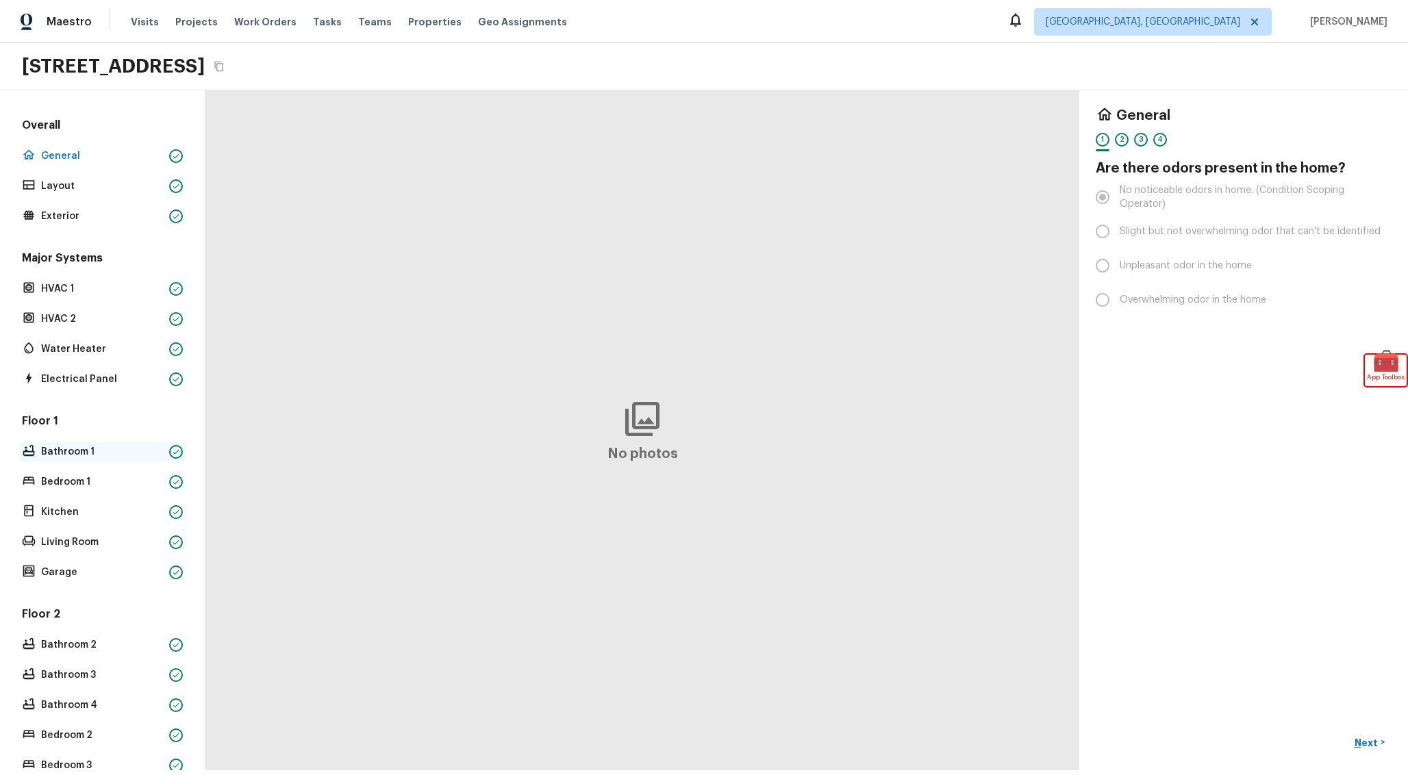
click at [119, 447] on p "Bathroom 1" at bounding box center [102, 452] width 123 height 14
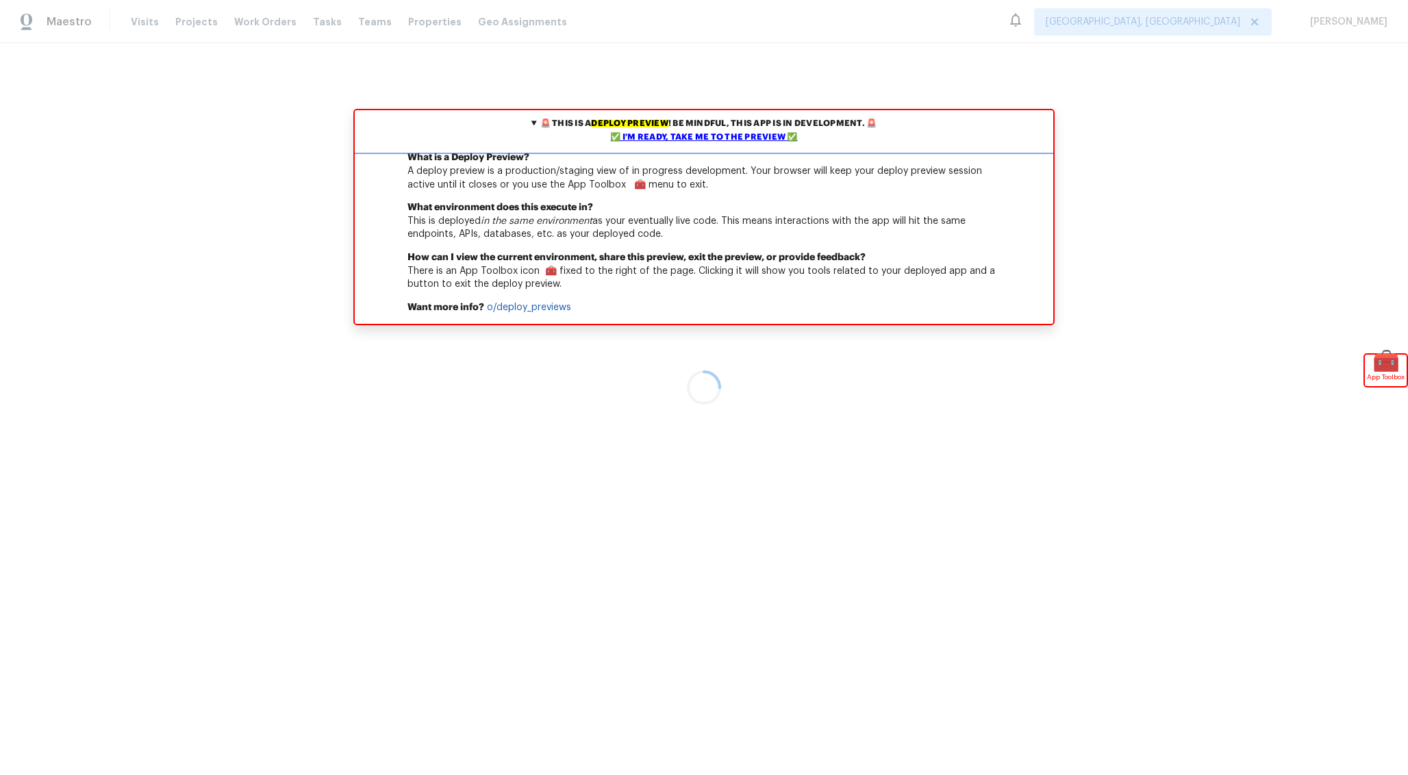
click at [652, 132] on summary "🚨 This is a deploy preview ! Be mindful, this app is in development. 🚨 ✅ I'm re…" at bounding box center [704, 130] width 698 height 41
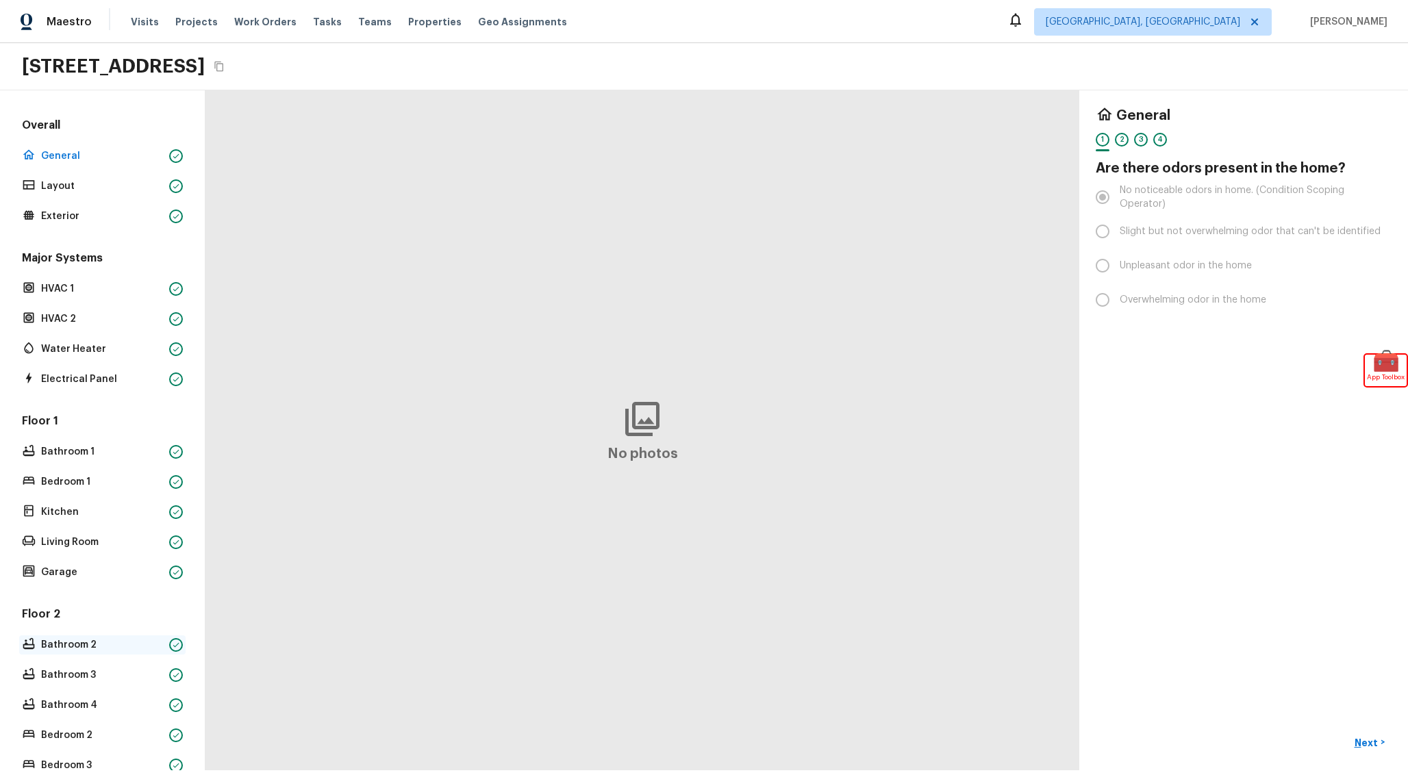
click at [103, 653] on div "Bathroom 2" at bounding box center [102, 644] width 166 height 19
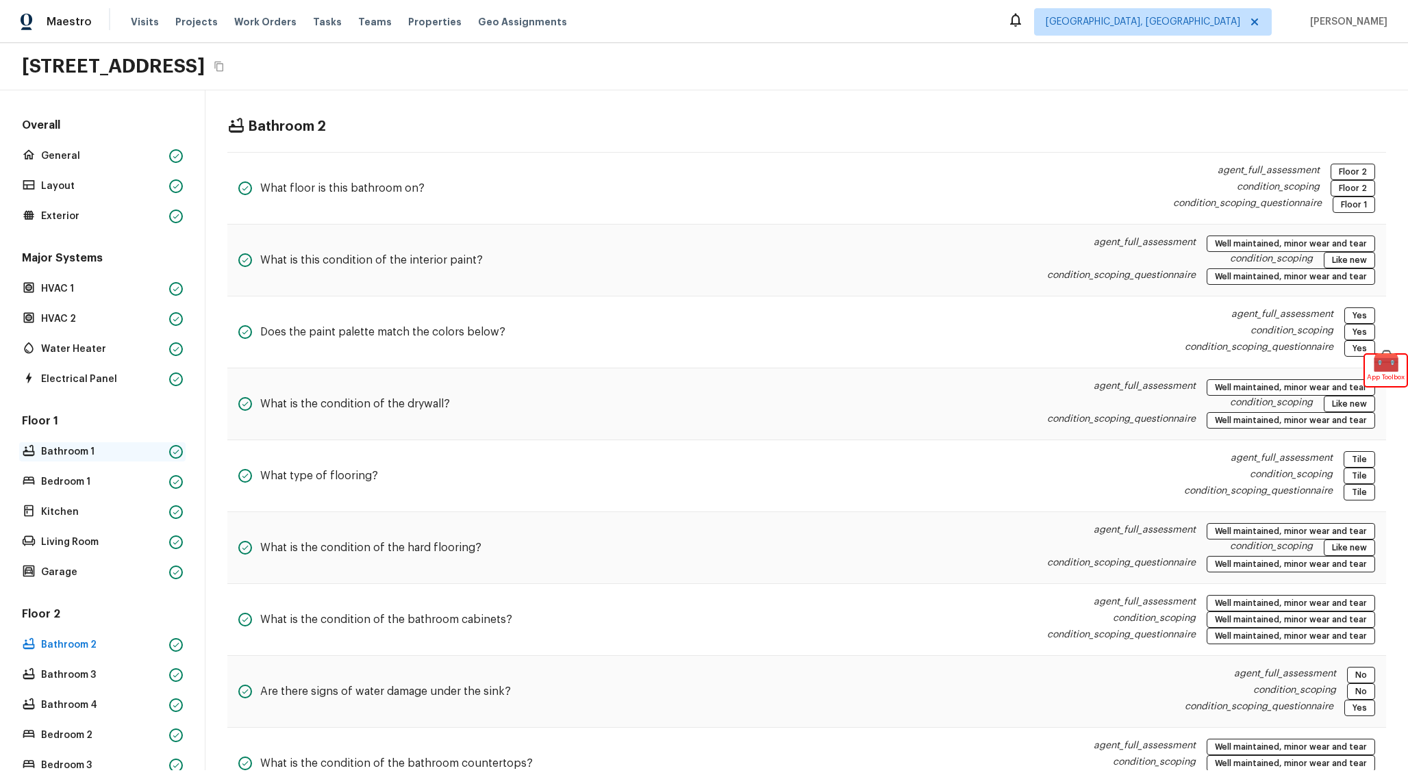
click at [118, 450] on p "Bathroom 1" at bounding box center [102, 452] width 123 height 14
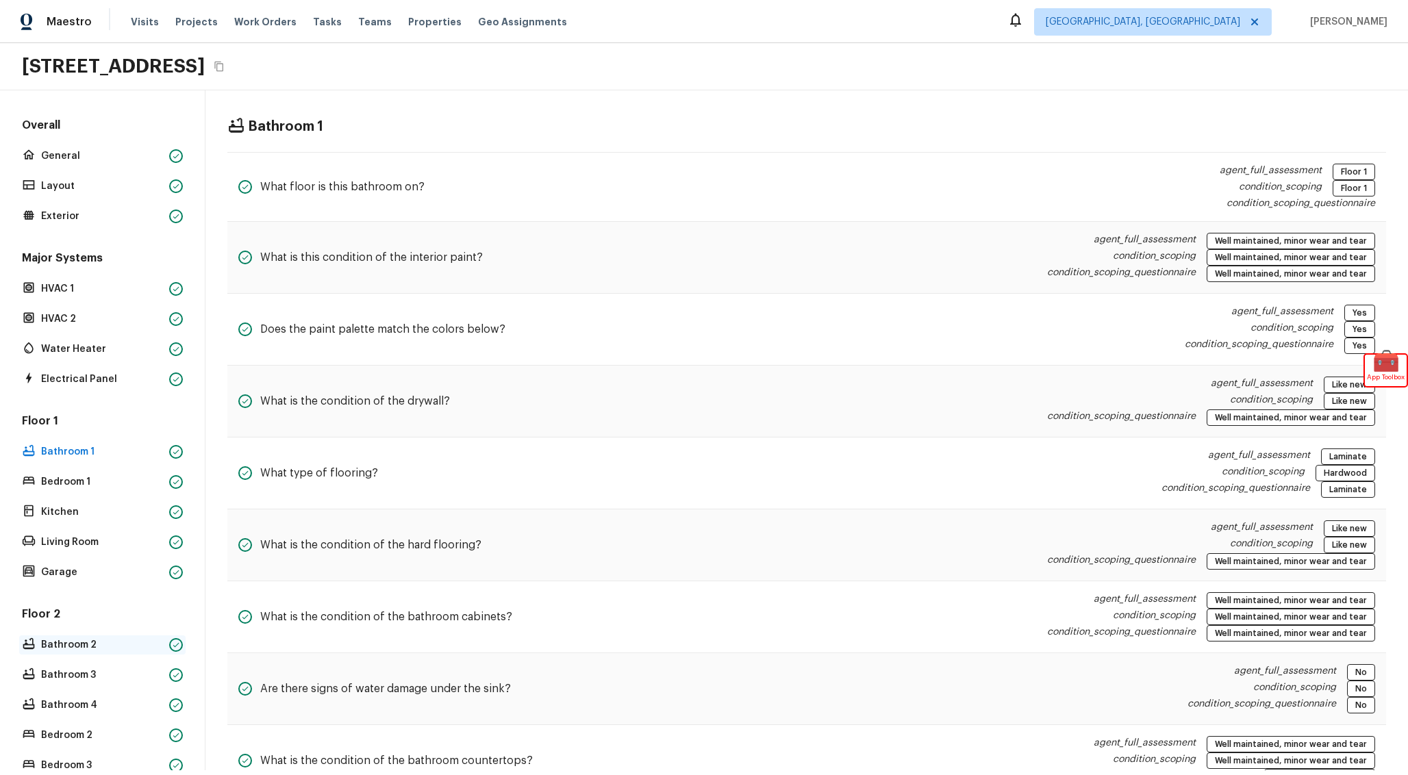
click at [112, 646] on p "Bathroom 2" at bounding box center [102, 645] width 123 height 14
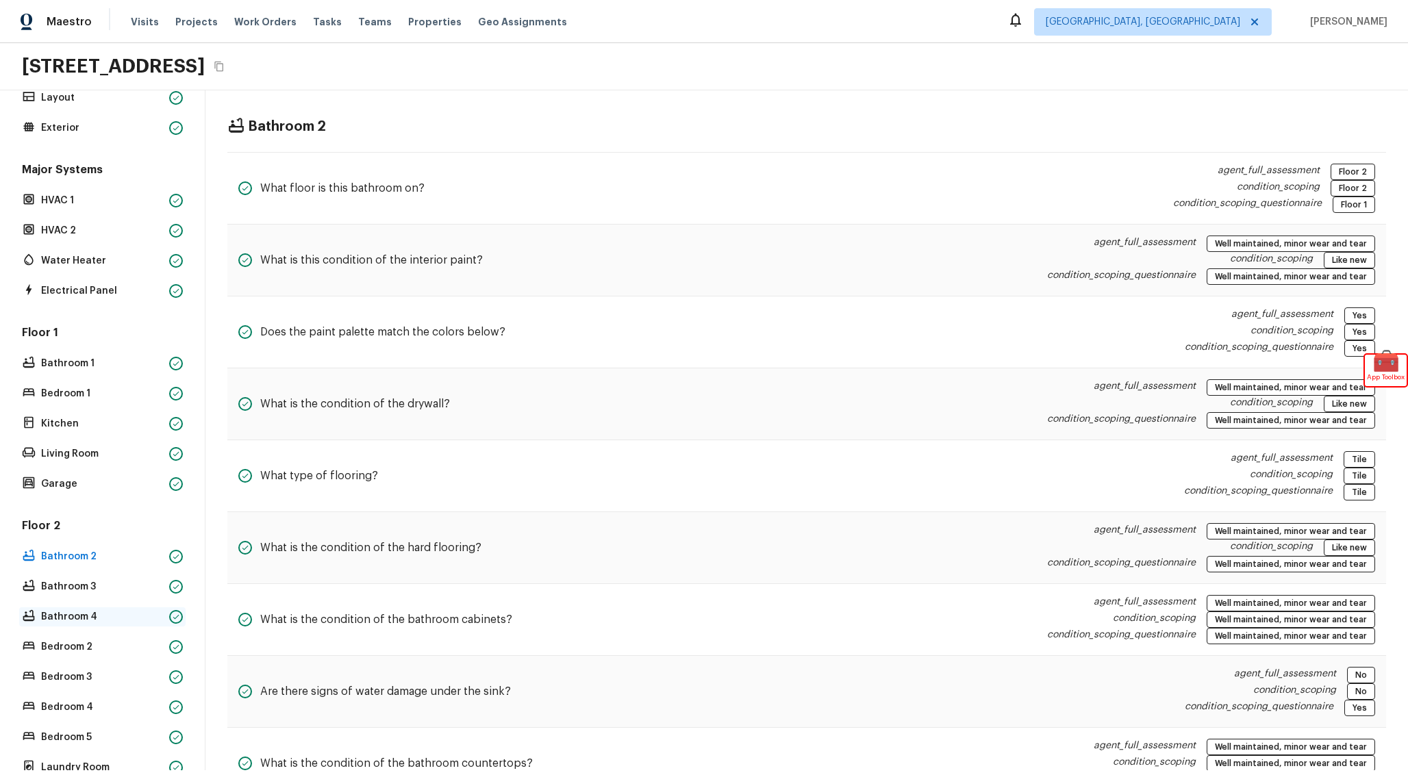
scroll to position [89, 0]
click at [131, 652] on p "Bedroom 2" at bounding box center [102, 647] width 123 height 14
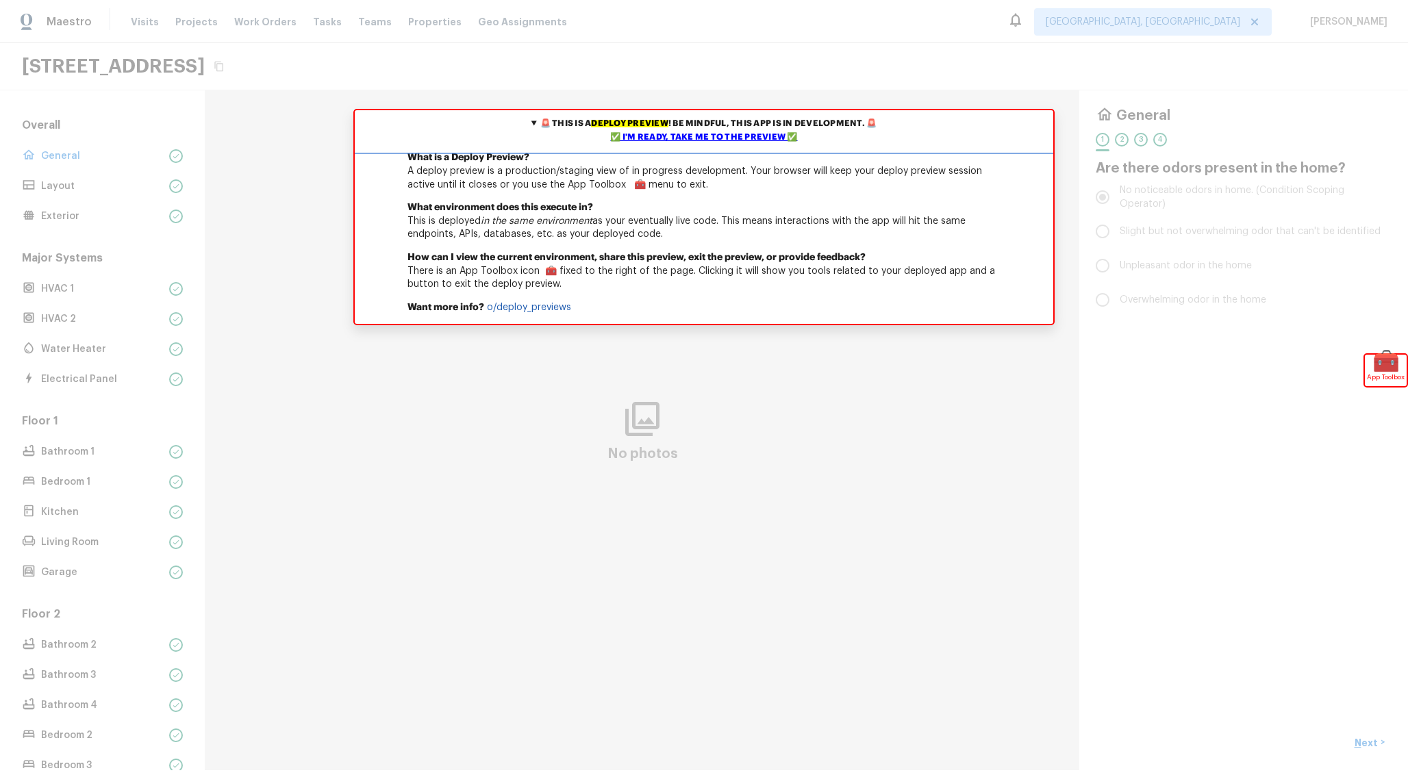
click at [711, 142] on div "✅ I'm ready, take me to the preview ✅" at bounding box center [704, 138] width 692 height 14
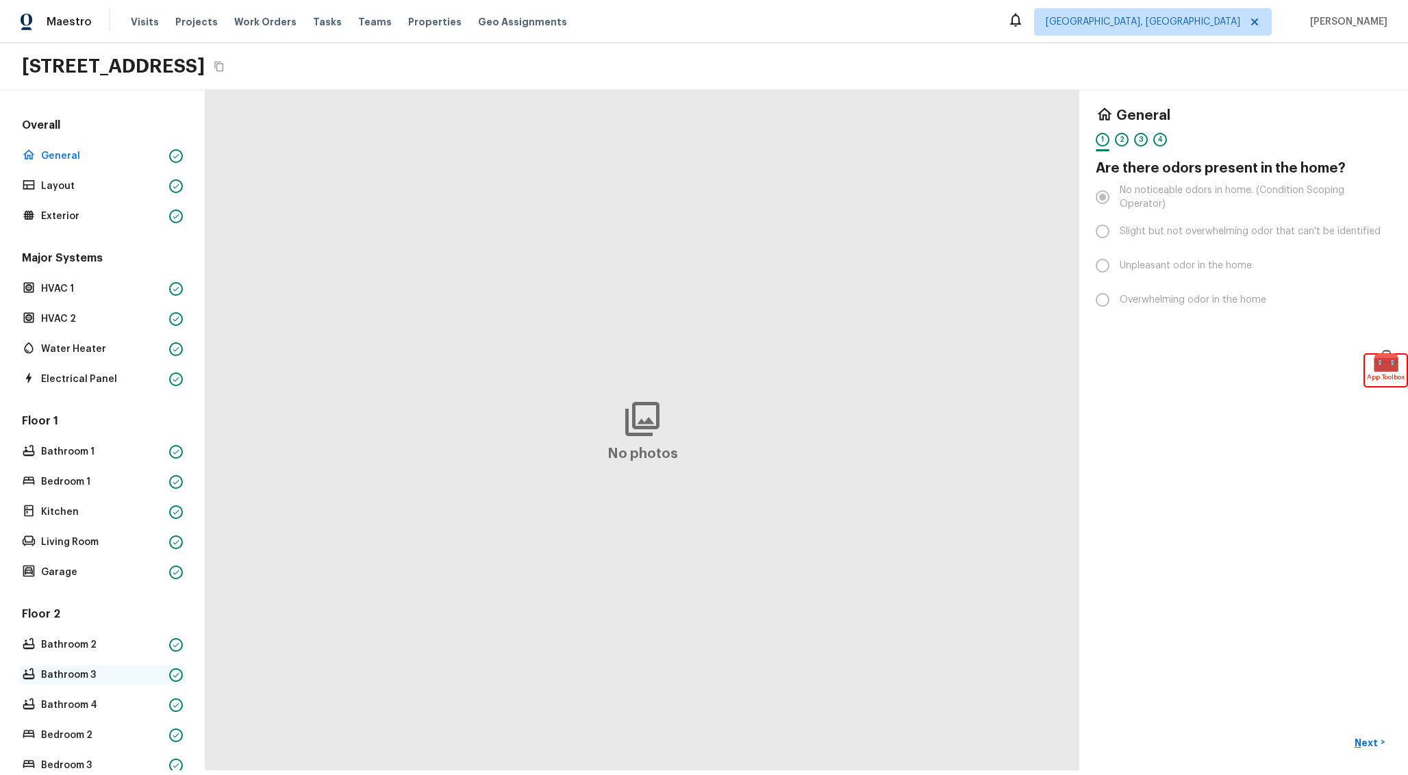
click at [86, 674] on p "Bathroom 3" at bounding box center [102, 675] width 123 height 14
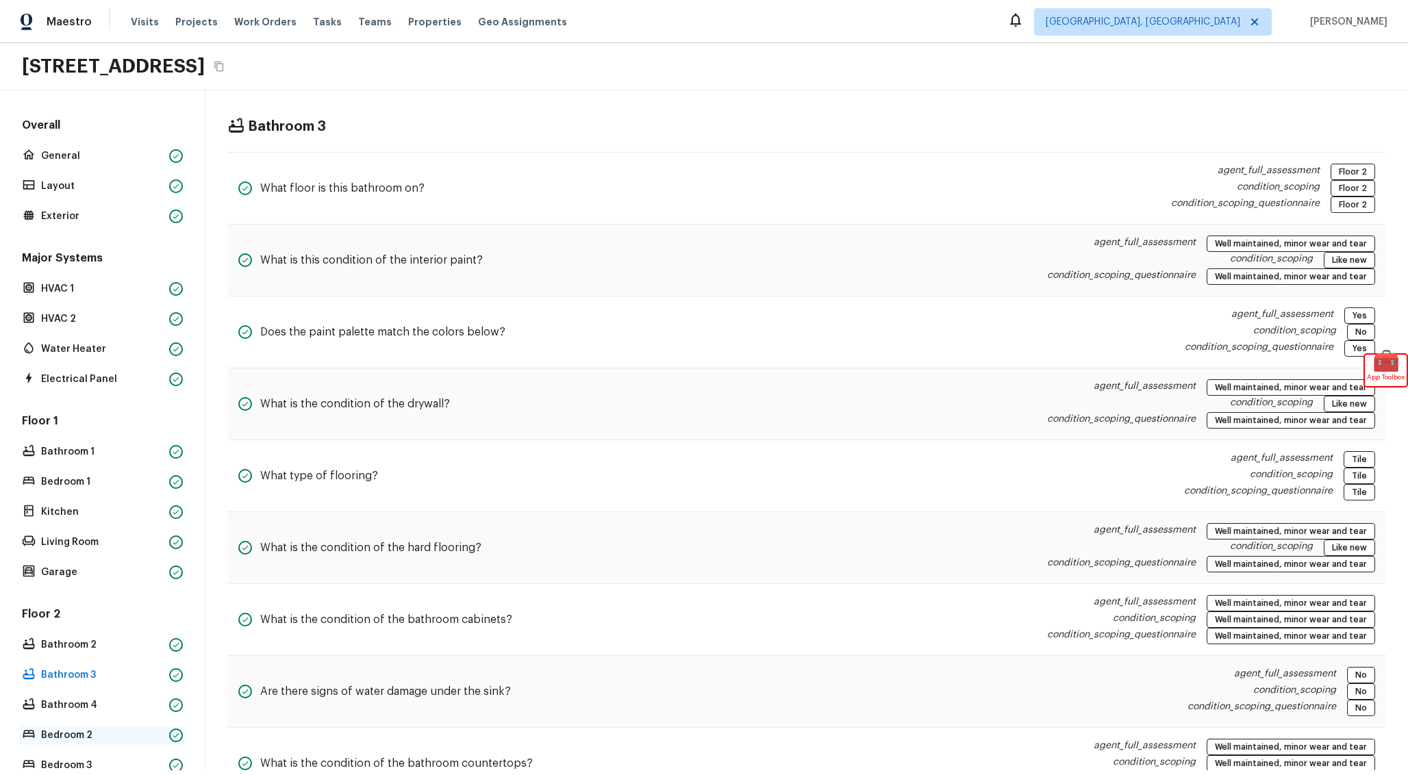
click at [88, 728] on div "Bedroom 2" at bounding box center [102, 735] width 166 height 19
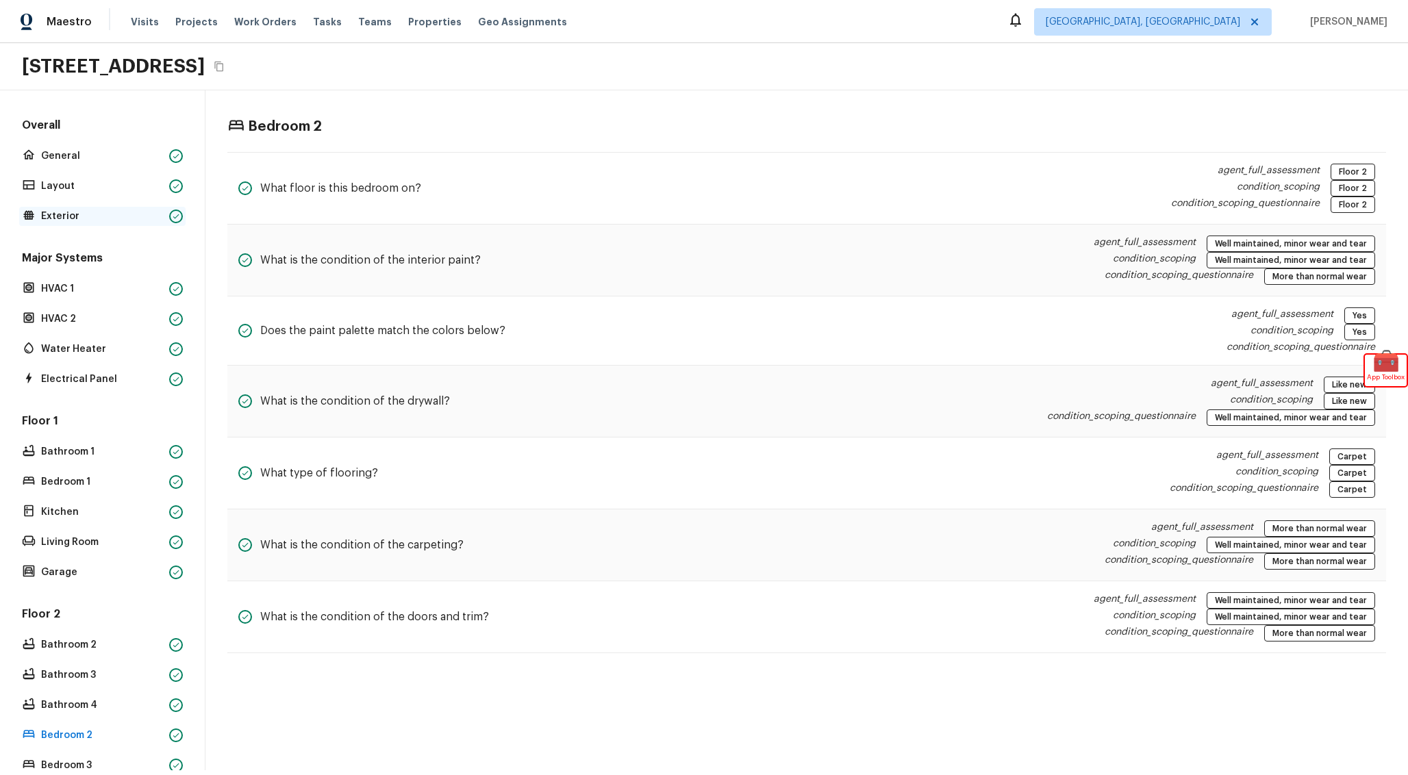
click at [106, 213] on p "Exterior" at bounding box center [102, 217] width 123 height 14
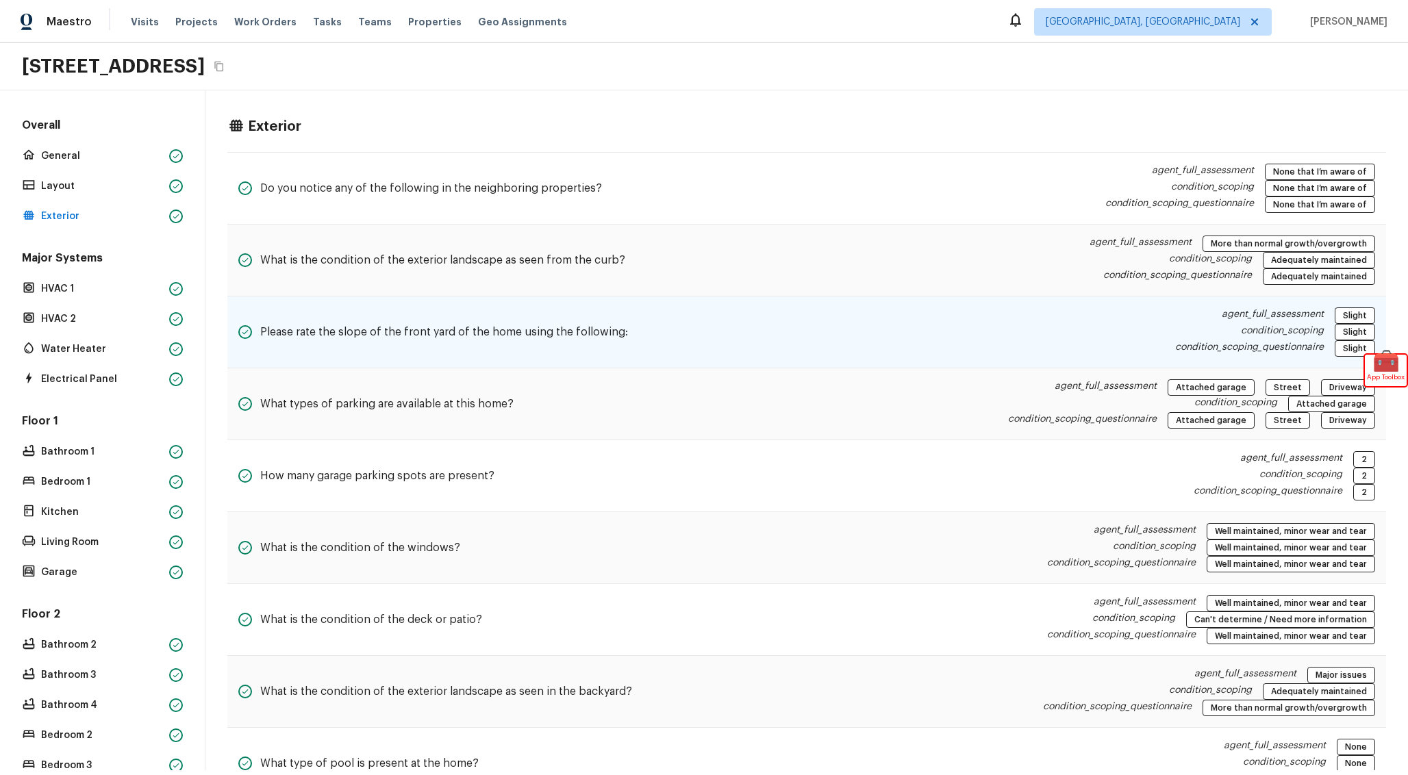
scroll to position [989, 0]
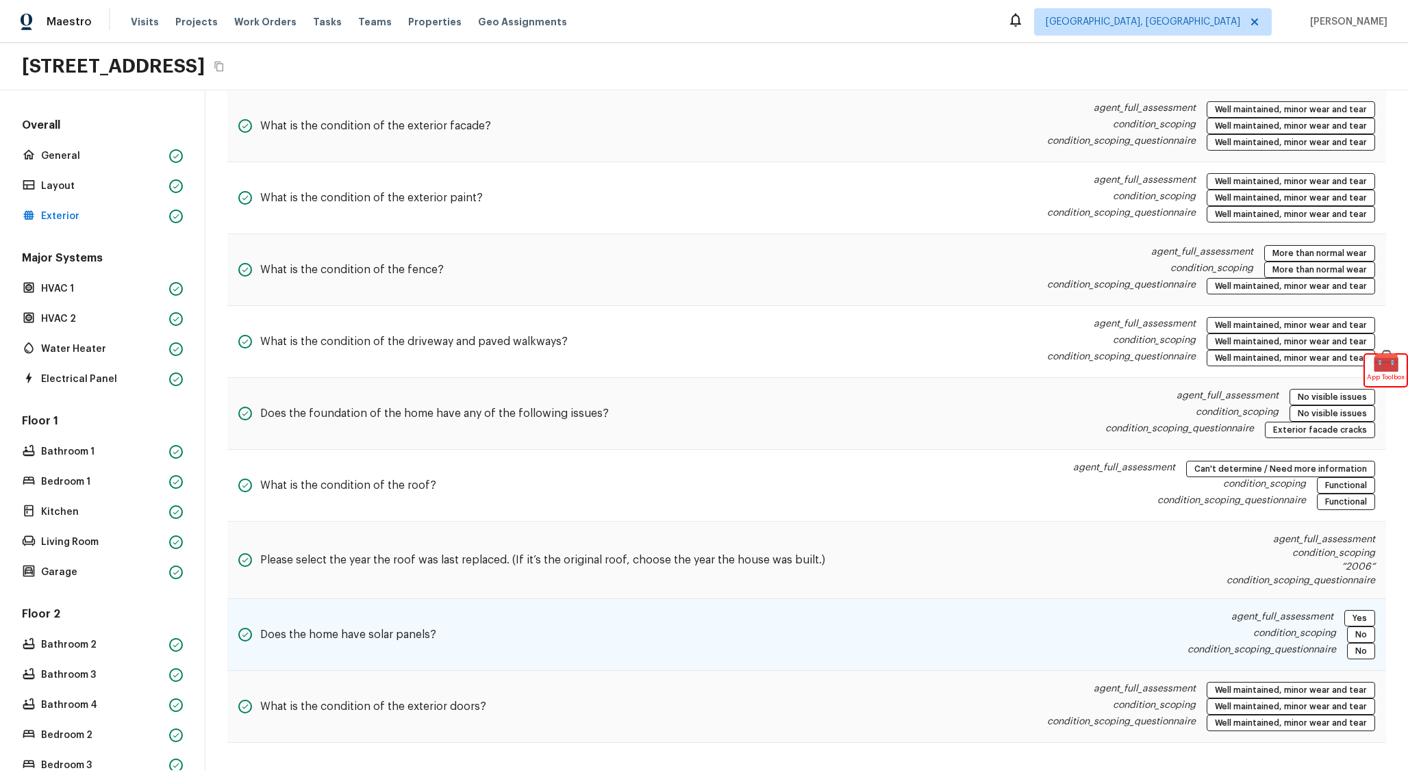
click at [771, 608] on div "Does the home have solar panels? agent_full_assessment Yes condition_scoping No…" at bounding box center [806, 635] width 1158 height 72
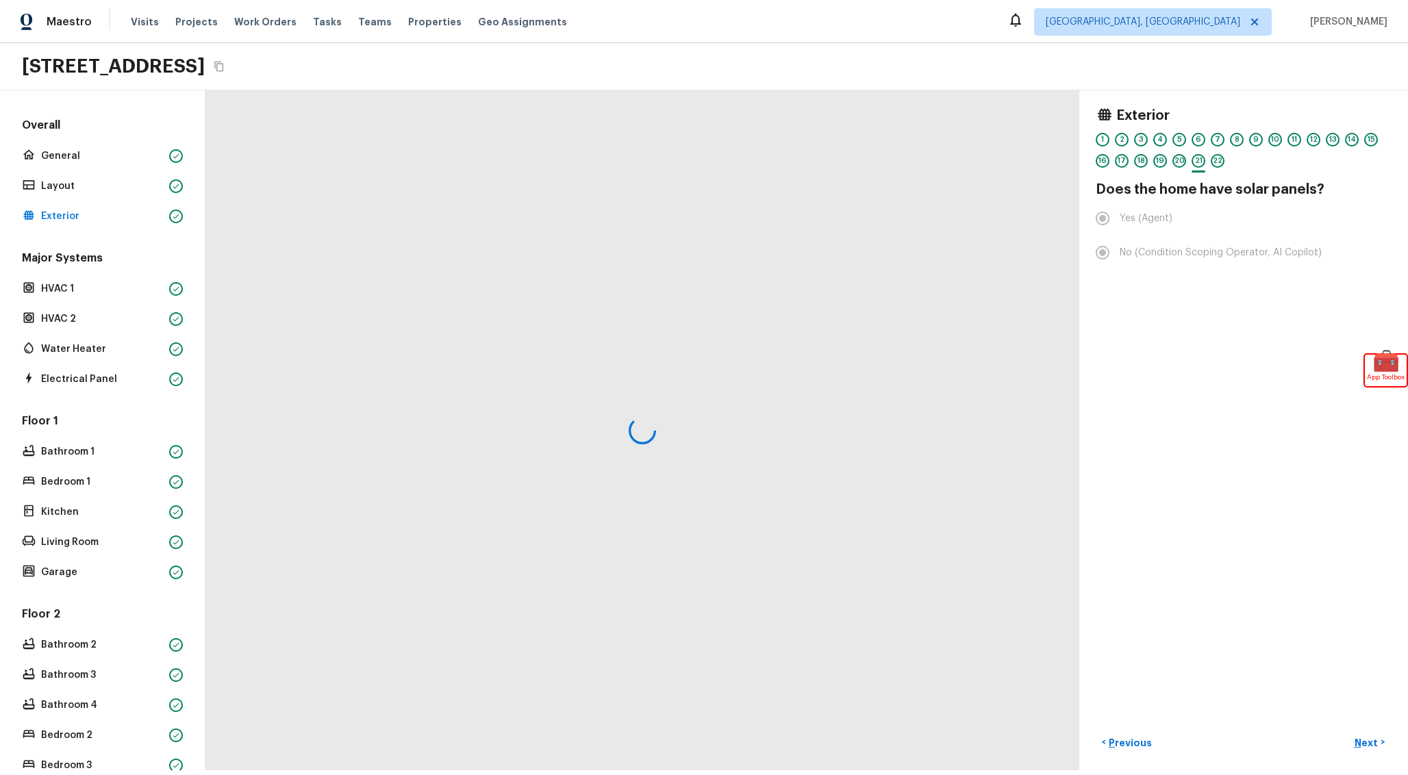
scroll to position [0, 0]
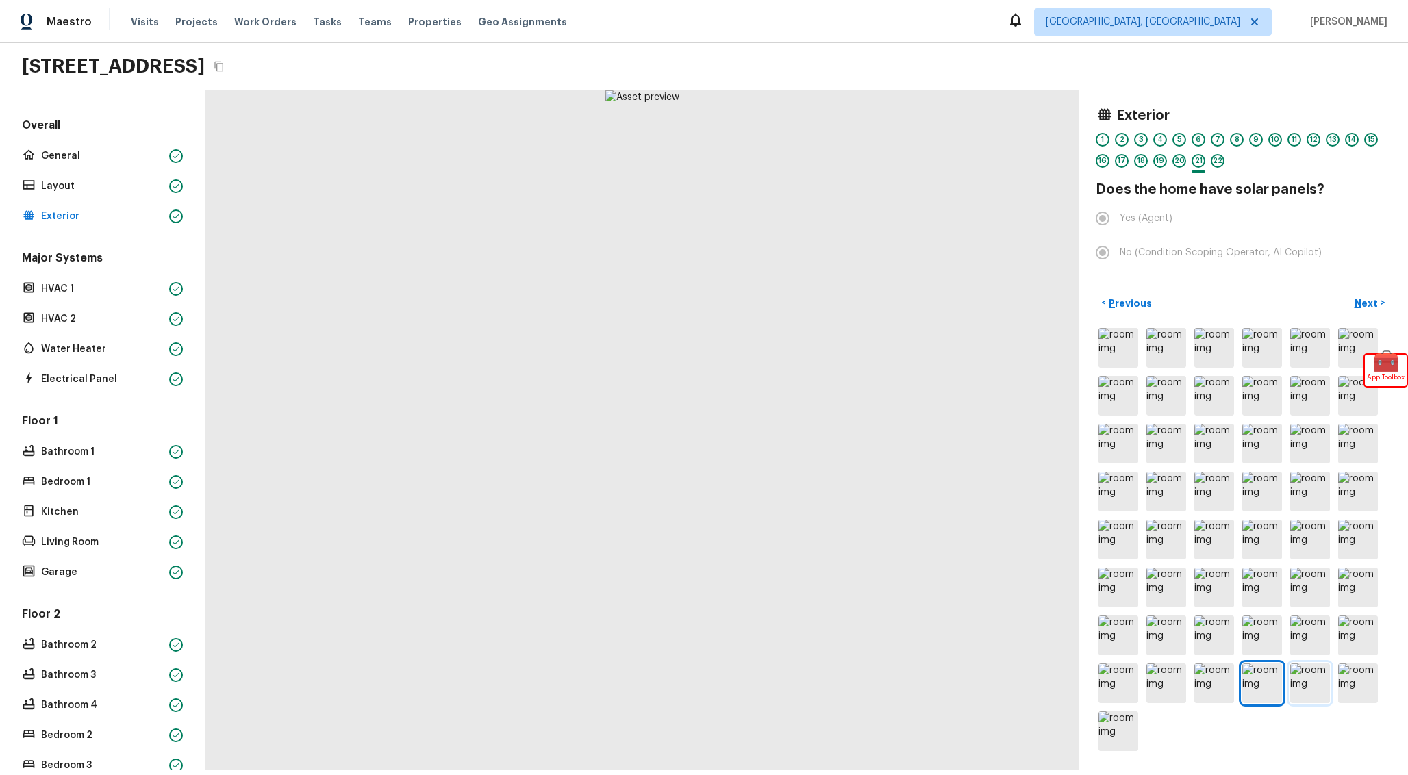
click at [1310, 674] on img at bounding box center [1310, 683] width 40 height 40
click at [1370, 675] on img at bounding box center [1358, 683] width 40 height 40
click at [1134, 731] on img at bounding box center [1118, 731] width 40 height 40
click at [77, 512] on p "Kitchen" at bounding box center [102, 512] width 123 height 14
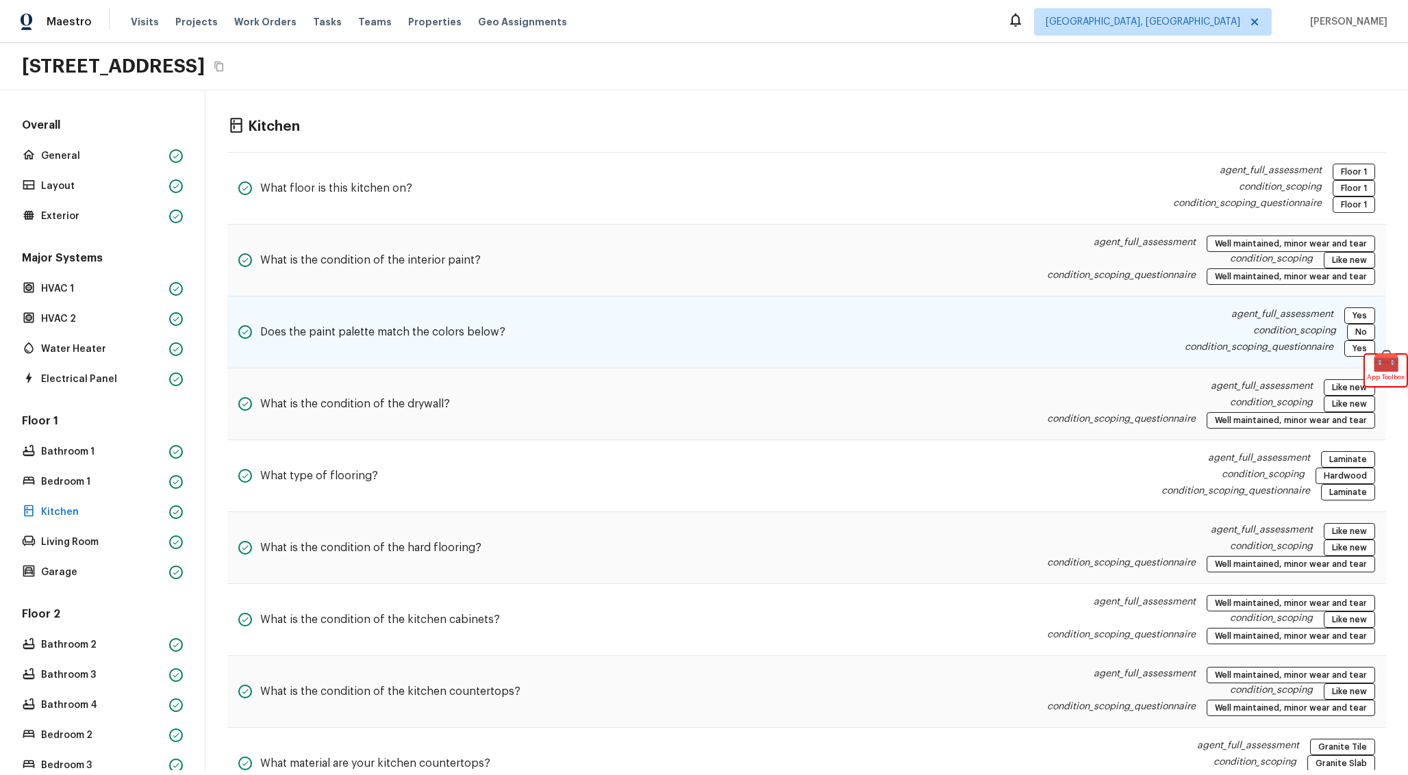
click at [757, 343] on div "Does the paint palette match the colors below? agent_full_assessment Yes condit…" at bounding box center [806, 332] width 1158 height 72
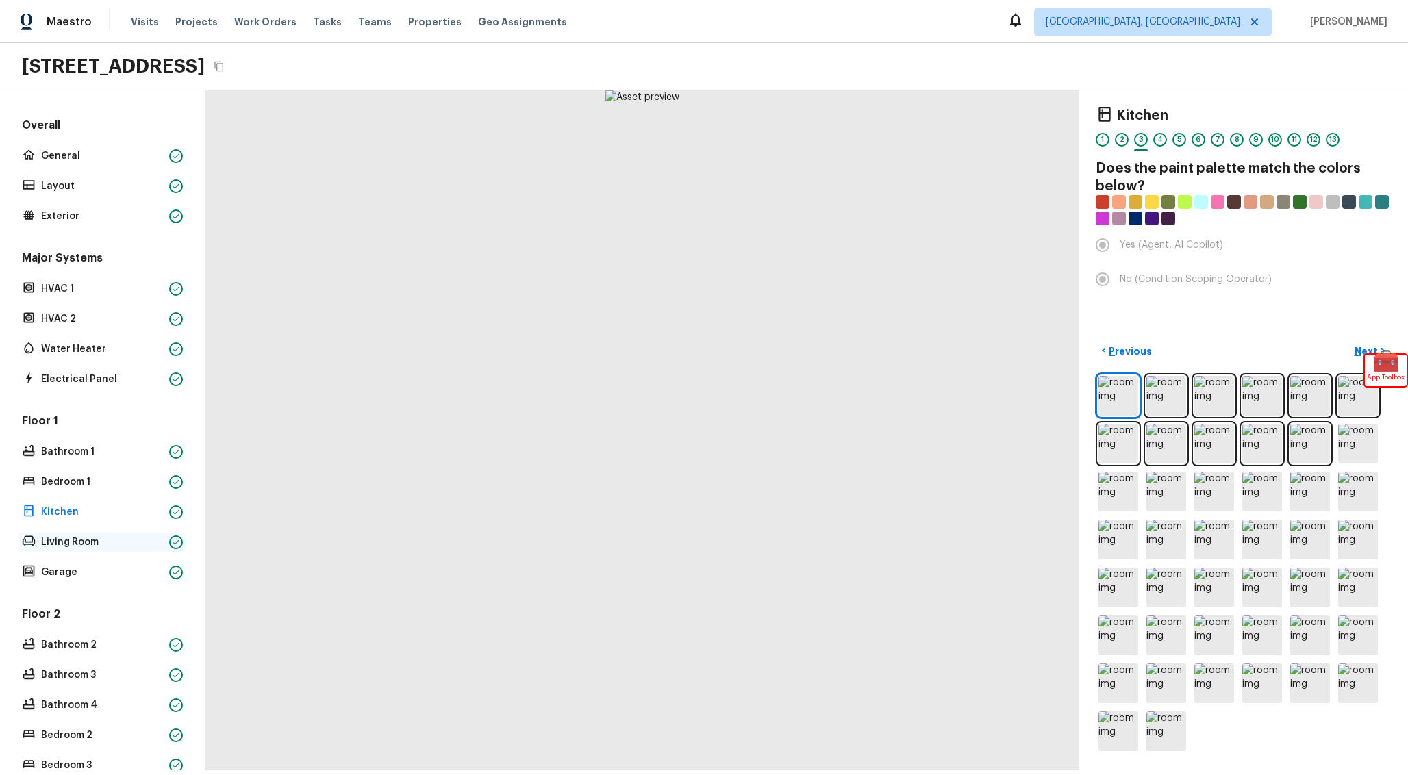
click at [126, 541] on p "Living Room" at bounding box center [102, 542] width 123 height 14
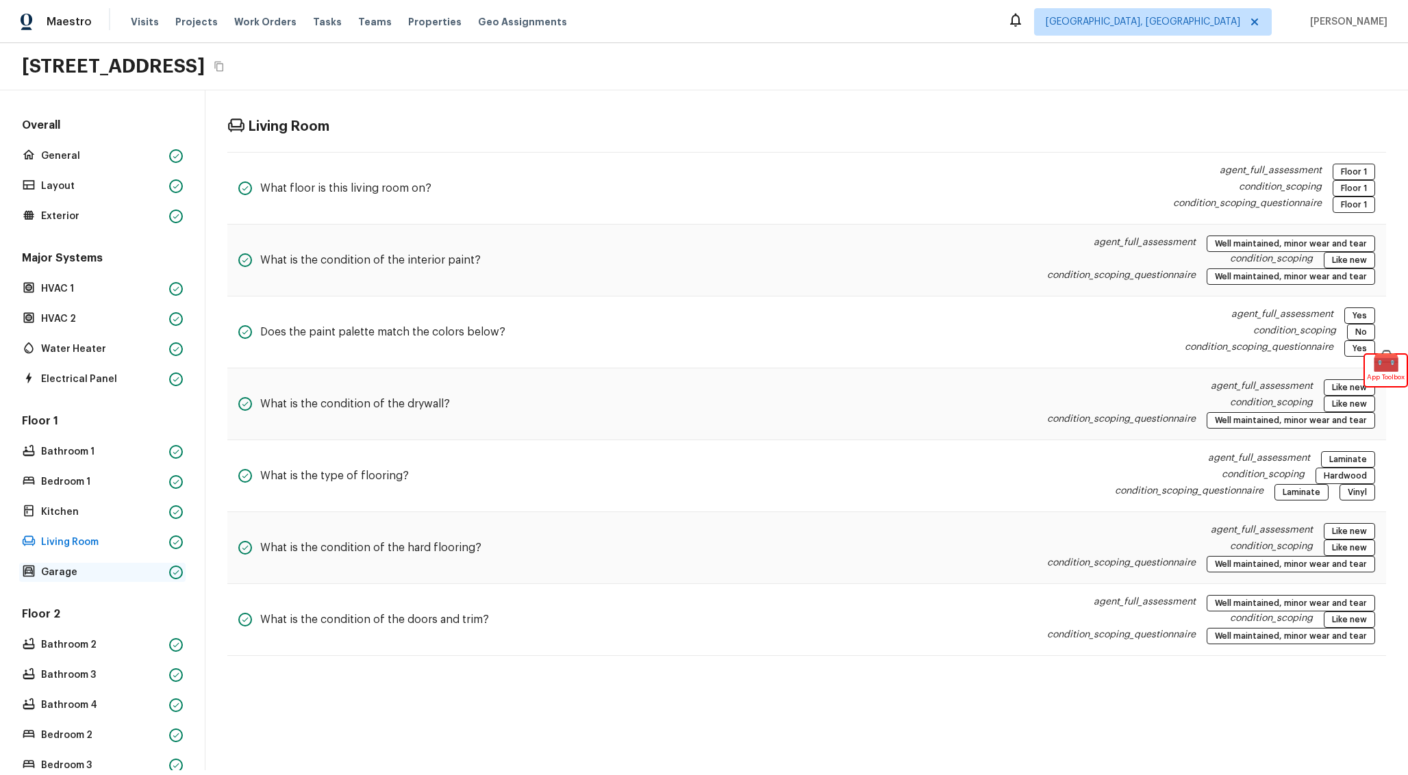
click at [140, 570] on p "Garage" at bounding box center [102, 573] width 123 height 14
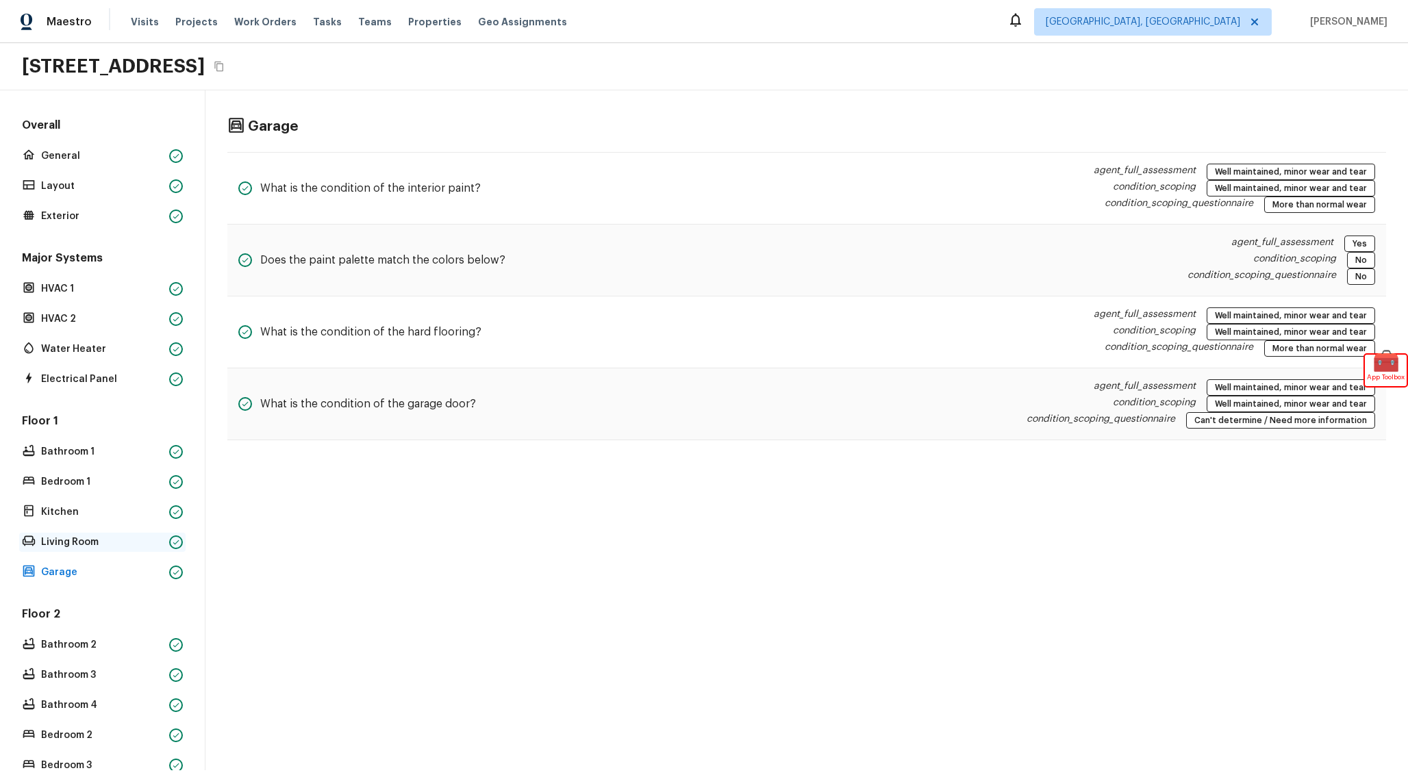
click at [141, 534] on div "Living Room" at bounding box center [102, 542] width 166 height 19
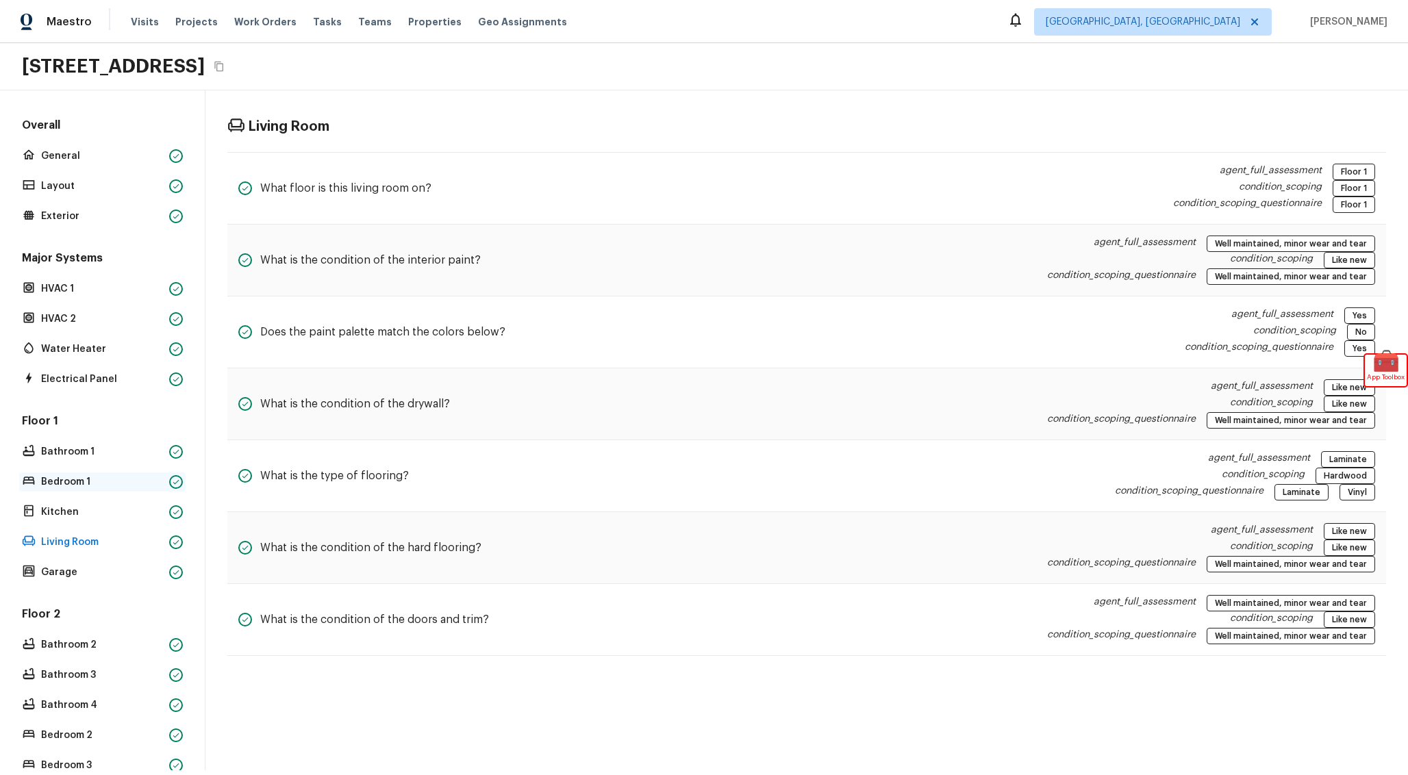
click at [139, 476] on p "Bedroom 1" at bounding box center [102, 482] width 123 height 14
click at [139, 445] on p "Bathroom 1" at bounding box center [102, 452] width 123 height 14
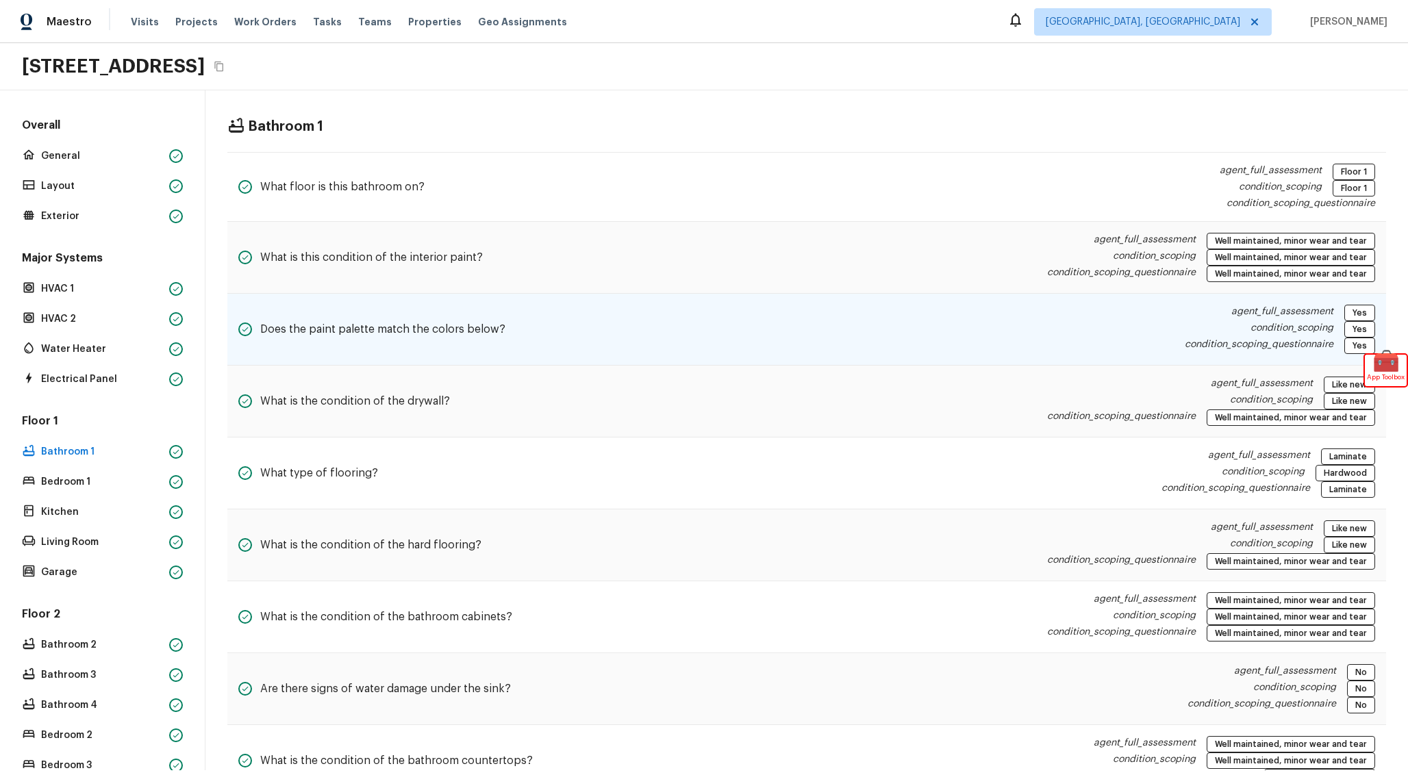
click at [506, 348] on div "Does the paint palette match the colors below? agent_full_assessment Yes condit…" at bounding box center [806, 330] width 1158 height 72
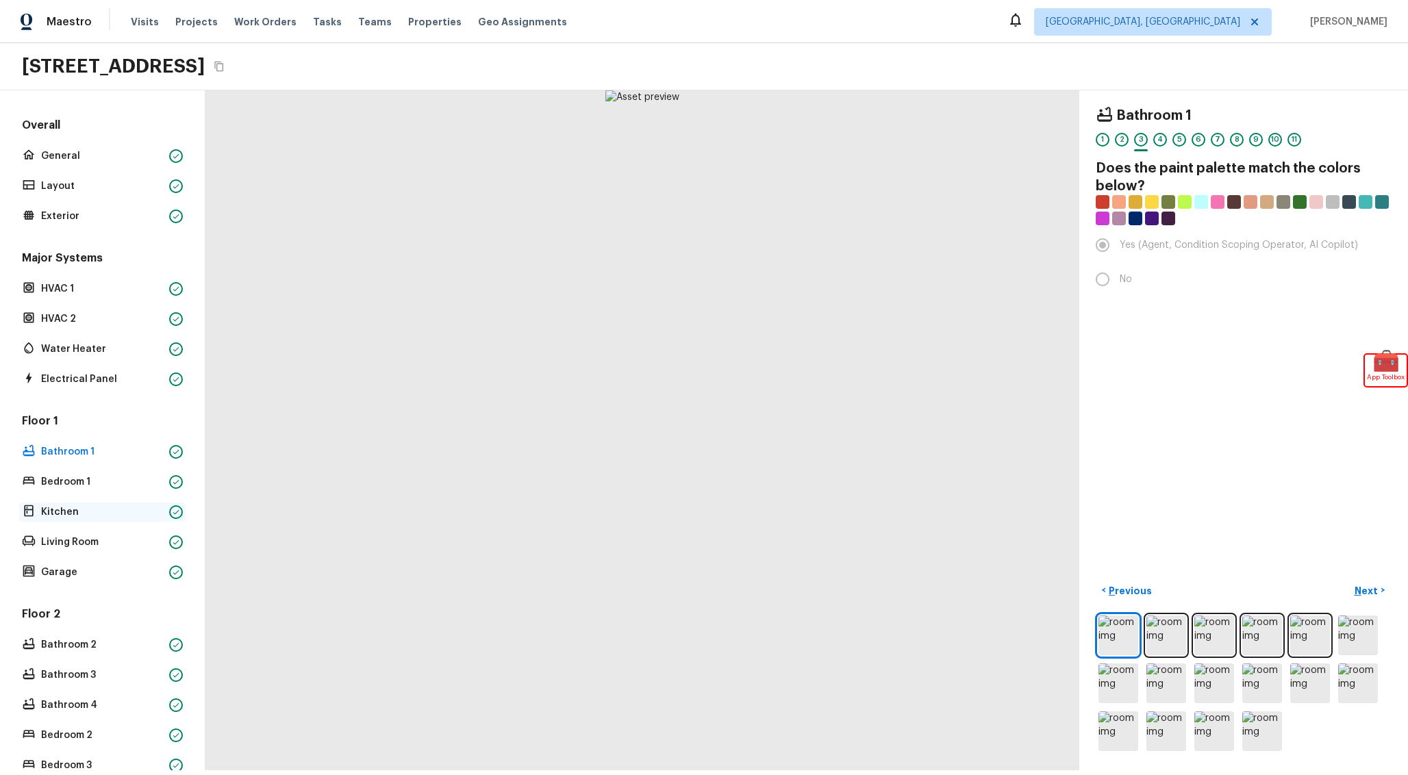
click at [108, 516] on p "Kitchen" at bounding box center [102, 512] width 123 height 14
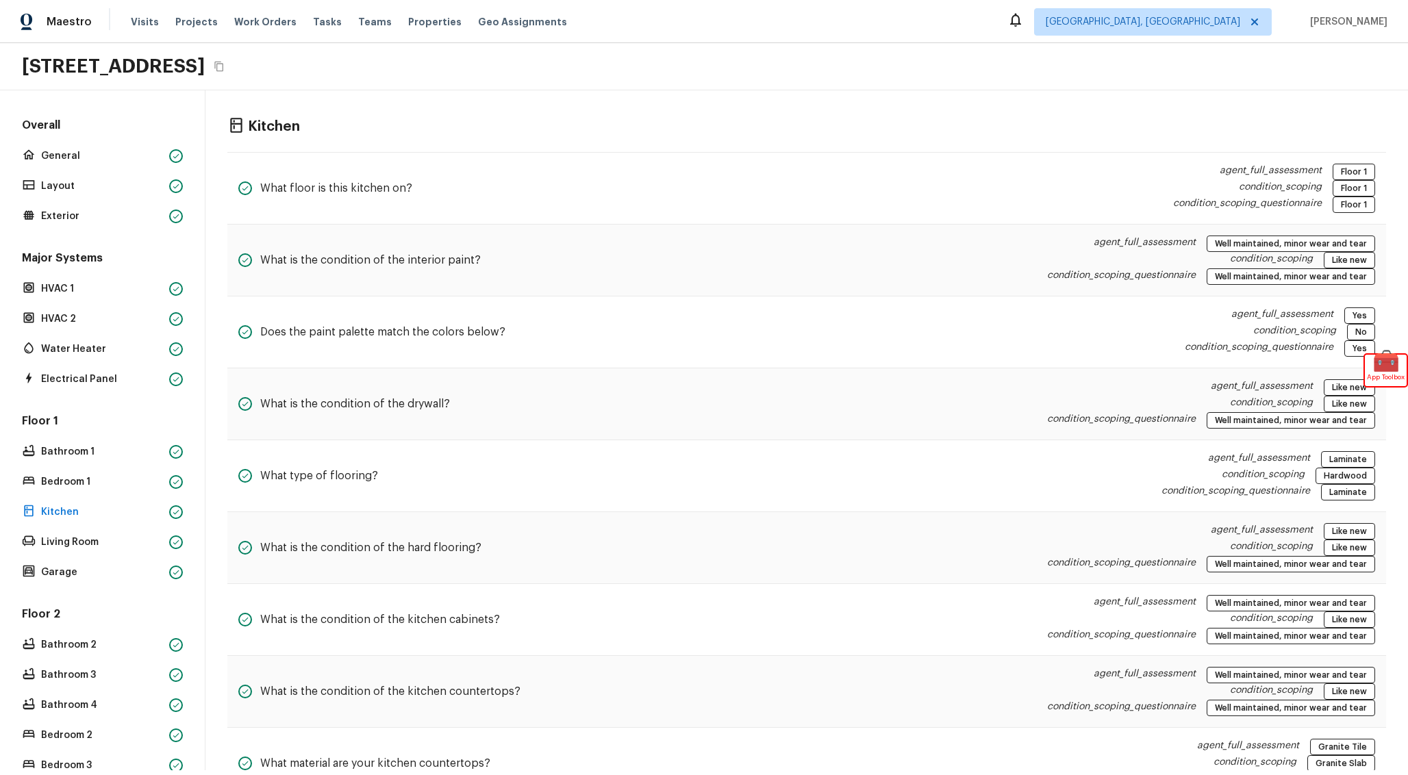
click at [104, 562] on div "Floor 1 Bathroom 1 Bedroom 1 Kitchen Living Room Garage" at bounding box center [102, 498] width 166 height 168
click at [106, 574] on p "Garage" at bounding box center [102, 573] width 123 height 14
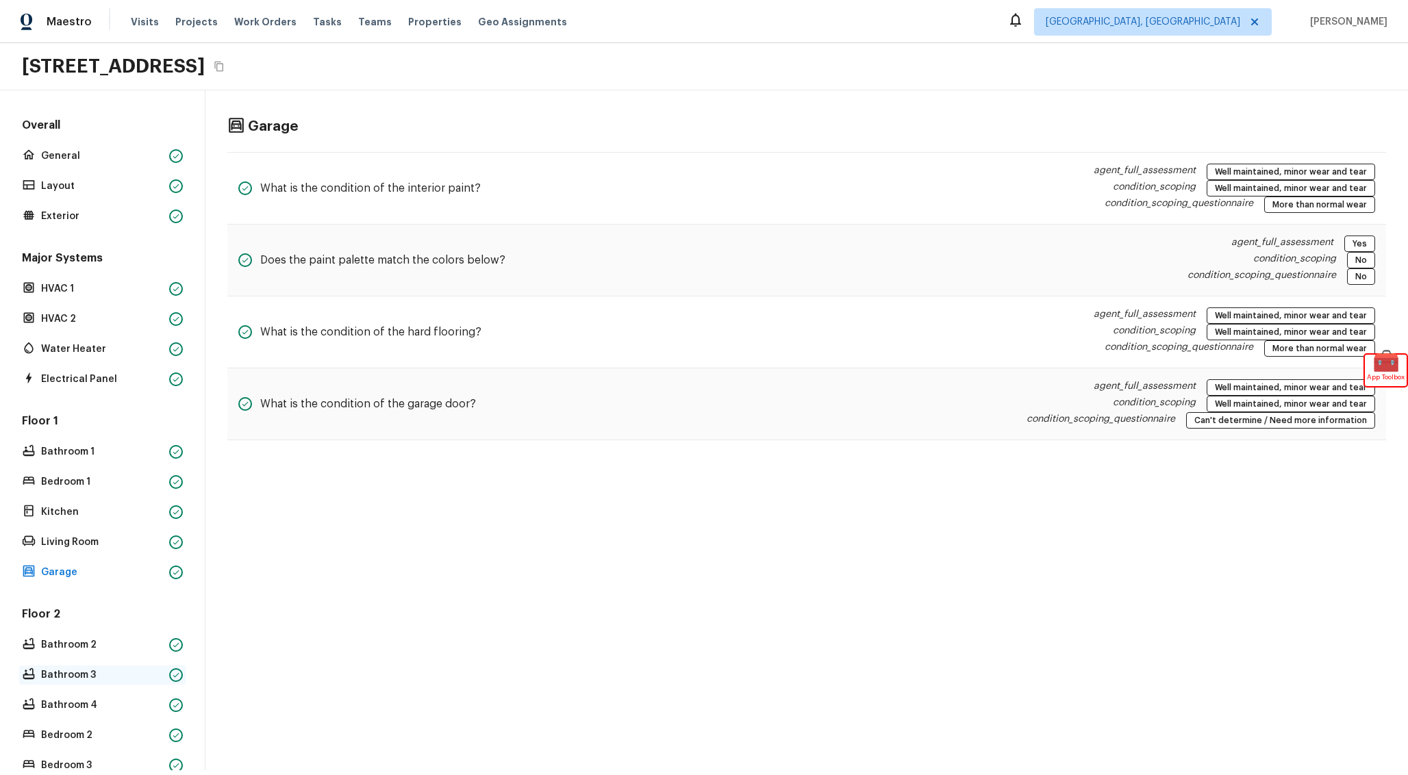
click at [116, 669] on p "Bathroom 3" at bounding box center [102, 675] width 123 height 14
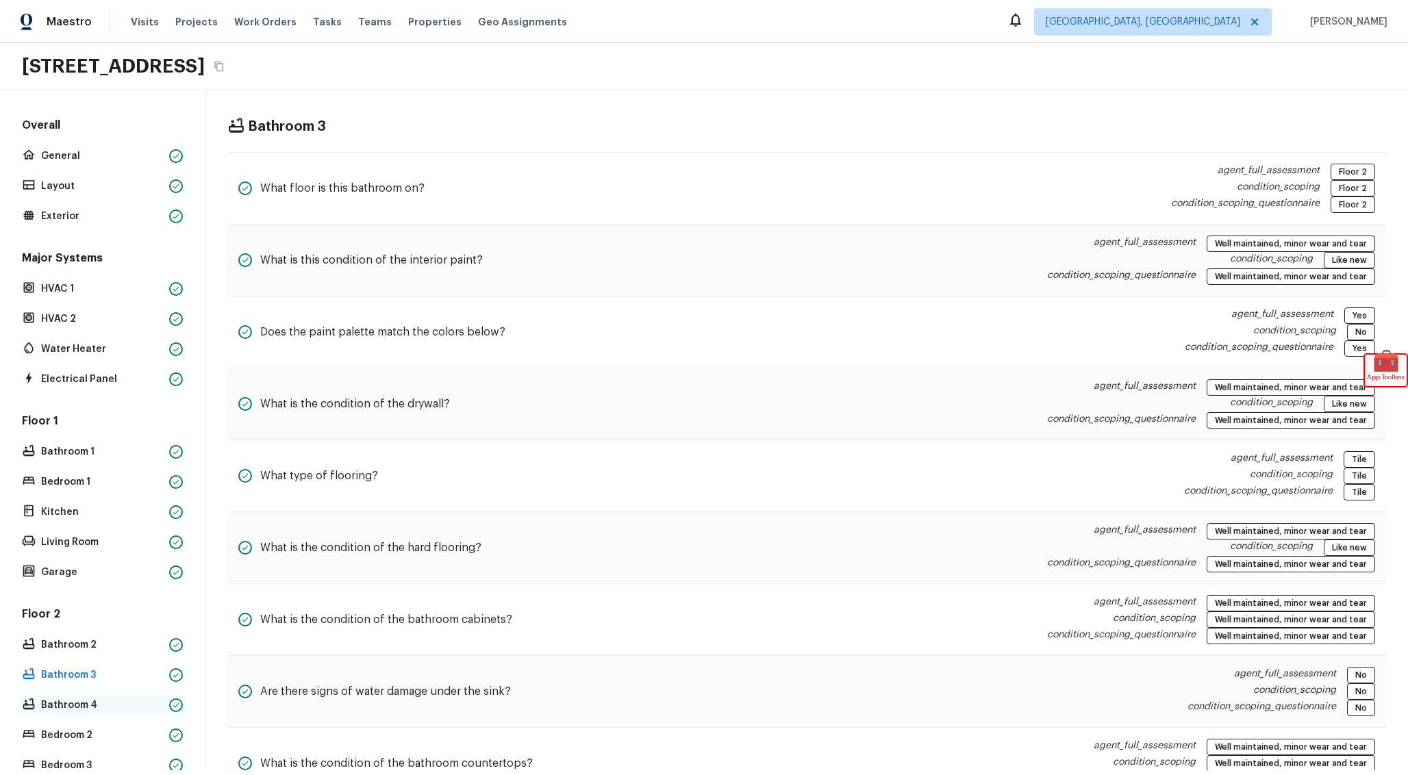
click at [134, 699] on p "Bathroom 4" at bounding box center [102, 705] width 123 height 14
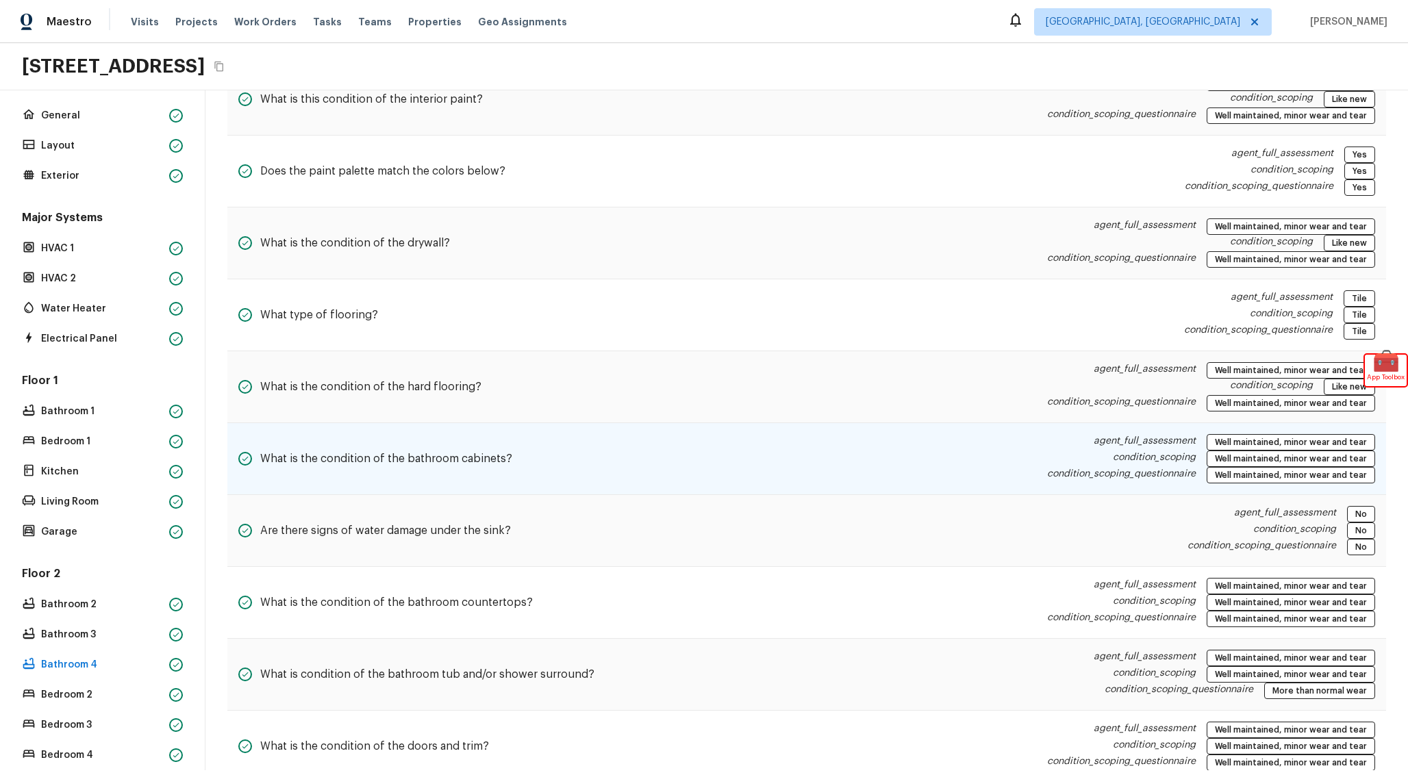
scroll to position [161, 0]
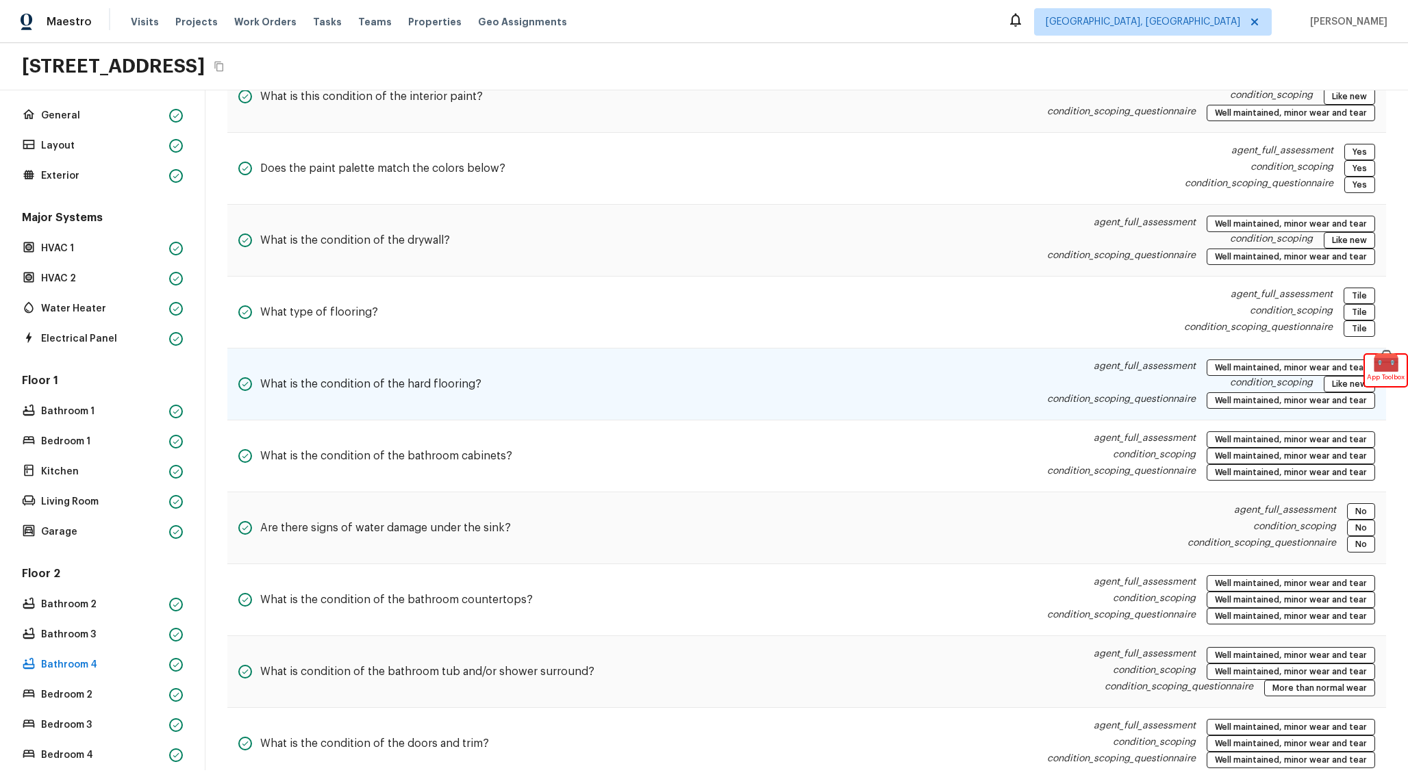
click at [643, 390] on div "What is the condition of the hard flooring? agent_full_assessment Well maintain…" at bounding box center [806, 385] width 1158 height 72
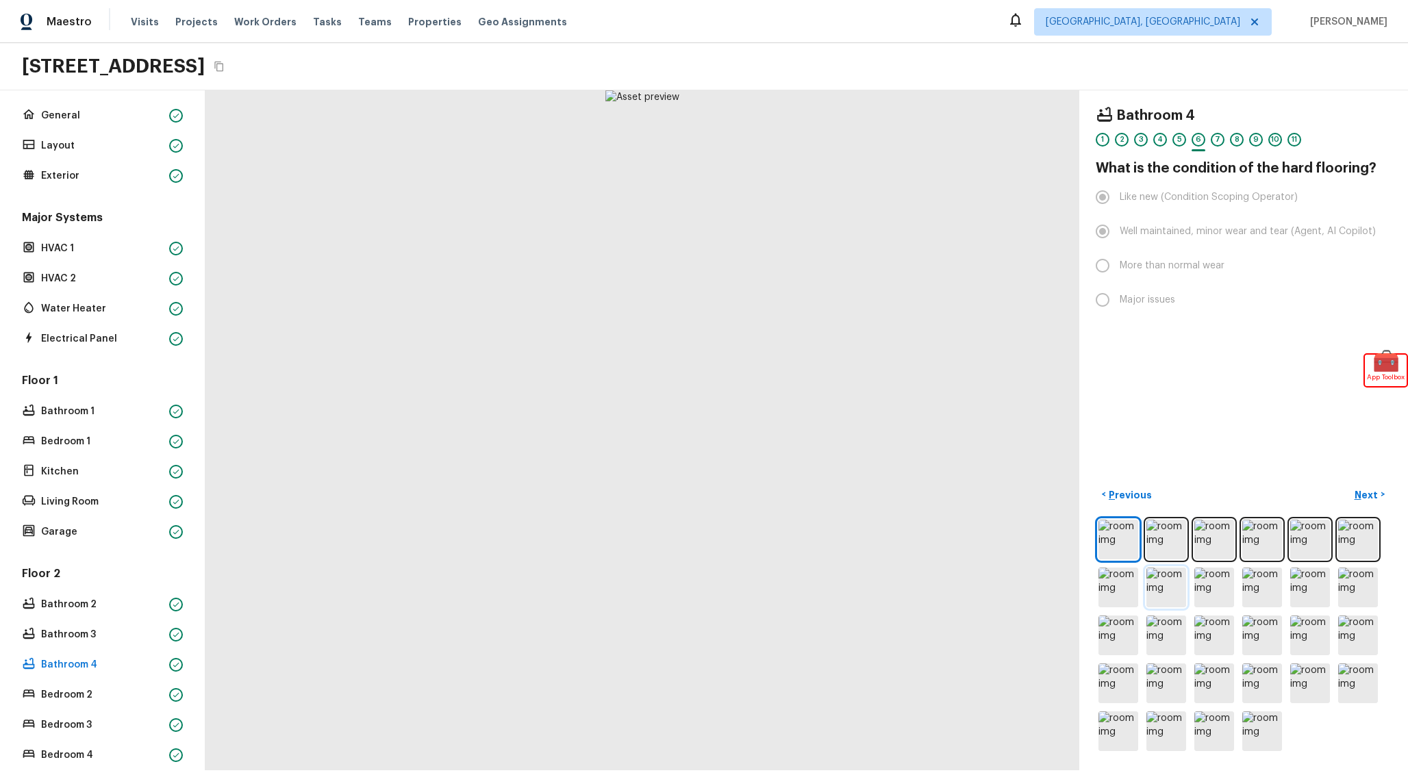
click at [1185, 587] on img at bounding box center [1166, 588] width 40 height 40
click at [1215, 587] on img at bounding box center [1214, 588] width 40 height 40
click at [1241, 590] on div at bounding box center [1244, 635] width 296 height 237
click at [1270, 635] on img at bounding box center [1262, 636] width 40 height 40
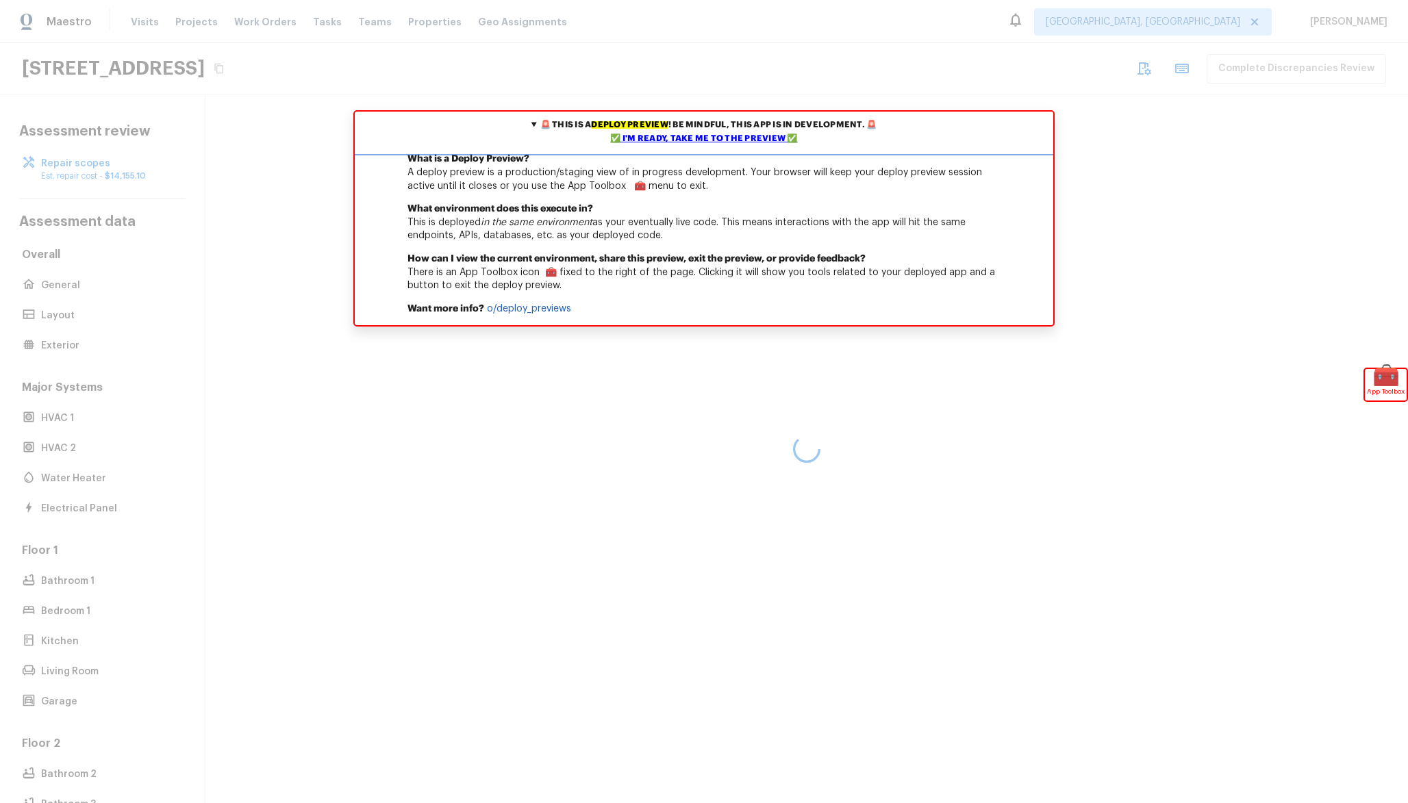
click at [698, 131] on summary "🚨 This is a deploy preview ! Be mindful, this app is in development. 🚨 ✅ I'm re…" at bounding box center [704, 132] width 698 height 41
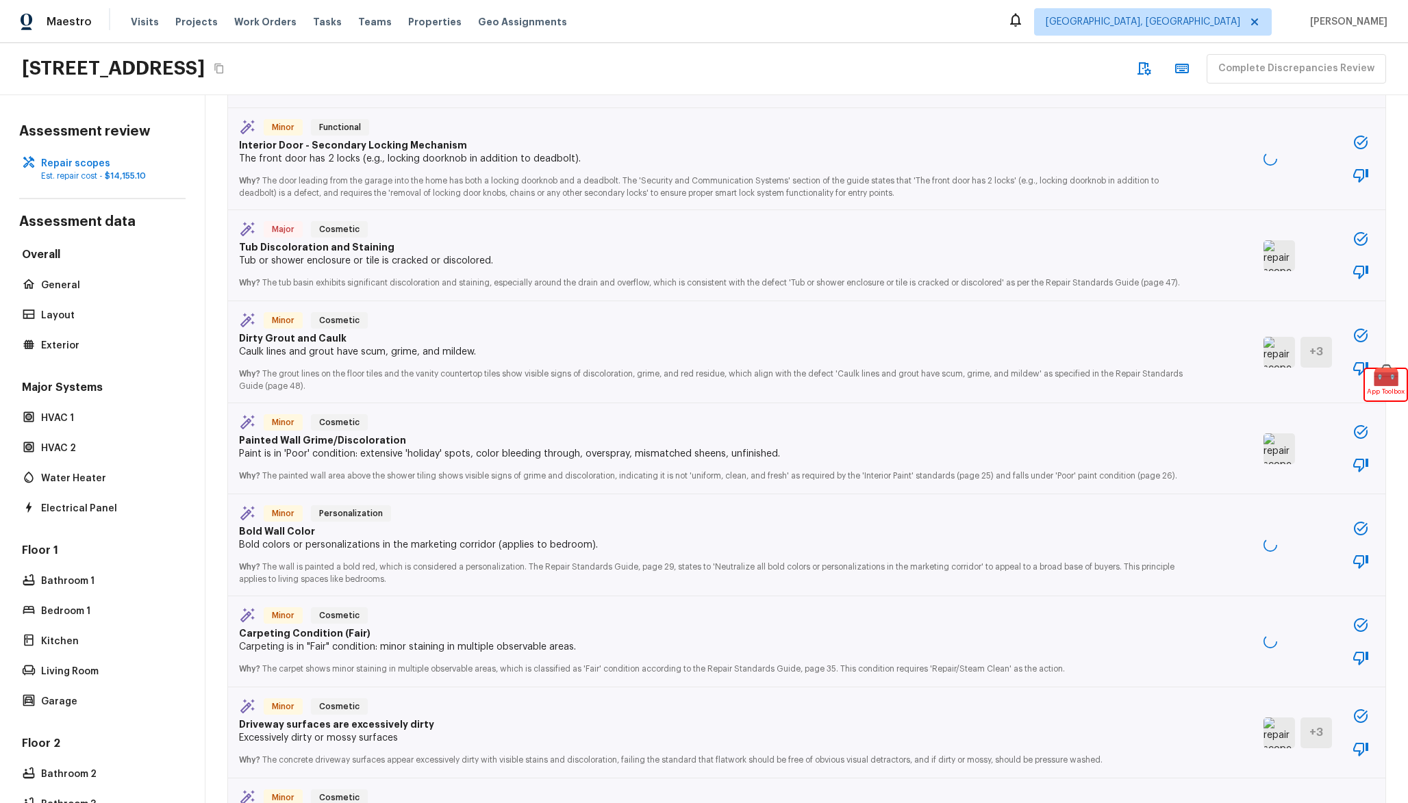
scroll to position [1126, 0]
click at [610, 431] on div "Minor Cosmetic" at bounding box center [713, 420] width 948 height 19
click at [595, 456] on p "Paint is in 'Poor' condition: extensive 'holiday' spots, color bleeding through…" at bounding box center [713, 451] width 948 height 14
click at [1286, 454] on img at bounding box center [1278, 446] width 31 height 31
click at [1280, 445] on img at bounding box center [1278, 446] width 31 height 31
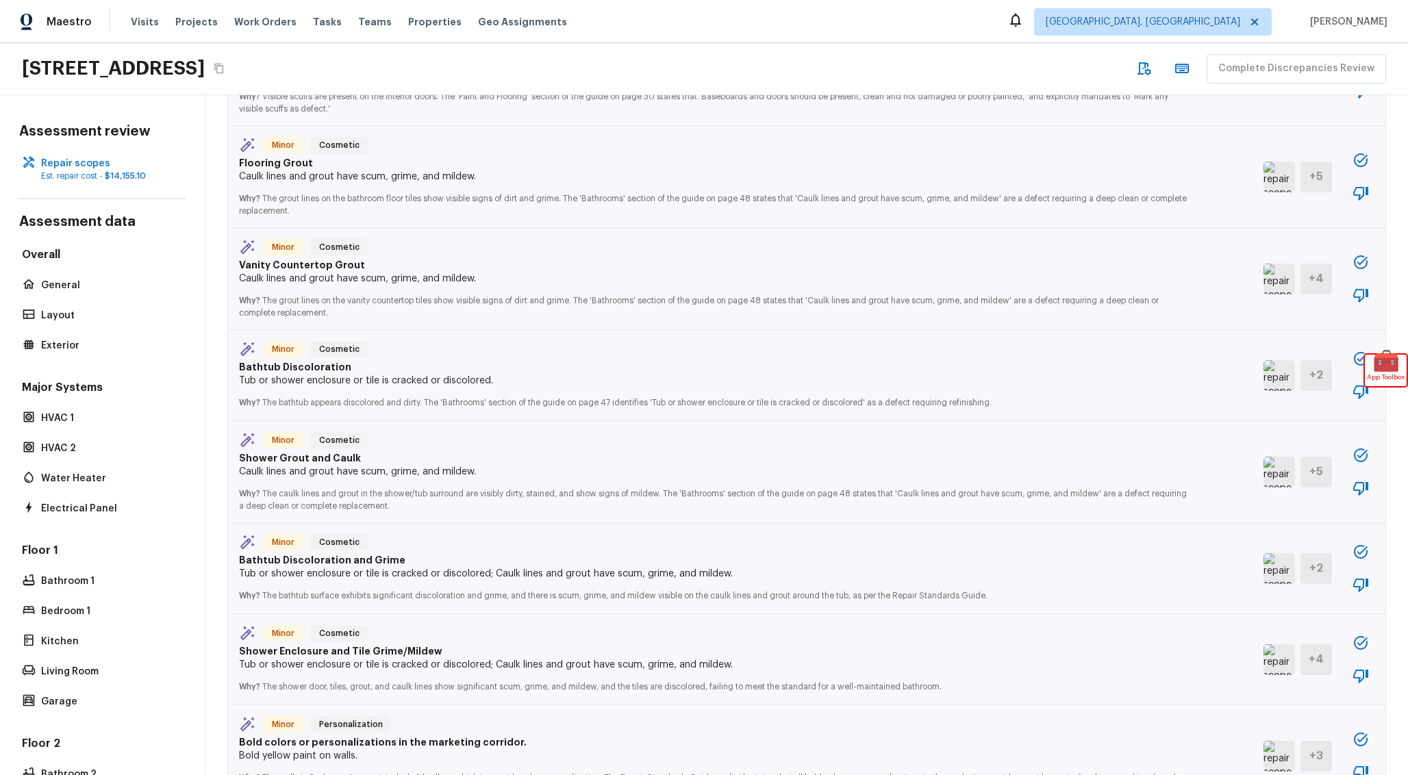
scroll to position [2392, 0]
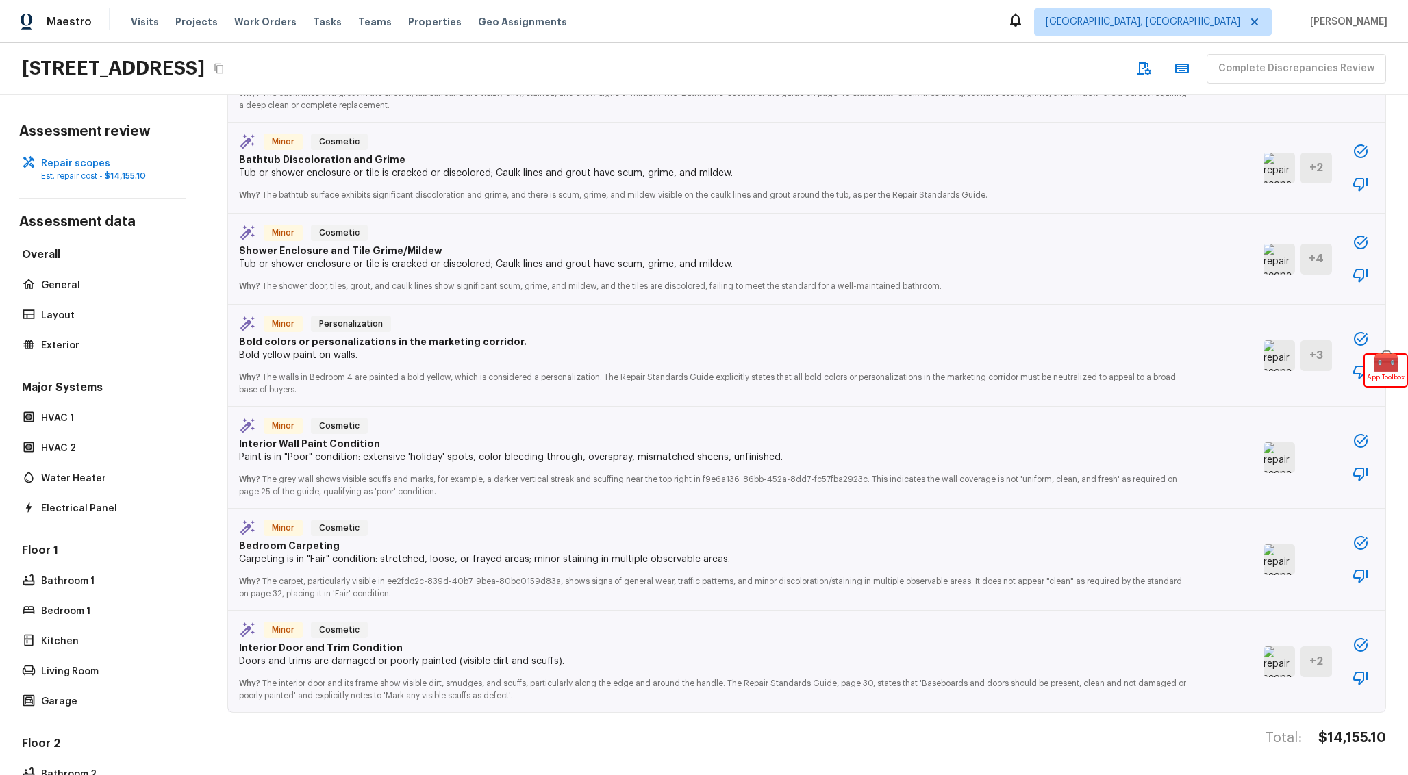
click at [1272, 661] on img at bounding box center [1278, 661] width 31 height 31
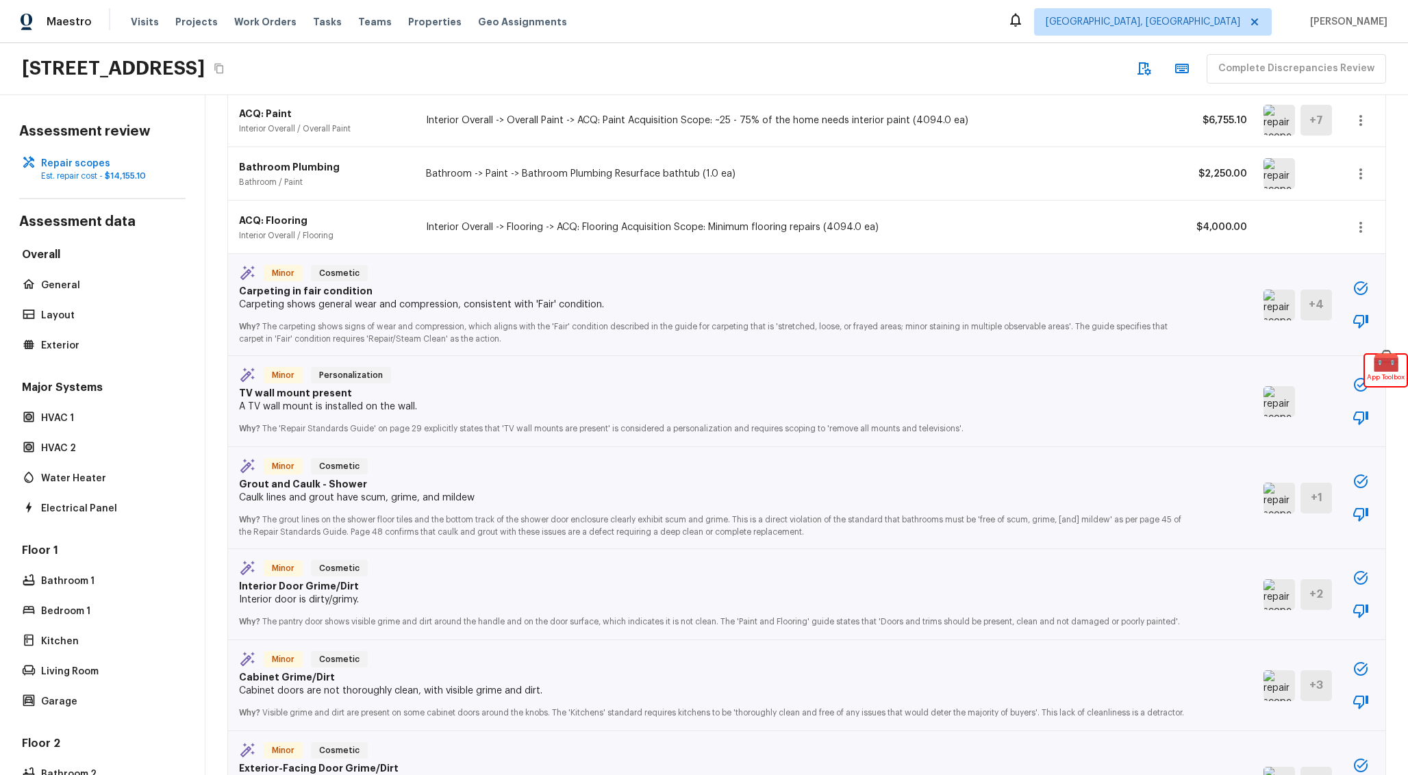
scroll to position [306, 0]
click at [1287, 396] on img at bounding box center [1278, 403] width 31 height 31
click at [1267, 303] on img at bounding box center [1278, 306] width 31 height 31
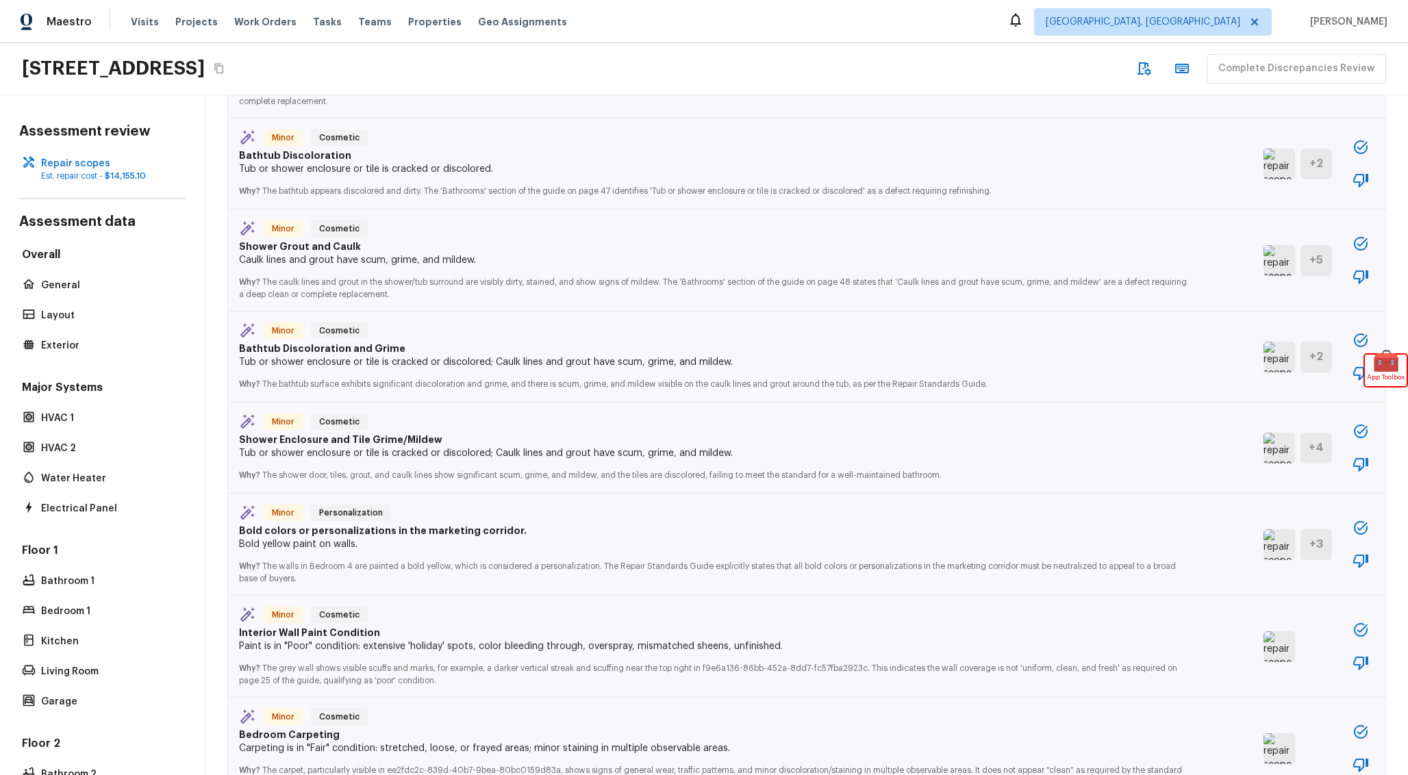
scroll to position [2190, 0]
click at [1276, 556] on img at bounding box center [1278, 546] width 31 height 31
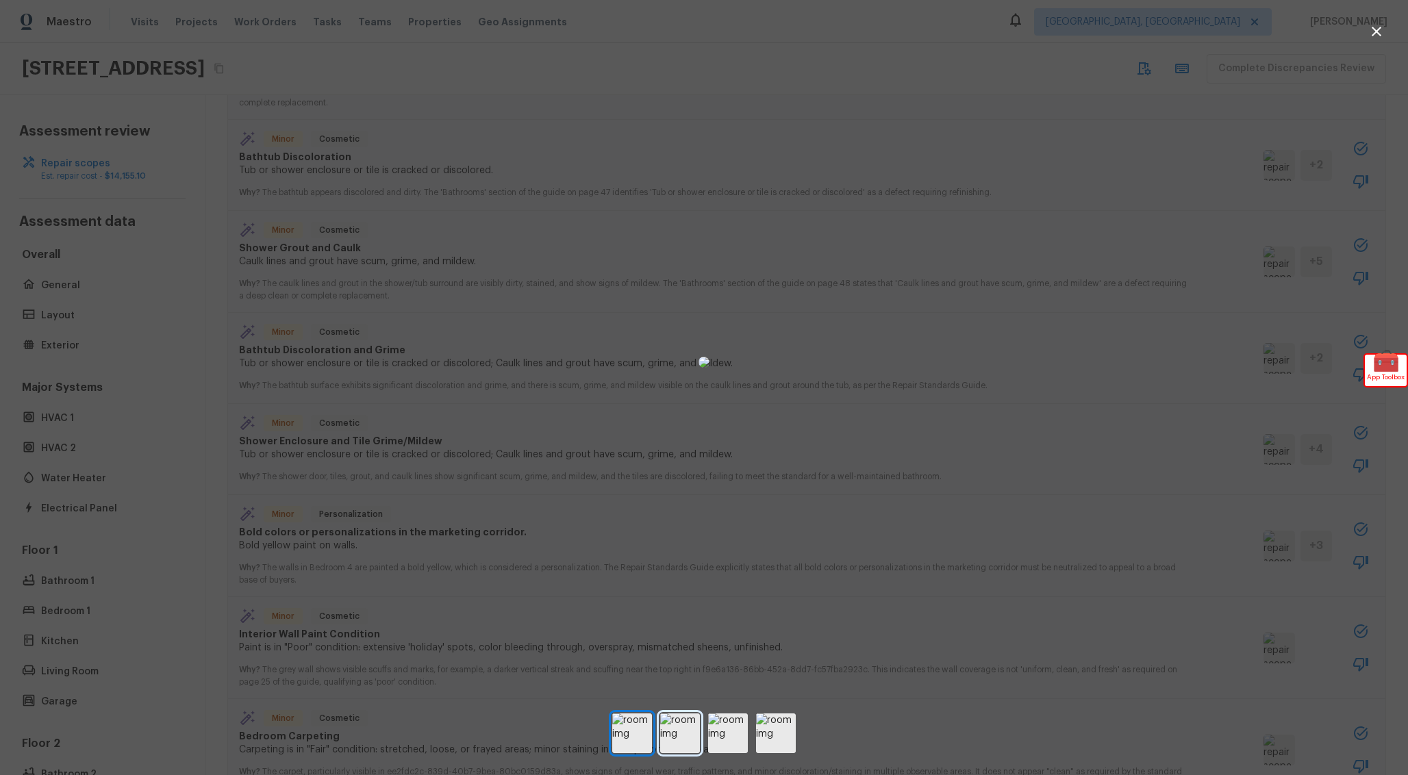
click at [685, 729] on img at bounding box center [680, 733] width 40 height 40
click at [741, 731] on img at bounding box center [728, 733] width 40 height 40
click at [775, 733] on img at bounding box center [776, 733] width 40 height 40
click at [730, 722] on img at bounding box center [728, 733] width 40 height 40
click at [684, 727] on img at bounding box center [680, 733] width 40 height 40
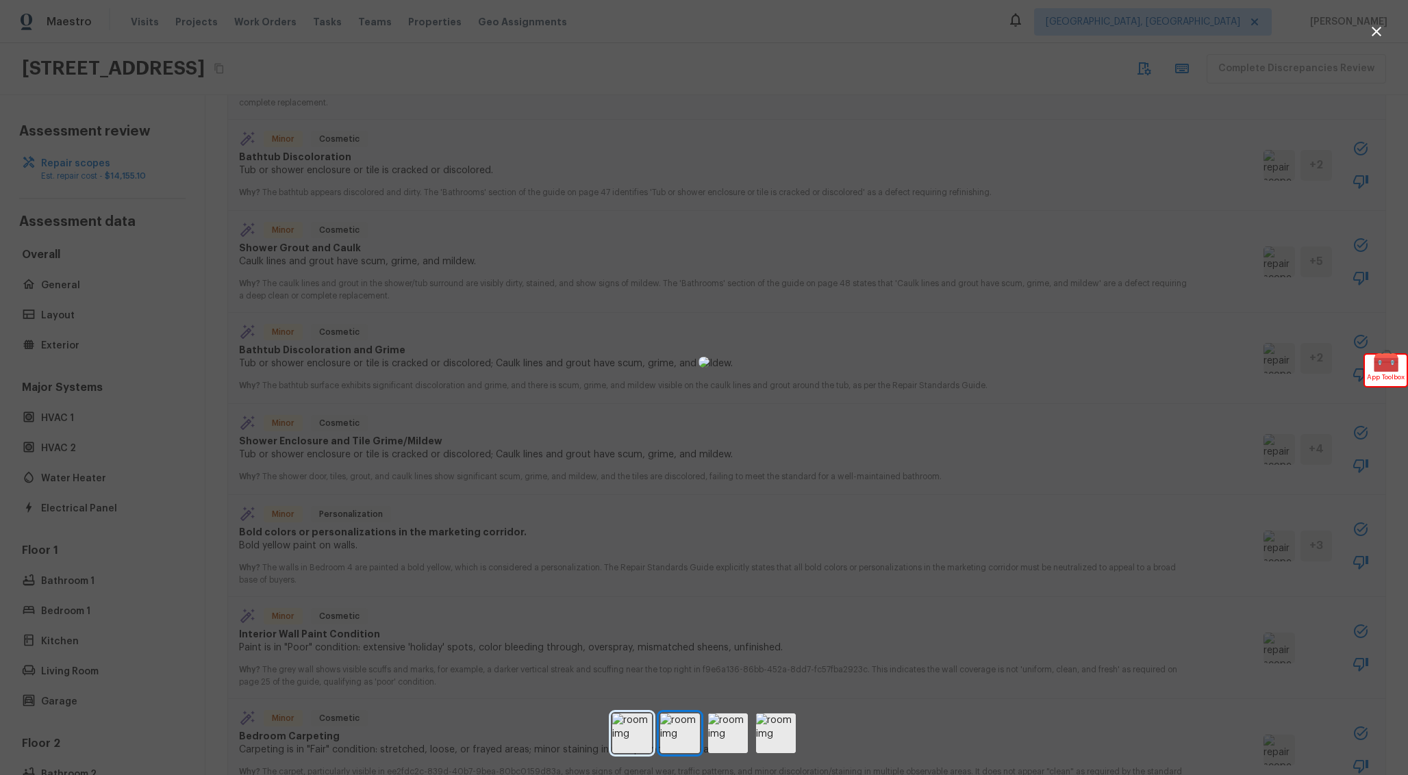
click at [647, 724] on img at bounding box center [632, 733] width 40 height 40
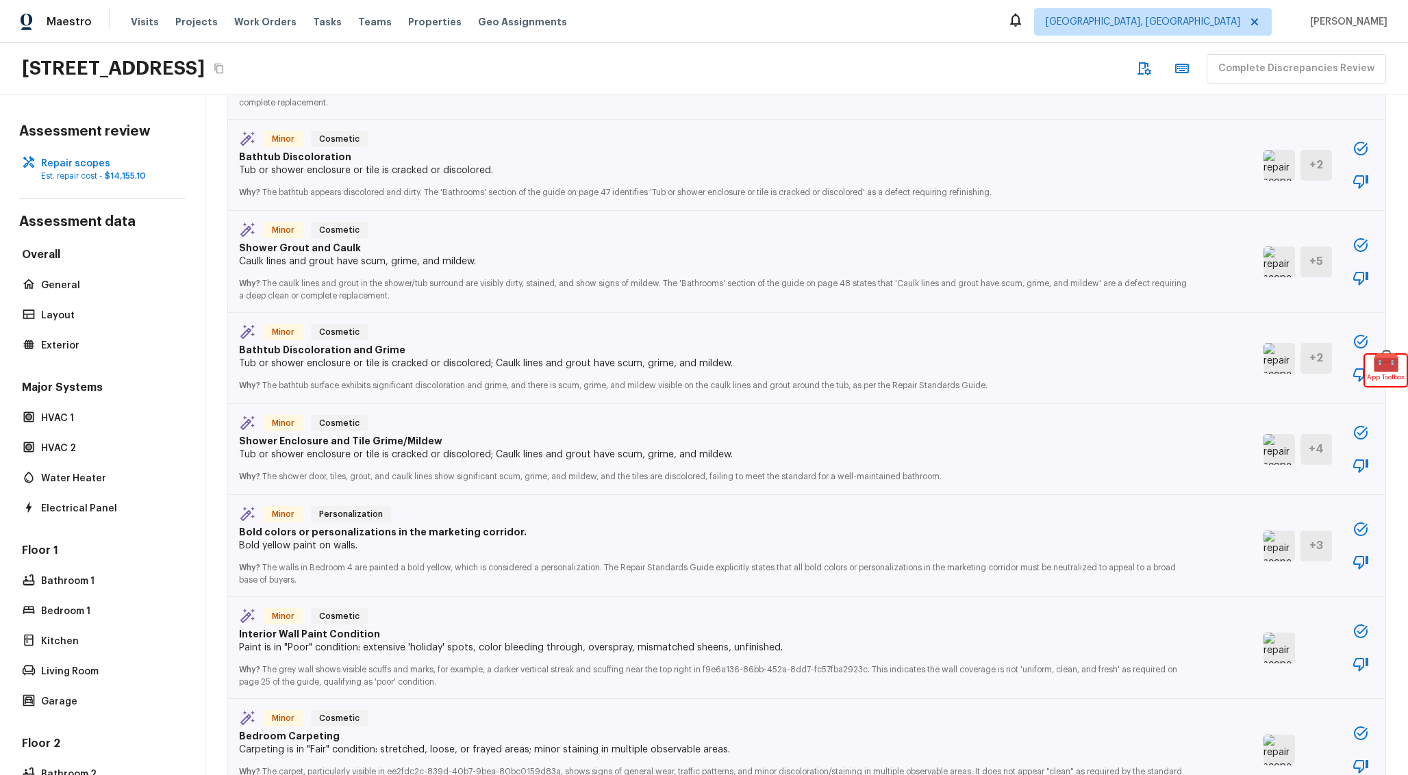
scroll to position [1755, 0]
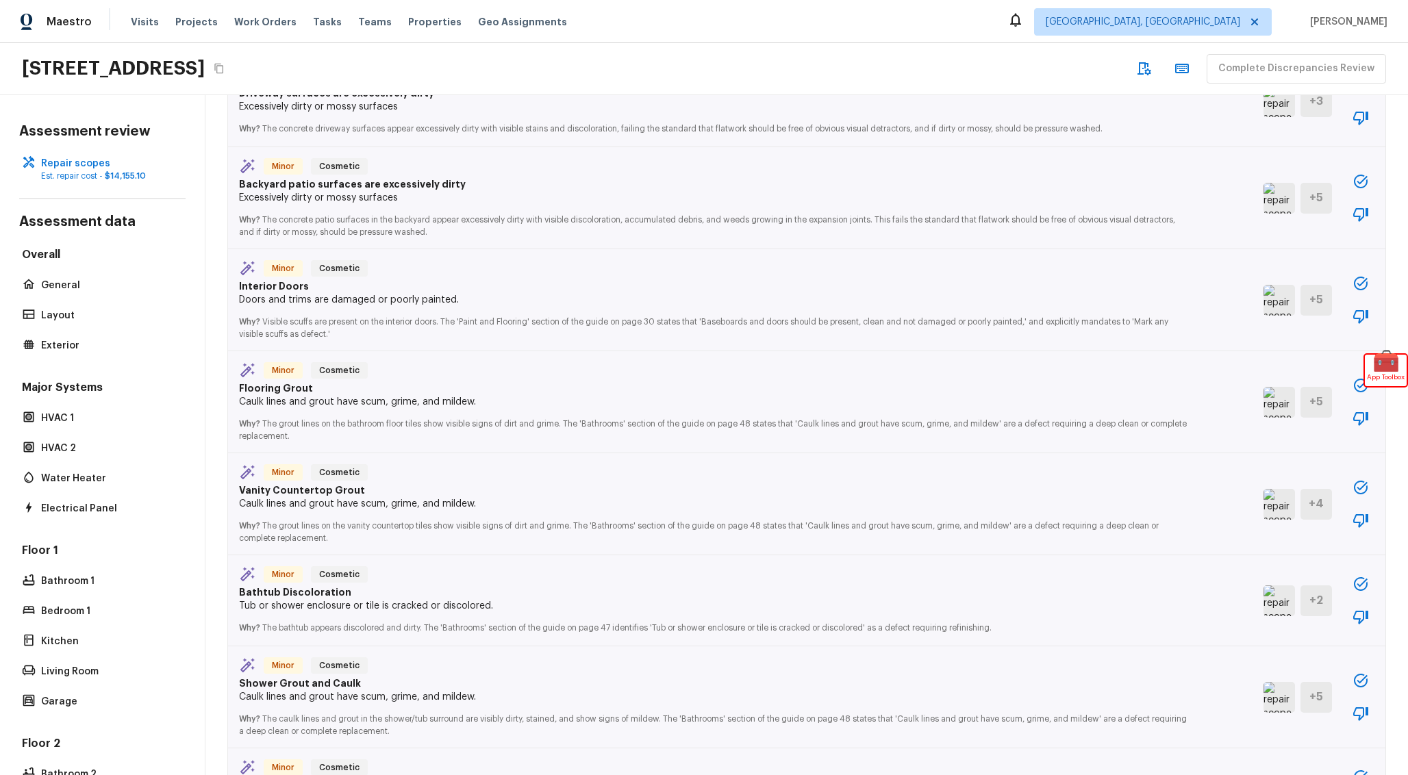
click at [292, 274] on span "Minor" at bounding box center [283, 269] width 34 height 14
click at [288, 275] on span "Minor" at bounding box center [283, 269] width 34 height 14
click at [288, 291] on p "Interior Doors" at bounding box center [713, 286] width 948 height 14
click at [1278, 304] on img at bounding box center [1278, 300] width 31 height 31
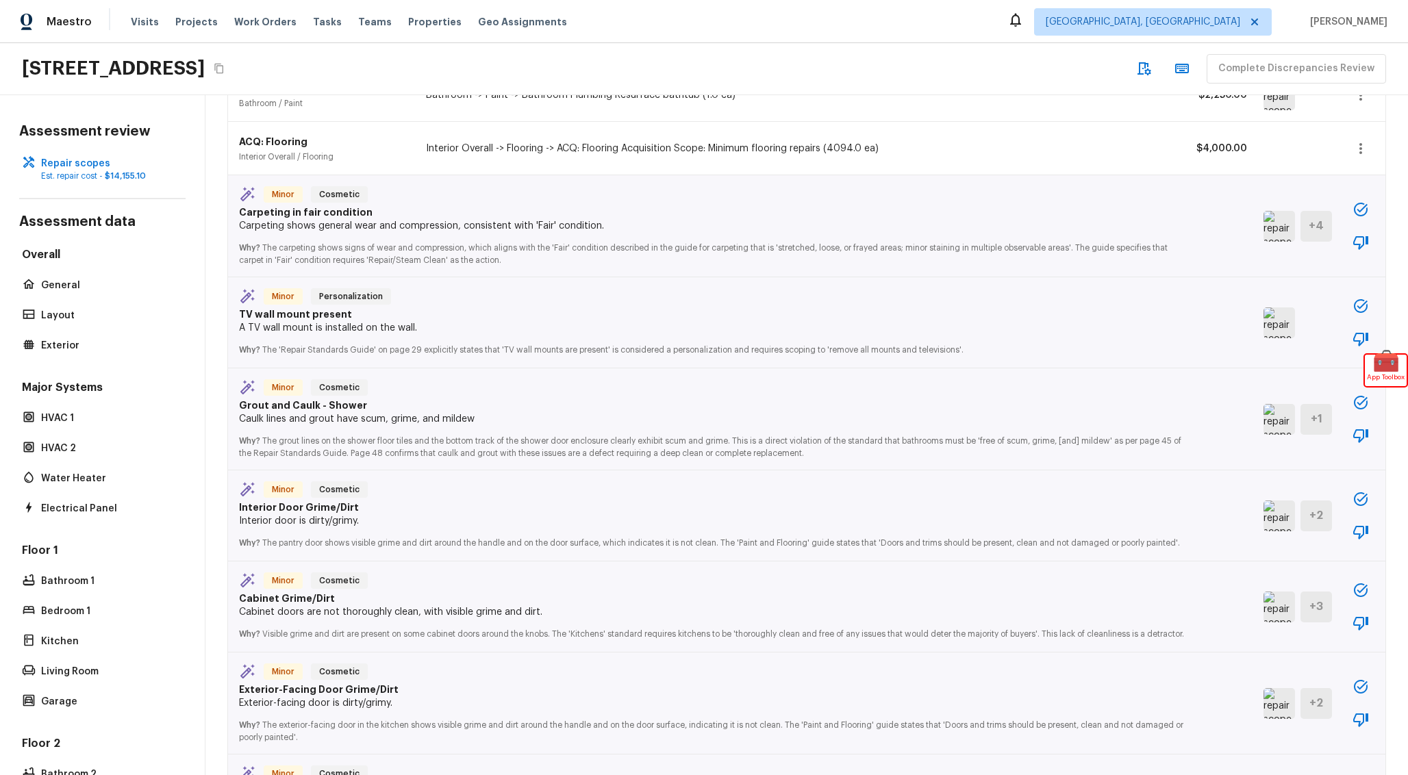
scroll to position [383, 0]
click at [759, 335] on p "A TV wall mount is installed on the wall." at bounding box center [713, 331] width 948 height 14
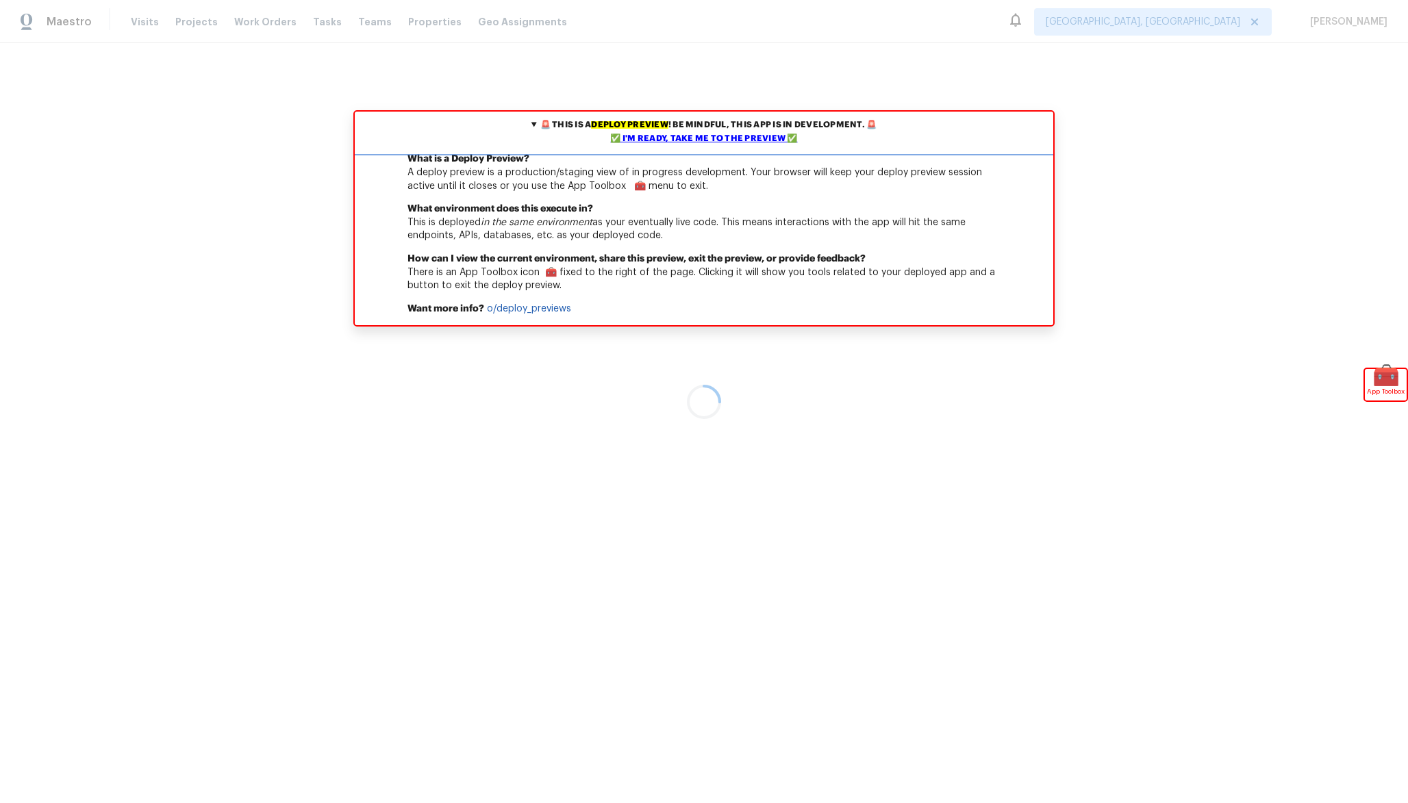
click at [742, 145] on div "✅ I'm ready, take me to the preview ✅" at bounding box center [704, 139] width 692 height 14
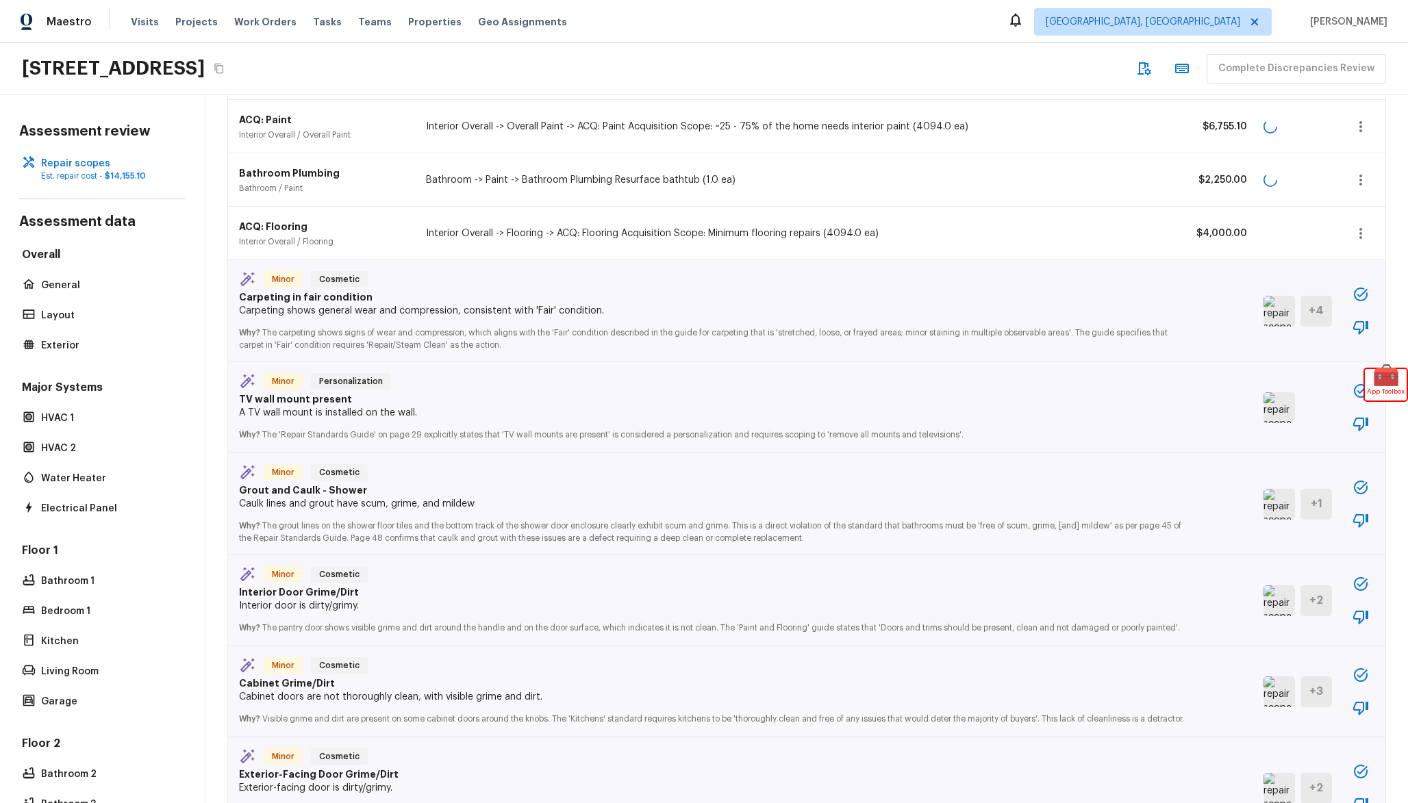
scroll to position [385, 0]
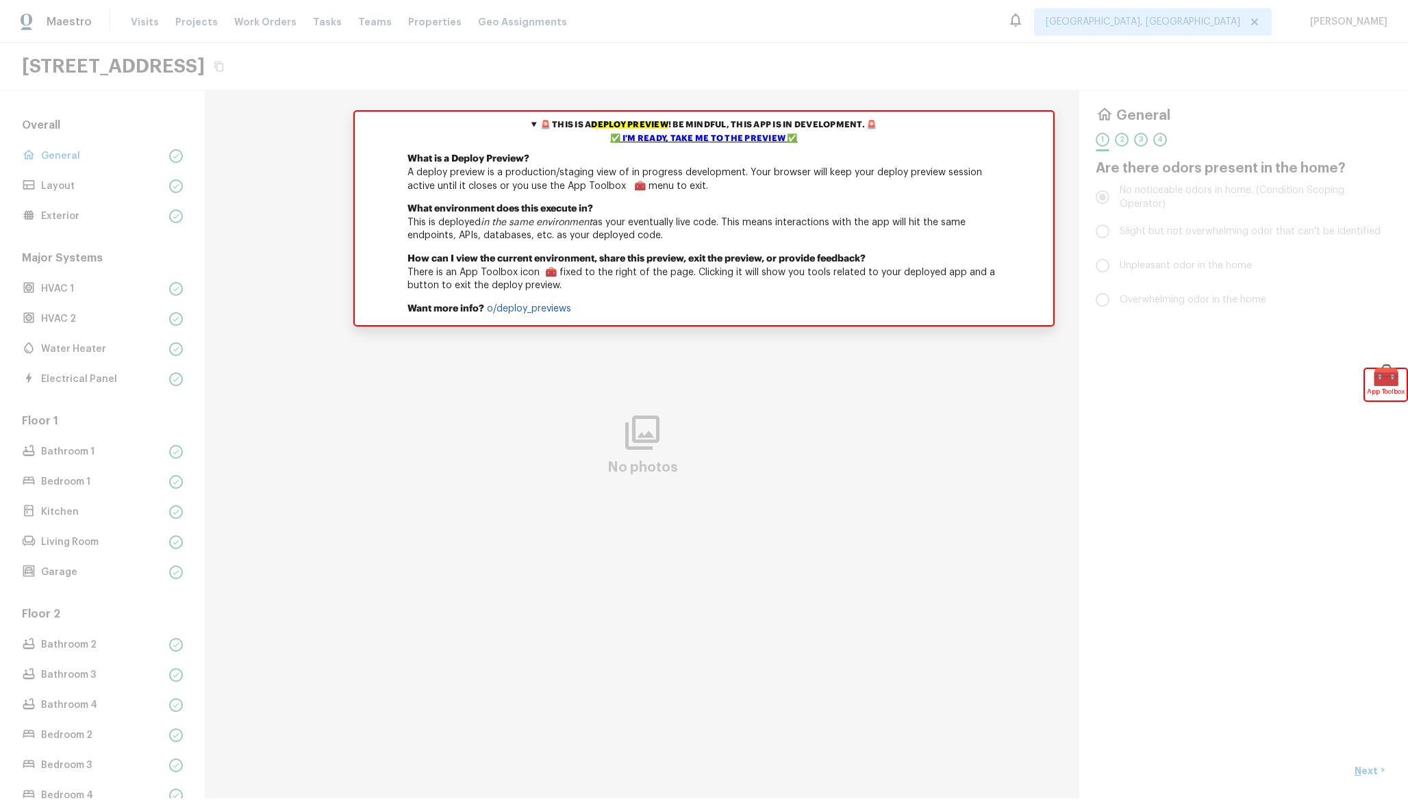
scroll to position [89, 0]
